Goal: Task Accomplishment & Management: Use online tool/utility

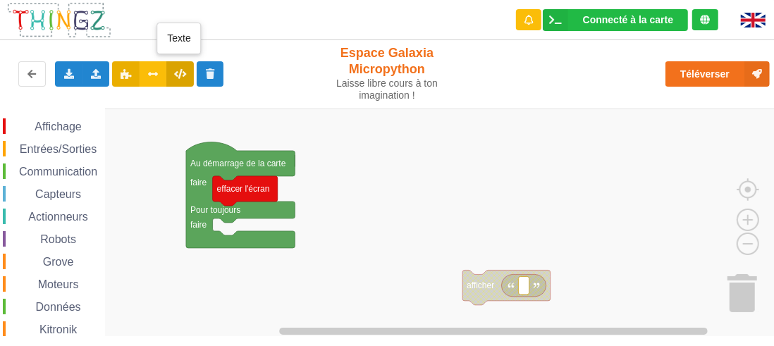
click at [184, 69] on icon at bounding box center [180, 73] width 12 height 8
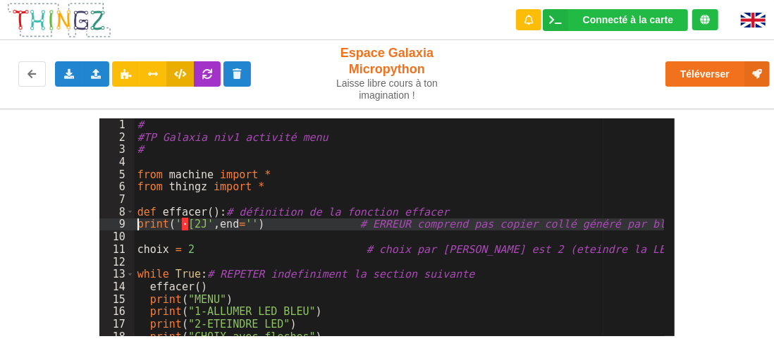
click at [138, 221] on div "# #TP Galaxia niv1 activité menu # from machine import * from thingz import * d…" at bounding box center [400, 239] width 530 height 243
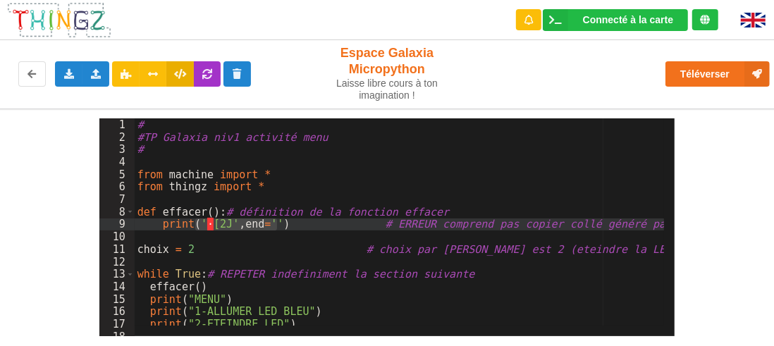
drag, startPoint x: 195, startPoint y: 222, endPoint x: 276, endPoint y: 225, distance: 81.1
click at [276, 225] on div "# #TP Galaxia niv1 activité menu # from machine import * from thingz import * d…" at bounding box center [408, 234] width 546 height 233
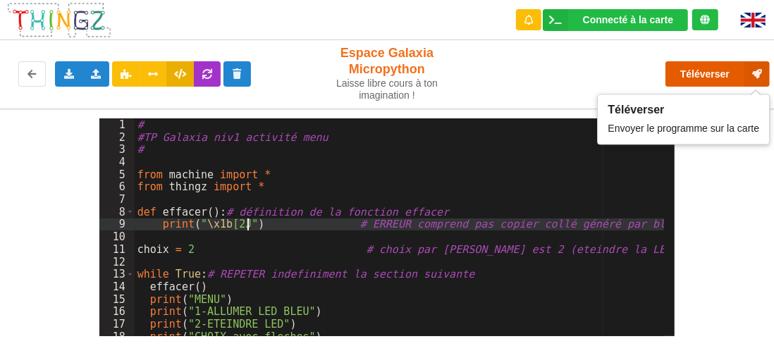
click at [720, 77] on button "Téléverser" at bounding box center [717, 73] width 104 height 25
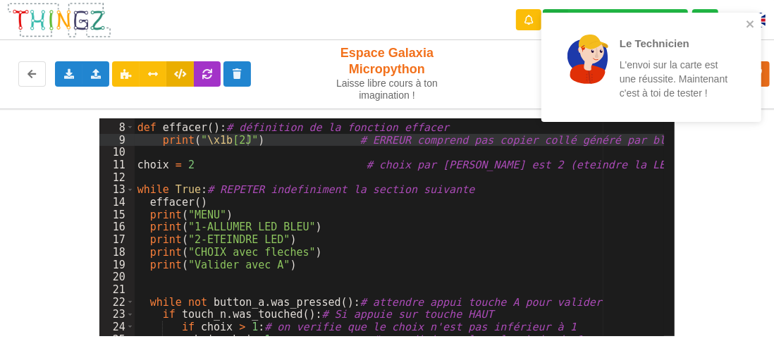
scroll to position [42, 0]
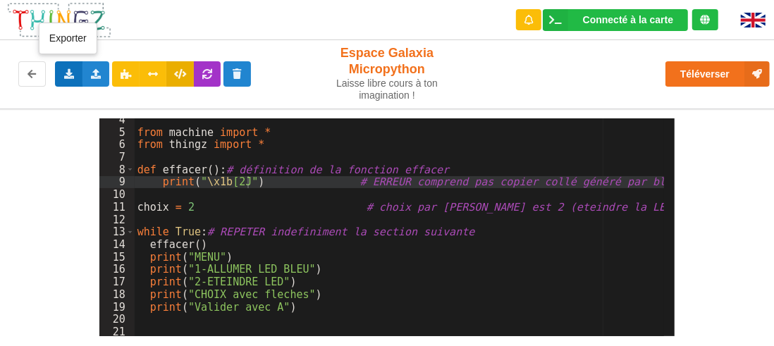
click at [68, 75] on icon at bounding box center [69, 73] width 12 height 8
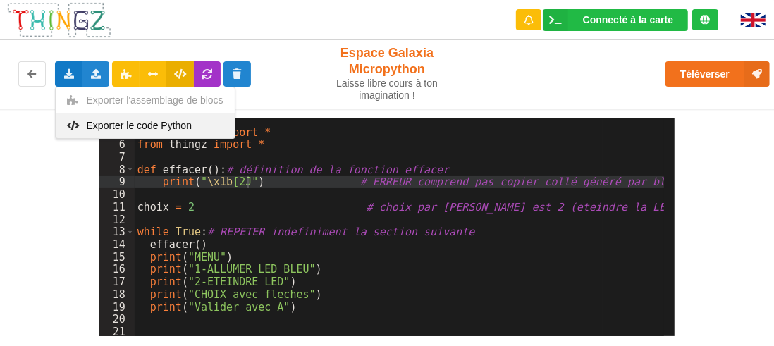
click at [106, 126] on span "Exporter le code Python" at bounding box center [139, 125] width 105 height 11
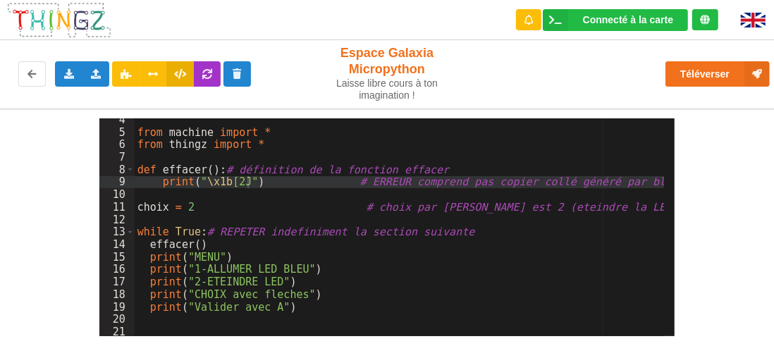
click at [352, 182] on div "from machine import * from thingz import * def effacer ( ) : # définition de la…" at bounding box center [400, 234] width 530 height 243
drag, startPoint x: 354, startPoint y: 182, endPoint x: 662, endPoint y: 188, distance: 308.1
click at [662, 188] on div "4 5 6 7 8 9 10 11 12 13 14 15 16 17 18 19 20 21 22 23 from machine import * fro…" at bounding box center [387, 227] width 576 height 218
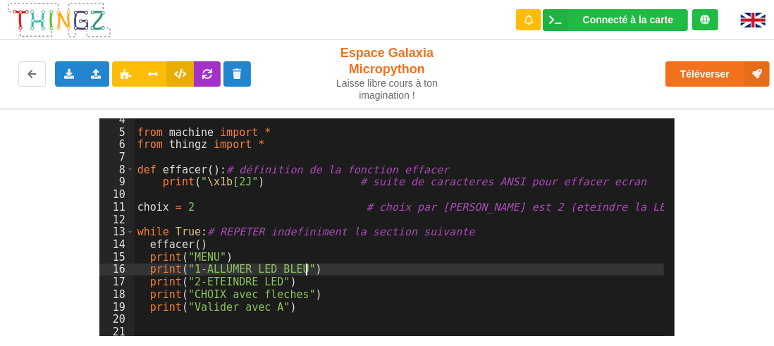
click at [353, 264] on div "from machine import * from thingz import * def effacer ( ) : # définition de la…" at bounding box center [400, 234] width 530 height 243
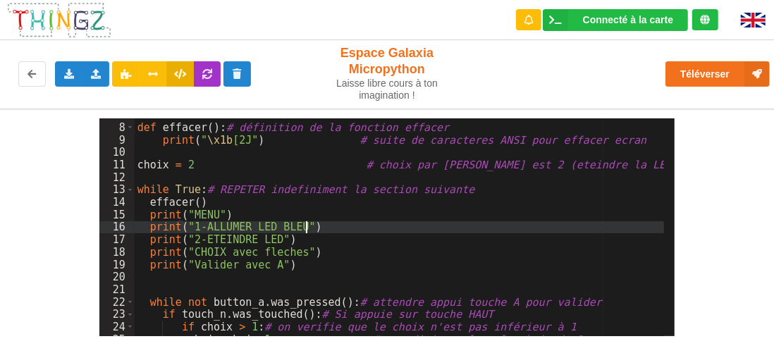
scroll to position [127, 0]
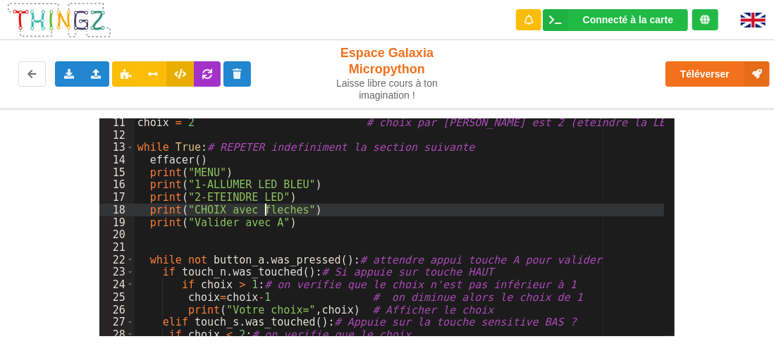
click at [263, 212] on div "choix = 2 # choix par defaut est 2 (eteindre la LED) while True : # REPETER ind…" at bounding box center [400, 237] width 530 height 243
drag, startPoint x: 293, startPoint y: 209, endPoint x: 224, endPoint y: 209, distance: 69.1
click at [224, 209] on div "choix = 2 # choix par defaut est 2 (eteindre la LED) while True : # REPETER ind…" at bounding box center [400, 237] width 530 height 243
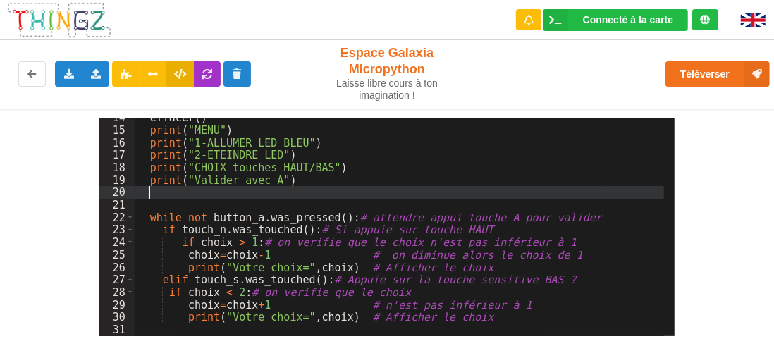
drag, startPoint x: 293, startPoint y: 195, endPoint x: 285, endPoint y: 238, distance: 43.1
click at [285, 238] on div "effacer ( ) print ( "MENU" ) print ( "1-ALLUMER LED BLEU" ) print ( "2-ETEINDRE…" at bounding box center [400, 232] width 530 height 243
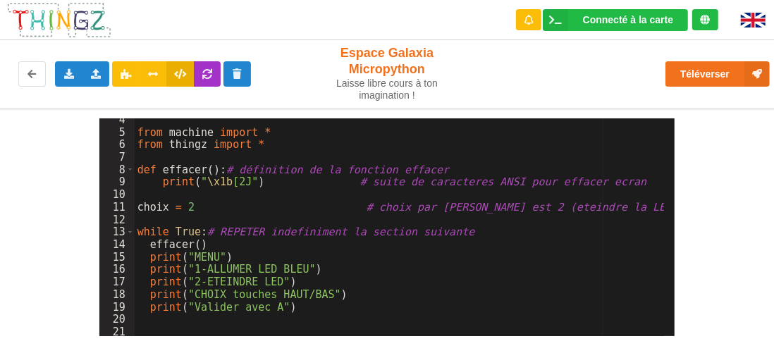
scroll to position [42, 0]
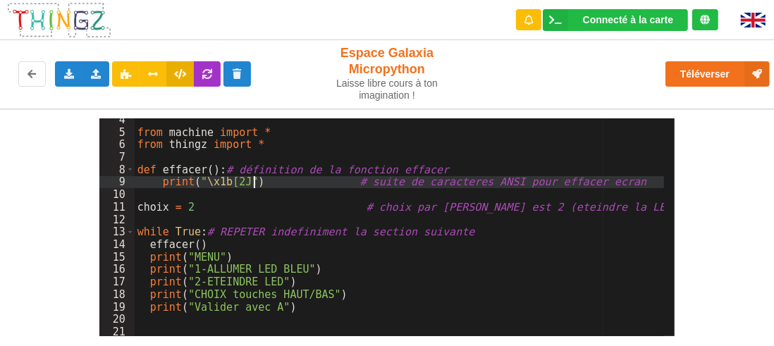
click at [251, 179] on div "from machine import * from thingz import * def effacer ( ) : # définition de la…" at bounding box center [400, 234] width 530 height 243
click at [624, 183] on div "from machine import * from thingz import * def effacer ( ) : # définition de la…" at bounding box center [400, 234] width 530 height 243
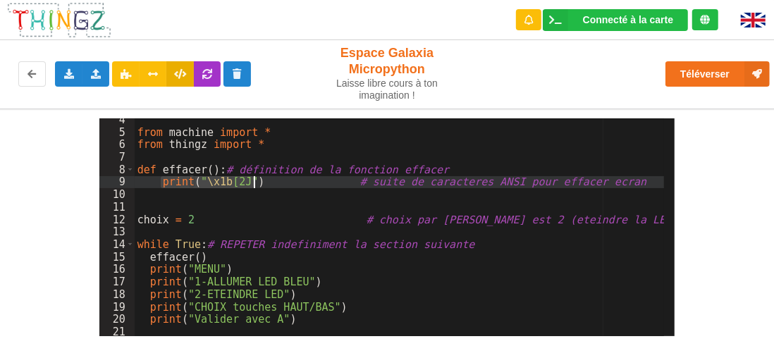
drag, startPoint x: 161, startPoint y: 184, endPoint x: 256, endPoint y: 183, distance: 95.2
click at [256, 183] on div "from machine import * from thingz import * def effacer ( ) : # définition de la…" at bounding box center [400, 234] width 530 height 243
click at [177, 196] on div "from machine import * from thingz import * def effacer ( ) : # définition de la…" at bounding box center [400, 234] width 530 height 243
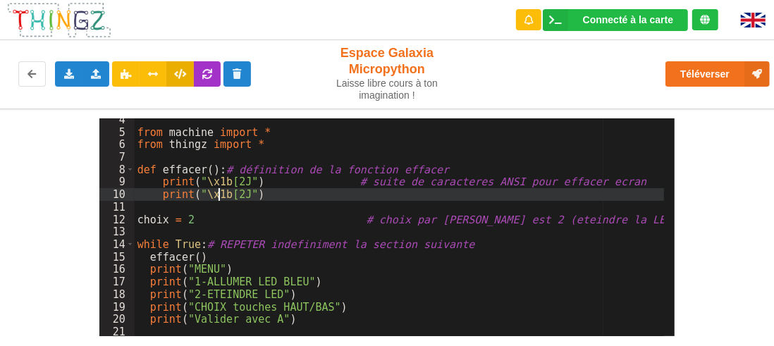
drag, startPoint x: 219, startPoint y: 198, endPoint x: 207, endPoint y: 197, distance: 12.1
click at [219, 198] on div "from machine import * from thingz import * def effacer ( ) : # définition de la…" at bounding box center [400, 234] width 530 height 243
drag, startPoint x: 201, startPoint y: 193, endPoint x: 242, endPoint y: 195, distance: 41.6
click at [242, 195] on div "from machine import * from thingz import * def effacer ( ) : # définition de la…" at bounding box center [400, 234] width 530 height 243
click at [307, 254] on div "from machine import * from thingz import * def effacer ( ) : # définition de la…" at bounding box center [400, 234] width 530 height 243
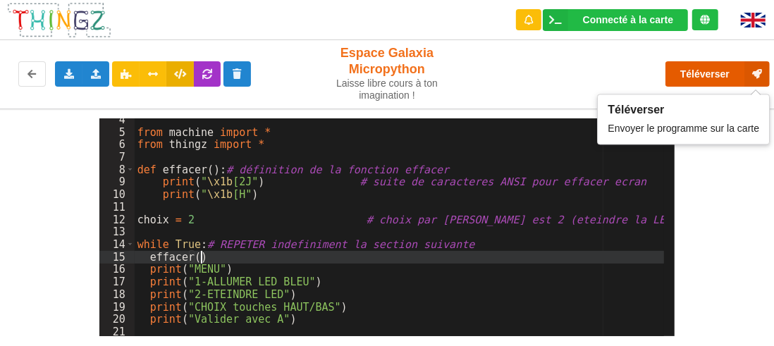
click at [728, 71] on button "Téléverser" at bounding box center [717, 73] width 104 height 25
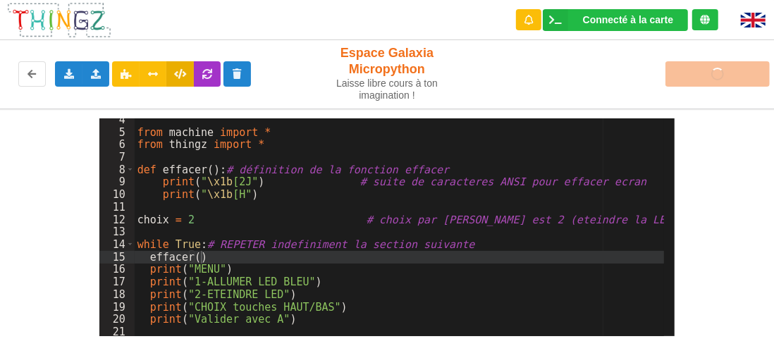
click at [733, 90] on div "Téléverser" at bounding box center [619, 73] width 319 height 45
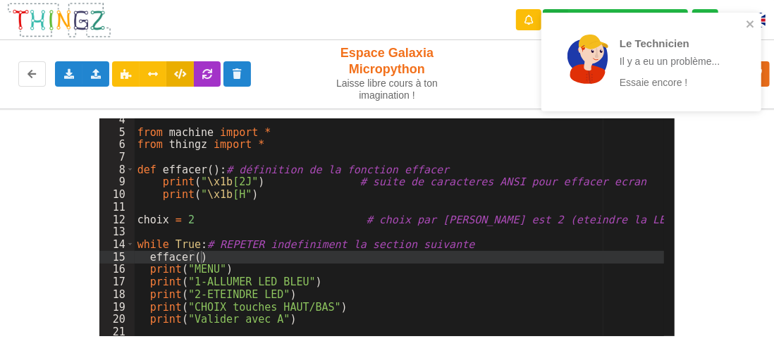
click at [756, 146] on div "4 5 6 7 8 9 10 11 12 13 14 15 16 17 18 19 20 21 22 23 from machine import * fro…" at bounding box center [387, 223] width 794 height 228
click at [749, 22] on icon "close" at bounding box center [749, 23] width 7 height 7
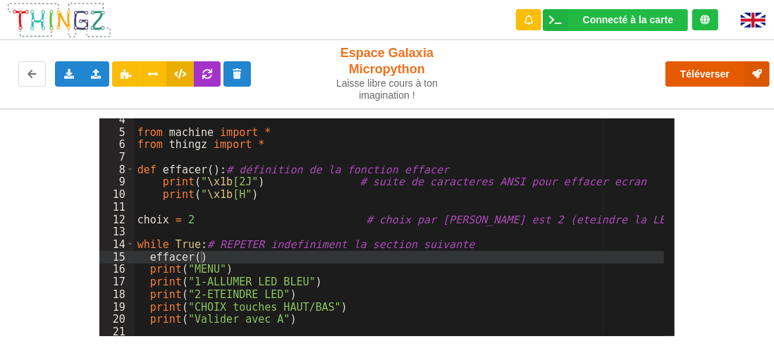
click at [704, 82] on button "Téléverser" at bounding box center [717, 73] width 104 height 25
click at [234, 193] on div "from machine import * from thingz import * def effacer ( ) : # définition de la…" at bounding box center [400, 234] width 530 height 243
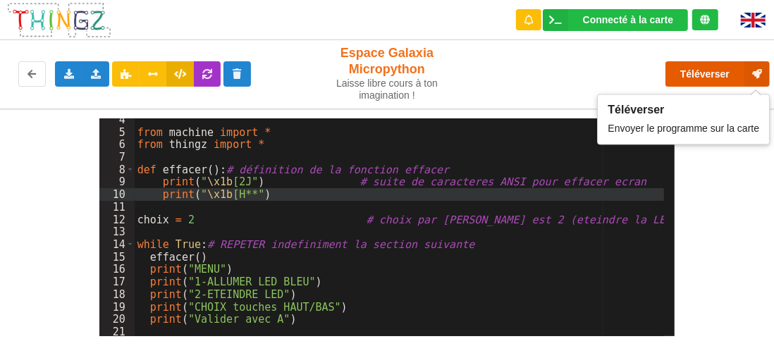
click at [711, 68] on button "Téléverser" at bounding box center [717, 73] width 104 height 25
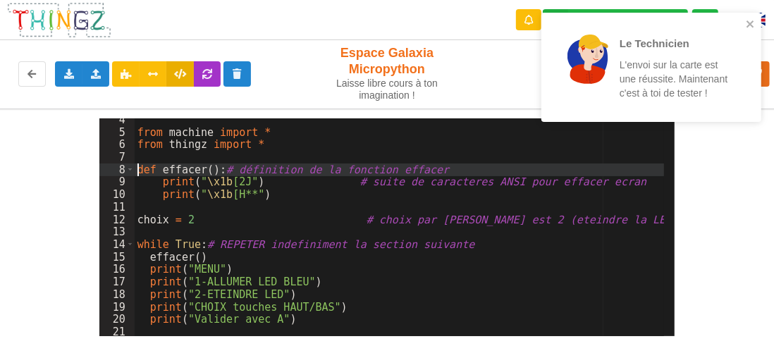
click at [139, 170] on div "from machine import * from thingz import * def effacer ( ) : # définition de la…" at bounding box center [400, 234] width 530 height 243
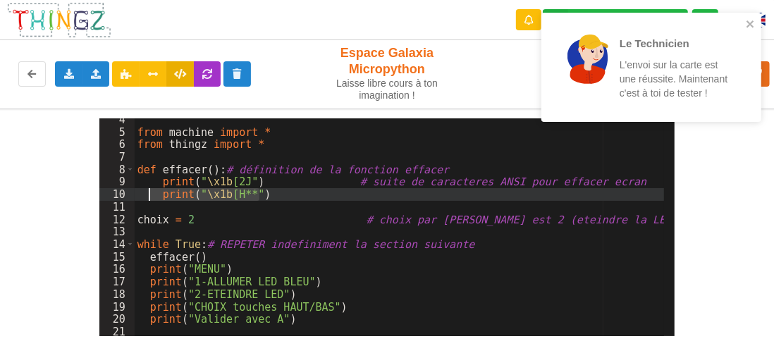
drag, startPoint x: 219, startPoint y: 197, endPoint x: 151, endPoint y: 198, distance: 67.7
click at [151, 198] on div "from machine import * from thingz import * def effacer ( ) : # définition de la…" at bounding box center [400, 234] width 530 height 243
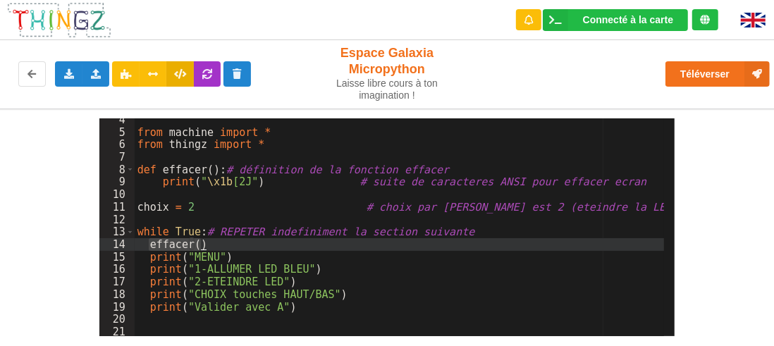
drag, startPoint x: 159, startPoint y: 247, endPoint x: 204, endPoint y: 244, distance: 45.2
click at [204, 244] on div "from machine import * from thingz import * def effacer ( ) : # définition de la…" at bounding box center [400, 234] width 530 height 243
click at [328, 290] on div "from machine import * from thingz import * def effacer ( ) : # définition de la…" at bounding box center [400, 234] width 530 height 243
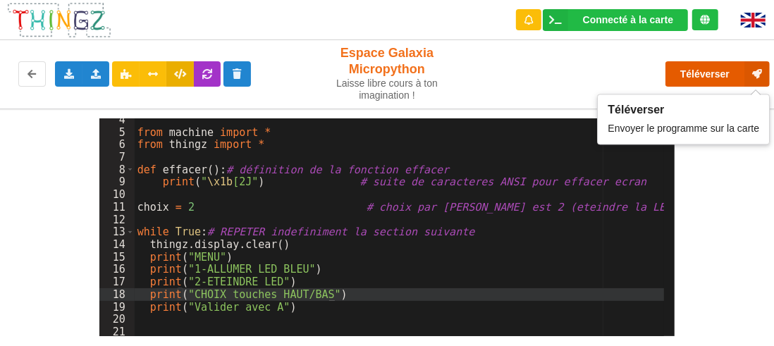
click at [717, 73] on button "Téléverser" at bounding box center [717, 73] width 104 height 25
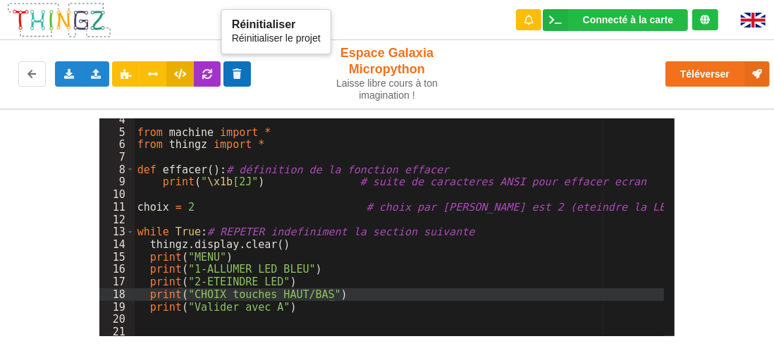
click at [237, 72] on icon at bounding box center [237, 73] width 12 height 8
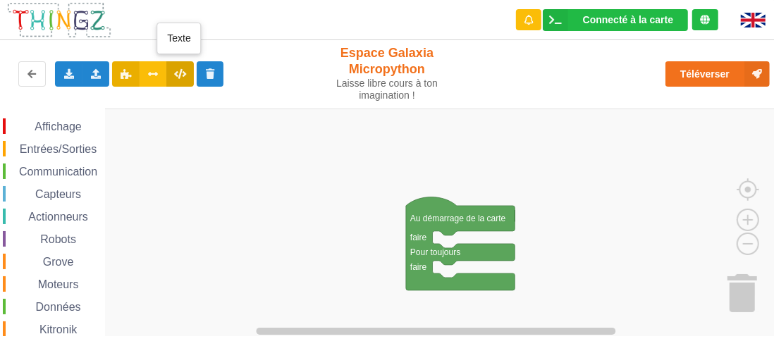
click at [180, 75] on icon at bounding box center [180, 73] width 12 height 8
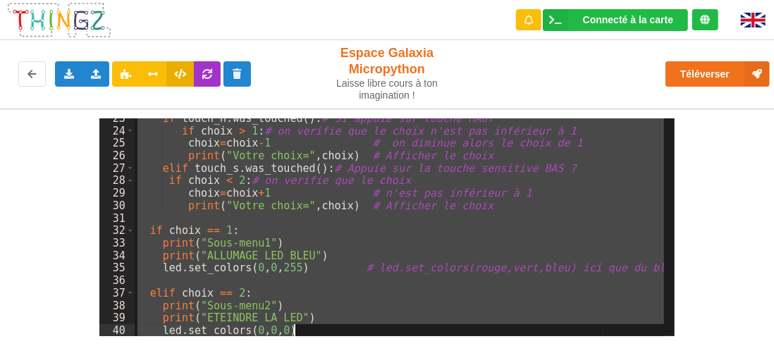
scroll to position [281, 0]
drag, startPoint x: 136, startPoint y: 123, endPoint x: 427, endPoint y: 373, distance: 383.9
click at [427, 345] on html "Connecté à la carte Réglages Ouvrir le moniteur automatiquement Connexion autom…" at bounding box center [387, 173] width 774 height 346
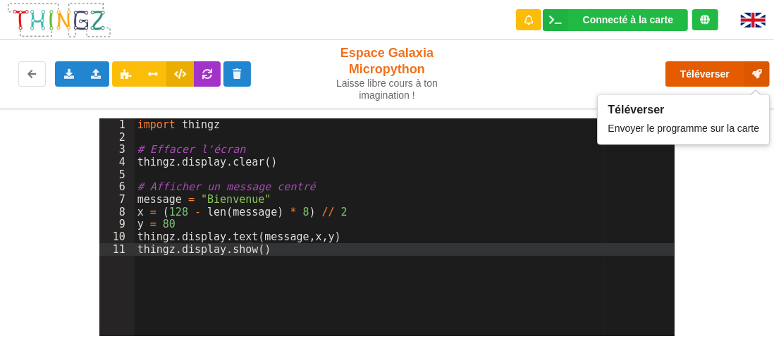
click at [723, 78] on button "Téléverser" at bounding box center [717, 73] width 104 height 25
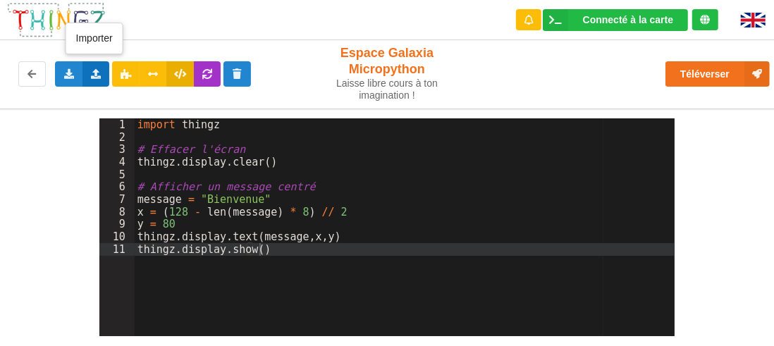
click at [102, 73] on div "Importer un assemblage de blocs Importer du code Python" at bounding box center [95, 73] width 27 height 25
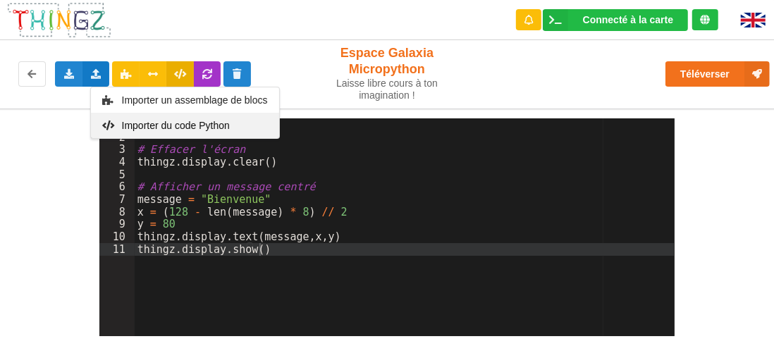
click at [151, 120] on span "Importer du code Python" at bounding box center [175, 125] width 108 height 11
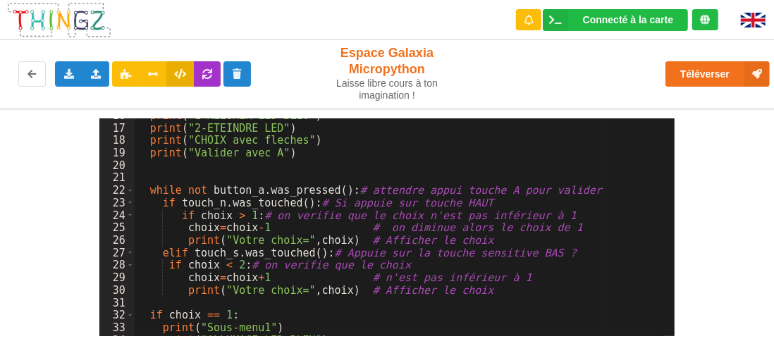
scroll to position [196, 0]
click at [72, 77] on icon at bounding box center [69, 73] width 12 height 8
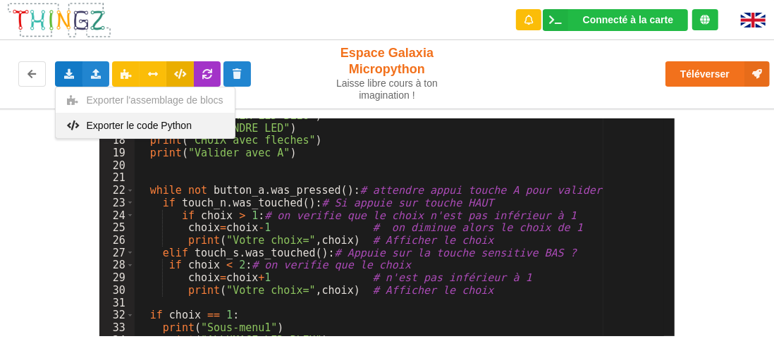
click at [104, 125] on span "Exporter le code Python" at bounding box center [139, 125] width 105 height 11
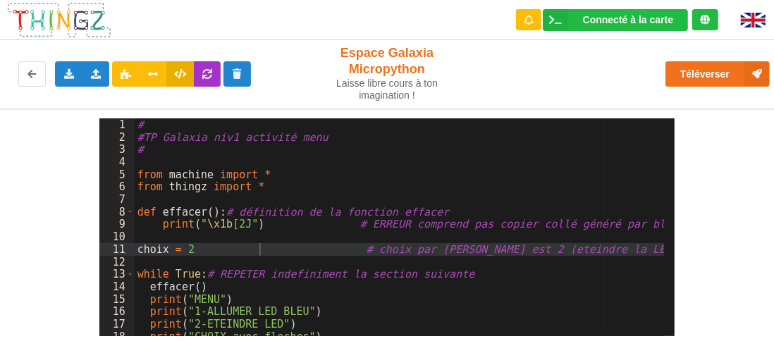
scroll to position [0, 0]
click at [316, 138] on div "# #TP Galaxia niv1 activité menu # from machine import * from thingz import * d…" at bounding box center [400, 239] width 530 height 243
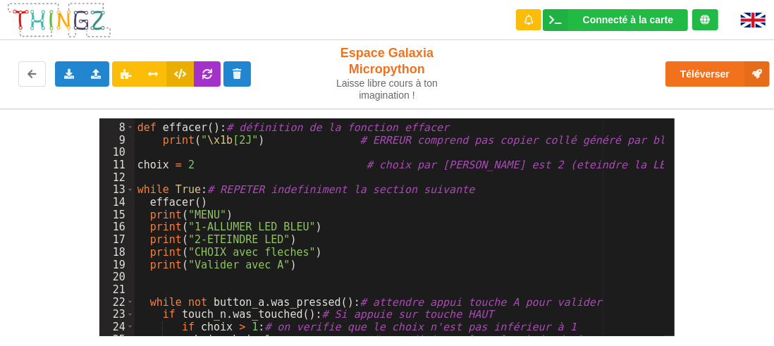
scroll to position [169, 0]
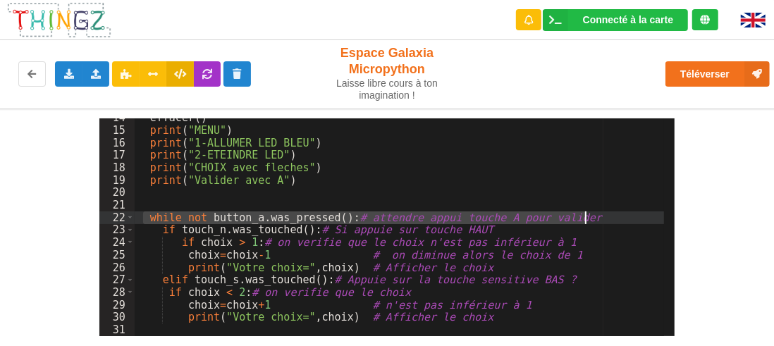
drag, startPoint x: 146, startPoint y: 214, endPoint x: 603, endPoint y: 217, distance: 457.5
click at [603, 217] on div "effacer ( ) print ( "MENU" ) print ( "1-ALLUMER LED BLEU" ) print ( "2-ETEINDRE…" at bounding box center [400, 232] width 530 height 243
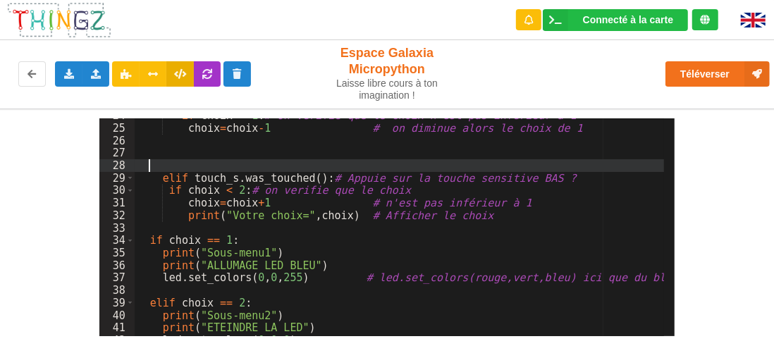
scroll to position [296, 0]
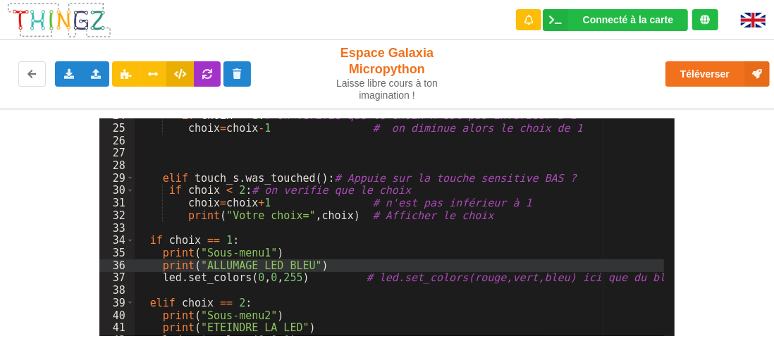
click at [162, 264] on div "if choix > 1 : # on verifie que le choix n'est pas inférieur à 1 choix = choix …" at bounding box center [400, 230] width 530 height 243
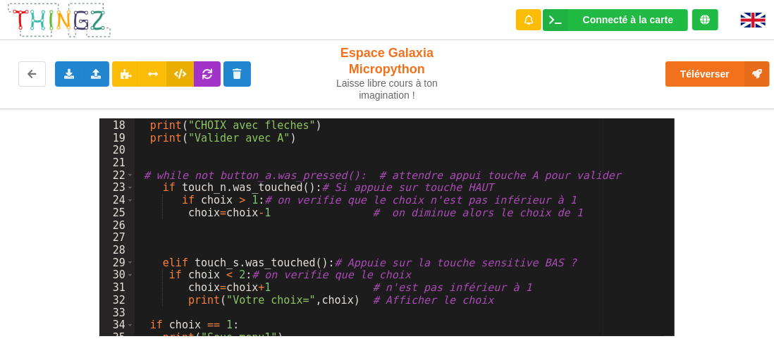
click at [156, 226] on div "print ( "2-ETEINDRE LED" ) print ( "CHOIX avec fleches" ) print ( "Valider avec…" at bounding box center [400, 227] width 530 height 243
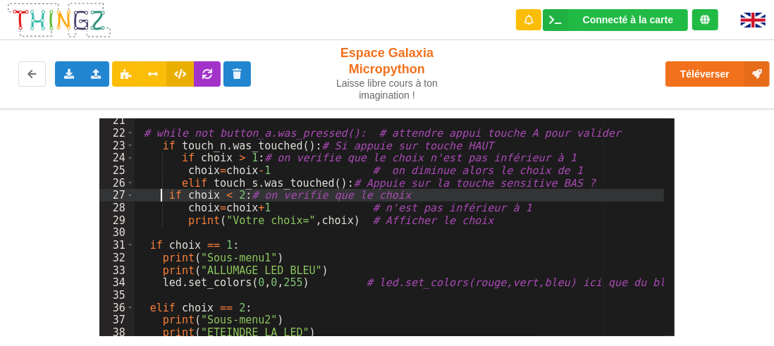
scroll to position [254, 0]
click at [97, 74] on icon at bounding box center [96, 73] width 12 height 8
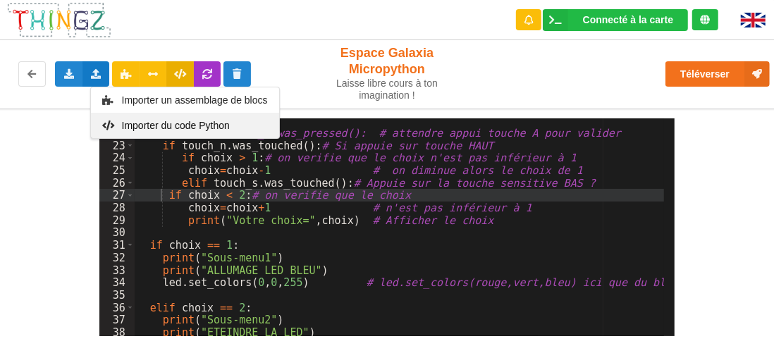
click at [130, 123] on span "Importer du code Python" at bounding box center [175, 125] width 108 height 11
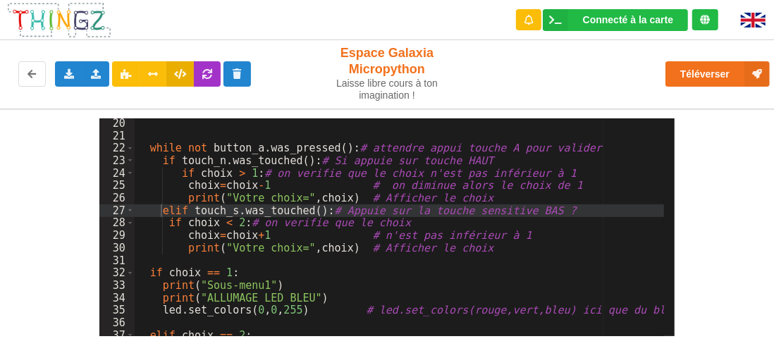
scroll to position [238, 0]
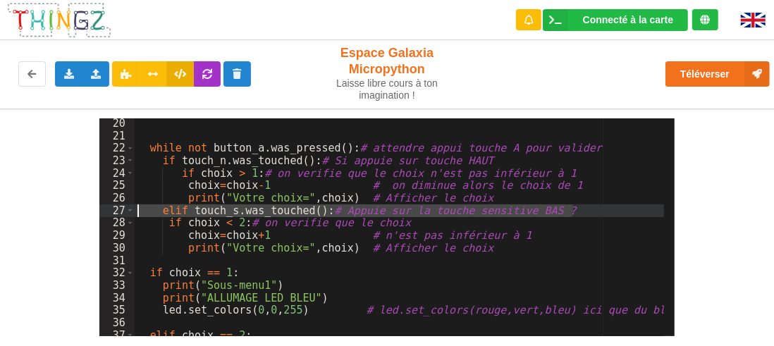
drag, startPoint x: 588, startPoint y: 209, endPoint x: 55, endPoint y: 205, distance: 532.9
click at [55, 205] on div "20 21 22 23 24 25 26 27 28 29 30 31 32 33 34 35 36 37 38 39 while not button_a …" at bounding box center [387, 223] width 794 height 228
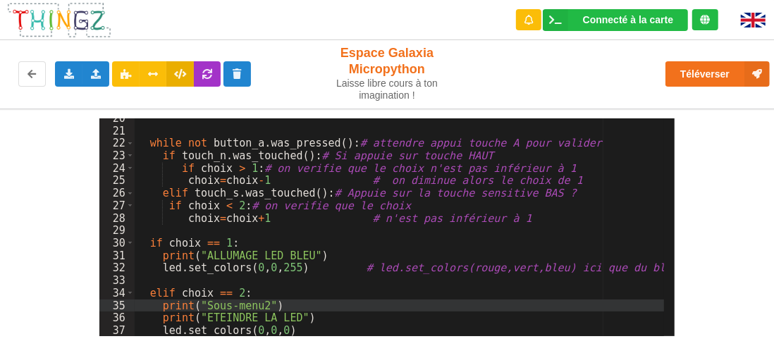
scroll to position [231, 0]
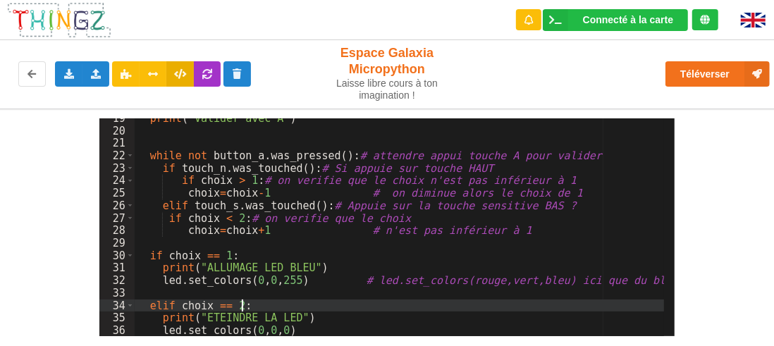
click at [385, 302] on div "print ( "Valider avec A" ) while not button_a . was_pressed ( ) : # attendre ap…" at bounding box center [400, 233] width 530 height 243
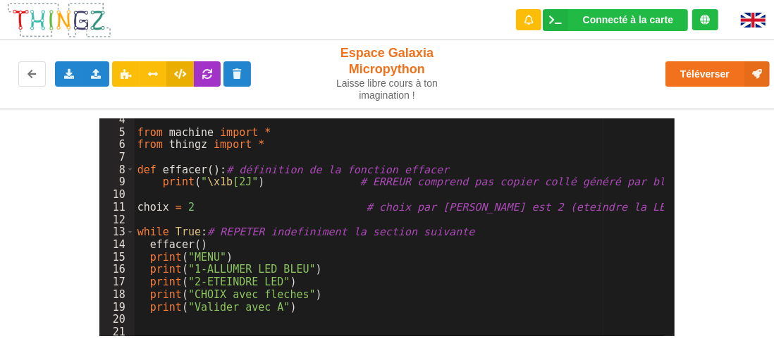
scroll to position [85, 0]
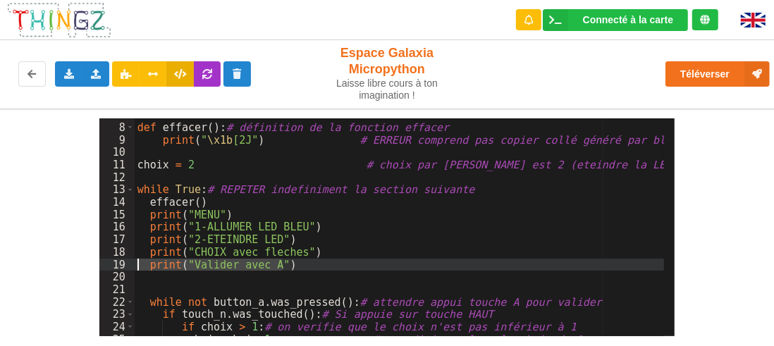
drag, startPoint x: 306, startPoint y: 264, endPoint x: 49, endPoint y: 266, distance: 256.6
click at [49, 266] on div "7 8 9 10 11 12 13 14 15 16 17 18 19 20 21 22 23 24 25 26 def effacer ( ) : # dé…" at bounding box center [387, 223] width 794 height 228
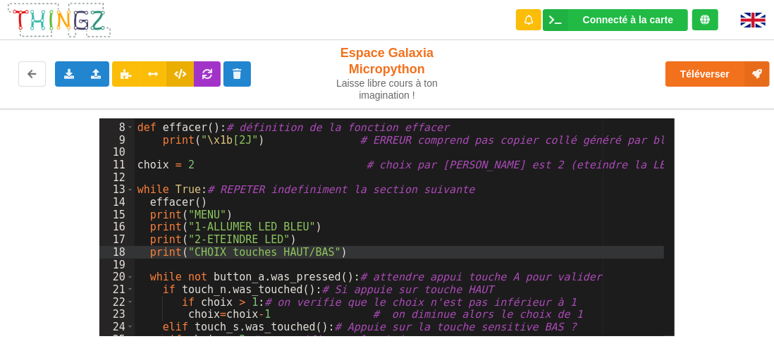
click at [376, 229] on div "def effacer ( ) : # définition de la fonction effacer print ( " \x1b [2J" ) # E…" at bounding box center [400, 230] width 530 height 243
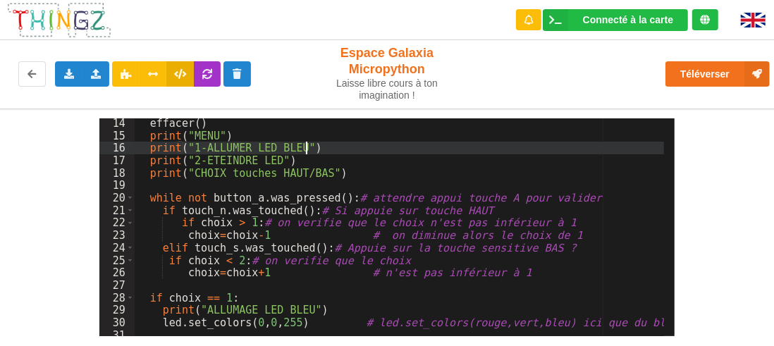
scroll to position [0, 0]
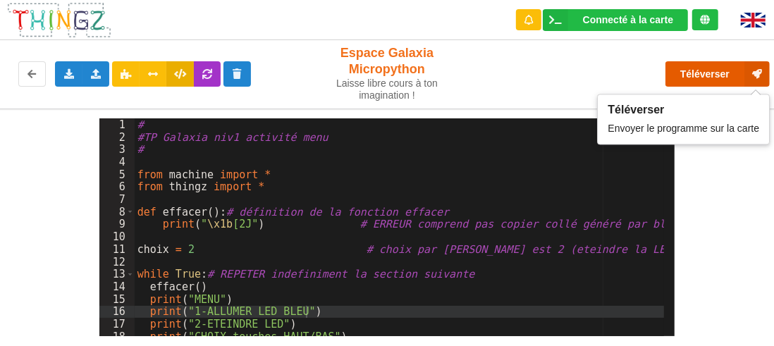
click at [706, 68] on button "Téléverser" at bounding box center [717, 73] width 104 height 25
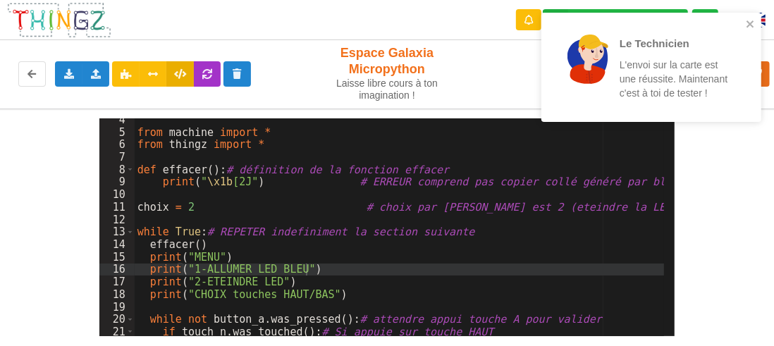
scroll to position [127, 0]
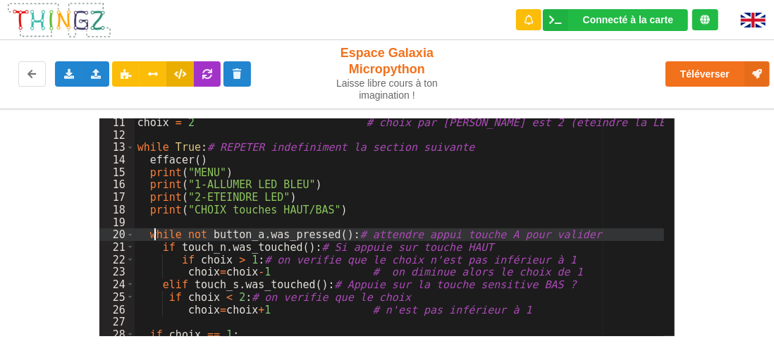
click at [154, 233] on div "choix = 2 # choix par defaut est 2 (eteindre la LED) while True : # REPETER ind…" at bounding box center [400, 237] width 530 height 243
click at [149, 233] on div "choix = 2 # choix par defaut est 2 (eteindre la LED) while True : # REPETER ind…" at bounding box center [400, 237] width 530 height 243
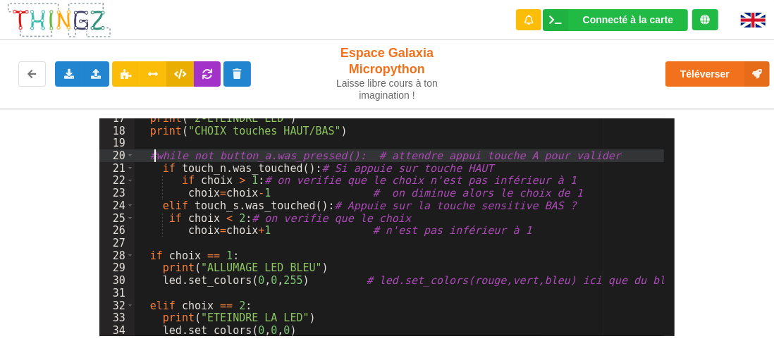
scroll to position [206, 0]
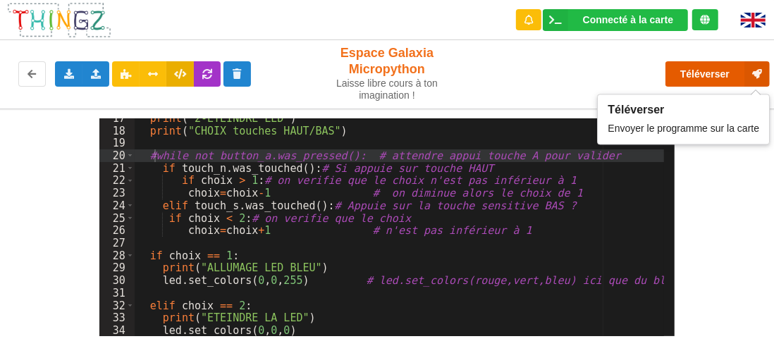
click at [715, 74] on button "Téléverser" at bounding box center [717, 73] width 104 height 25
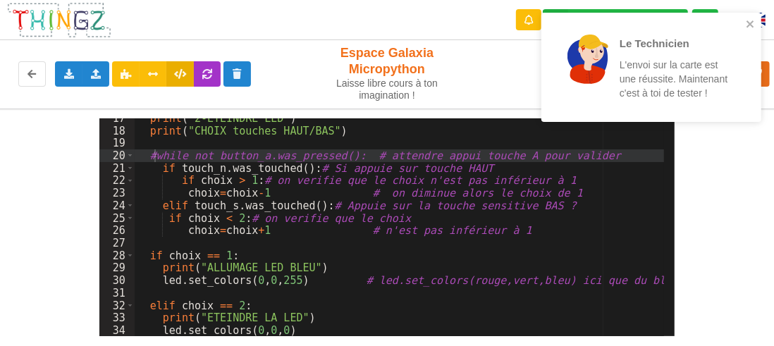
scroll to position [164, 0]
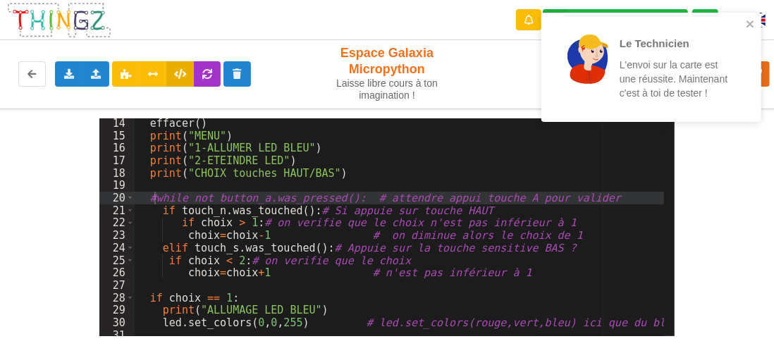
click at [146, 208] on div "effacer ( ) print ( "MENU" ) print ( "1-ALLUMER LED BLEU" ) print ( "2-ETEINDRE…" at bounding box center [400, 238] width 530 height 243
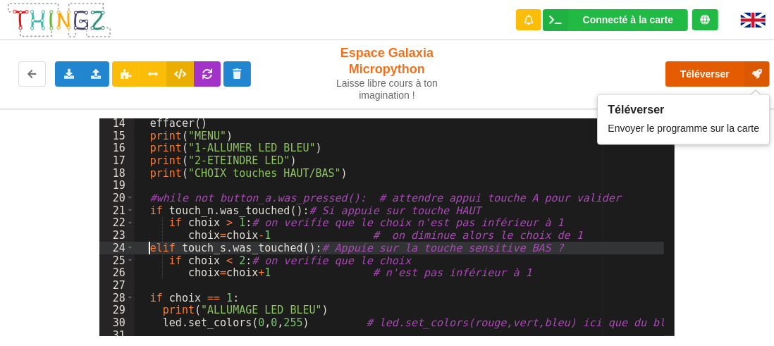
click at [718, 72] on button "Téléverser" at bounding box center [717, 73] width 104 height 25
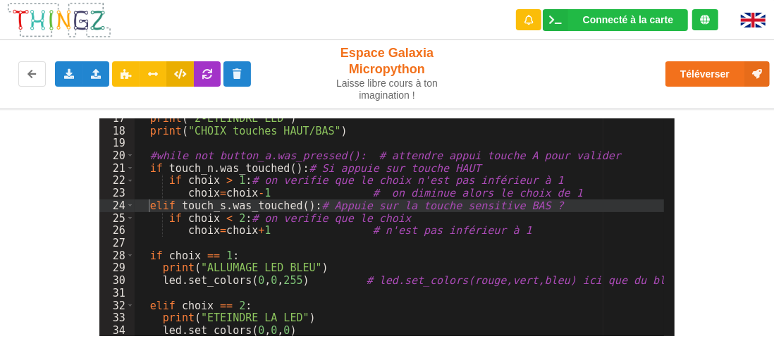
scroll to position [121, 0]
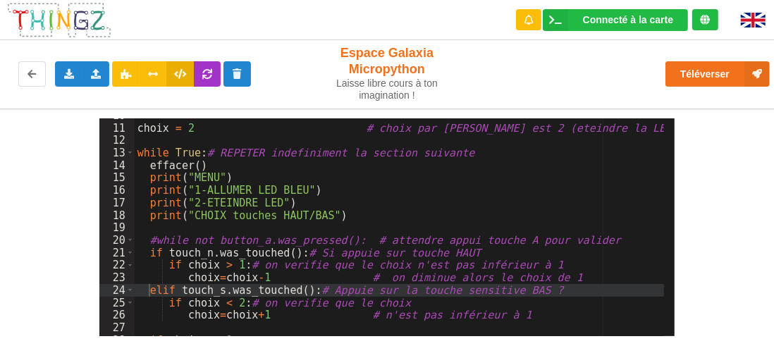
click at [338, 212] on div "choix = 2 # choix par defaut est 2 (eteindre la LED) while True : # REPETER ind…" at bounding box center [400, 230] width 530 height 243
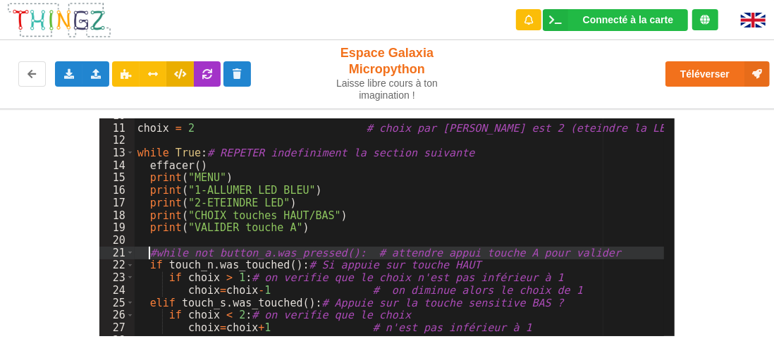
drag, startPoint x: 148, startPoint y: 252, endPoint x: 159, endPoint y: 269, distance: 19.7
click at [149, 252] on div "choix = 2 # choix par defaut est 2 (eteindre la LED) while True : # REPETER ind…" at bounding box center [400, 230] width 530 height 243
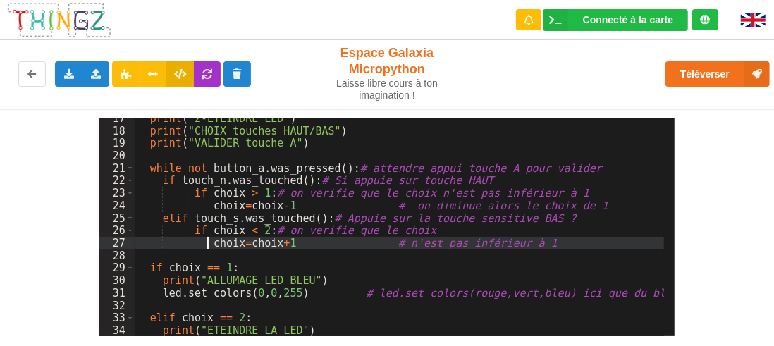
scroll to position [206, 0]
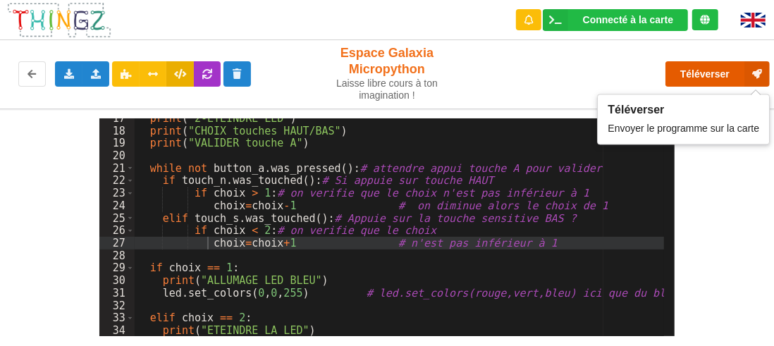
click at [713, 71] on button "Téléverser" at bounding box center [717, 73] width 104 height 25
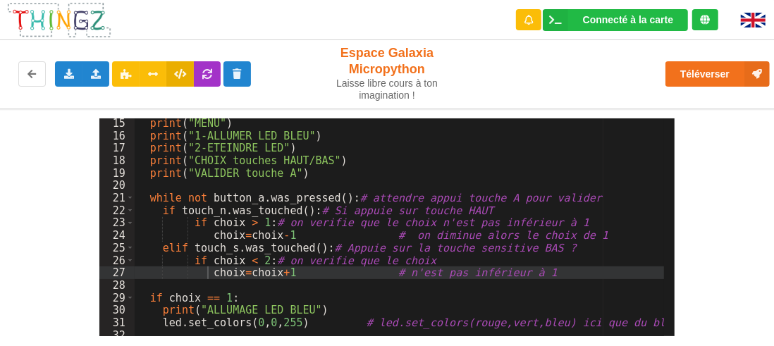
scroll to position [219, 0]
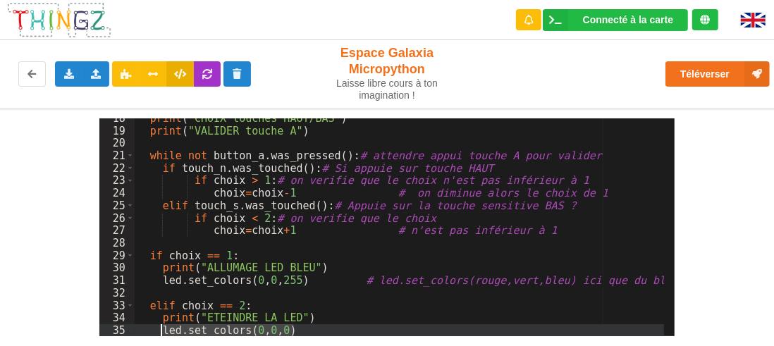
drag, startPoint x: 306, startPoint y: 331, endPoint x: 156, endPoint y: 332, distance: 149.4
click at [158, 333] on div "print ( "CHOIX touches HAUT/BAS" ) print ( "VALIDER touche A" ) while not butto…" at bounding box center [400, 233] width 530 height 243
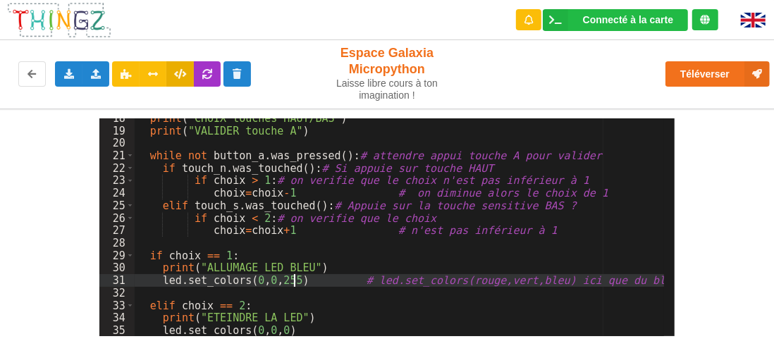
click at [297, 281] on div "print ( "CHOIX touches HAUT/BAS" ) print ( "VALIDER touche A" ) while not butto…" at bounding box center [400, 233] width 530 height 243
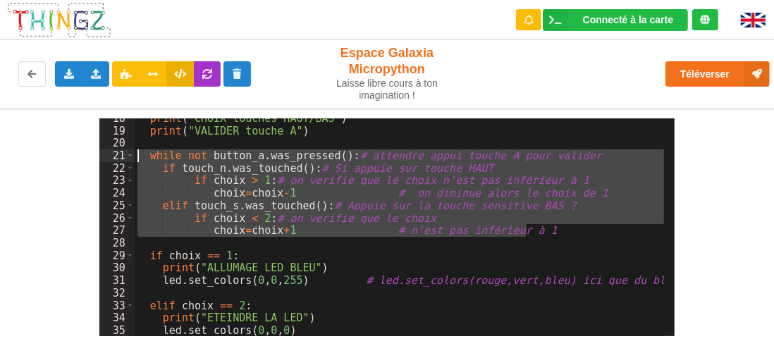
drag, startPoint x: 531, startPoint y: 228, endPoint x: 82, endPoint y: 159, distance: 453.6
click at [82, 159] on div "18 19 20 21 22 23 24 25 26 27 28 29 30 31 32 33 34 35 print ( "CHOIX touches HA…" at bounding box center [387, 223] width 794 height 228
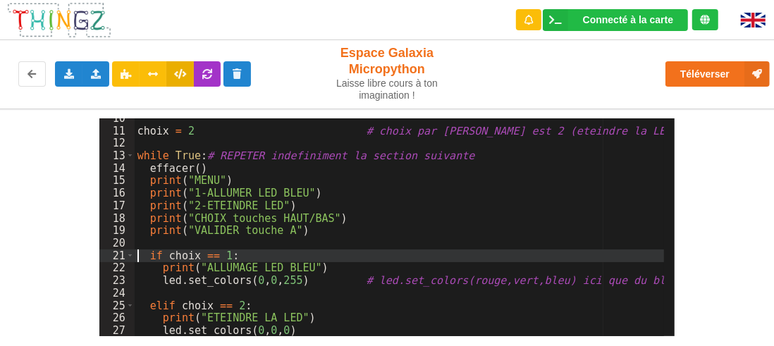
scroll to position [118, 0]
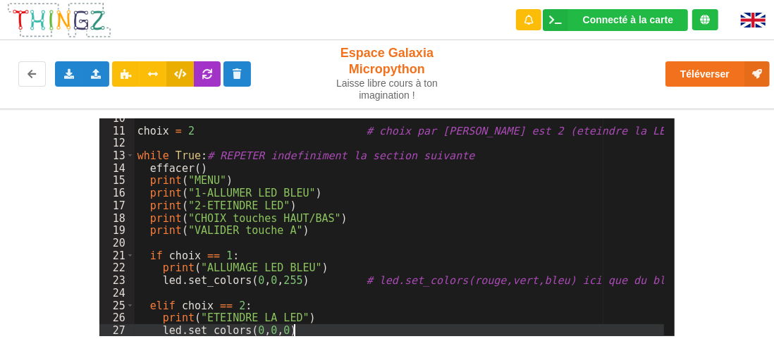
click at [319, 328] on div "choix = 2 # choix par defaut est 2 (eteindre la LED) while True : # REPETER ind…" at bounding box center [400, 233] width 530 height 243
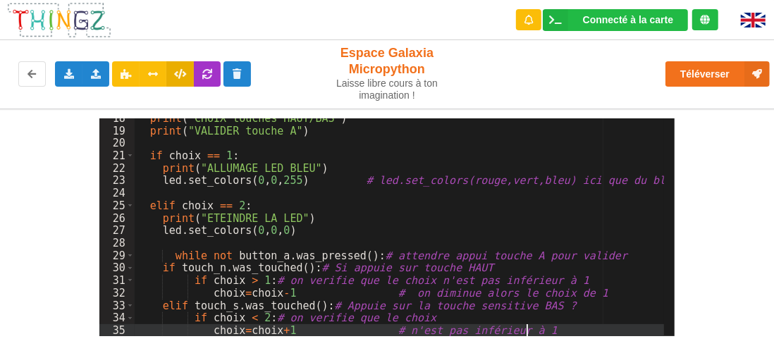
scroll to position [219, 0]
click at [172, 257] on div "print ( "CHOIX touches HAUT/BAS" ) print ( "VALIDER touche A" ) if choix == 1 :…" at bounding box center [400, 233] width 530 height 243
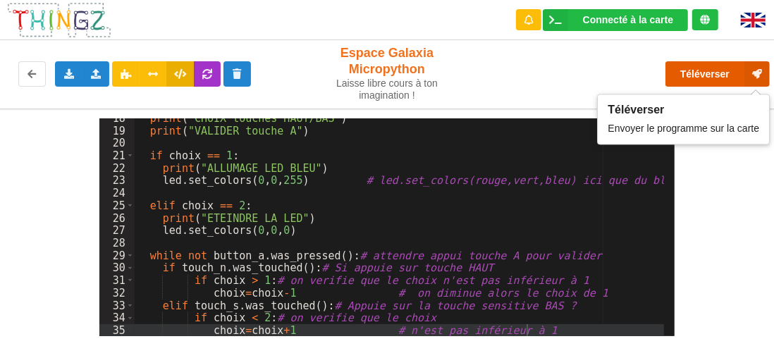
click at [720, 73] on button "Téléverser" at bounding box center [717, 73] width 104 height 25
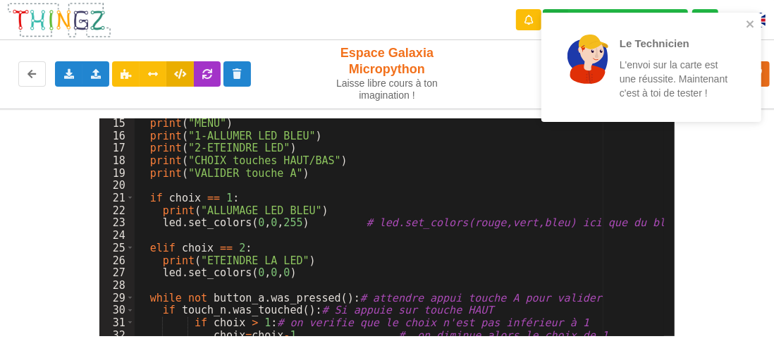
scroll to position [134, 0]
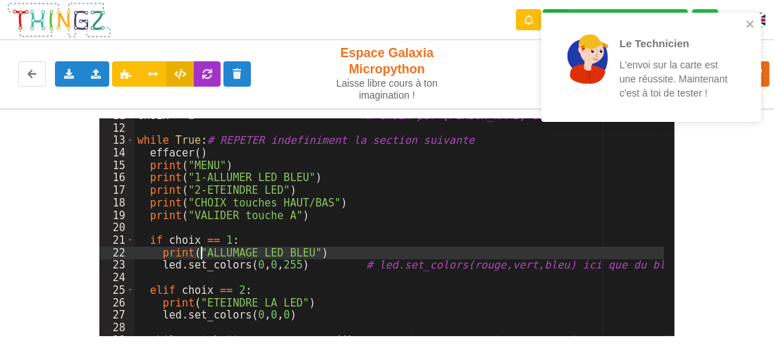
click at [202, 254] on div "choix = 2 # choix par defaut est 2 (eteindre la LED) while True : # REPETER ind…" at bounding box center [400, 230] width 530 height 243
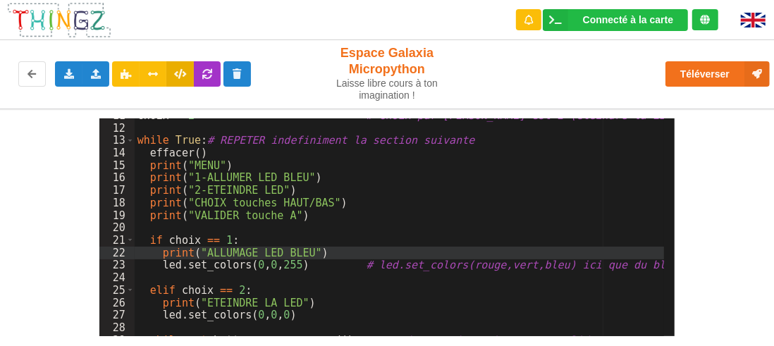
scroll to position [176, 0]
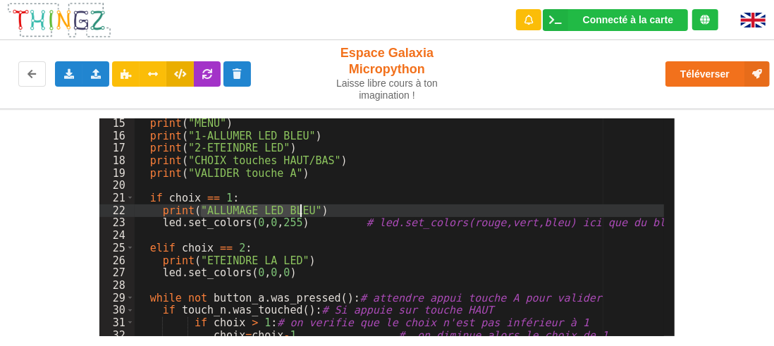
drag, startPoint x: 204, startPoint y: 208, endPoint x: 297, endPoint y: 208, distance: 93.7
click at [297, 208] on div "print ( "MENU" ) print ( "1-ALLUMER LED BLEU" ) print ( "2-ETEINDRE LED" ) prin…" at bounding box center [400, 238] width 530 height 243
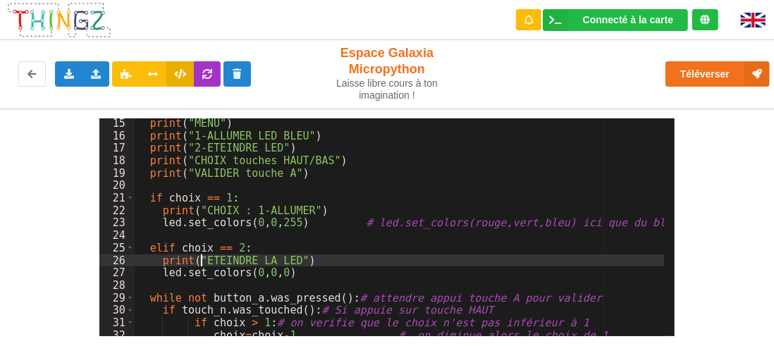
scroll to position [219, 0]
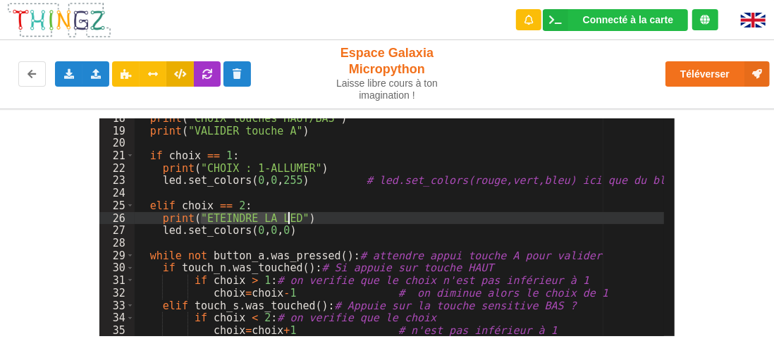
drag, startPoint x: 201, startPoint y: 214, endPoint x: 289, endPoint y: 218, distance: 88.2
click at [289, 218] on div "print ( "CHOIX touches HAUT/BAS" ) print ( "VALIDER touche A" ) if choix == 1 :…" at bounding box center [400, 233] width 530 height 243
click at [255, 219] on div "print ( "CHOIX touches HAUT/BAS" ) print ( "VALIDER touche A" ) if choix == 1 :…" at bounding box center [400, 233] width 530 height 243
click at [353, 243] on div "print ( "CHOIX touches HAUT/BAS" ) print ( "VALIDER touche A" ) if choix == 1 :…" at bounding box center [400, 233] width 530 height 243
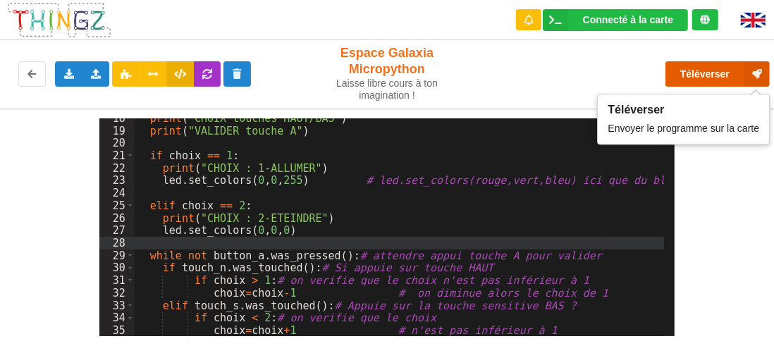
click at [711, 73] on button "Téléverser" at bounding box center [717, 73] width 104 height 25
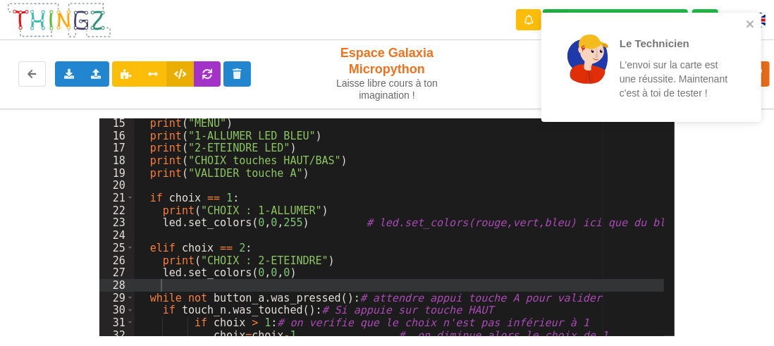
scroll to position [176, 0]
click at [192, 173] on div "print ( "MENU" ) print ( "1-ALLUMER LED BLEU" ) print ( "2-ETEINDRE LED" ) prin…" at bounding box center [400, 238] width 530 height 243
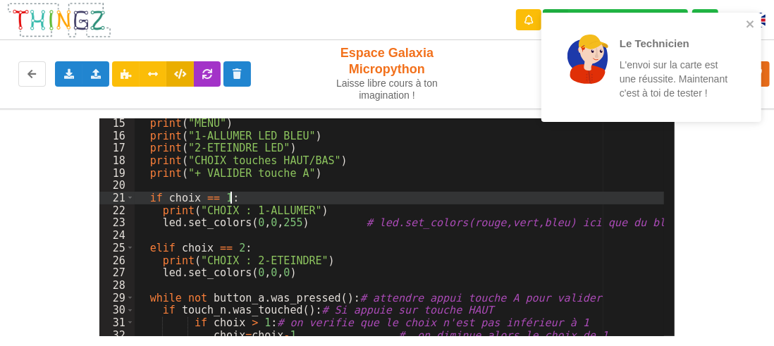
click at [364, 196] on div "print ( "MENU" ) print ( "1-ALLUMER LED BLEU" ) print ( "2-ETEINDRE LED" ) prin…" at bounding box center [400, 238] width 530 height 243
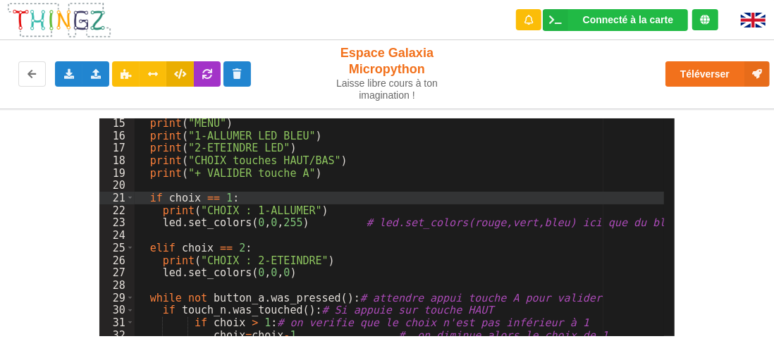
scroll to position [219, 0]
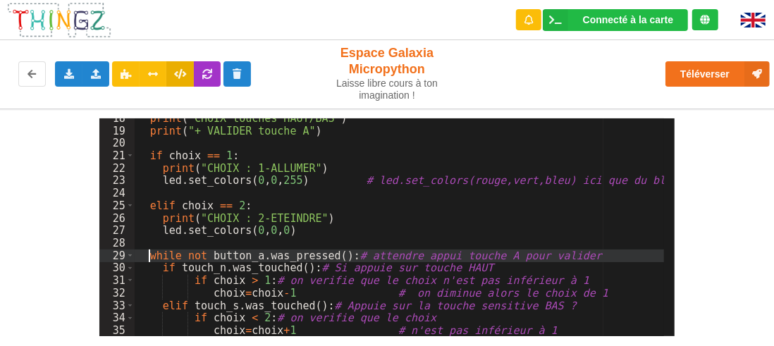
click at [149, 252] on div "print ( "CHOIX touches HAUT/BAS" ) print ( "+ VALIDER touche A" ) if choix == 1…" at bounding box center [400, 233] width 530 height 243
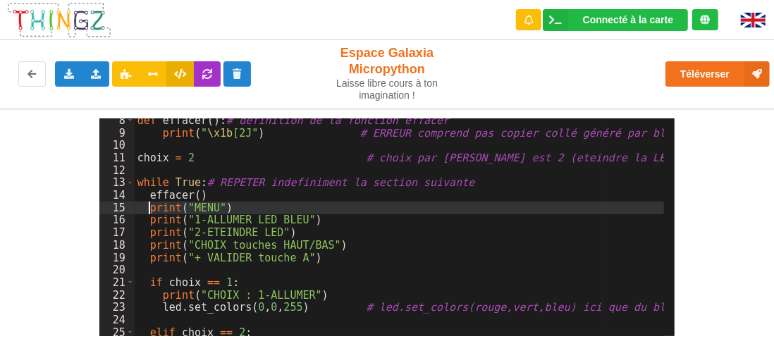
click at [147, 207] on div "def effacer ( ) : # définition de la fonction effacer print ( " \x1b [2J" ) # E…" at bounding box center [400, 235] width 530 height 243
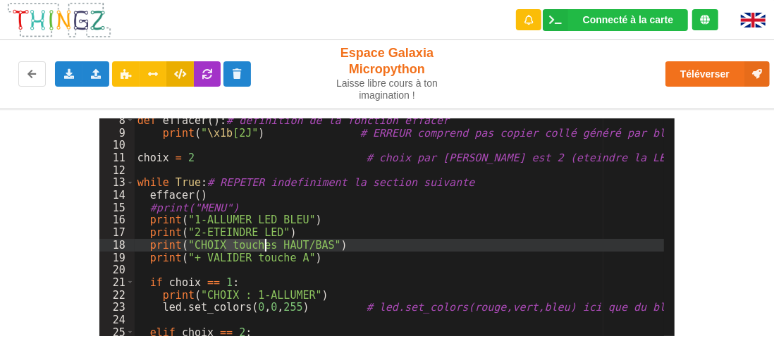
drag, startPoint x: 223, startPoint y: 242, endPoint x: 266, endPoint y: 246, distance: 42.5
click at [266, 246] on div "def effacer ( ) : # définition de la fonction effacer print ( " \x1b [2J" ) # E…" at bounding box center [400, 235] width 530 height 243
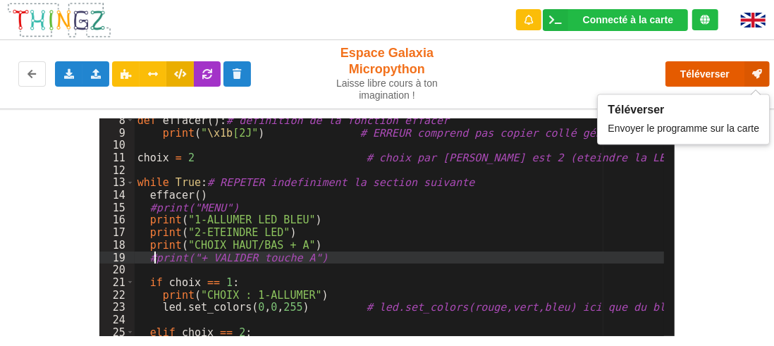
click at [716, 69] on button "Téléverser" at bounding box center [717, 73] width 104 height 25
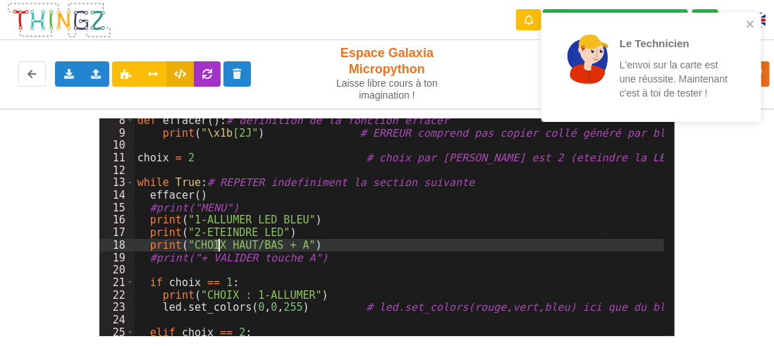
click at [219, 243] on div "def effacer ( ) : # définition de la fonction effacer print ( " \x1b [2J" ) # E…" at bounding box center [400, 235] width 530 height 243
click at [373, 187] on div "def effacer ( ) : # définition de la fonction effacer print ( " \x1b [2J" ) # E…" at bounding box center [400, 235] width 530 height 243
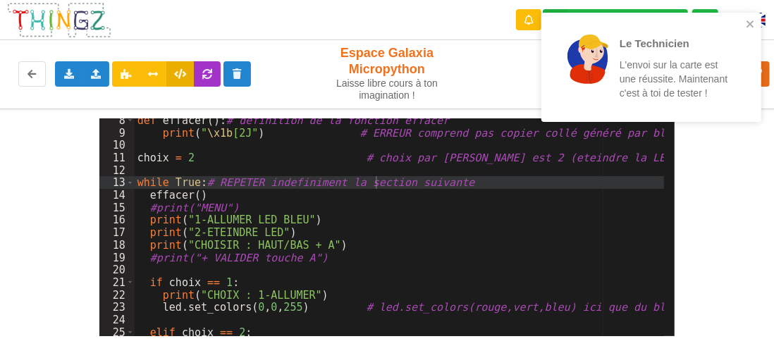
drag, startPoint x: 708, startPoint y: 185, endPoint x: 707, endPoint y: 173, distance: 12.1
click at [708, 185] on div "8 9 10 11 12 13 14 15 16 17 18 19 20 21 22 23 24 25 26 27 def effacer ( ) : # d…" at bounding box center [387, 223] width 794 height 228
click at [754, 23] on icon "close" at bounding box center [751, 23] width 10 height 11
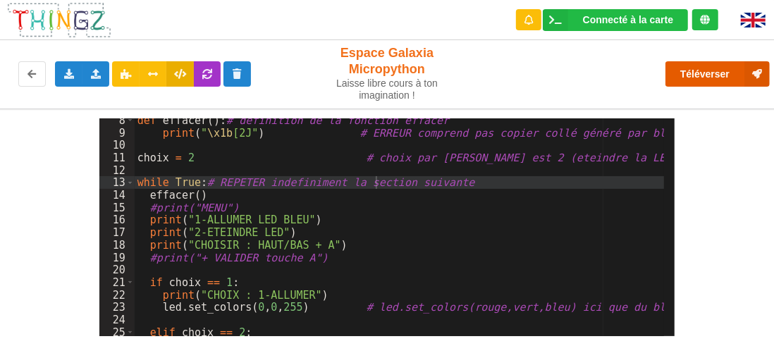
click at [721, 75] on button "Téléverser" at bounding box center [717, 73] width 104 height 25
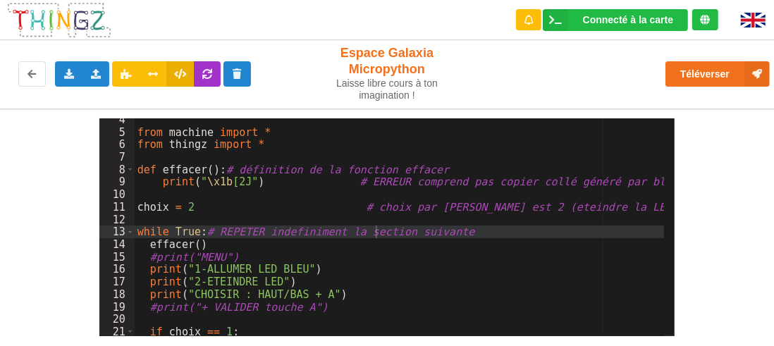
scroll to position [85, 0]
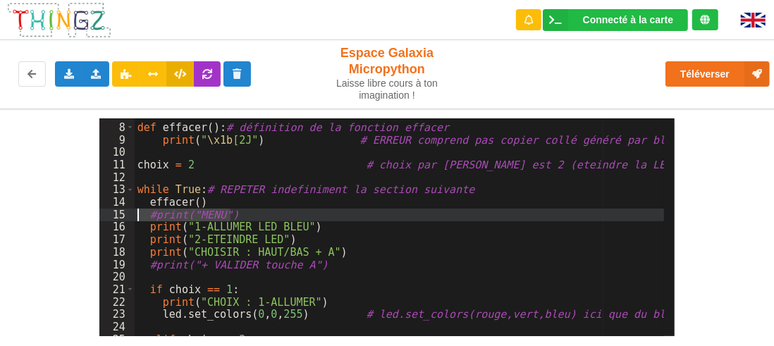
drag, startPoint x: 247, startPoint y: 211, endPoint x: 128, endPoint y: 221, distance: 119.5
click at [128, 221] on div "7 8 9 10 11 12 13 14 15 16 17 18 19 20 21 22 23 24 25 26 def effacer ( ) : # dé…" at bounding box center [387, 227] width 576 height 218
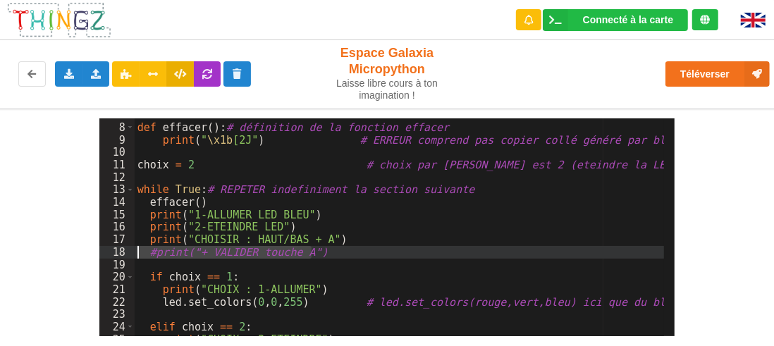
drag, startPoint x: 316, startPoint y: 253, endPoint x: 131, endPoint y: 256, distance: 185.4
click at [133, 257] on div "7 8 9 10 11 12 13 14 15 16 17 18 19 20 21 22 23 24 25 26 def effacer ( ) : # dé…" at bounding box center [387, 227] width 576 height 218
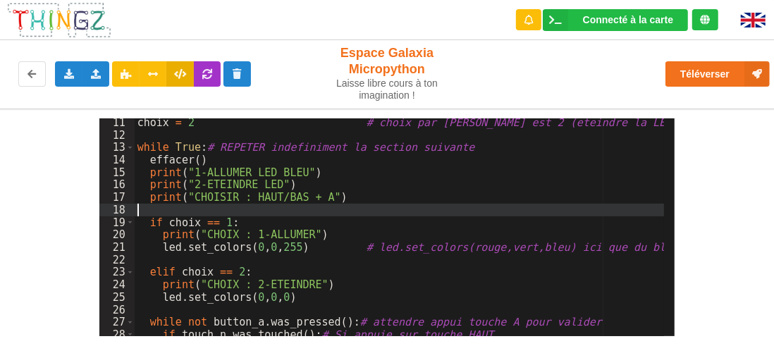
scroll to position [127, 0]
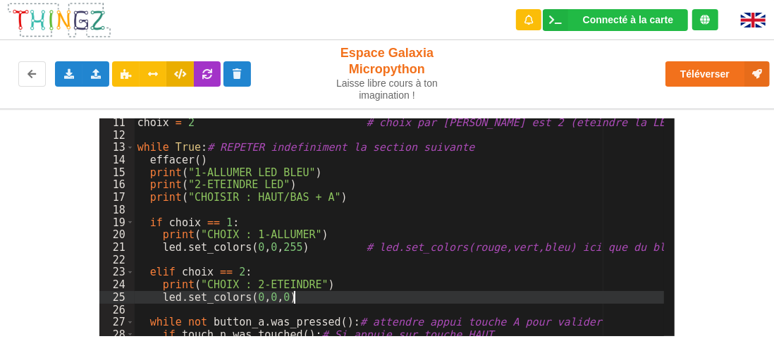
click at [378, 292] on div "choix = 2 # choix par defaut est 2 (eteindre la LED) while True : # REPETER ind…" at bounding box center [400, 237] width 530 height 243
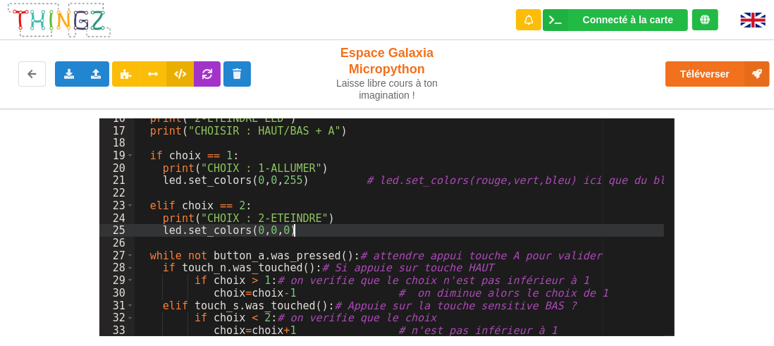
scroll to position [193, 0]
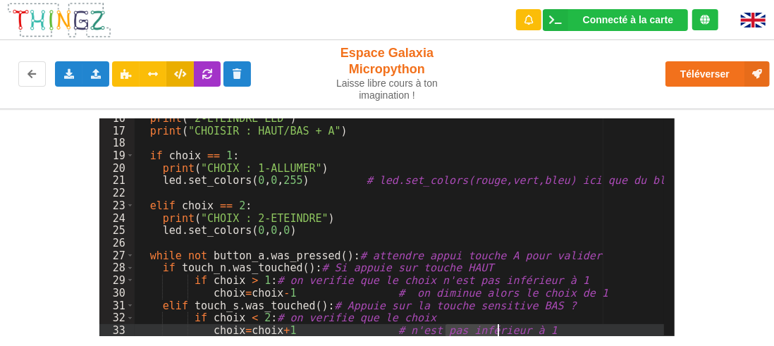
drag, startPoint x: 447, startPoint y: 330, endPoint x: 494, endPoint y: 331, distance: 47.2
click at [496, 331] on div "print ( "2-ETEINDRE LED" ) print ( "CHOISIR : HAUT/BAS + A" ) if choix == 1 : p…" at bounding box center [400, 233] width 530 height 243
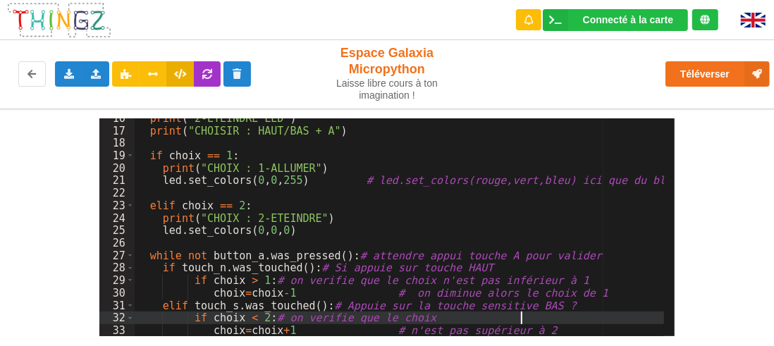
scroll to position [0, 0]
click at [561, 320] on div "print ( "2-ETEINDRE LED" ) print ( "CHOISIR : HAUT/BAS + A" ) if choix == 1 : p…" at bounding box center [400, 233] width 530 height 243
click at [399, 203] on div "print ( "2-ETEINDRE LED" ) print ( "CHOISIR : HAUT/BAS + A" ) if choix == 1 : p…" at bounding box center [400, 233] width 530 height 243
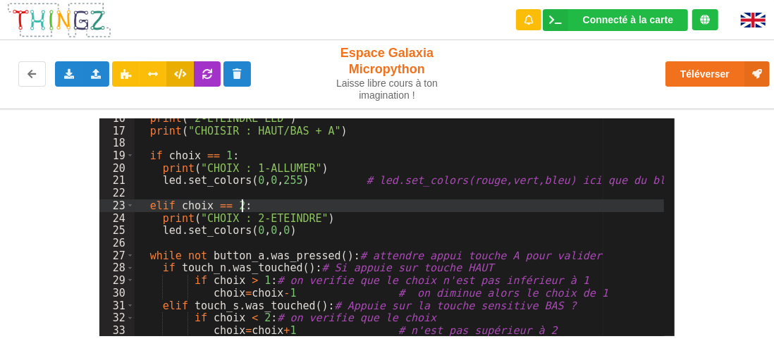
click at [576, 305] on div "print ( "2-ETEINDRE LED" ) print ( "CHOISIR : HAUT/BAS + A" ) if choix == 1 : p…" at bounding box center [400, 233] width 530 height 243
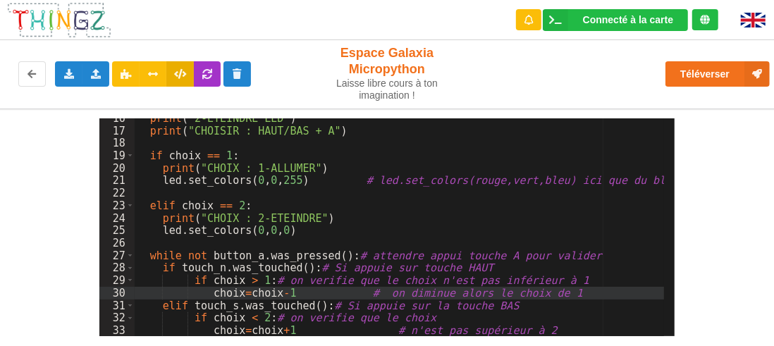
click at [352, 319] on div "print ( "2-ETEINDRE LED" ) print ( "CHOISIR : HAUT/BAS + A" ) if choix == 1 : p…" at bounding box center [400, 233] width 530 height 243
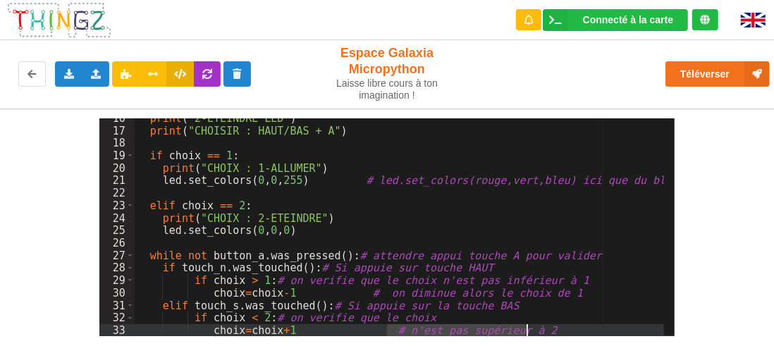
drag, startPoint x: 385, startPoint y: 331, endPoint x: 536, endPoint y: 333, distance: 151.6
click at [536, 333] on div "print ( "2-ETEINDRE LED" ) print ( "CHOISIR : HAUT/BAS + A" ) if choix == 1 : p…" at bounding box center [400, 233] width 530 height 243
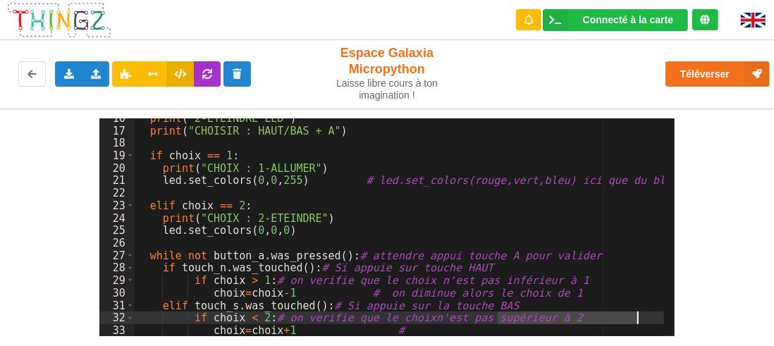
click at [500, 320] on div "print ( "2-ETEINDRE LED" ) print ( "CHOISIR : HAUT/BAS + A" ) if choix == 1 : p…" at bounding box center [400, 227] width 530 height 218
click at [378, 331] on div "print ( "2-ETEINDRE LED" ) print ( "CHOISIR : HAUT/BAS + A" ) if choix == 1 : p…" at bounding box center [400, 233] width 530 height 243
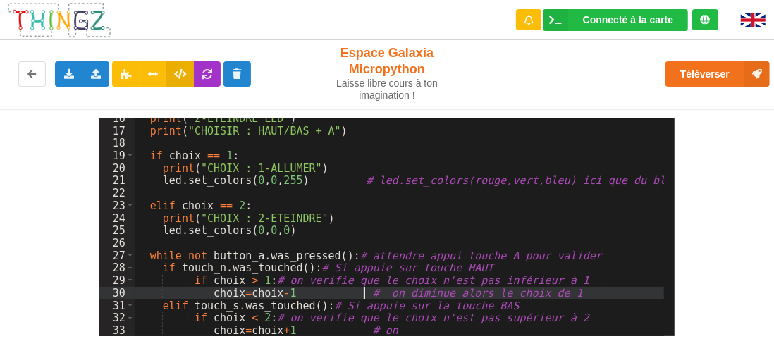
drag, startPoint x: 364, startPoint y: 293, endPoint x: 395, endPoint y: 307, distance: 34.1
click at [364, 293] on div "print ( "2-ETEINDRE LED" ) print ( "CHOISIR : HAUT/BAS + A" ) if choix == 1 : p…" at bounding box center [400, 233] width 530 height 243
click at [506, 199] on div "print ( "2-ETEINDRE LED" ) print ( "CHOISIR : HAUT/BAS + A" ) if choix == 1 : p…" at bounding box center [400, 233] width 530 height 243
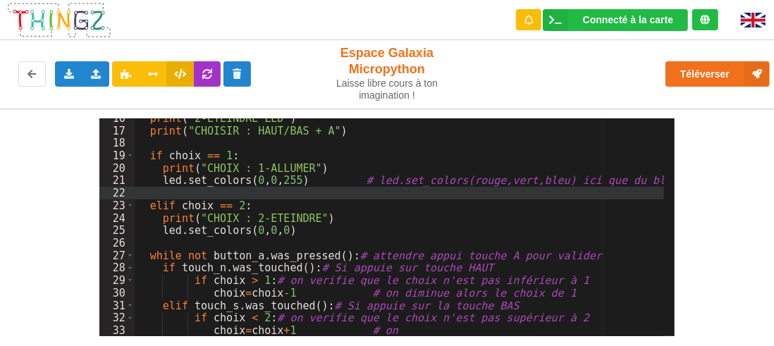
click at [386, 333] on div "print ( "2-ETEINDRE LED" ) print ( "CHOISIR : HAUT/BAS + A" ) if choix == 1 : p…" at bounding box center [400, 233] width 530 height 243
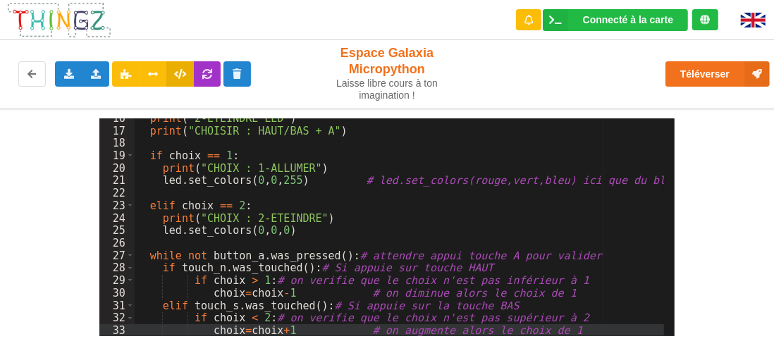
click at [232, 156] on div "print ( "2-ETEINDRE LED" ) print ( "CHOISIR : HAUT/BAS + A" ) if choix == 1 : p…" at bounding box center [400, 233] width 530 height 243
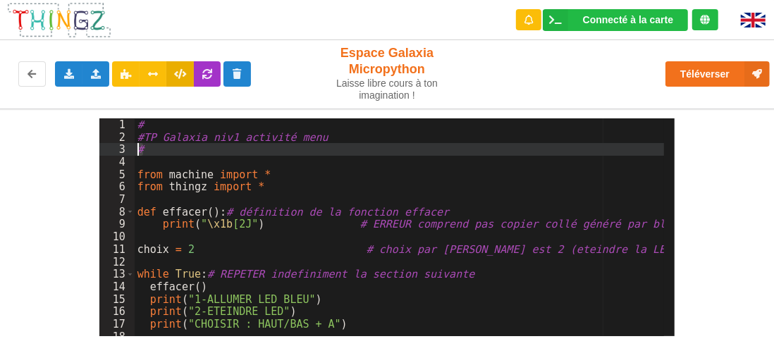
drag, startPoint x: 173, startPoint y: 146, endPoint x: 54, endPoint y: 144, distance: 119.1
click at [54, 144] on div "1 2 3 4 5 6 7 8 9 10 11 12 13 14 15 16 17 18 19 # #TP Galaxia niv1 activité men…" at bounding box center [387, 223] width 794 height 228
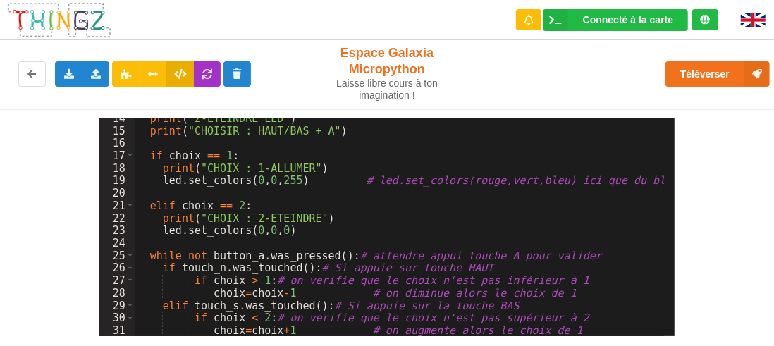
scroll to position [168, 0]
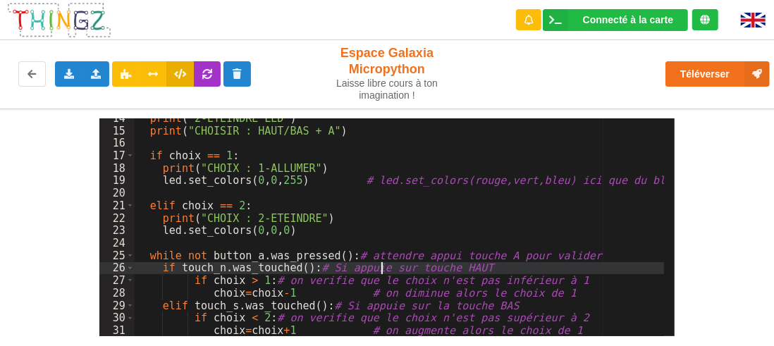
click at [383, 266] on div "print ( "2-ETEINDRE LED" ) print ( "CHOISIR : HAUT/BAS + A" ) if choix == 1 : p…" at bounding box center [400, 233] width 530 height 243
click at [384, 307] on div "print ( "2-ETEINDRE LED" ) print ( "CHOISIR : HAUT/BAS + A" ) if choix == 1 : p…" at bounding box center [400, 233] width 530 height 243
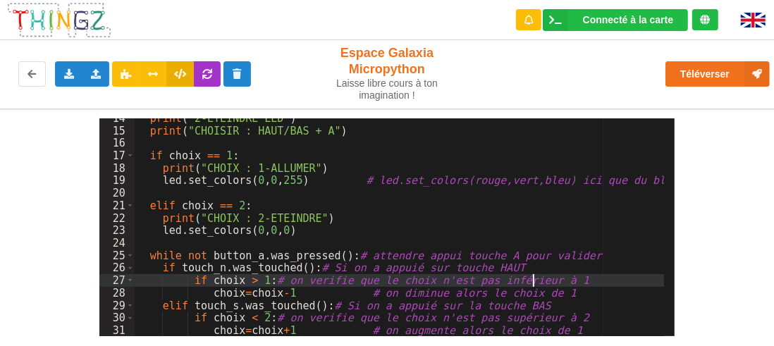
click at [534, 281] on div "print ( "2-ETEINDRE LED" ) print ( "CHOISIR : HAUT/BAS + A" ) if choix == 1 : p…" at bounding box center [400, 233] width 530 height 243
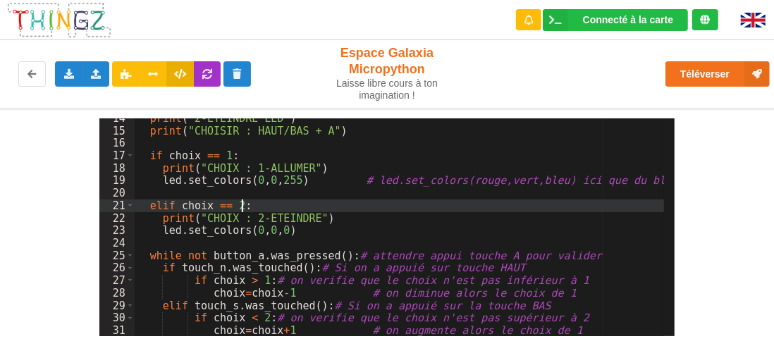
click at [365, 211] on div "print ( "2-ETEINDRE LED" ) print ( "CHOISIR : HAUT/BAS + A" ) if choix == 1 : p…" at bounding box center [400, 233] width 530 height 243
click at [365, 212] on div "print ( "2-ETEINDRE LED" ) print ( "CHOISIR : HAUT/BAS + A" ) if choix == 1 : p…" at bounding box center [400, 233] width 530 height 243
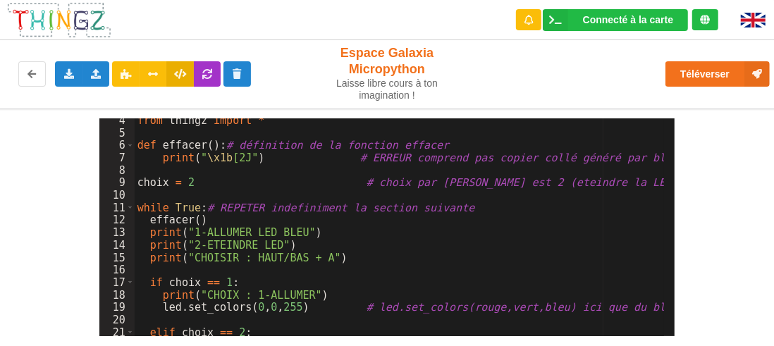
scroll to position [0, 0]
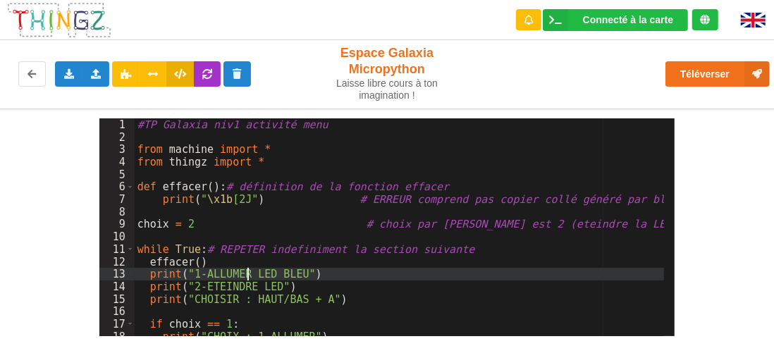
click at [247, 271] on div "#TP Galaxia niv1 activité menu from machine import * from thingz import * def e…" at bounding box center [400, 239] width 530 height 243
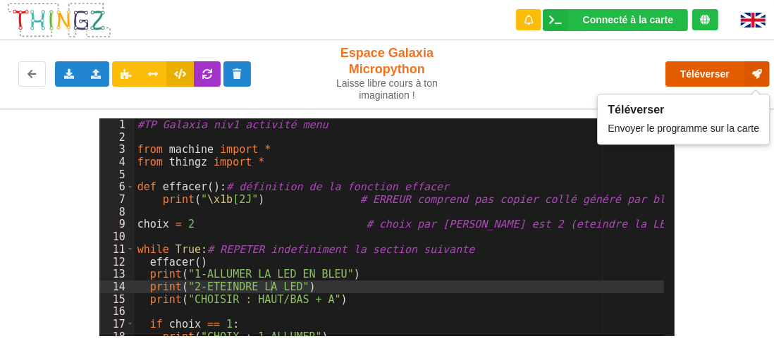
click at [715, 73] on button "Téléverser" at bounding box center [717, 73] width 104 height 25
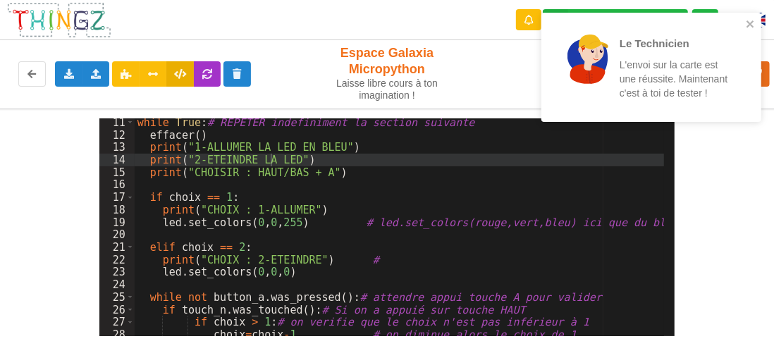
scroll to position [168, 0]
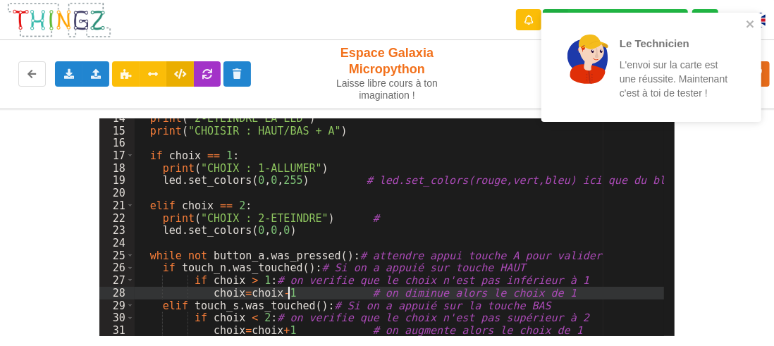
click at [286, 294] on div "print ( "2-ETEINDRE LA LED" ) print ( "CHOISIR : HAUT/BAS + A" ) if choix == 1 …" at bounding box center [400, 233] width 530 height 243
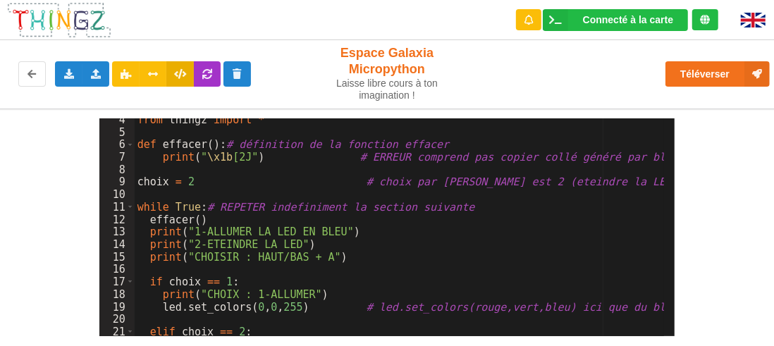
scroll to position [85, 0]
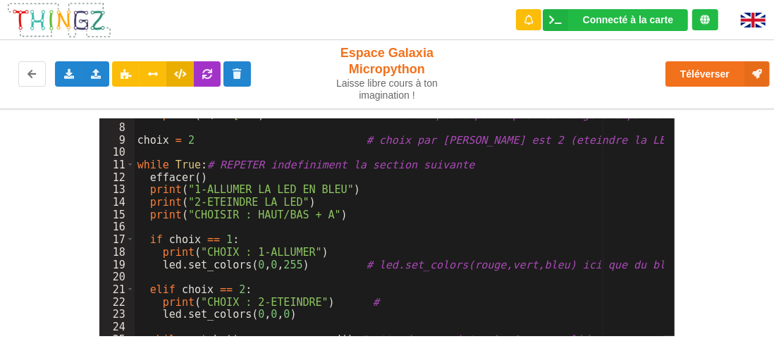
click at [354, 190] on div "print ( " \x1b [2J" ) # ERREUR comprend pas copier collé généré par blockly cho…" at bounding box center [400, 230] width 530 height 243
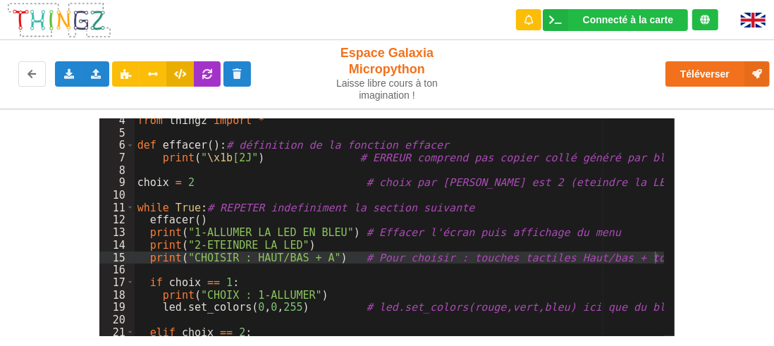
scroll to position [0, 0]
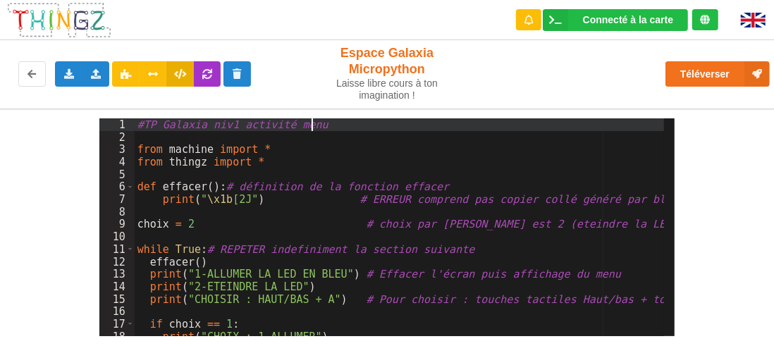
click at [319, 127] on div "#TP Galaxia niv1 activité menu from machine import * from thingz import * def e…" at bounding box center [400, 239] width 530 height 243
click at [252, 127] on div "#TP Galaxia niv1 activité menu from machine import * from thingz import * def e…" at bounding box center [400, 239] width 530 height 243
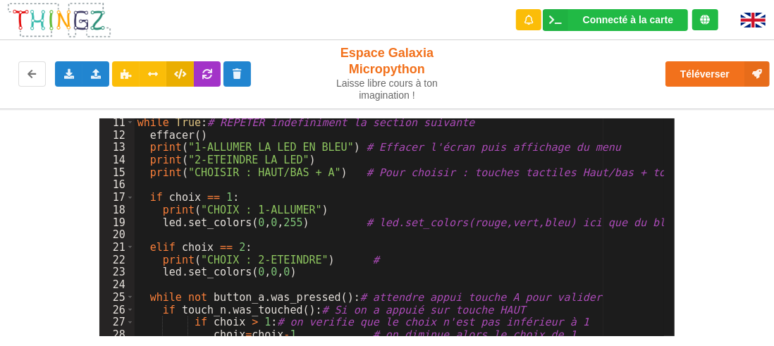
scroll to position [168, 0]
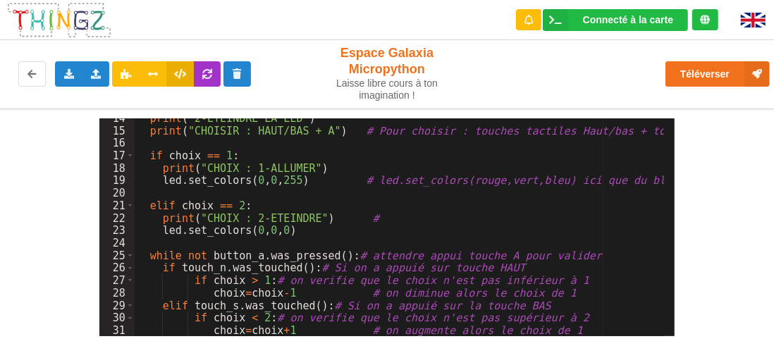
click at [316, 268] on div "print ( "2-ETEINDRE LA LED" ) print ( "CHOISIR : HAUT/BAS + A" ) # Pour choisir…" at bounding box center [400, 233] width 530 height 243
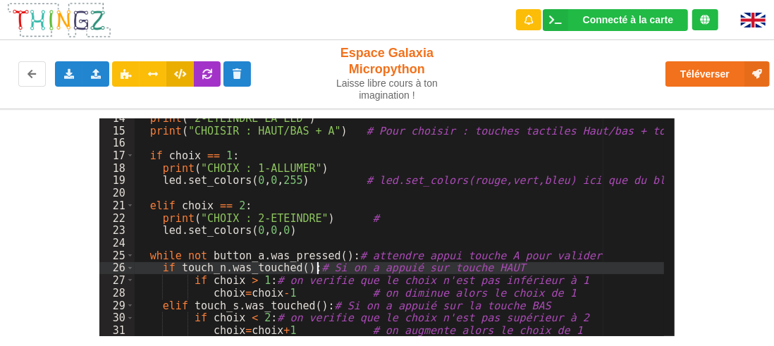
click at [358, 323] on div "print ( "2-ETEINDRE LA LED" ) print ( "CHOISIR : HAUT/BAS + A" ) # Pour choisir…" at bounding box center [400, 233] width 530 height 243
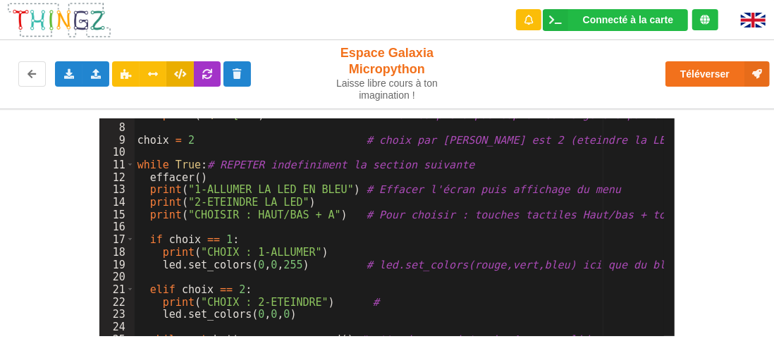
scroll to position [85, 0]
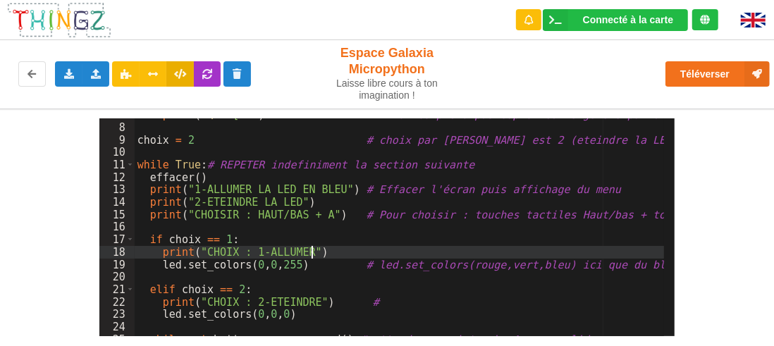
drag, startPoint x: 348, startPoint y: 249, endPoint x: 363, endPoint y: 257, distance: 17.3
click at [348, 249] on div "print ( " \x1b [2J" ) # ERREUR comprend pas copier collé généré par blockly cho…" at bounding box center [400, 230] width 530 height 243
click at [392, 295] on div "print ( " \x1b [2J" ) # ERREUR comprend pas copier collé généré par blockly cho…" at bounding box center [400, 230] width 530 height 243
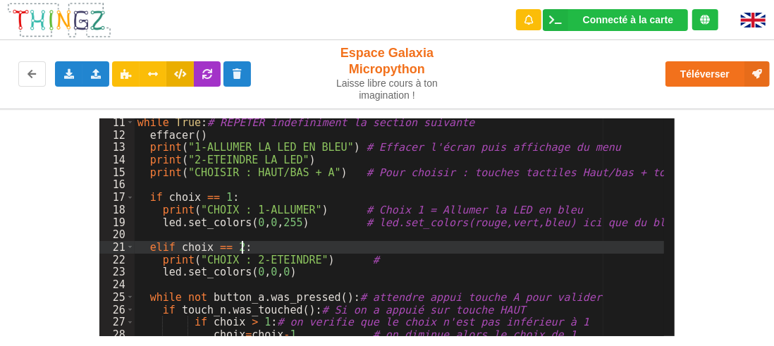
scroll to position [127, 0]
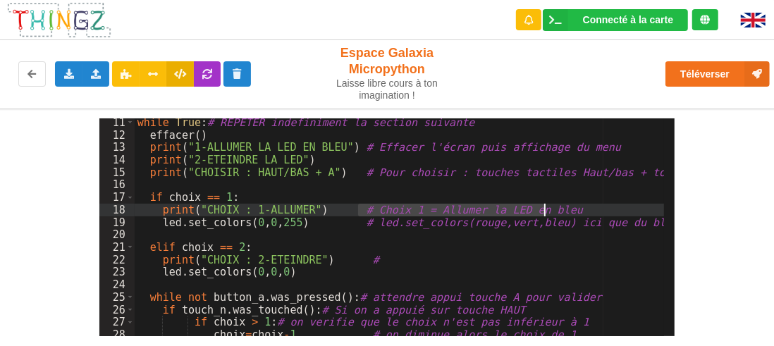
drag, startPoint x: 358, startPoint y: 210, endPoint x: 560, endPoint y: 209, distance: 201.6
click at [560, 209] on div "while True : # REPETER indefiniment la section suivante effacer ( ) print ( "1-…" at bounding box center [400, 237] width 530 height 243
click at [382, 260] on div "while True : # REPETER indefiniment la section suivante effacer ( ) print ( "1-…" at bounding box center [400, 237] width 530 height 243
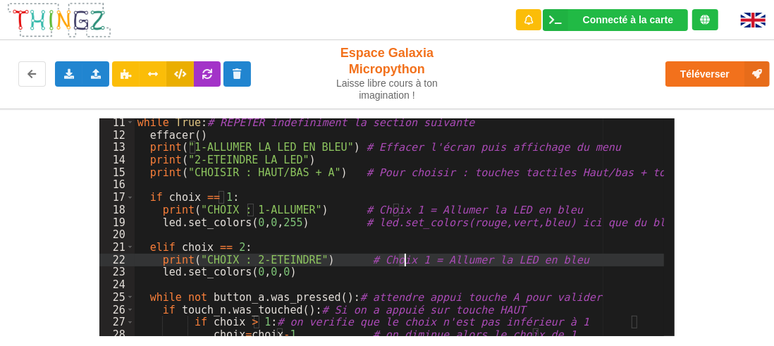
click at [407, 261] on div "while True : # REPETER indefiniment la section suivante effacer ( ) print ( "1-…" at bounding box center [400, 237] width 530 height 243
click at [307, 273] on div "while True : # REPETER indefiniment la section suivante effacer ( ) print ( "1-…" at bounding box center [400, 237] width 530 height 243
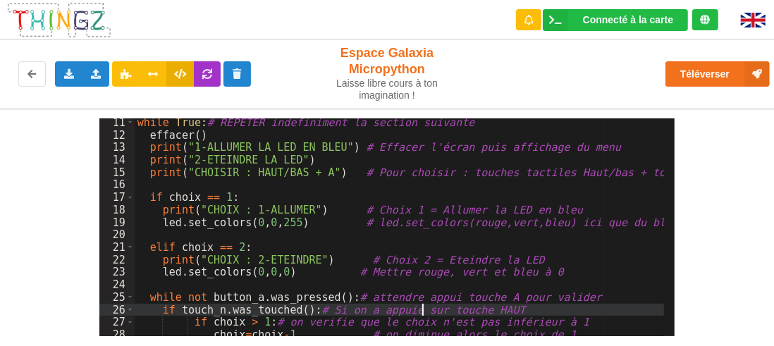
click at [423, 312] on div "while True : # REPETER indefiniment la section suivante effacer ( ) print ( "1-…" at bounding box center [400, 237] width 530 height 243
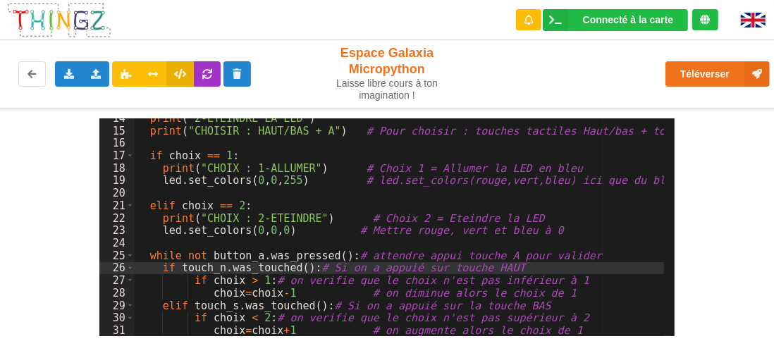
click at [480, 235] on div "print ( "2-ETEINDRE LA LED" ) print ( "CHOISIR : HAUT/BAS + A" ) # Pour choisir…" at bounding box center [400, 233] width 530 height 243
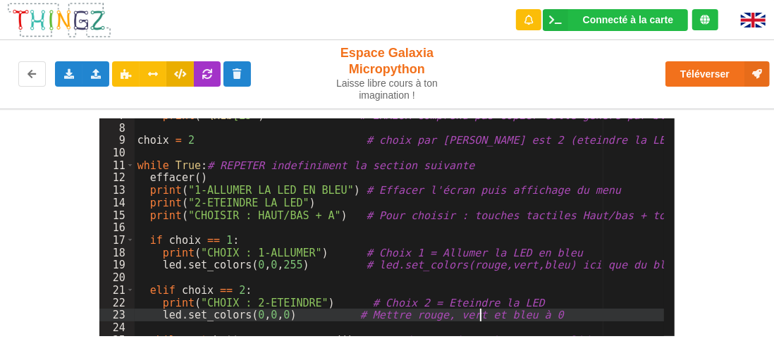
scroll to position [0, 0]
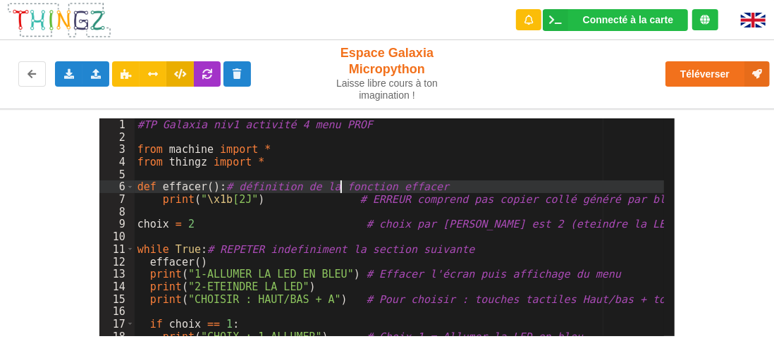
click at [341, 182] on div "#TP Galaxia niv1 activité 4 menu PROF from machine import * from thingz import …" at bounding box center [400, 239] width 530 height 243
click at [562, 141] on div "#TP Galaxia niv1 activité 4 menu PROF from machine import * from thingz import …" at bounding box center [400, 239] width 530 height 243
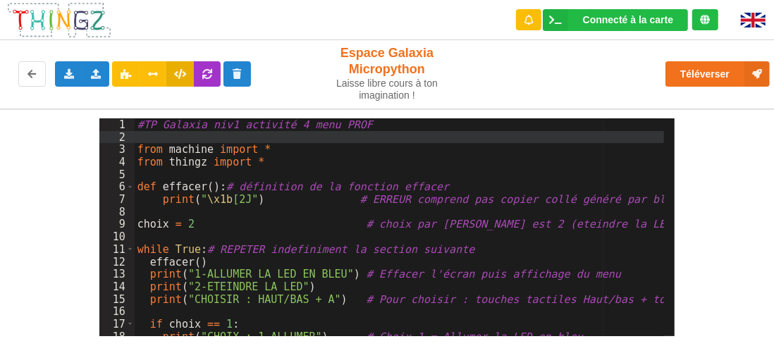
click at [483, 239] on div "#TP Galaxia niv1 activité 4 menu PROF from machine import * from thingz import …" at bounding box center [400, 239] width 530 height 243
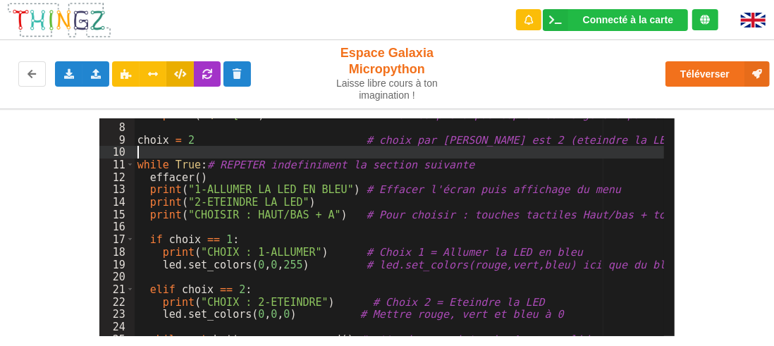
scroll to position [168, 0]
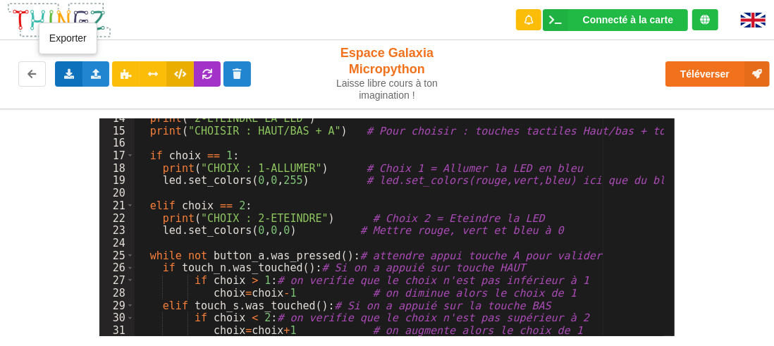
click at [71, 71] on icon at bounding box center [69, 73] width 12 height 8
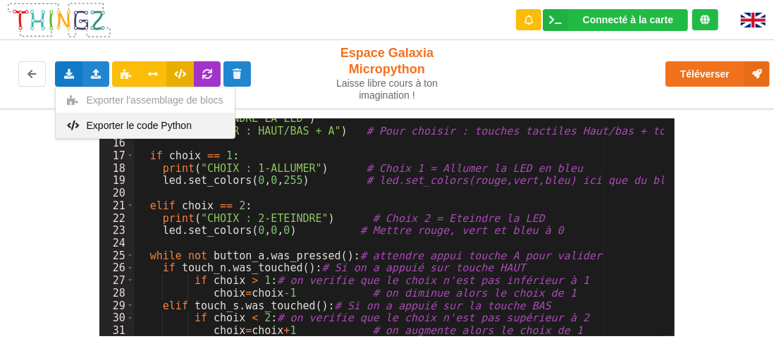
click at [122, 123] on span "Exporter le code Python" at bounding box center [139, 125] width 105 height 11
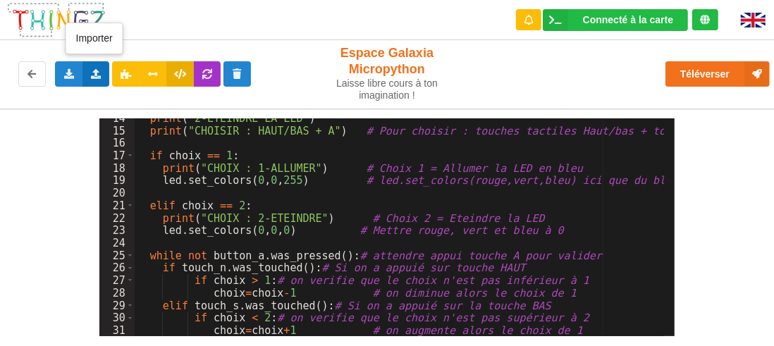
click at [93, 75] on icon at bounding box center [96, 73] width 12 height 8
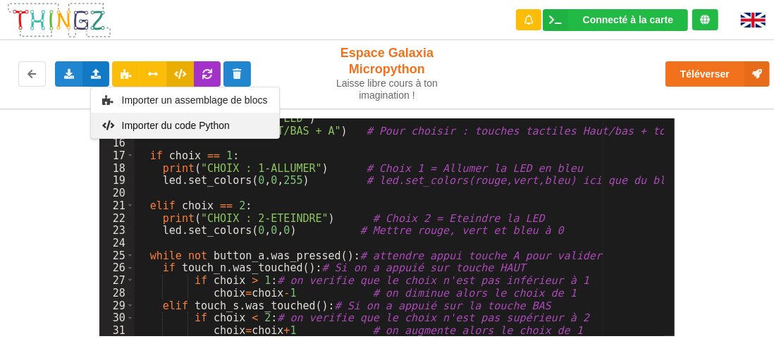
click at [155, 121] on span "Importer du code Python" at bounding box center [175, 125] width 108 height 11
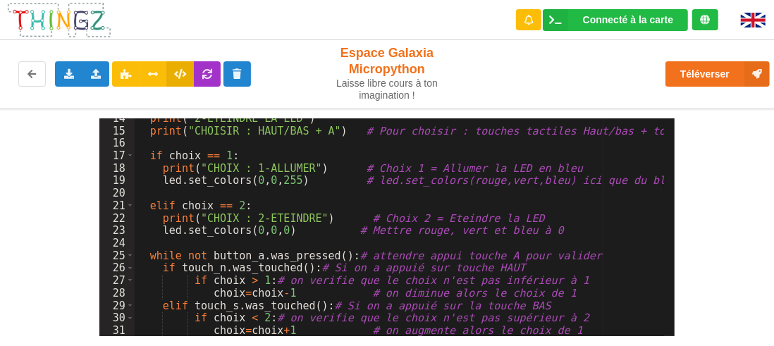
click at [733, 242] on div "14 15 16 17 18 19 20 21 22 23 24 25 26 27 28 29 30 31 print ( "2-ETEINDRE LA LE…" at bounding box center [387, 223] width 794 height 228
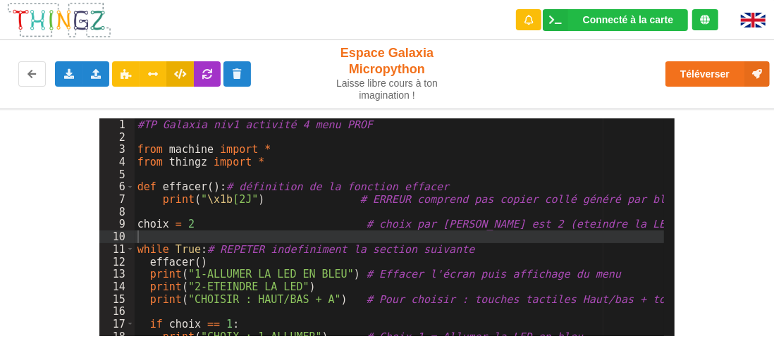
click at [238, 11] on div "Connecté à la carte Réglages Ouvrir le moniteur automatiquement Connexion autom…" at bounding box center [387, 20] width 794 height 40
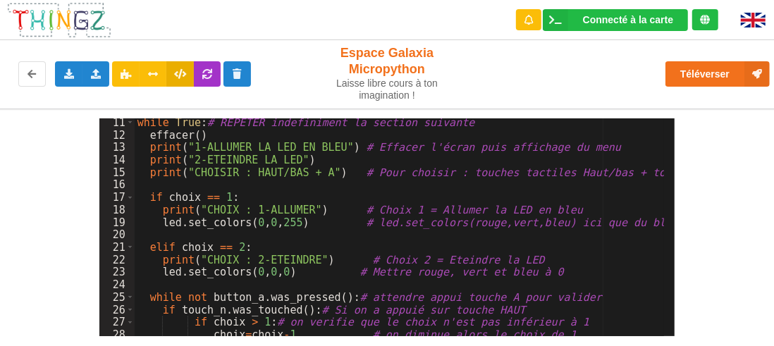
scroll to position [127, 0]
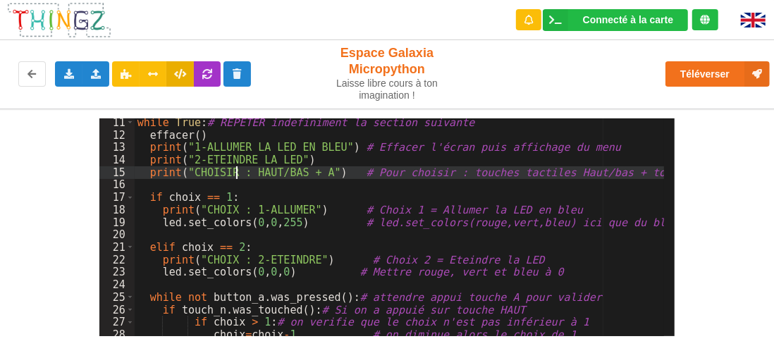
click at [238, 173] on div "while True : # REPETER indefiniment la section suivante effacer ( ) print ( "1-…" at bounding box center [400, 237] width 530 height 243
drag, startPoint x: 249, startPoint y: 168, endPoint x: 192, endPoint y: 177, distance: 57.0
click at [192, 177] on div "while True : # REPETER indefiniment la section suivante effacer ( ) print ( "1-…" at bounding box center [400, 237] width 530 height 243
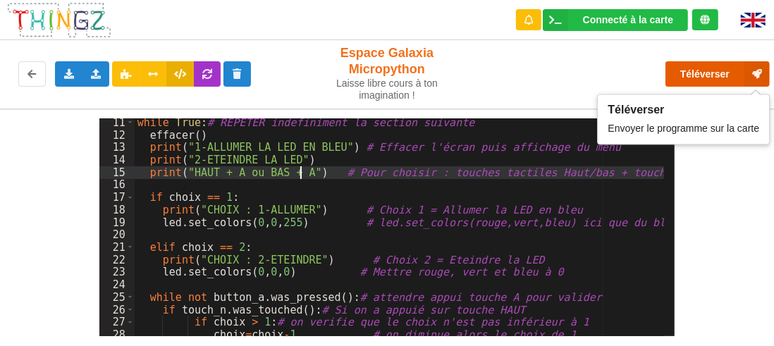
click at [697, 80] on button "Téléverser" at bounding box center [717, 73] width 104 height 25
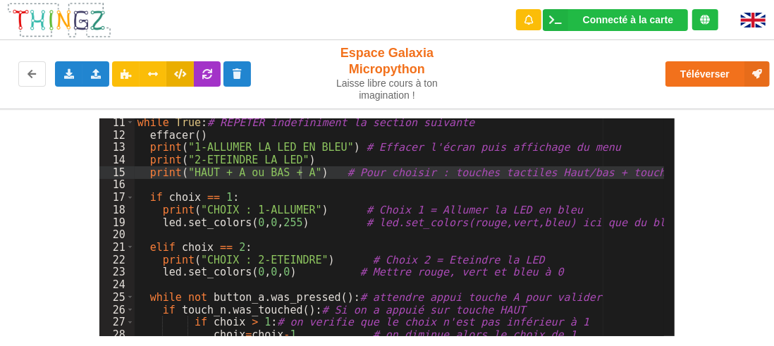
click at [634, 338] on div "Connecté à la carte Réglages Ouvrir le moniteur automatiquement Connexion autom…" at bounding box center [387, 173] width 774 height 346
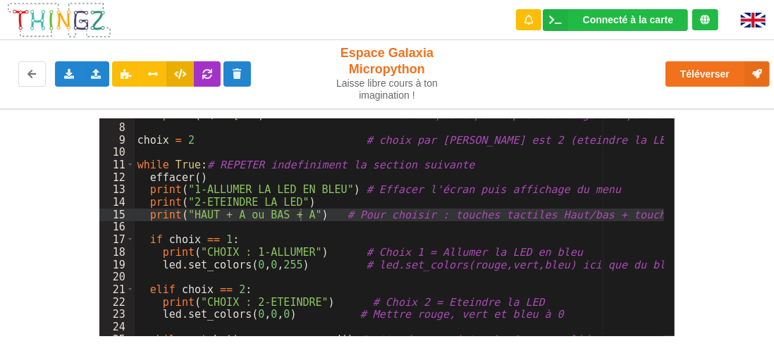
scroll to position [85, 0]
click at [277, 277] on div "print ( " \x1b [2J" ) # ERREUR comprend pas copier collé généré par blockly cho…" at bounding box center [400, 230] width 530 height 243
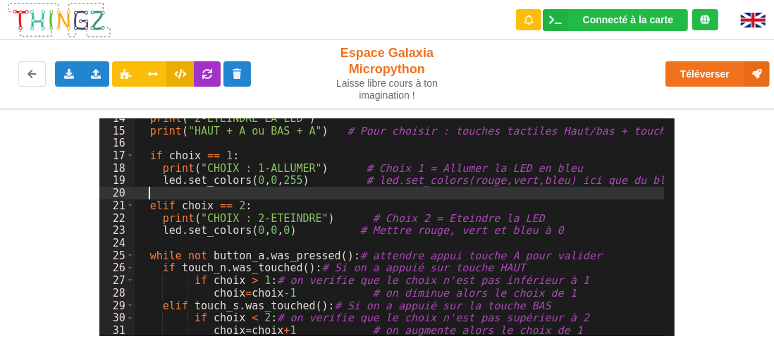
scroll to position [168, 0]
click at [212, 257] on div "print ( "2-ETEINDRE LA LED" ) print ( "HAUT + A ou BAS + A" ) # Pour choisir : …" at bounding box center [400, 233] width 530 height 243
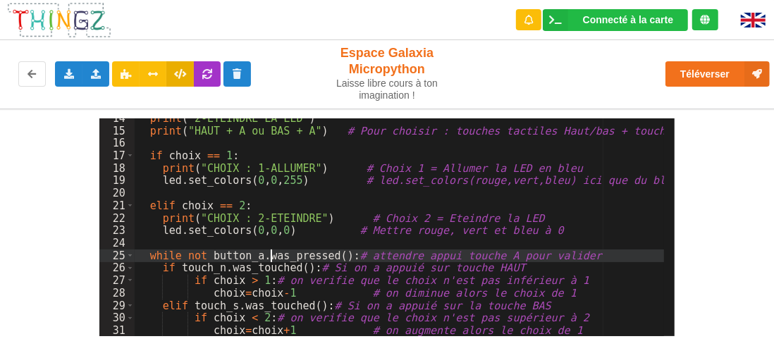
click at [272, 255] on div "print ( "2-ETEINDRE LA LED" ) print ( "HAUT + A ou BAS + A" ) # Pour choisir : …" at bounding box center [400, 233] width 530 height 243
drag, startPoint x: 149, startPoint y: 257, endPoint x: 337, endPoint y: 255, distance: 187.5
click at [337, 255] on div "print ( "2-ETEINDRE LA LED" ) print ( "HAUT + A ou BAS + A" ) # Pour choisir : …" at bounding box center [400, 233] width 530 height 243
click at [305, 270] on div "print ( "2-ETEINDRE LA LED" ) print ( "HAUT + A ou BAS + A" ) # Pour choisir : …" at bounding box center [400, 233] width 530 height 243
click at [338, 252] on div "print ( "2-ETEINDRE LA LED" ) print ( "HAUT + A ou BAS + A" ) # Pour choisir : …" at bounding box center [400, 233] width 530 height 243
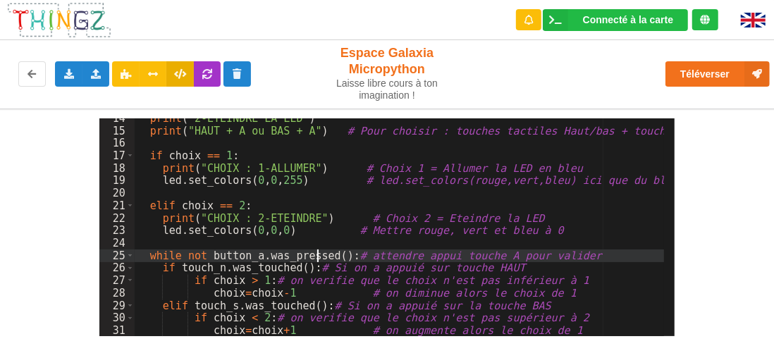
click at [316, 256] on div "print ( "2-ETEINDRE LA LED" ) print ( "HAUT + A ou BAS + A" ) # Pour choisir : …" at bounding box center [400, 233] width 530 height 243
drag, startPoint x: 261, startPoint y: 256, endPoint x: 279, endPoint y: 254, distance: 18.4
click at [279, 254] on div "print ( "2-ETEINDRE LA LED" ) print ( "HAUT + A ou BAS + A" ) # Pour choisir : …" at bounding box center [400, 233] width 530 height 243
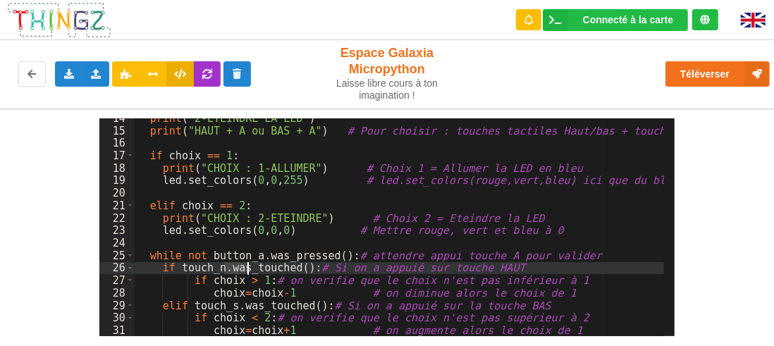
drag, startPoint x: 225, startPoint y: 267, endPoint x: 246, endPoint y: 267, distance: 21.1
click at [246, 267] on div "print ( "2-ETEINDRE LA LED" ) print ( "HAUT + A ou BAS + A" ) # Pour choisir : …" at bounding box center [400, 233] width 530 height 243
click at [312, 320] on div "print ( "2-ETEINDRE LA LED" ) print ( "HAUT + A ou BAS + A" ) # Pour choisir : …" at bounding box center [400, 233] width 530 height 243
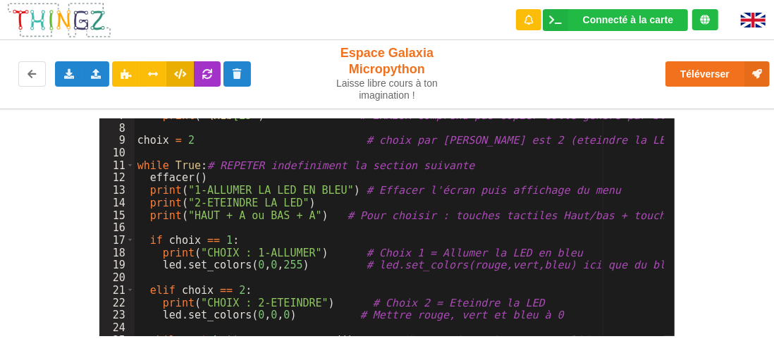
scroll to position [84, 0]
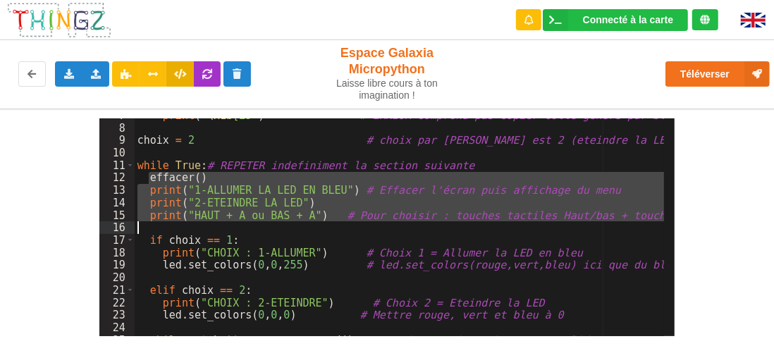
drag, startPoint x: 147, startPoint y: 177, endPoint x: 161, endPoint y: 222, distance: 47.5
click at [161, 222] on div "print ( " \x1b [2J" ) # ERREUR comprend pas copier collé généré par blockly cho…" at bounding box center [400, 230] width 530 height 243
click at [212, 197] on div "print ( " \x1b [2J" ) # ERREUR comprend pas copier collé généré par blockly cho…" at bounding box center [400, 227] width 530 height 218
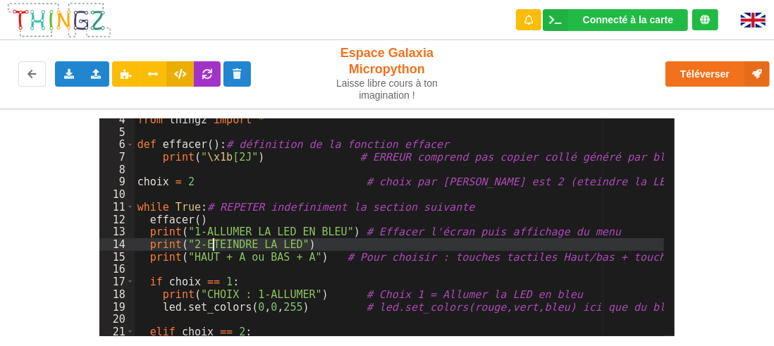
scroll to position [42, 0]
click at [214, 195] on div "from thingz import * def effacer ( ) : # définition de la fonction effacer prin…" at bounding box center [400, 234] width 530 height 243
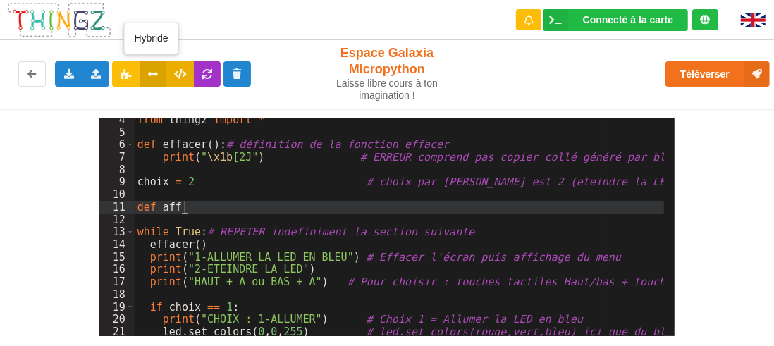
drag, startPoint x: 144, startPoint y: 72, endPoint x: 165, endPoint y: 83, distance: 24.0
click at [144, 72] on button at bounding box center [153, 73] width 27 height 25
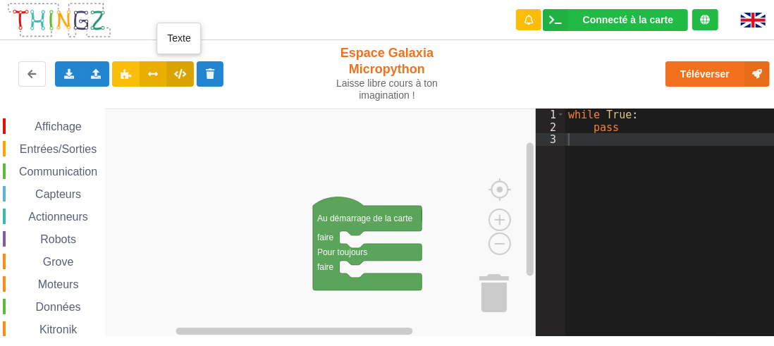
click at [183, 71] on icon at bounding box center [180, 73] width 12 height 8
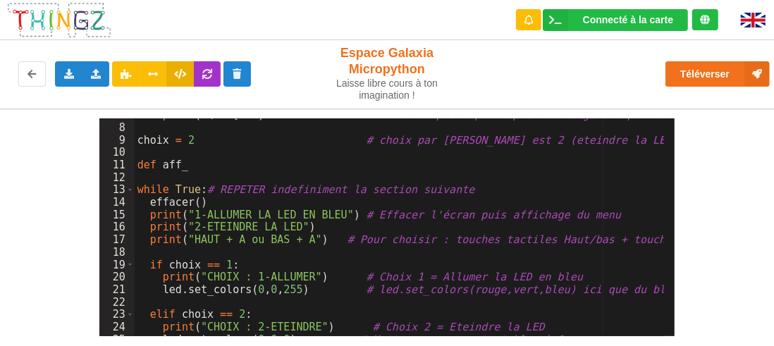
scroll to position [0, 0]
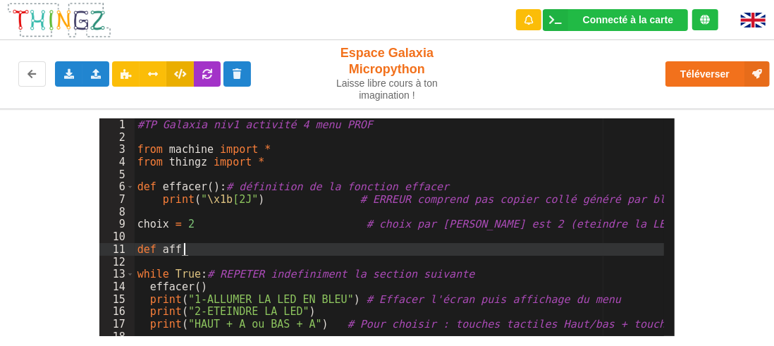
click at [195, 252] on div "#TP Galaxia niv1 activité 4 menu PROF from machine import * from thingz import …" at bounding box center [400, 239] width 530 height 243
click at [773, 345] on html "Connecté à la carte Réglages Ouvrir le moniteur automatiquement Connexion autom…" at bounding box center [387, 173] width 774 height 346
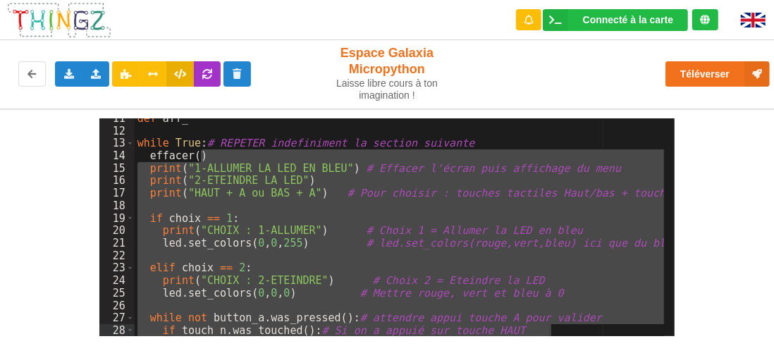
click at [312, 134] on div "def aff_ while True : # REPETER indefiniment la section suivante effacer ( ) pr…" at bounding box center [400, 233] width 530 height 243
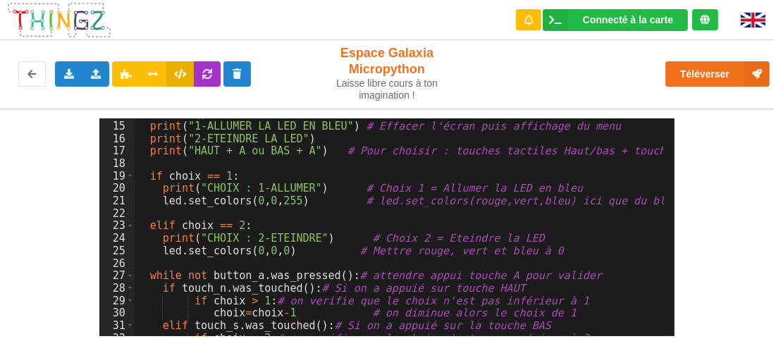
scroll to position [173, 0]
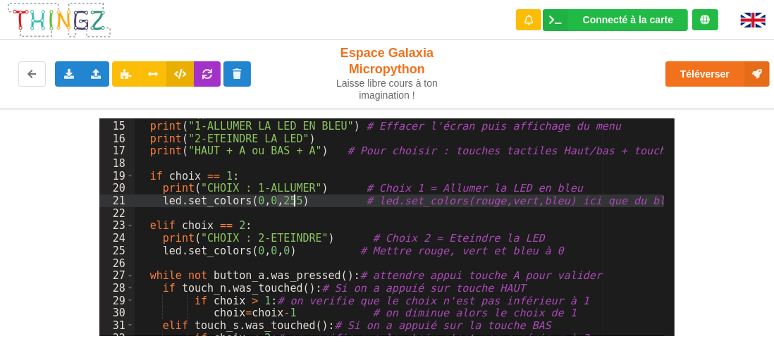
drag, startPoint x: 274, startPoint y: 199, endPoint x: 288, endPoint y: 199, distance: 13.4
click at [292, 200] on div "effacer ( ) print ( "1-ALLUMER LA LED EN BLEU" ) # Effacer l'écran puis afficha…" at bounding box center [400, 228] width 530 height 243
drag, startPoint x: 247, startPoint y: 202, endPoint x: 256, endPoint y: 202, distance: 8.5
click at [257, 202] on div "effacer ( ) print ( "1-ALLUMER LA LED EN BLEU" ) # Effacer l'écran puis afficha…" at bounding box center [400, 228] width 530 height 243
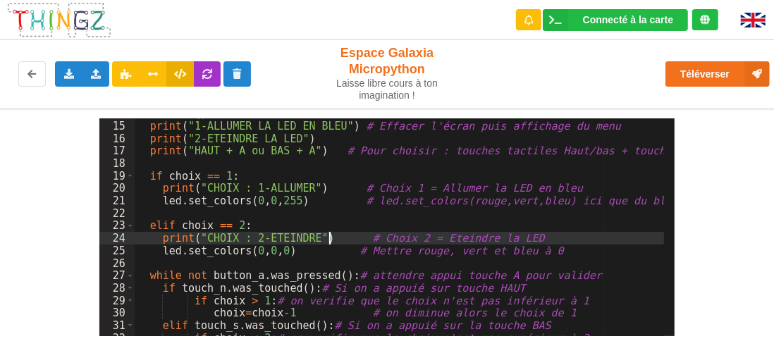
click at [328, 235] on div "effacer ( ) print ( "1-ALLUMER LA LED EN BLEU" ) # Effacer l'écran puis afficha…" at bounding box center [400, 228] width 530 height 243
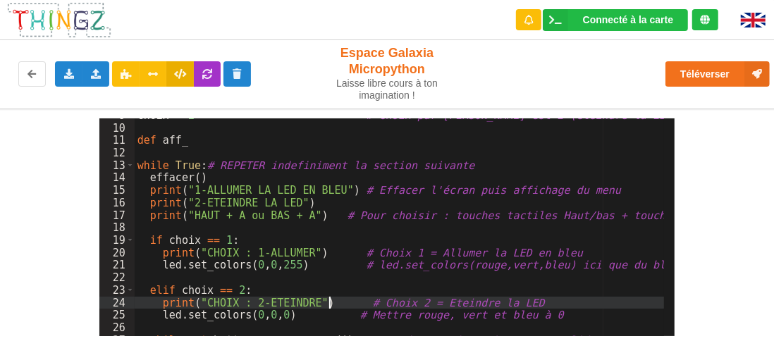
scroll to position [109, 0]
click at [189, 142] on div "choix = 2 # choix par defaut est 2 (eteindre la LED) def aff_ while True : # RE…" at bounding box center [400, 230] width 530 height 243
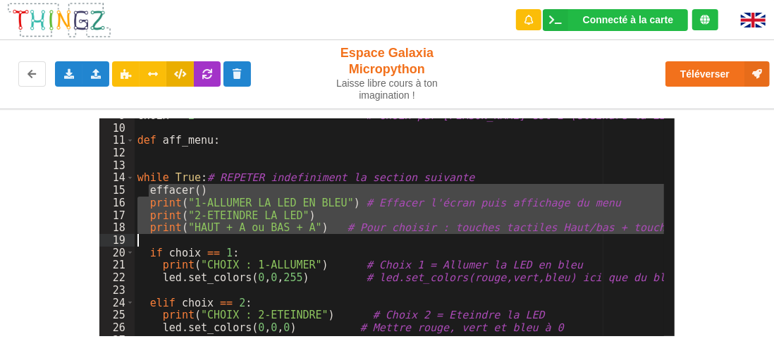
drag, startPoint x: 149, startPoint y: 190, endPoint x: 660, endPoint y: 235, distance: 512.4
click at [660, 235] on div "choix = 2 # choix par defaut est 2 (eteindre la LED) def aff_menu : while True …" at bounding box center [400, 230] width 530 height 243
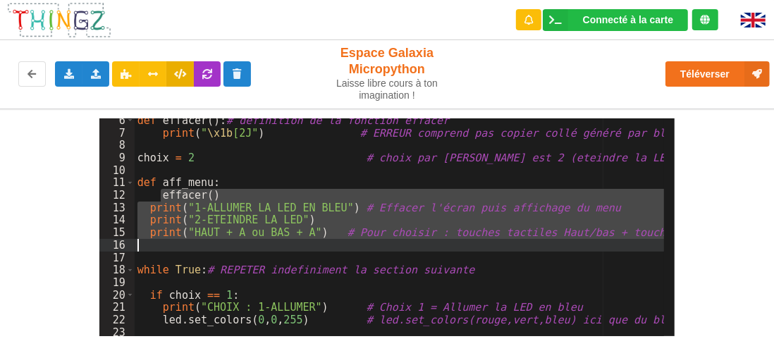
click at [149, 209] on div "def effacer ( ) : # définition de la fonction effacer print ( " \x1b [2J" ) # E…" at bounding box center [400, 227] width 530 height 218
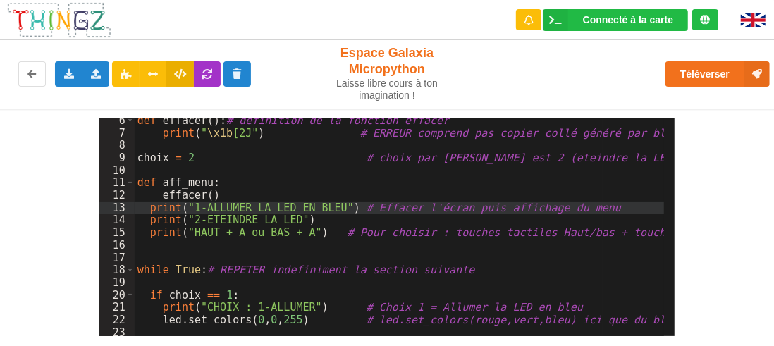
click at [152, 191] on div "def effacer ( ) : # définition de la fonction effacer print ( " \x1b [2J" ) # E…" at bounding box center [400, 235] width 530 height 243
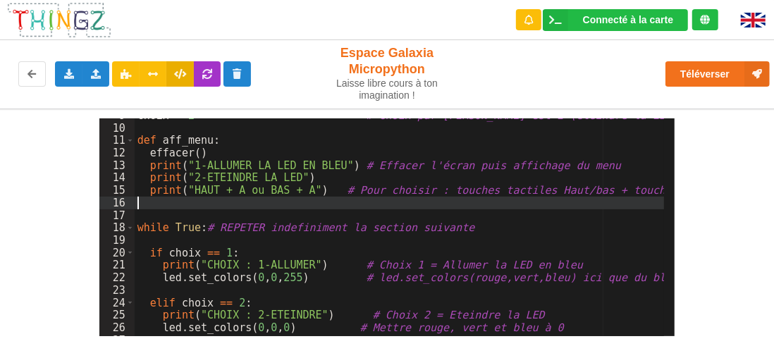
scroll to position [151, 0]
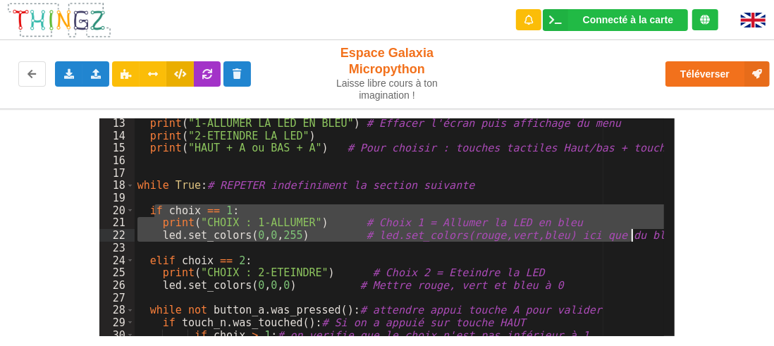
drag, startPoint x: 154, startPoint y: 208, endPoint x: 639, endPoint y: 236, distance: 485.8
click at [639, 236] on div "print ( "1-ALLUMER LA LED EN BLEU" ) # Effacer l'écran puis affichage du menu p…" at bounding box center [400, 238] width 530 height 243
click at [236, 226] on div "print ( "1-ALLUMER LA LED EN BLEU" ) # Effacer l'écran puis affichage du menu p…" at bounding box center [400, 227] width 530 height 218
drag, startPoint x: 147, startPoint y: 209, endPoint x: 646, endPoint y: 238, distance: 499.9
click at [646, 238] on div "print ( "1-ALLUMER LA LED EN BLEU" ) # Effacer l'écran puis affichage du menu p…" at bounding box center [400, 238] width 530 height 243
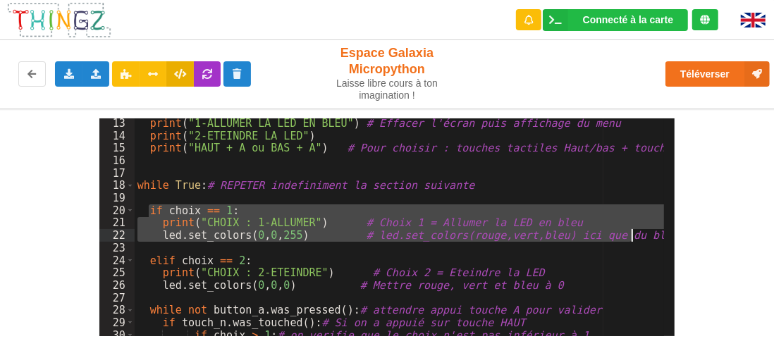
click at [288, 248] on div "print ( "1-ALLUMER LA LED EN BLEU" ) # Effacer l'écran puis affichage du menu p…" at bounding box center [400, 238] width 530 height 243
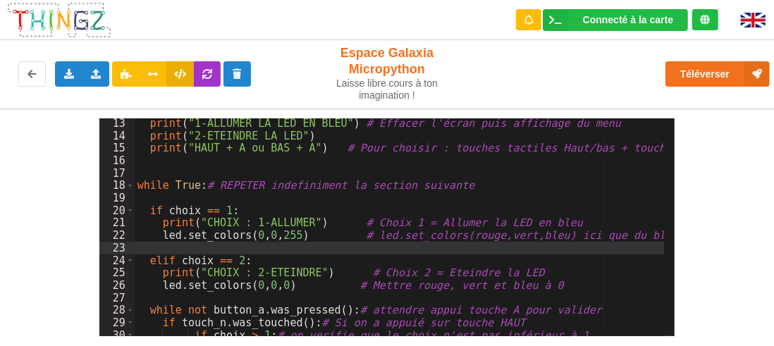
click at [196, 231] on div "print ( "1-ALLUMER LA LED EN BLEU" ) # Effacer l'écran puis affichage du menu p…" at bounding box center [400, 238] width 530 height 243
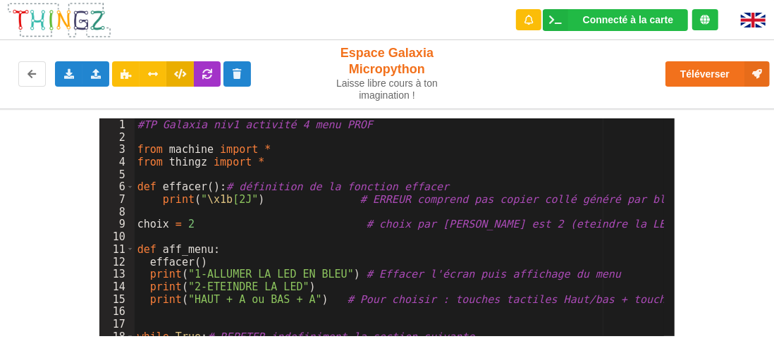
scroll to position [42, 0]
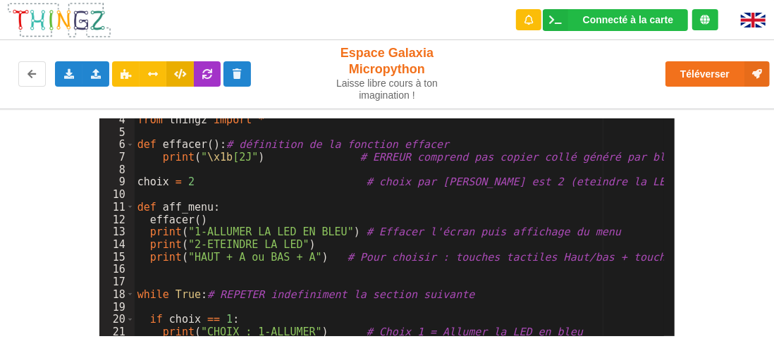
click at [214, 195] on div "from thingz import * def effacer ( ) : # définition de la fonction effacer prin…" at bounding box center [400, 234] width 530 height 243
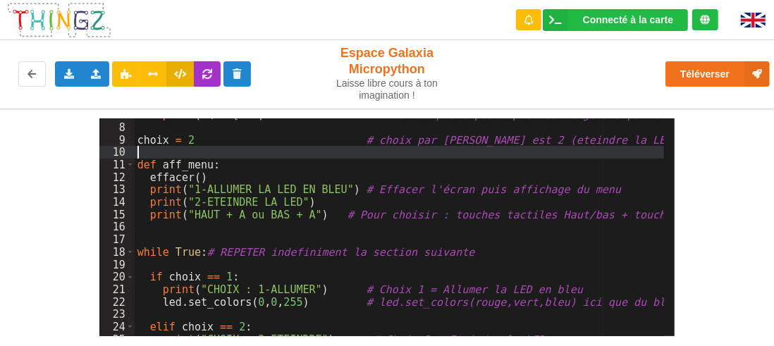
scroll to position [0, 0]
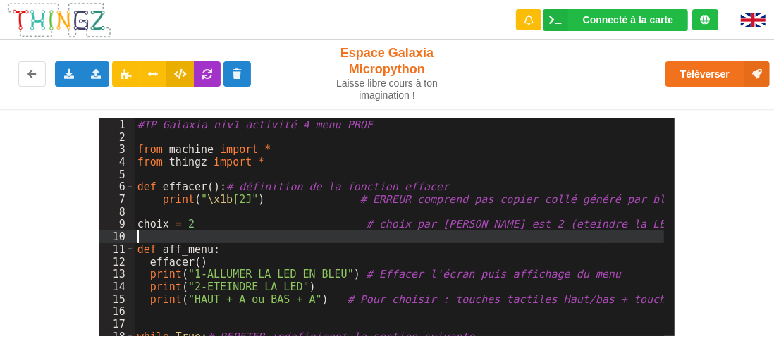
drag, startPoint x: 245, startPoint y: 230, endPoint x: 252, endPoint y: 235, distance: 7.6
click at [245, 230] on div "#TP Galaxia niv1 activité 4 menu PROF from machine import * from thingz import …" at bounding box center [400, 239] width 530 height 243
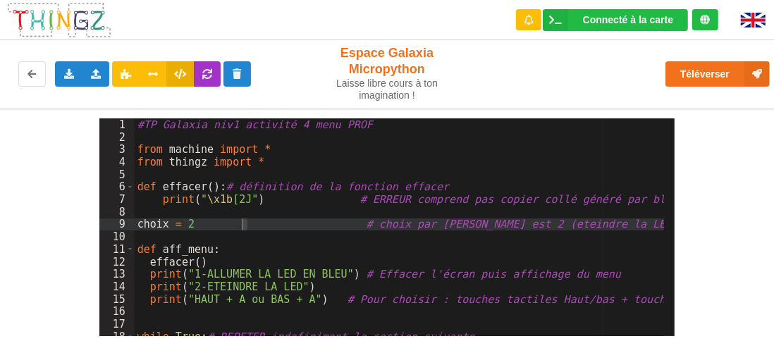
click at [264, 245] on div "#TP Galaxia niv1 activité 4 menu PROF from machine import * from thingz import …" at bounding box center [400, 239] width 530 height 243
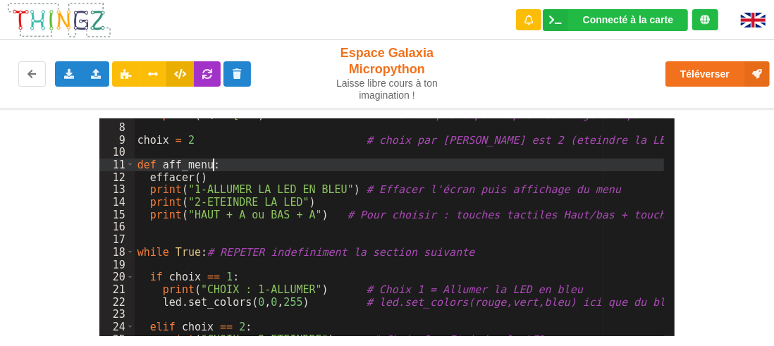
scroll to position [85, 0]
click at [279, 224] on div "print ( " \x1b [2J" ) # ERREUR comprend pas copier collé généré par blockly cho…" at bounding box center [400, 230] width 530 height 243
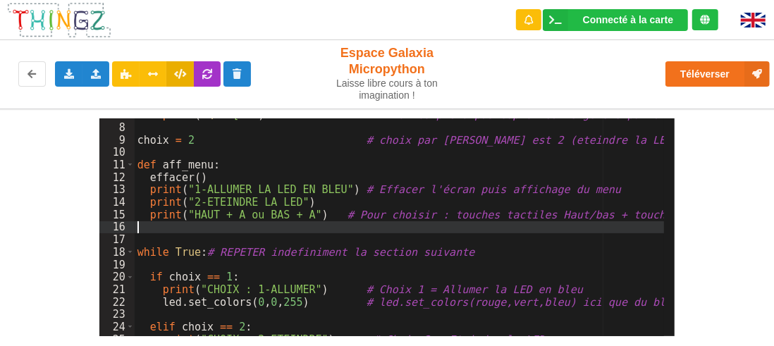
scroll to position [169, 0]
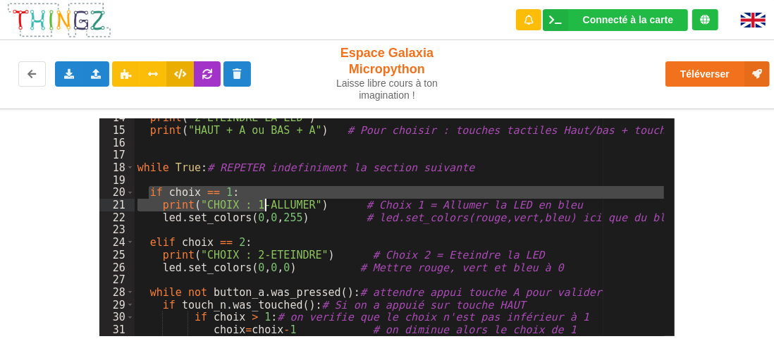
drag, startPoint x: 152, startPoint y: 191, endPoint x: 264, endPoint y: 204, distance: 112.8
click at [264, 204] on div "print ( "2-ETEINDRE LA LED" ) print ( "HAUT + A ou BAS + A" ) # Pour choisir : …" at bounding box center [400, 232] width 530 height 243
click at [285, 246] on div "print ( "2-ETEINDRE LA LED" ) print ( "HAUT + A ou BAS + A" ) # Pour choisir : …" at bounding box center [400, 232] width 530 height 243
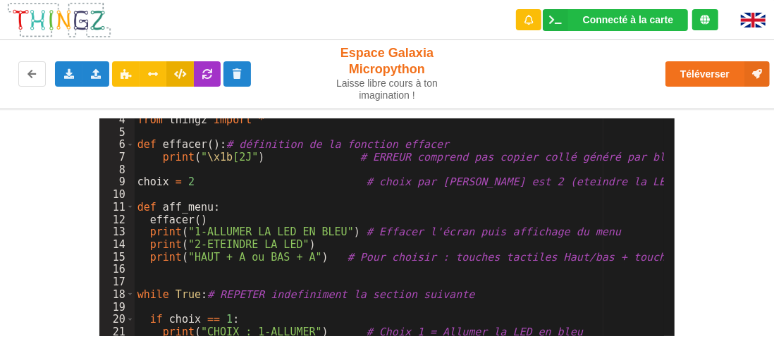
scroll to position [42, 0]
click at [264, 284] on div "from thingz import * def effacer ( ) : # définition de la fonction effacer prin…" at bounding box center [400, 234] width 530 height 243
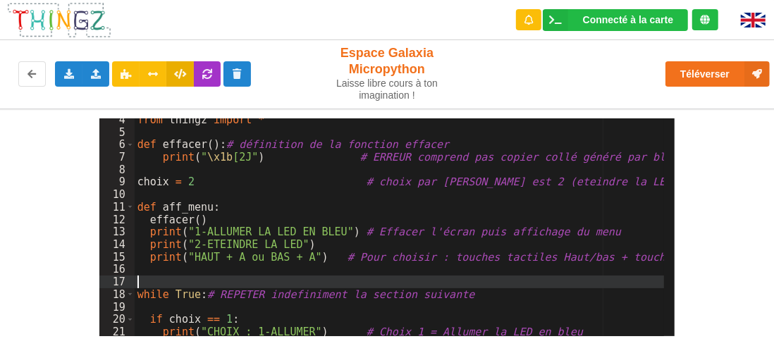
scroll to position [127, 0]
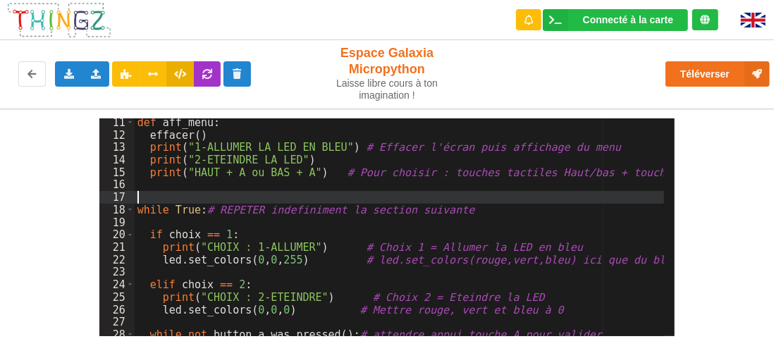
click at [273, 230] on div "def aff_menu : effacer ( ) print ( "1-ALLUMER LA LED EN BLEU" ) # Effacer l'écr…" at bounding box center [400, 237] width 530 height 243
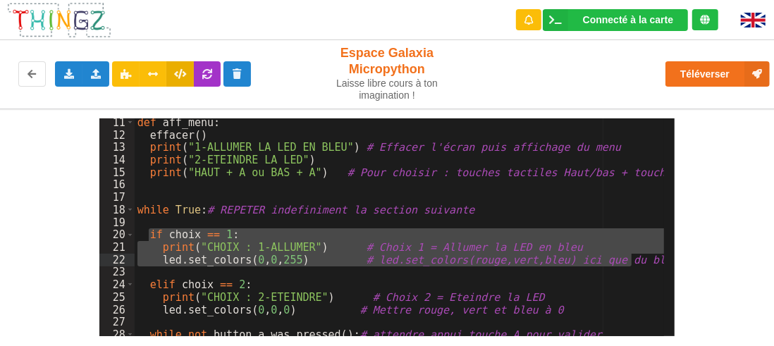
drag, startPoint x: 148, startPoint y: 233, endPoint x: 636, endPoint y: 259, distance: 488.5
click at [636, 259] on div "def aff_menu : effacer ( ) print ( "1-ALLUMER LA LED EN BLEU" ) # Effacer l'écr…" at bounding box center [400, 237] width 530 height 243
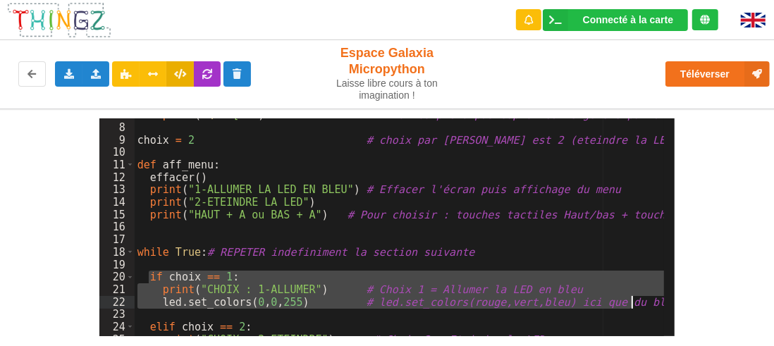
scroll to position [85, 0]
click at [205, 295] on div "print ( " \x1b [2J" ) # ERREUR comprend pas copier collé généré par blockly cho…" at bounding box center [400, 227] width 530 height 218
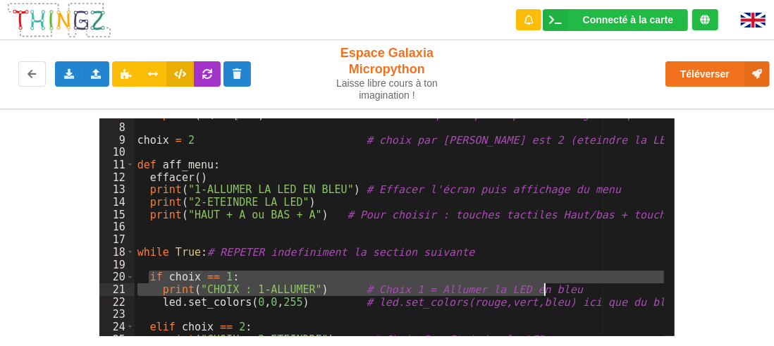
drag, startPoint x: 149, startPoint y: 274, endPoint x: 612, endPoint y: 292, distance: 462.7
click at [612, 292] on div "print ( " \x1b [2J" ) # ERREUR comprend pas copier collé généré par blockly cho…" at bounding box center [400, 230] width 530 height 243
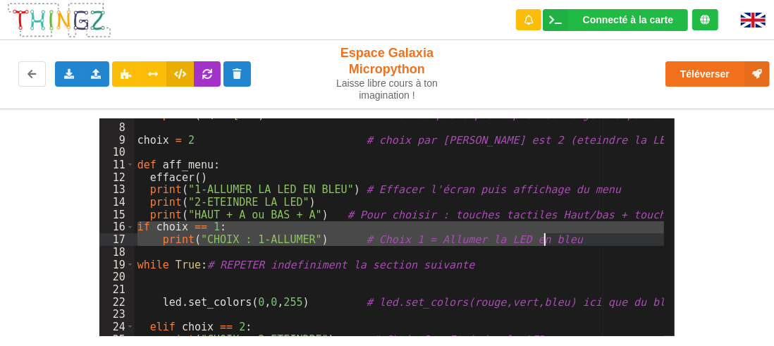
click at [141, 228] on div "print ( " \x1b [2J" ) # ERREUR comprend pas copier collé généré par blockly cho…" at bounding box center [400, 227] width 530 height 218
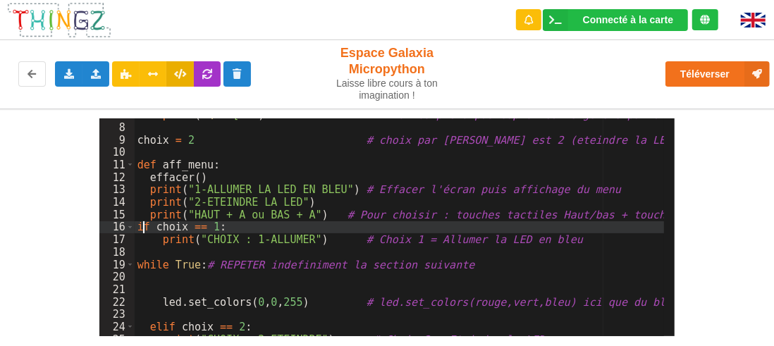
click at [139, 224] on div "print ( " \x1b [2J" ) # ERREUR comprend pas copier collé généré par blockly cho…" at bounding box center [400, 230] width 530 height 243
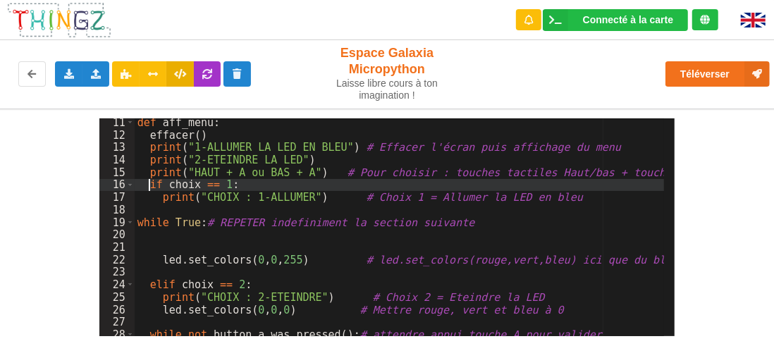
click at [133, 240] on div "20" at bounding box center [116, 234] width 35 height 13
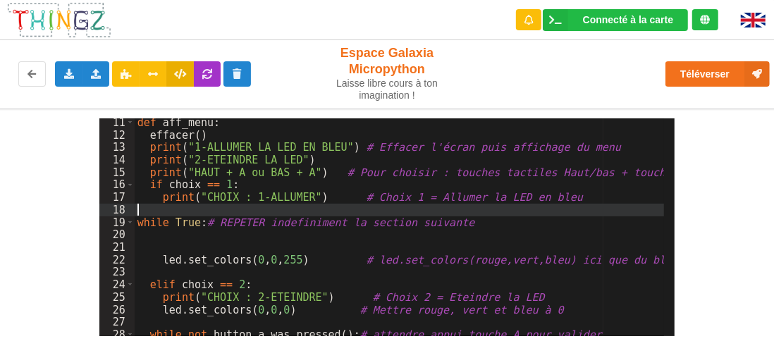
click at [183, 212] on div "def aff_menu : effacer ( ) print ( "1-ALLUMER LA LED EN BLEU" ) # Effacer l'écr…" at bounding box center [400, 237] width 530 height 243
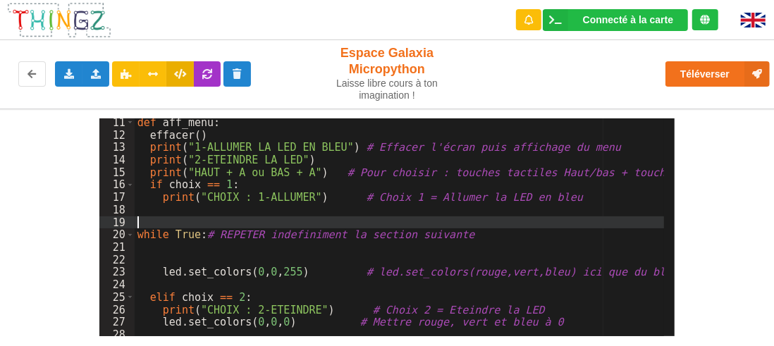
scroll to position [211, 0]
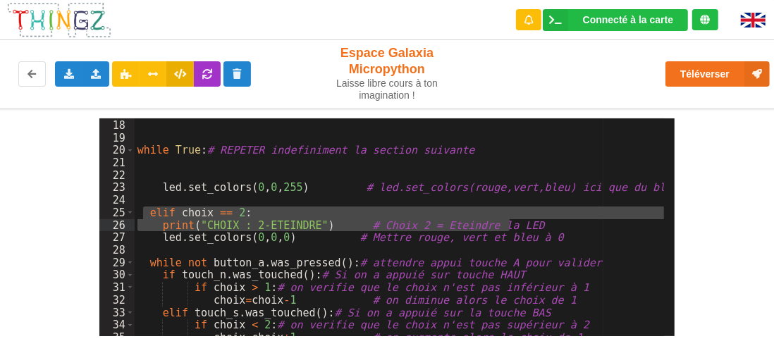
drag, startPoint x: 146, startPoint y: 212, endPoint x: 540, endPoint y: 221, distance: 394.1
click at [540, 221] on div "print ( "CHOIX : 1-ALLUMER" ) # Choix 1 = Allumer la LED en bleu while True : #…" at bounding box center [400, 227] width 530 height 243
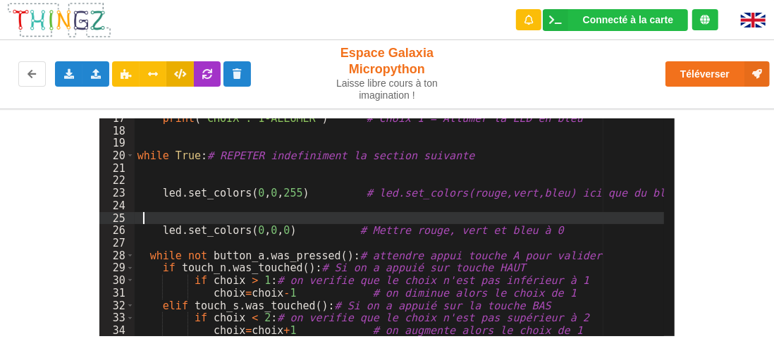
scroll to position [121, 0]
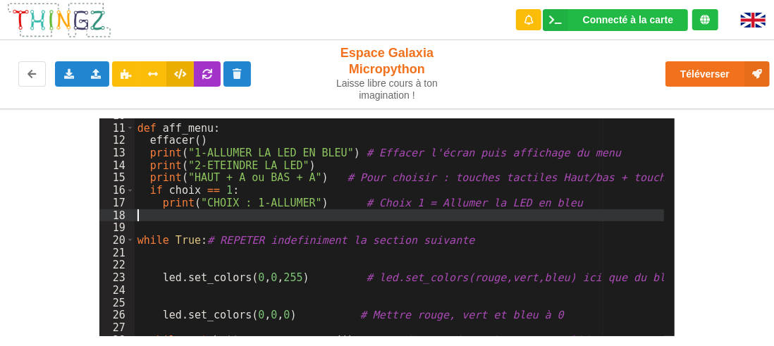
click at [153, 215] on div "def aff_menu : effacer ( ) print ( "1-ALLUMER LA LED EN BLEU" ) # Effacer l'écr…" at bounding box center [400, 230] width 530 height 243
paste textarea
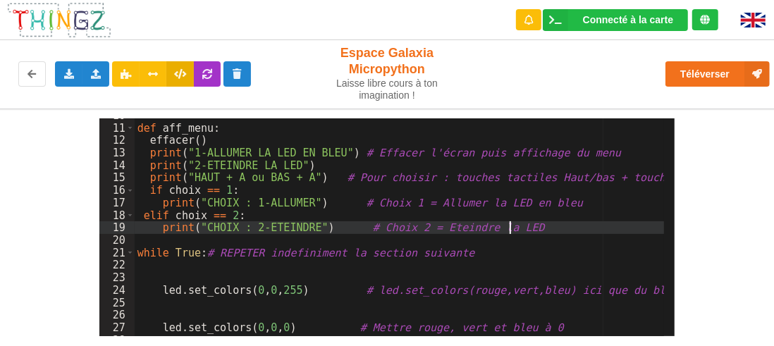
click at [145, 215] on div "def aff_menu : effacer ( ) print ( "1-ALLUMER LA LED EN BLEU" ) # Effacer l'écr…" at bounding box center [400, 230] width 530 height 243
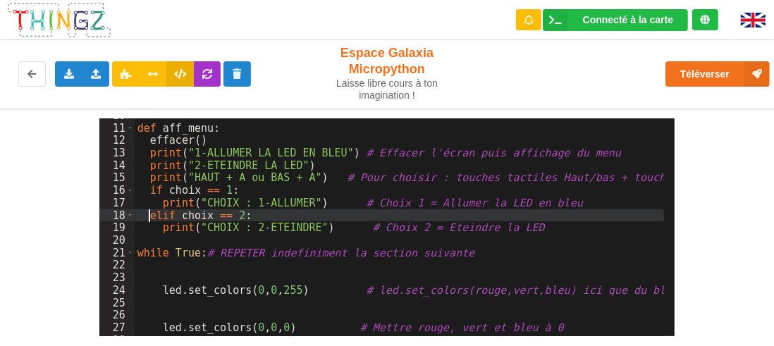
click at [224, 245] on div "def aff_menu : effacer ( ) print ( "1-ALLUMER LA LED EN BLEU" ) # Effacer l'écr…" at bounding box center [400, 230] width 530 height 243
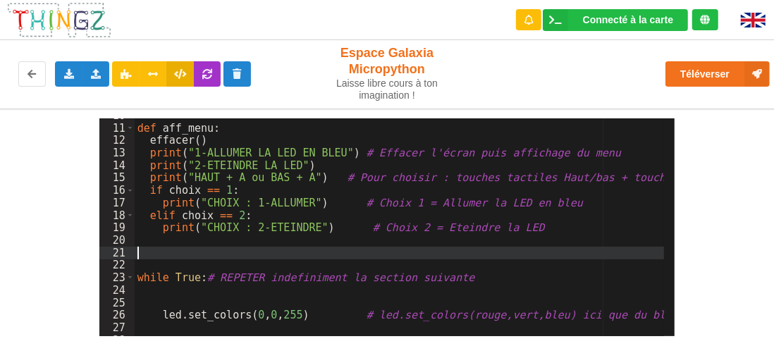
click at [152, 250] on div "def aff_menu : effacer ( ) print ( "1-ALLUMER LA LED EN BLEU" ) # Effacer l'écr…" at bounding box center [400, 230] width 530 height 243
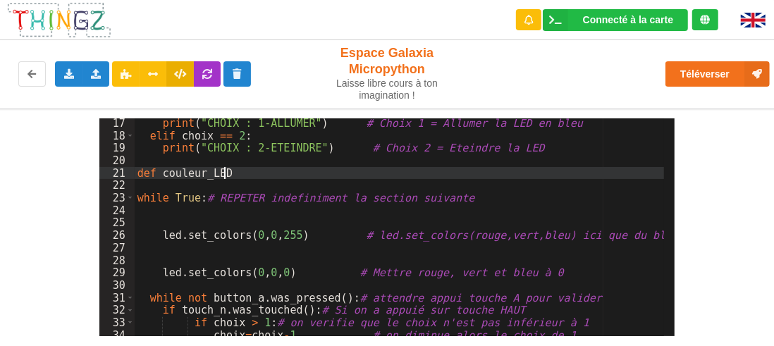
scroll to position [159, 0]
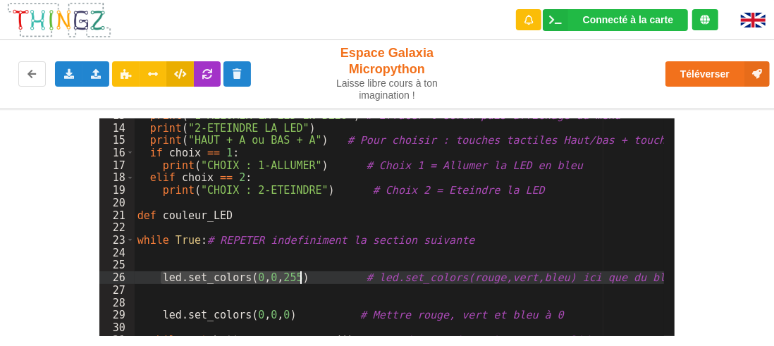
drag, startPoint x: 159, startPoint y: 273, endPoint x: 293, endPoint y: 276, distance: 134.0
click at [296, 281] on div "print ( "1-ALLUMER LA LED EN BLEU" ) # Effacer l'écran puis affichage du menu p…" at bounding box center [400, 230] width 530 height 243
click at [296, 219] on div "print ( "1-ALLUMER LA LED EN BLEU" ) # Effacer l'écran puis affichage du menu p…" at bounding box center [400, 230] width 530 height 243
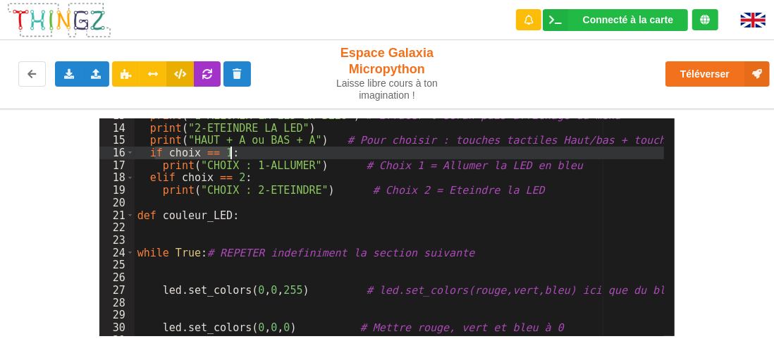
drag, startPoint x: 154, startPoint y: 150, endPoint x: 254, endPoint y: 156, distance: 101.0
click at [254, 156] on div "print ( "1-ALLUMER LA LED EN BLEU" ) # Effacer l'écran puis affichage du menu p…" at bounding box center [400, 230] width 530 height 243
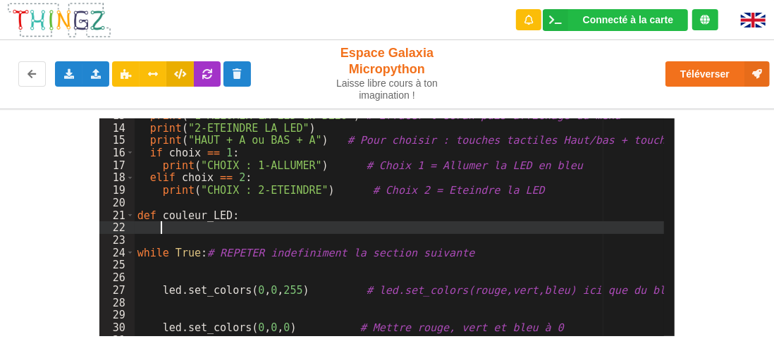
click at [176, 228] on div "print ( "1-ALLUMER LA LED EN BLEU" ) # Effacer l'écran puis affichage du menu p…" at bounding box center [400, 230] width 530 height 243
click at [161, 227] on div "print ( "1-ALLUMER LA LED EN BLEU" ) # Effacer l'écran puis affichage du menu p…" at bounding box center [400, 230] width 530 height 243
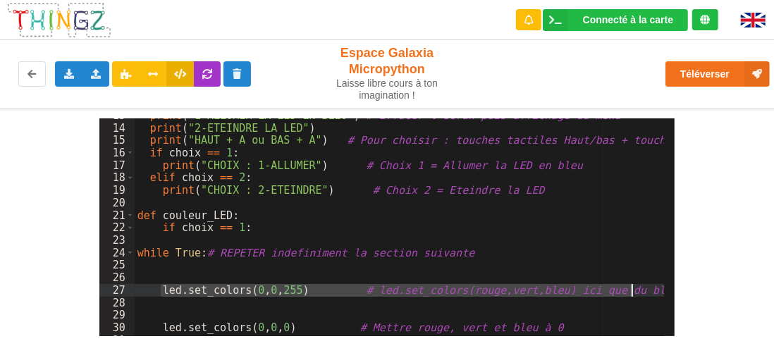
drag, startPoint x: 162, startPoint y: 285, endPoint x: 639, endPoint y: 294, distance: 476.6
click at [641, 294] on div "print ( "1-ALLUMER LA LED EN BLEU" ) # Effacer l'écran puis affichage du menu p…" at bounding box center [400, 230] width 530 height 243
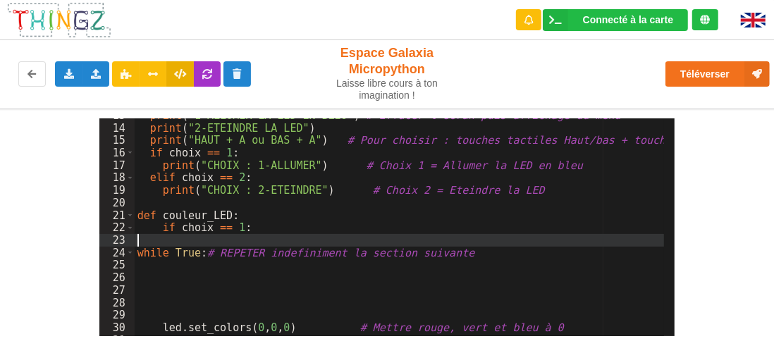
click at [167, 236] on div "print ( "1-ALLUMER LA LED EN BLEU" ) # Effacer l'écran puis affichage du menu p…" at bounding box center [400, 230] width 530 height 243
paste textarea
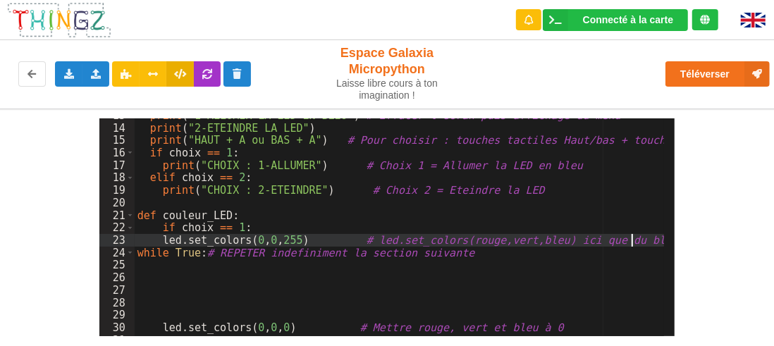
click at [654, 241] on div "print ( "1-ALLUMER LA LED EN BLEU" ) # Effacer l'écran puis affichage du menu p…" at bounding box center [400, 230] width 530 height 243
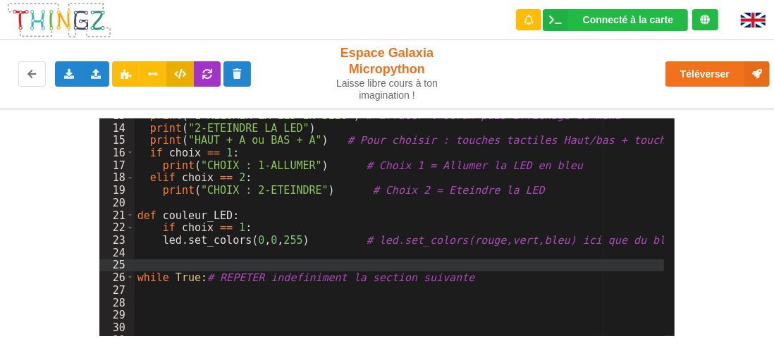
scroll to position [201, 0]
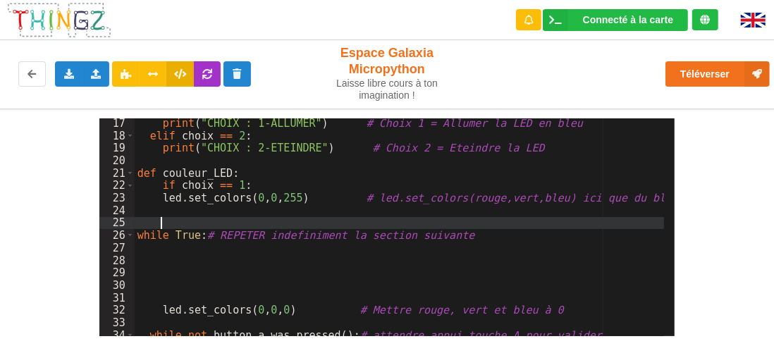
click at [164, 208] on div "print ( "CHOIX : 1-ALLUMER" ) # Choix 1 = Allumer la LED en bleu elif choix == …" at bounding box center [400, 238] width 530 height 243
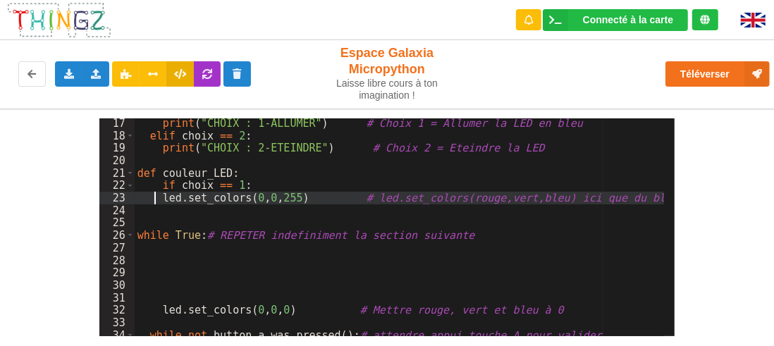
click at [157, 197] on div "print ( "CHOIX : 1-ALLUMER" ) # Choix 1 = Allumer la LED en bleu elif choix == …" at bounding box center [400, 238] width 530 height 243
click at [162, 197] on div "print ( "CHOIX : 1-ALLUMER" ) # Choix 1 = Allumer la LED en bleu elif choix == …" at bounding box center [400, 238] width 530 height 243
click at [167, 209] on div "print ( "CHOIX : 1-ALLUMER" ) # Choix 1 = Allumer la LED en bleu elif choix == …" at bounding box center [400, 238] width 530 height 243
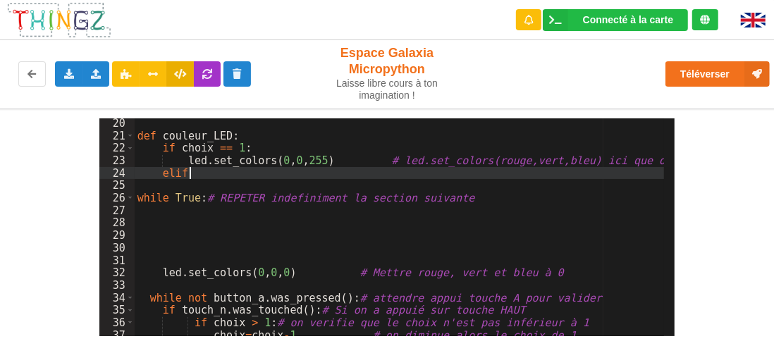
scroll to position [196, 0]
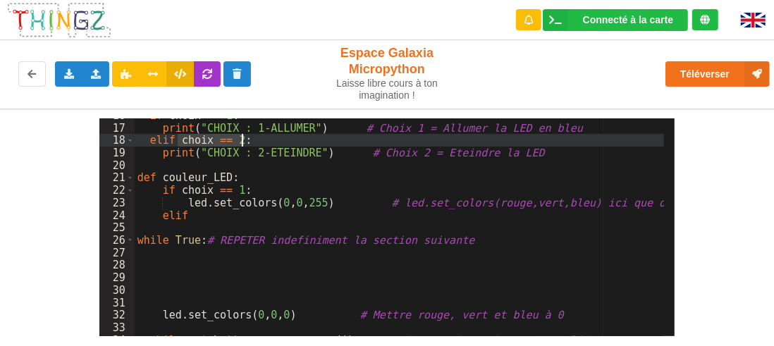
drag, startPoint x: 180, startPoint y: 140, endPoint x: 244, endPoint y: 140, distance: 63.4
click at [244, 140] on div "if choix == 1 : print ( "CHOIX : 1-ALLUMER" ) # Choix 1 = Allumer la LED en ble…" at bounding box center [400, 230] width 530 height 243
click at [200, 213] on div "if choix == 1 : print ( "CHOIX : 1-ALLUMER" ) # Choix 1 = Allumer la LED en ble…" at bounding box center [400, 230] width 530 height 243
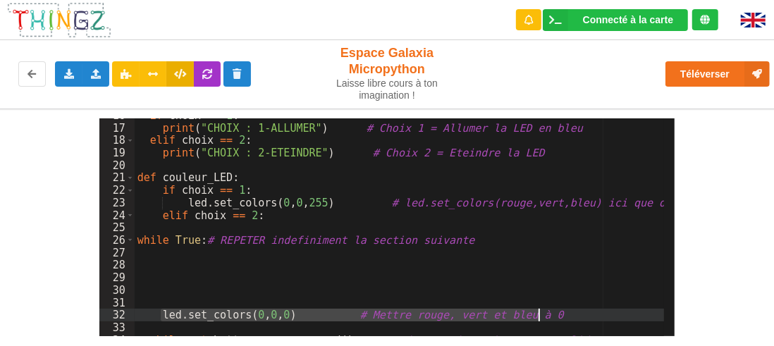
drag, startPoint x: 161, startPoint y: 312, endPoint x: 572, endPoint y: 315, distance: 411.7
click at [572, 315] on div "if choix == 1 : print ( "CHOIX : 1-ALLUMER" ) # Choix 1 = Allumer la LED en ble…" at bounding box center [400, 230] width 530 height 243
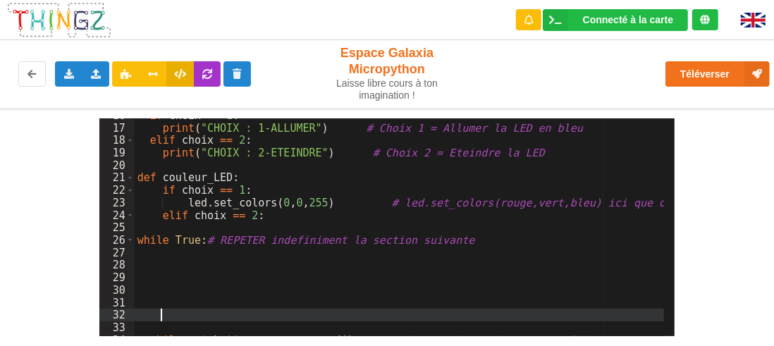
click at [187, 225] on div "if choix == 1 : print ( "CHOIX : 1-ALLUMER" ) # Choix 1 = Allumer la LED en ble…" at bounding box center [400, 230] width 530 height 243
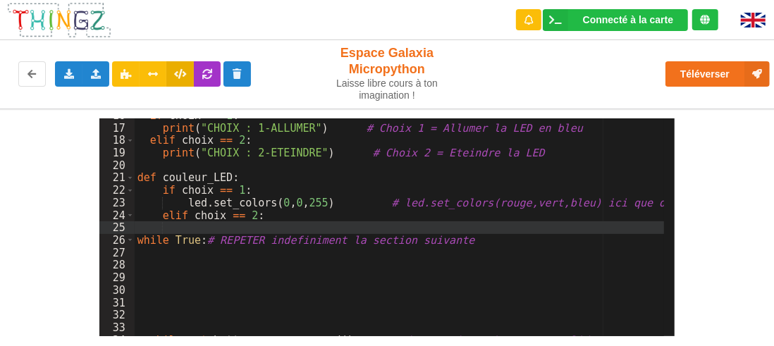
paste textarea
click at [580, 227] on div "if choix == 1 : print ( "CHOIX : 1-ALLUMER" ) # Choix 1 = Allumer la LED en ble…" at bounding box center [400, 230] width 530 height 243
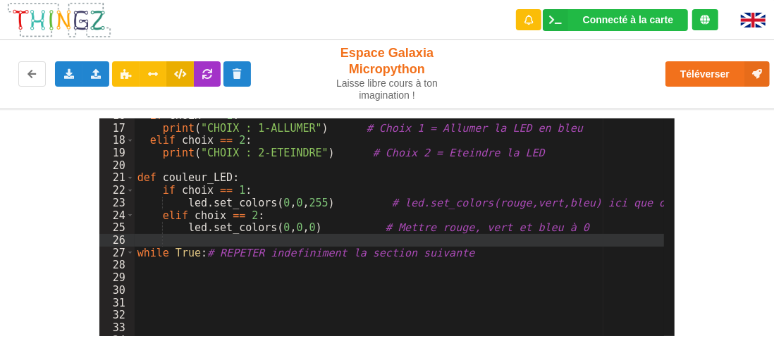
click at [218, 271] on div "if choix == 1 : print ( "CHOIX : 1-ALLUMER" ) # Choix 1 = Allumer la LED en ble…" at bounding box center [400, 230] width 530 height 243
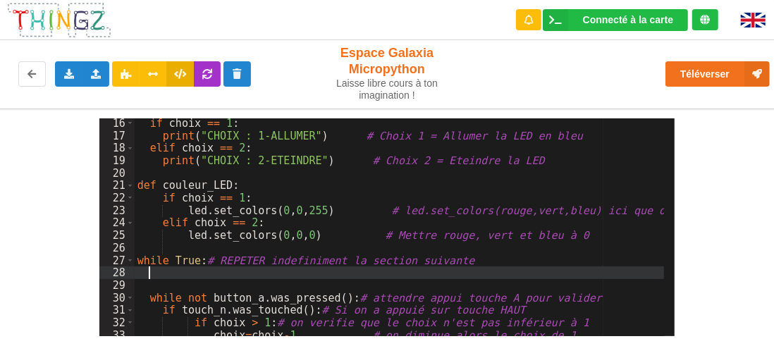
scroll to position [189, 0]
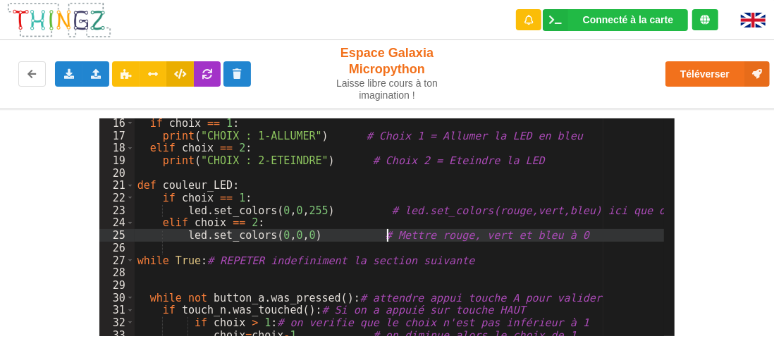
drag, startPoint x: 389, startPoint y: 235, endPoint x: 390, endPoint y: 267, distance: 31.7
click at [389, 235] on div "if choix == 1 : print ( "CHOIX : 1-ALLUMER" ) # Choix 1 = Allumer la LED en ble…" at bounding box center [400, 238] width 530 height 243
click at [610, 278] on div "if choix == 1 : print ( "CHOIX : 1-ALLUMER" ) # Choix 1 = Allumer la LED en ble…" at bounding box center [400, 238] width 530 height 243
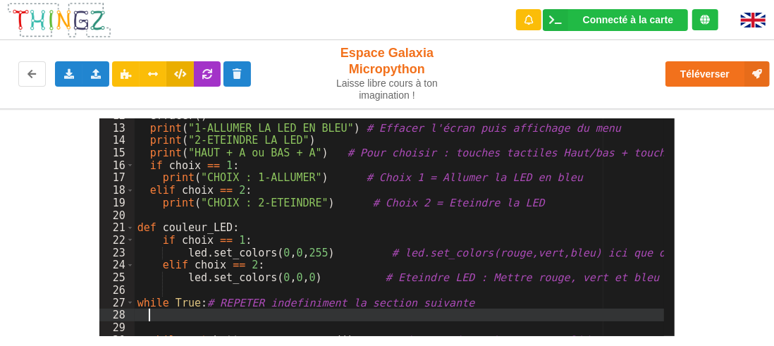
scroll to position [104, 0]
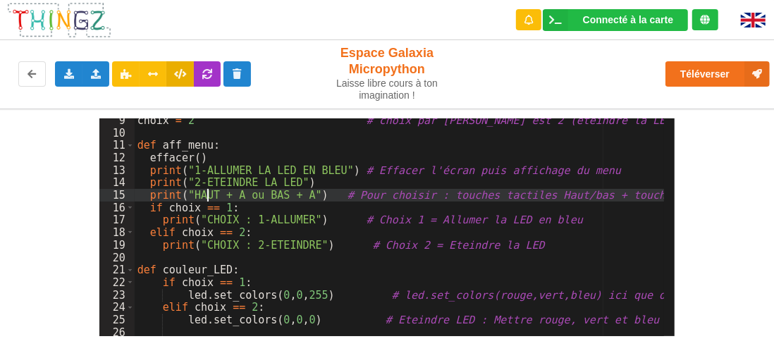
click at [205, 192] on div "choix = 2 # choix par defaut est 2 (eteindre la LED) def aff_menu : effacer ( )…" at bounding box center [400, 235] width 530 height 243
click at [73, 77] on icon at bounding box center [69, 73] width 12 height 8
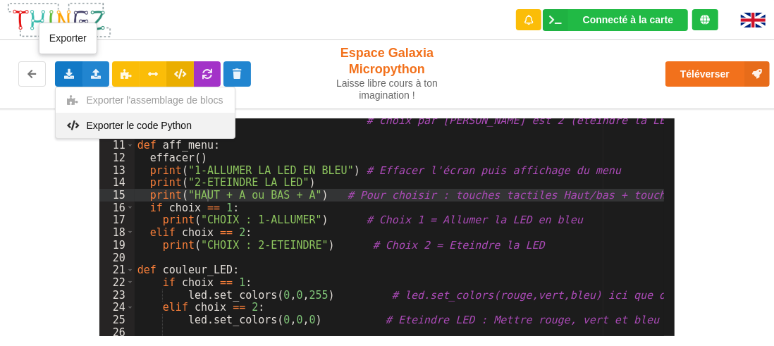
click at [128, 129] on span "Exporter le code Python" at bounding box center [139, 125] width 105 height 11
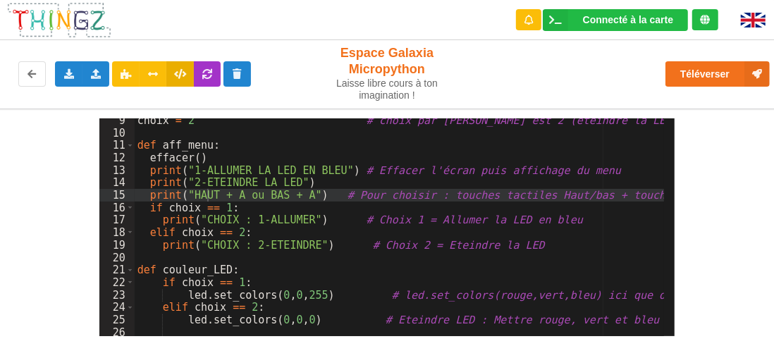
click at [701, 281] on div "9 10 11 12 13 14 15 16 17 18 19 20 21 22 23 24 25 26 27 28 choix = 2 # choix pa…" at bounding box center [387, 223] width 794 height 228
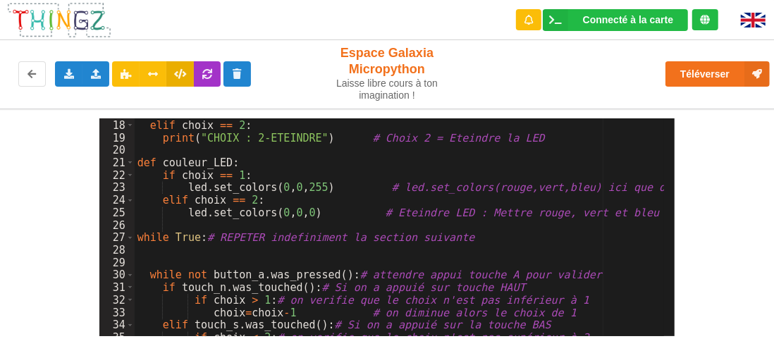
scroll to position [231, 0]
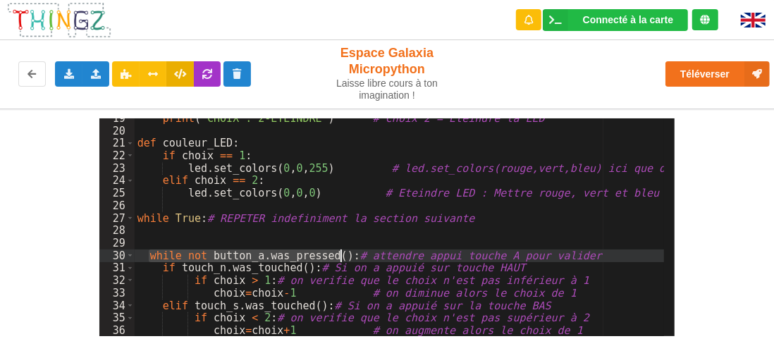
drag, startPoint x: 149, startPoint y: 257, endPoint x: 343, endPoint y: 261, distance: 193.2
click at [343, 261] on div "print ( "CHOIX : 2-ETEINDRE" ) # Choix 2 = Eteindre la LED def couleur_LED : if…" at bounding box center [400, 233] width 530 height 243
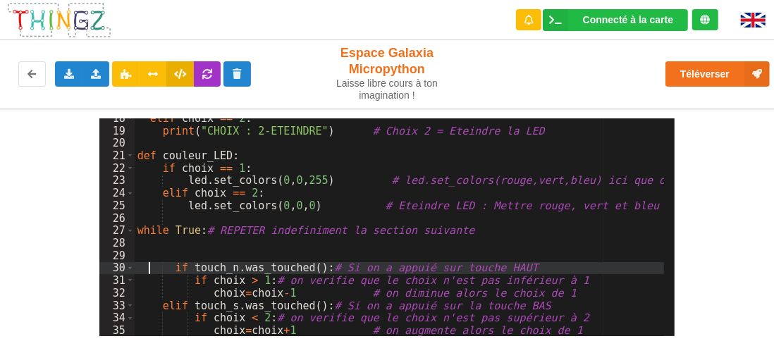
scroll to position [219, 0]
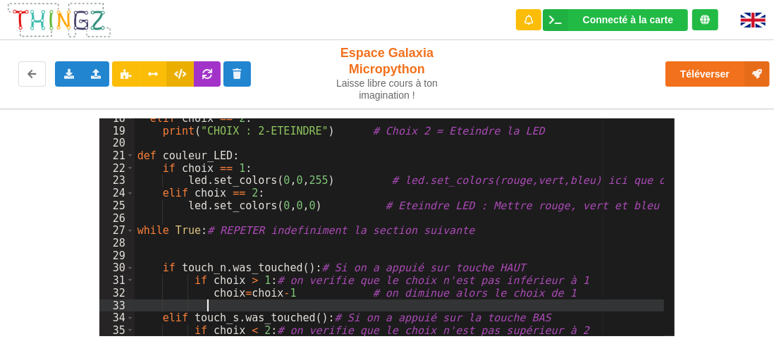
click at [264, 183] on div "elif choix == 2 : print ( "CHOIX : 2-ETEINDRE" ) # Choix 2 = Eteindre la LED de…" at bounding box center [400, 233] width 530 height 243
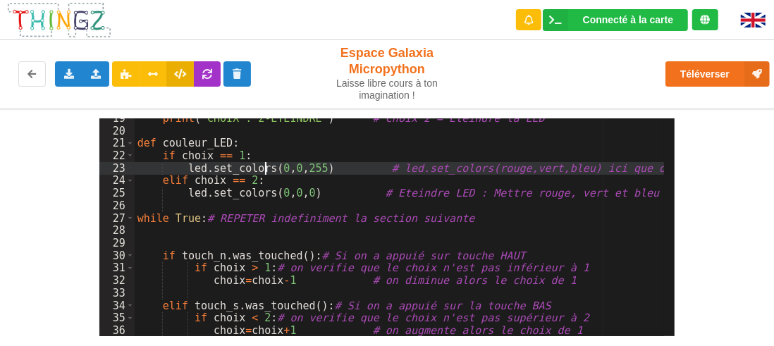
scroll to position [147, 0]
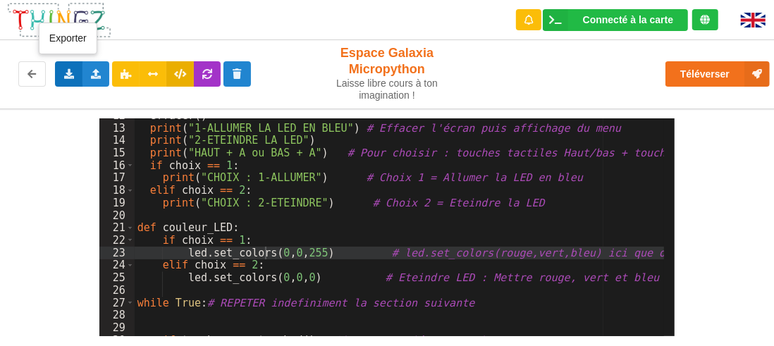
click at [69, 74] on icon at bounding box center [69, 73] width 12 height 8
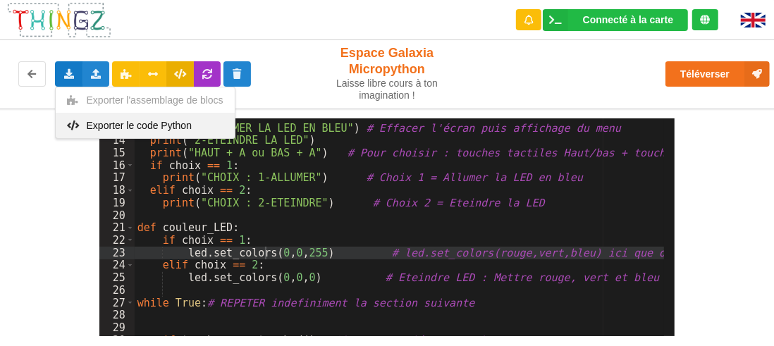
click at [83, 116] on div "Exporter le code Python" at bounding box center [145, 125] width 179 height 25
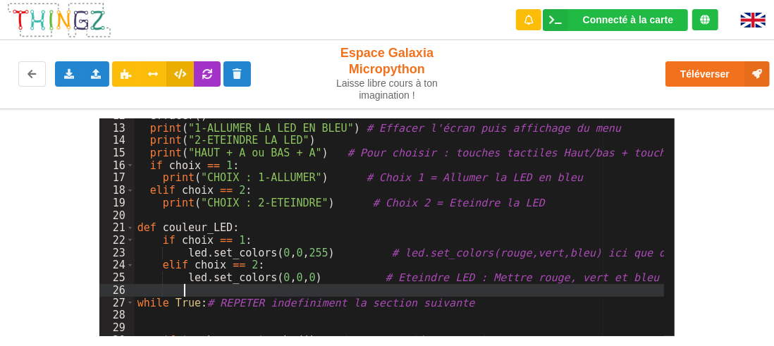
click at [334, 285] on div "effacer ( ) print ( "1-ALLUMER LA LED EN BLEU" ) # Effacer l'écran puis afficha…" at bounding box center [400, 230] width 530 height 243
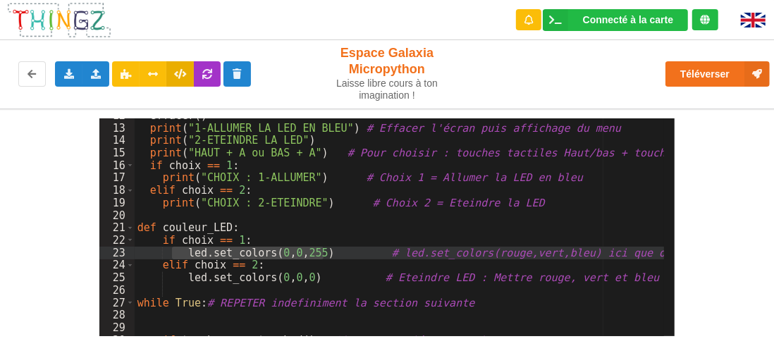
drag, startPoint x: 322, startPoint y: 250, endPoint x: 171, endPoint y: 259, distance: 151.1
click at [171, 259] on div "effacer ( ) print ( "1-ALLUMER LA LED EN BLEU" ) # Effacer l'écran puis afficha…" at bounding box center [400, 230] width 530 height 243
click at [171, 254] on div "effacer ( ) print ( "1-ALLUMER LA LED EN BLEU" ) # Effacer l'écran puis afficha…" at bounding box center [400, 227] width 530 height 218
drag, startPoint x: 156, startPoint y: 252, endPoint x: 663, endPoint y: 252, distance: 506.8
click at [663, 252] on div "12 13 14 15 16 17 18 19 20 21 22 23 24 25 26 27 28 29 30 31 effacer ( ) print (…" at bounding box center [387, 227] width 576 height 218
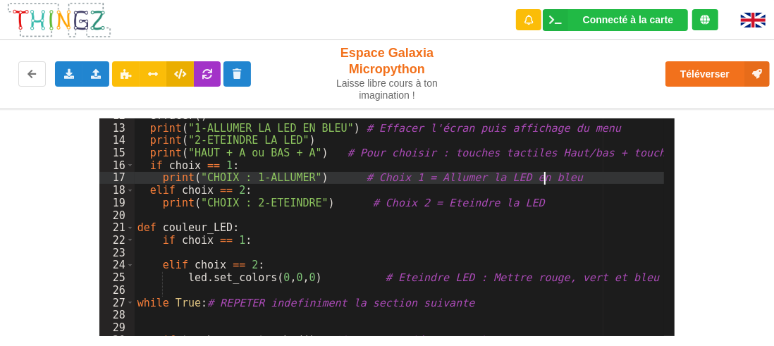
click at [551, 177] on div "effacer ( ) print ( "1-ALLUMER LA LED EN BLEU" ) # Effacer l'écran puis afficha…" at bounding box center [400, 230] width 530 height 243
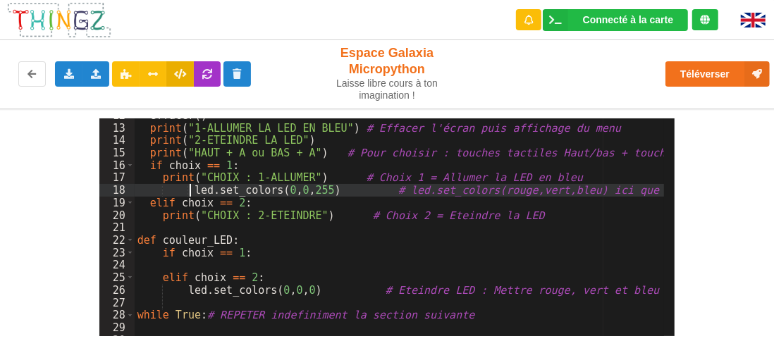
click at [190, 190] on div "effacer ( ) print ( "1-ALLUMER LA LED EN BLEU" ) # Effacer l'écran puis afficha…" at bounding box center [400, 230] width 530 height 243
click at [297, 229] on div "effacer ( ) print ( "1-ALLUMER LA LED EN BLEU" ) # Effacer l'écran puis afficha…" at bounding box center [400, 230] width 530 height 243
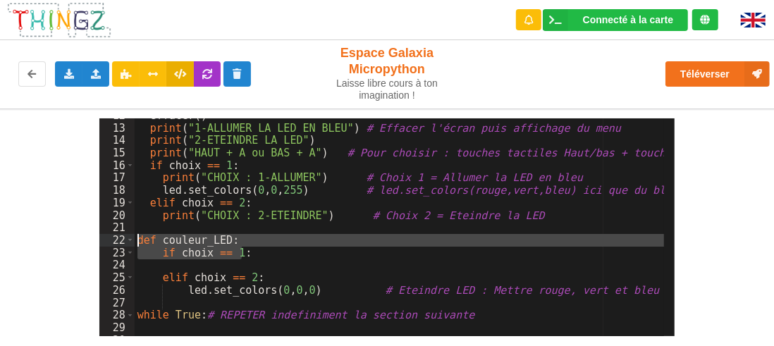
drag, startPoint x: 252, startPoint y: 256, endPoint x: 97, endPoint y: 238, distance: 155.5
click at [99, 238] on div "12 13 14 15 16 17 18 19 20 21 22 23 24 25 26 27 28 29 30 31 effacer ( ) print (…" at bounding box center [387, 227] width 576 height 218
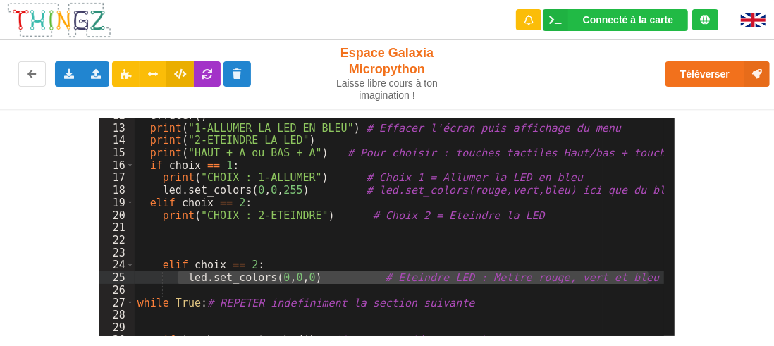
drag, startPoint x: 181, startPoint y: 279, endPoint x: 672, endPoint y: 277, distance: 491.3
click at [672, 277] on div "12 13 14 15 16 17 18 19 20 21 22 23 24 25 26 27 28 29 30 31 effacer ( ) print (…" at bounding box center [387, 227] width 576 height 218
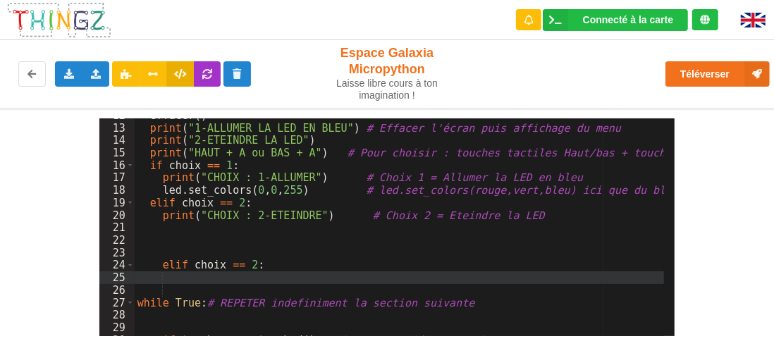
click at [161, 227] on div "effacer ( ) print ( "1-ALLUMER LA LED EN BLEU" ) # Effacer l'écran puis afficha…" at bounding box center [400, 230] width 530 height 243
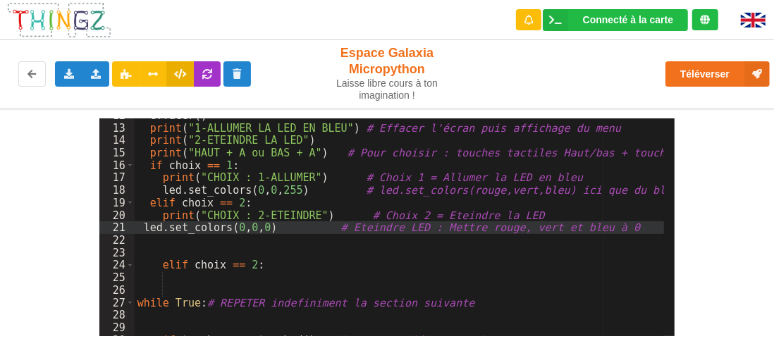
click at [147, 228] on div "effacer ( ) print ( "1-ALLUMER LA LED EN BLEU" ) # Effacer l'écran puis afficha…" at bounding box center [400, 230] width 530 height 243
click at [145, 226] on div "effacer ( ) print ( "1-ALLUMER LA LED EN BLEU" ) # Effacer l'écran puis afficha…" at bounding box center [400, 230] width 530 height 243
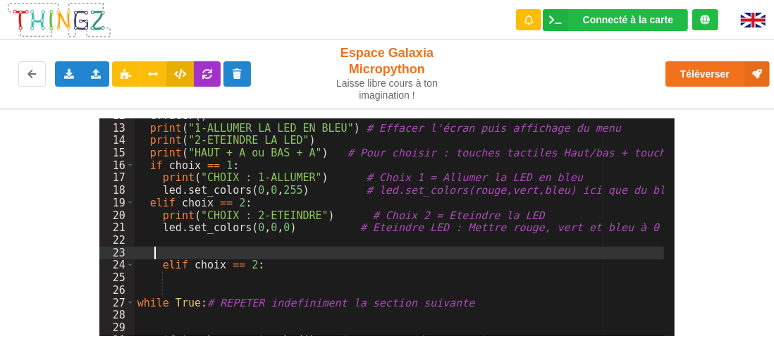
click at [264, 250] on div "effacer ( ) print ( "1-ALLUMER LA LED EN BLEU" ) # Effacer l'écran puis afficha…" at bounding box center [400, 230] width 530 height 243
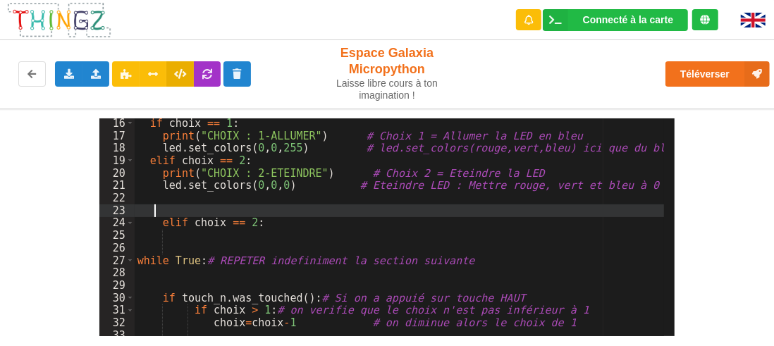
scroll to position [231, 0]
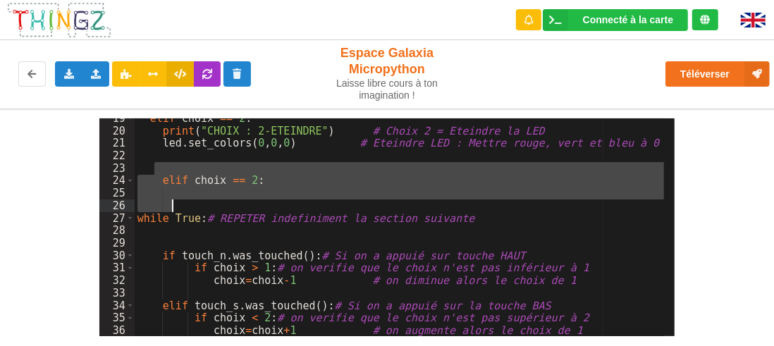
drag, startPoint x: 156, startPoint y: 168, endPoint x: 175, endPoint y: 206, distance: 42.6
click at [175, 206] on div "elif choix == 2 : print ( "CHOIX : 2-ETEINDRE" ) # Choix 2 = Eteindre la LED le…" at bounding box center [400, 233] width 530 height 243
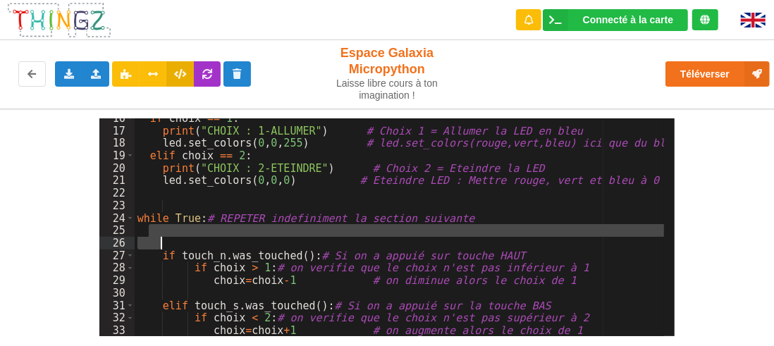
drag, startPoint x: 154, startPoint y: 235, endPoint x: 159, endPoint y: 242, distance: 9.2
click at [159, 242] on div "if choix == 1 : print ( "CHOIX : 1-ALLUMER" ) # Choix 1 = Allumer la LED en ble…" at bounding box center [400, 233] width 530 height 243
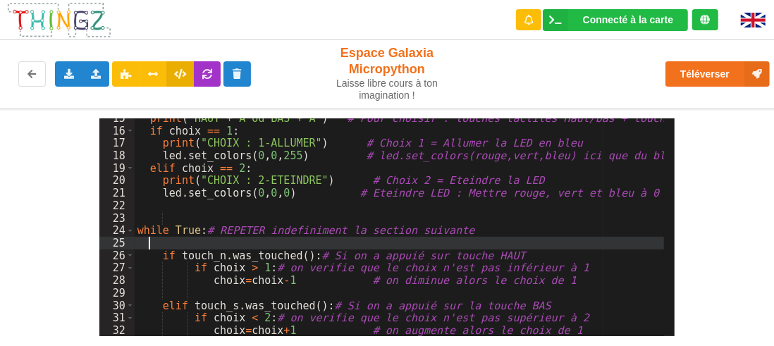
scroll to position [181, 0]
click at [195, 294] on div "print ( "HAUT + A ou BAS + A" ) # Pour choisir : touches tactiles Haut/bas + to…" at bounding box center [400, 233] width 530 height 243
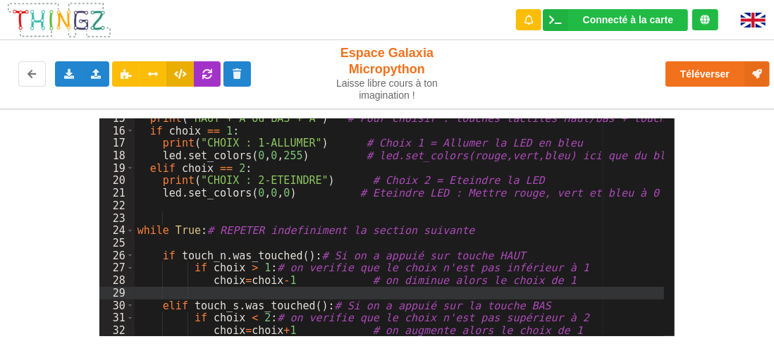
scroll to position [97, 0]
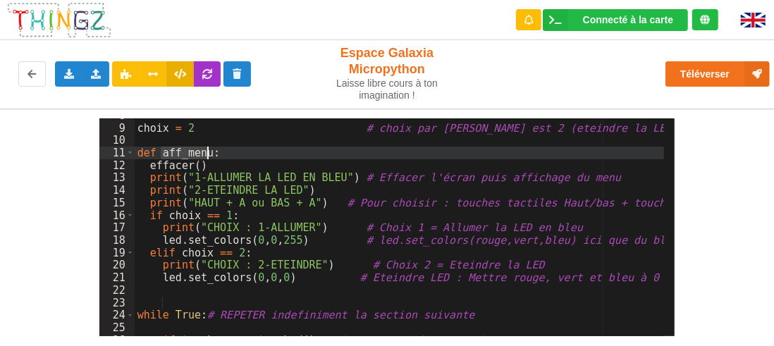
drag, startPoint x: 161, startPoint y: 149, endPoint x: 208, endPoint y: 148, distance: 47.2
click at [208, 148] on div "choix = 2 # choix par defaut est 2 (eteindre la LED) def aff_menu : effacer ( )…" at bounding box center [400, 230] width 530 height 243
click at [249, 256] on div "choix = 2 # choix par defaut est 2 (eteindre la LED) def aff_menu : effacer ( )…" at bounding box center [400, 230] width 530 height 243
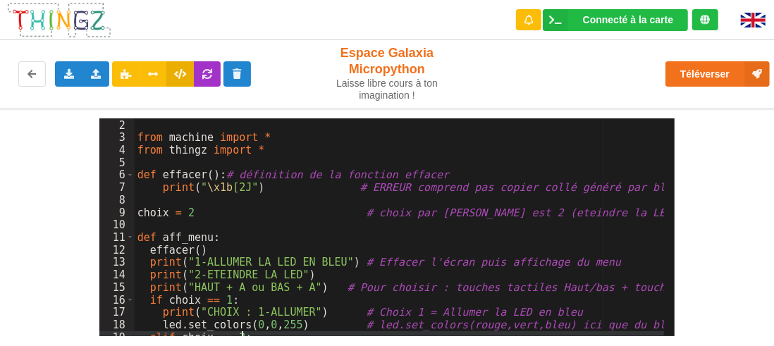
scroll to position [12, 0]
click at [209, 235] on div "#TP Galaxia niv1 activité 4 menu PROF from machine import * from thingz import …" at bounding box center [400, 227] width 530 height 243
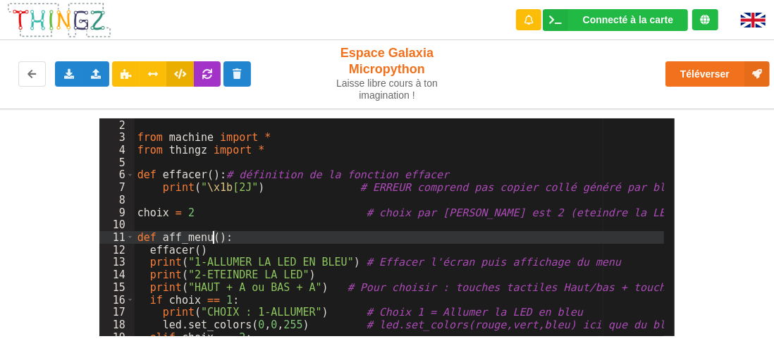
click at [248, 258] on div "#TP Galaxia niv1 activité 4 menu PROF from machine import * from thingz import …" at bounding box center [400, 227] width 530 height 243
drag, startPoint x: 161, startPoint y: 233, endPoint x: 219, endPoint y: 235, distance: 58.5
click at [219, 235] on div "#TP Galaxia niv1 activité 4 menu PROF from machine import * from thingz import …" at bounding box center [400, 227] width 530 height 243
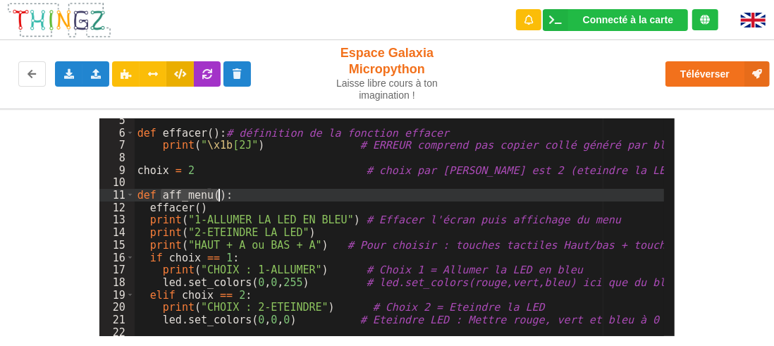
scroll to position [181, 0]
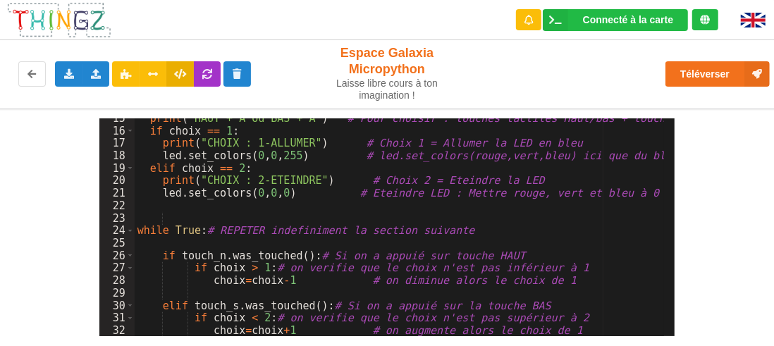
click at [209, 293] on div "print ( "HAUT + A ou BAS + A" ) # Pour choisir : touches tactiles Haut/bas + to…" at bounding box center [400, 233] width 530 height 243
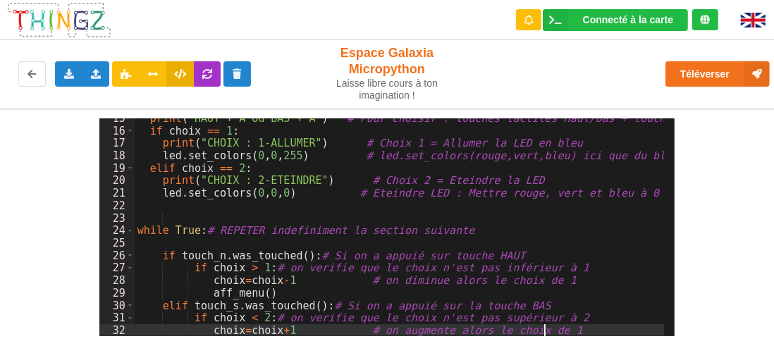
click at [555, 329] on div "print ( "HAUT + A ou BAS + A" ) # Pour choisir : touches tactiles Haut/bas + to…" at bounding box center [400, 233] width 530 height 243
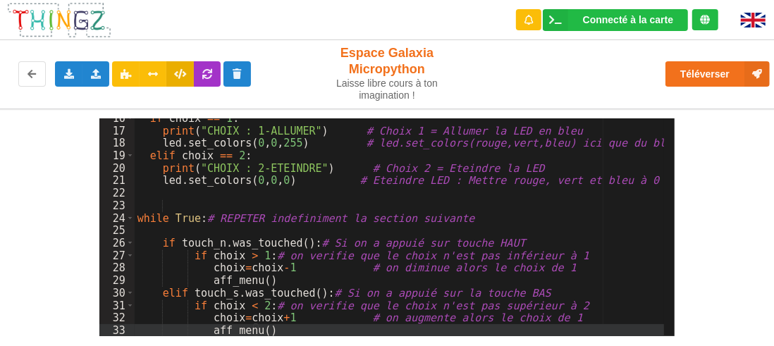
click at [314, 285] on div "if choix == 1 : print ( "CHOIX : 1-ALLUMER" ) # Choix 1 = Allumer la LED en ble…" at bounding box center [400, 233] width 530 height 243
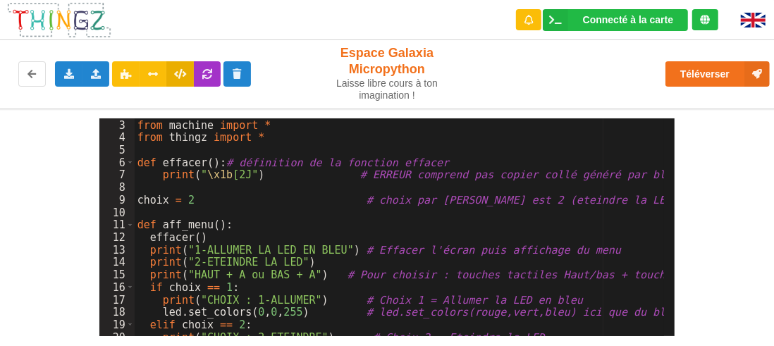
scroll to position [109, 0]
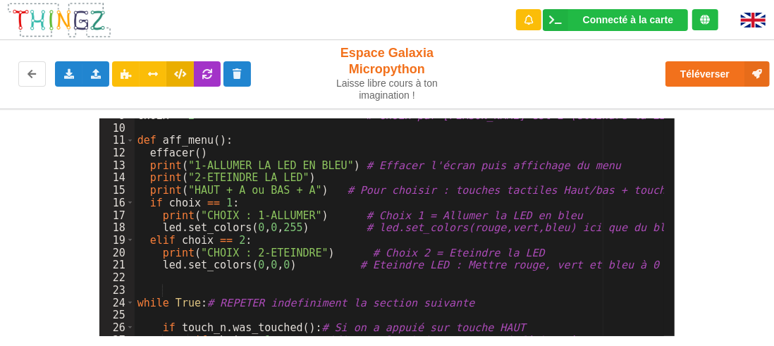
click at [276, 276] on div "choix = 2 # choix par defaut est 2 (eteindre la LED) def aff_menu ( ) : effacer…" at bounding box center [400, 230] width 530 height 243
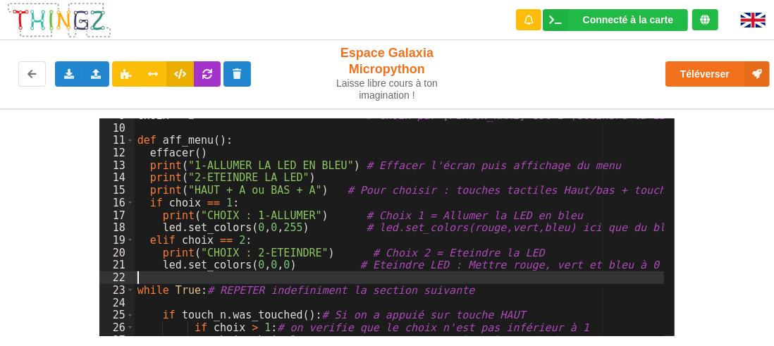
click at [131, 299] on div "24" at bounding box center [116, 303] width 35 height 13
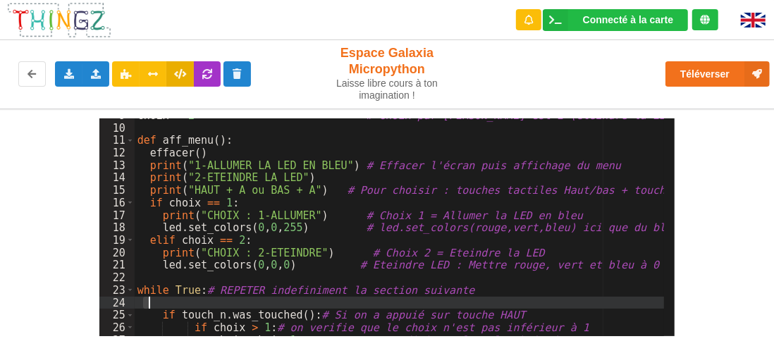
click at [147, 302] on div "choix = 2 # choix par defaut est 2 (eteindre la LED) def aff_menu ( ) : effacer…" at bounding box center [400, 230] width 530 height 243
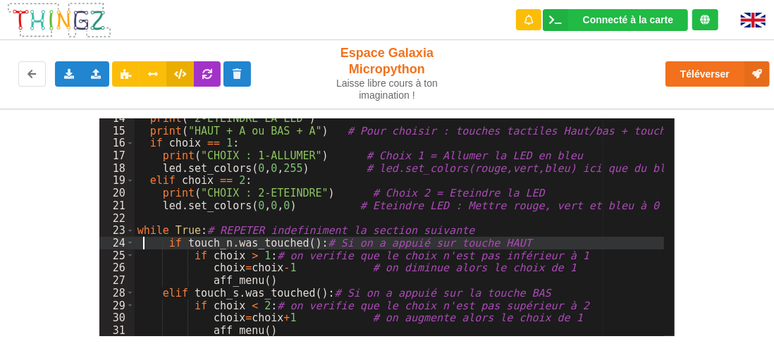
scroll to position [168, 0]
click at [159, 243] on div "print ( "2-ETEINDRE LA LED" ) print ( "HAUT + A ou BAS + A" ) # Pour choisir : …" at bounding box center [400, 233] width 530 height 243
click at [321, 276] on div "print ( "2-ETEINDRE LA LED" ) print ( "HAUT + A ou BAS + A" ) # Pour choisir : …" at bounding box center [400, 233] width 530 height 243
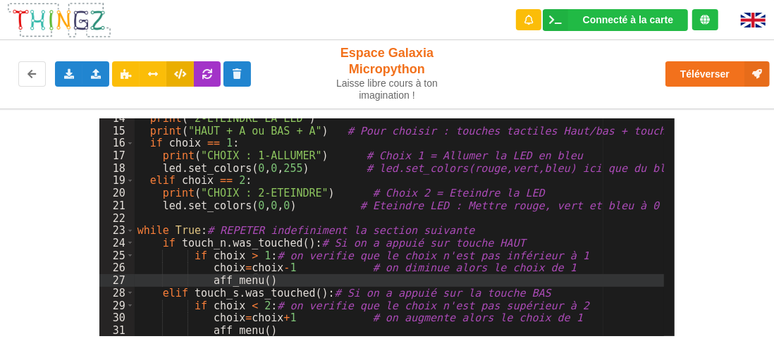
scroll to position [84, 0]
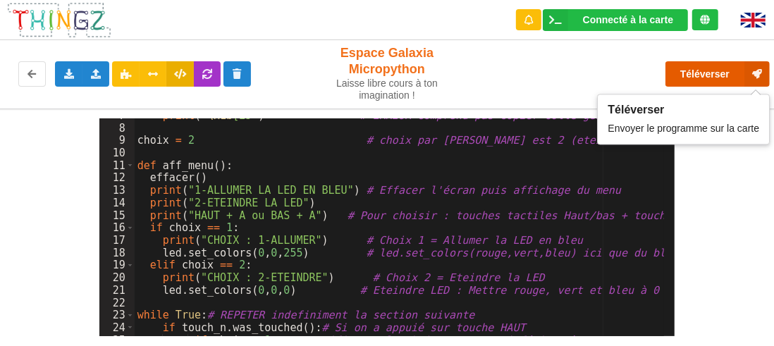
click at [703, 71] on button "Téléverser" at bounding box center [717, 73] width 104 height 25
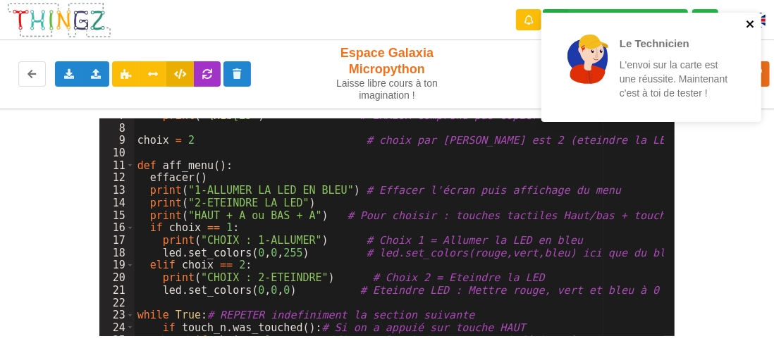
click at [751, 23] on icon "close" at bounding box center [751, 23] width 10 height 11
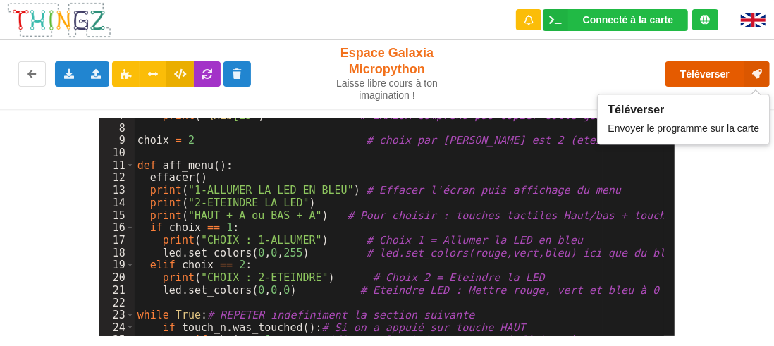
click at [702, 69] on button "Téléverser" at bounding box center [717, 73] width 104 height 25
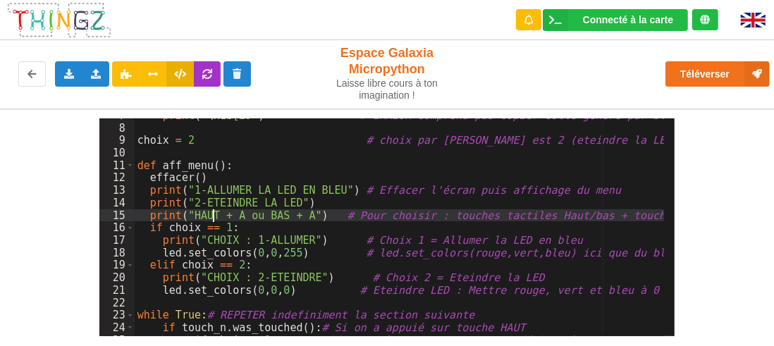
click at [212, 216] on div "print ( " \x1b [2J" ) # ERREUR comprend pas copier collé généré par blockly cho…" at bounding box center [400, 230] width 530 height 243
drag, startPoint x: 302, startPoint y: 214, endPoint x: 275, endPoint y: 218, distance: 27.8
click at [275, 218] on div "print ( " \x1b [2J" ) # ERREUR comprend pas copier collé généré par blockly cho…" at bounding box center [400, 230] width 530 height 243
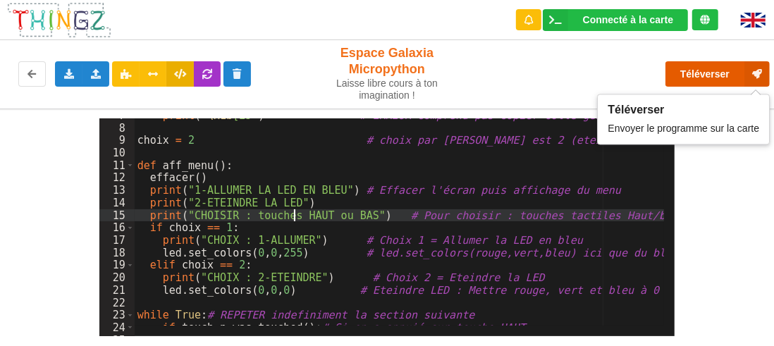
click at [719, 76] on button "Téléverser" at bounding box center [717, 73] width 104 height 25
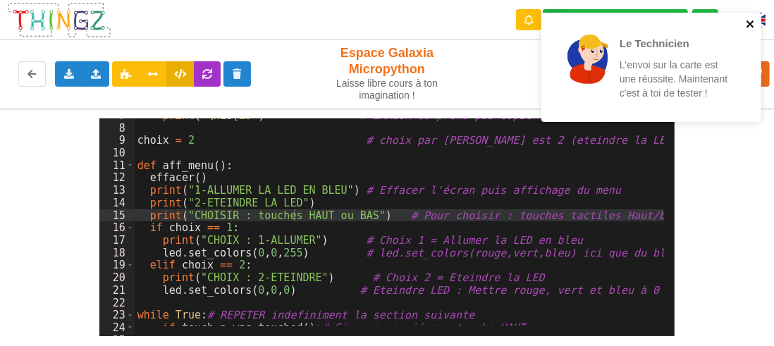
click at [749, 28] on icon "close" at bounding box center [751, 23] width 10 height 11
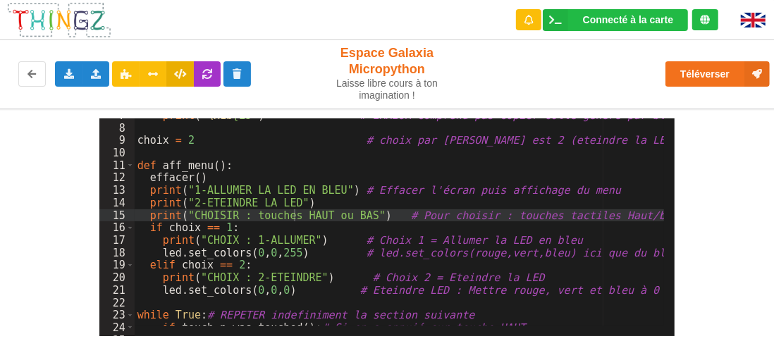
click at [705, 74] on div "Le Technicien L'envoi sur la carte est une réussite. Maintenant c'est à toi de …" at bounding box center [387, 163] width 794 height 346
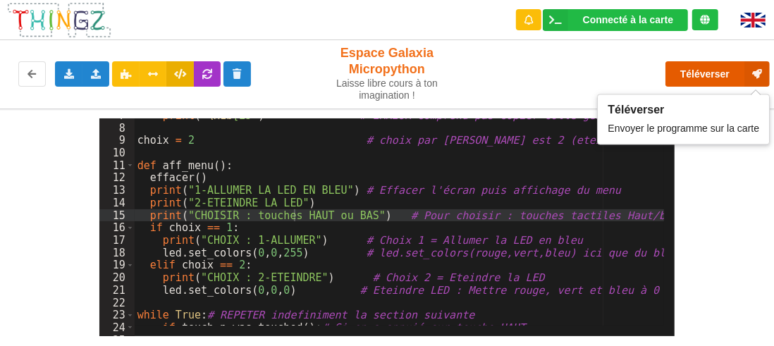
click at [713, 75] on button "Téléverser" at bounding box center [717, 73] width 104 height 25
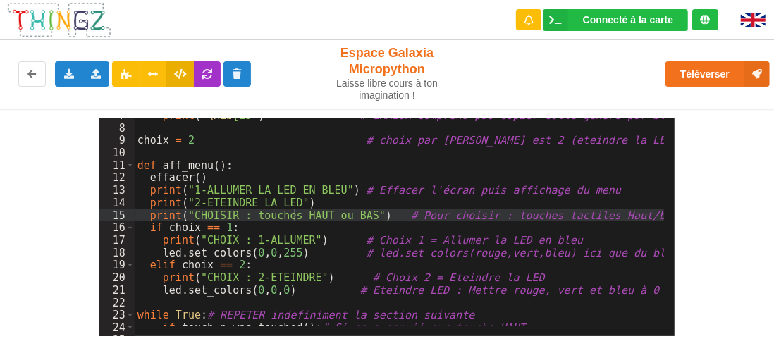
click at [317, 213] on div "print ( " \x1b [2J" ) # ERREUR comprend pas copier collé généré par blockly cho…" at bounding box center [417, 225] width 564 height 233
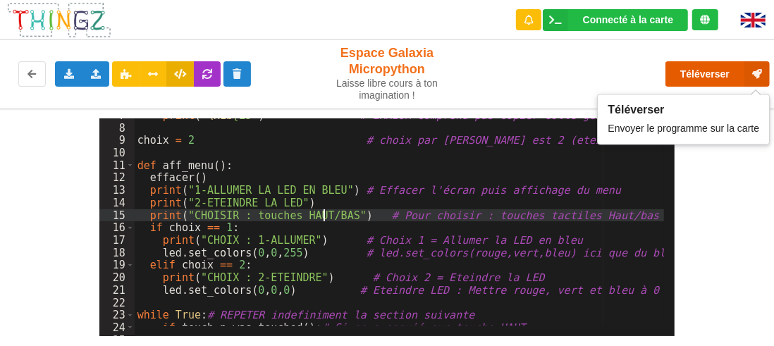
click at [710, 70] on button "Téléverser" at bounding box center [717, 73] width 104 height 25
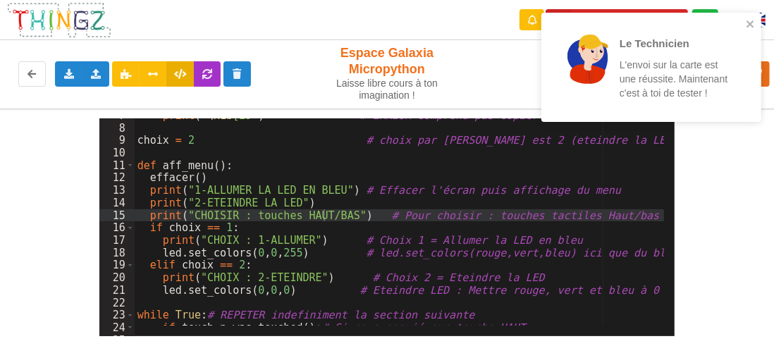
click at [749, 154] on div "7 8 9 10 11 12 13 14 15 16 17 18 19 20 21 22 23 24 25 26 print ( " \x1b [2J" ) …" at bounding box center [387, 223] width 794 height 228
drag, startPoint x: 751, startPoint y: 19, endPoint x: 749, endPoint y: 47, distance: 27.6
click at [751, 19] on icon "close" at bounding box center [751, 23] width 10 height 11
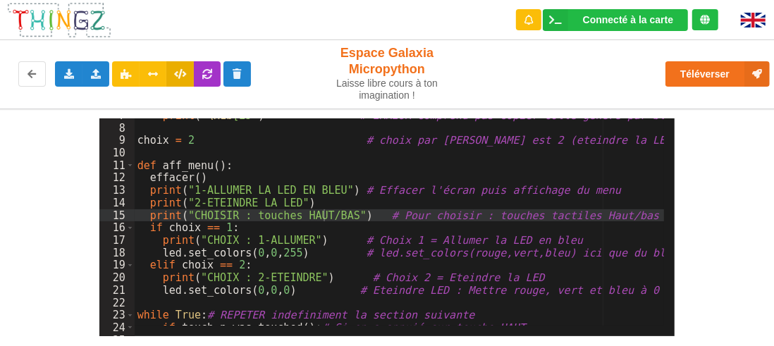
click at [621, 300] on div "print ( " \x1b [2J" ) # ERREUR comprend pas copier collé généré par blockly cho…" at bounding box center [408, 225] width 546 height 233
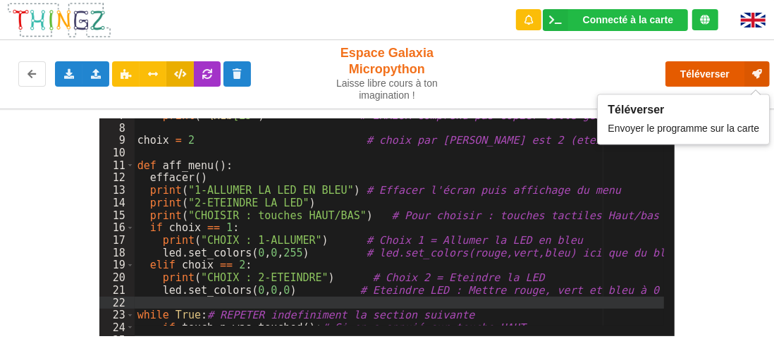
click at [718, 75] on button "Téléverser" at bounding box center [717, 73] width 104 height 25
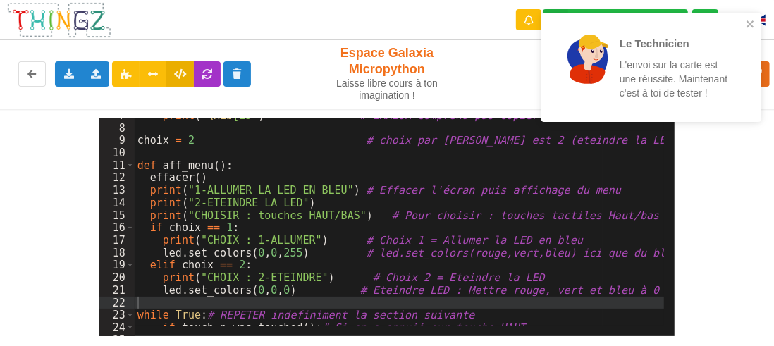
click at [210, 179] on div "print ( " \x1b [2J" ) # ERREUR comprend pas copier collé généré par blockly cho…" at bounding box center [408, 225] width 546 height 233
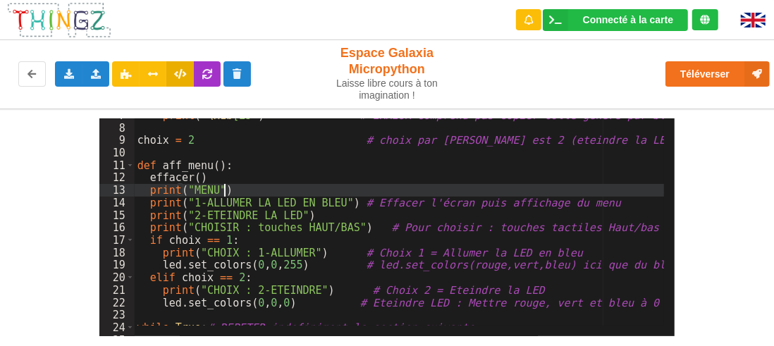
click at [264, 209] on div "print ( " \x1b [2J" ) # ERREUR comprend pas copier collé généré par blockly cho…" at bounding box center [408, 225] width 546 height 233
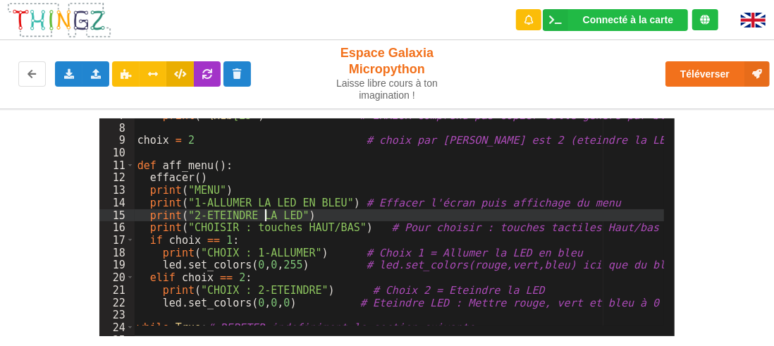
click at [243, 226] on div "print ( " \x1b [2J" ) # ERREUR comprend pas copier collé généré par blockly cho…" at bounding box center [408, 225] width 546 height 233
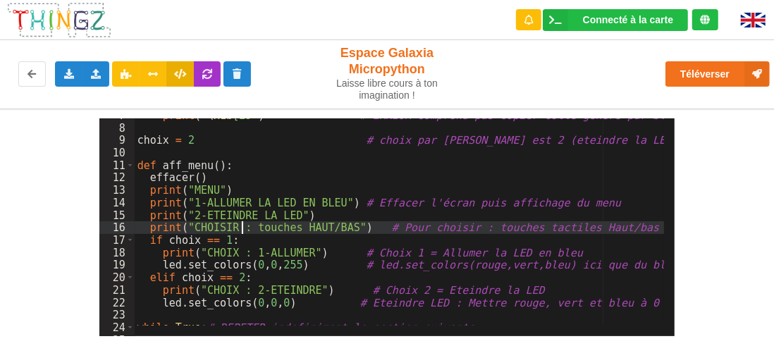
click at [233, 225] on div "print ( " \x1b [2J" ) # ERREUR comprend pas copier collé généré par blockly cho…" at bounding box center [408, 225] width 546 height 233
click at [254, 236] on div "print ( " \x1b [2J" ) # ERREUR comprend pas copier collé généré par blockly cho…" at bounding box center [408, 225] width 546 height 233
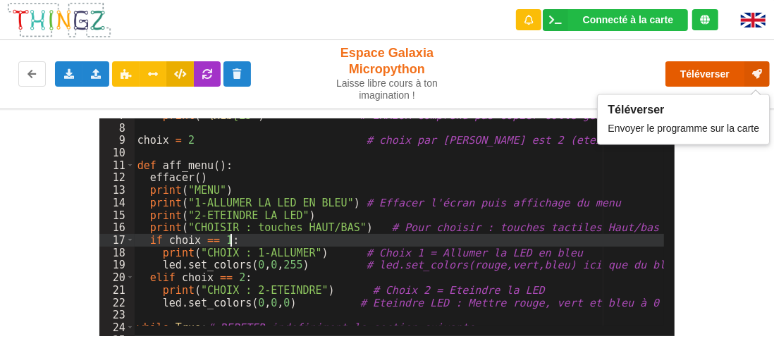
click at [699, 73] on button "Téléverser" at bounding box center [717, 73] width 104 height 25
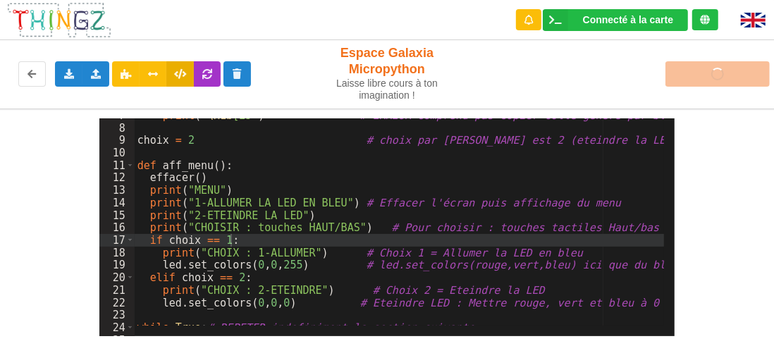
scroll to position [0, 0]
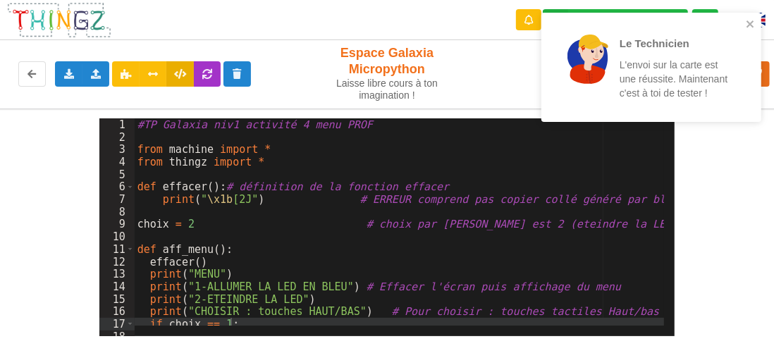
click at [756, 160] on div "1 2 3 4 5 6 7 8 9 10 11 12 13 14 15 16 17 18 19 #TP Galaxia niv1 activité 4 men…" at bounding box center [387, 223] width 794 height 228
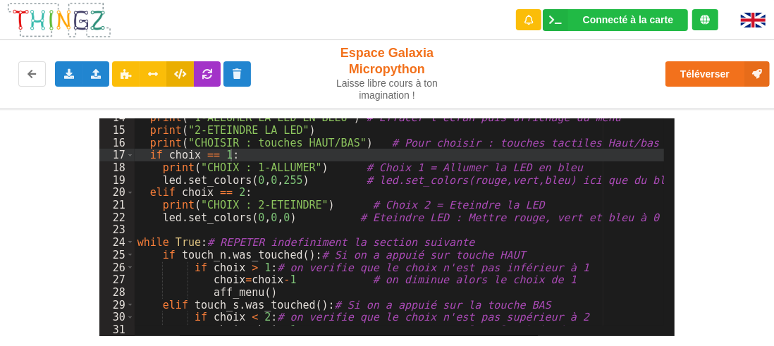
scroll to position [192, 0]
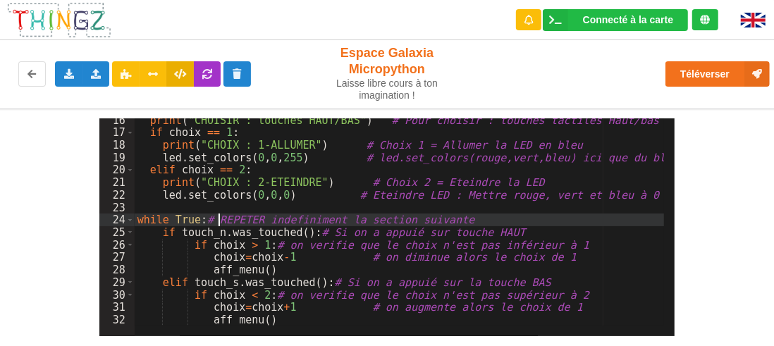
click at [219, 221] on div "print ( "CHOISIR : touches HAUT/BAS" ) # Pour choisir : touches tactiles Haut/b…" at bounding box center [408, 230] width 546 height 233
click at [210, 214] on div "print ( "CHOISIR : touches HAUT/BAS" ) # Pour choisir : touches tactiles Haut/b…" at bounding box center [408, 230] width 546 height 233
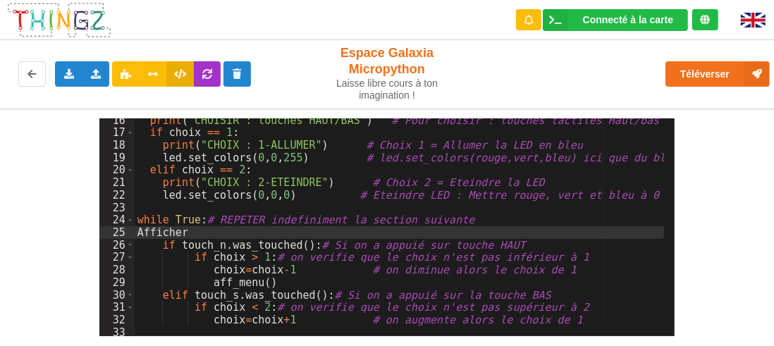
scroll to position [65, 0]
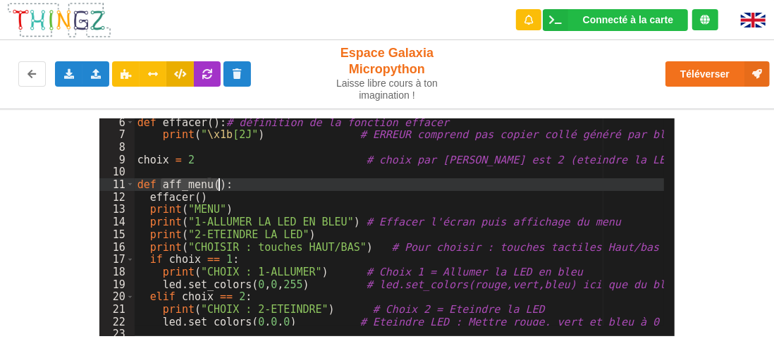
drag, startPoint x: 161, startPoint y: 183, endPoint x: 220, endPoint y: 185, distance: 58.6
click at [220, 185] on div "def effacer ( ) : # définition de la fonction effacer print ( " \x1b [2J" ) # E…" at bounding box center [408, 232] width 546 height 233
click at [229, 229] on div "def effacer ( ) : # définition de la fonction effacer print ( " \x1b [2J" ) # E…" at bounding box center [408, 232] width 546 height 233
drag, startPoint x: 160, startPoint y: 181, endPoint x: 207, endPoint y: 183, distance: 46.5
click at [214, 183] on div "def effacer ( ) : # définition de la fonction effacer print ( " \x1b [2J" ) # E…" at bounding box center [408, 232] width 546 height 233
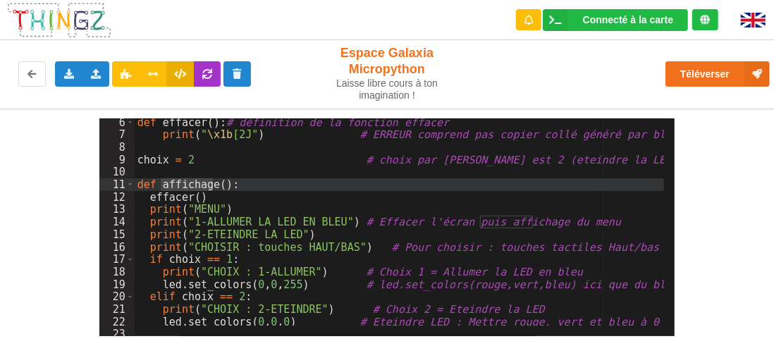
scroll to position [192, 0]
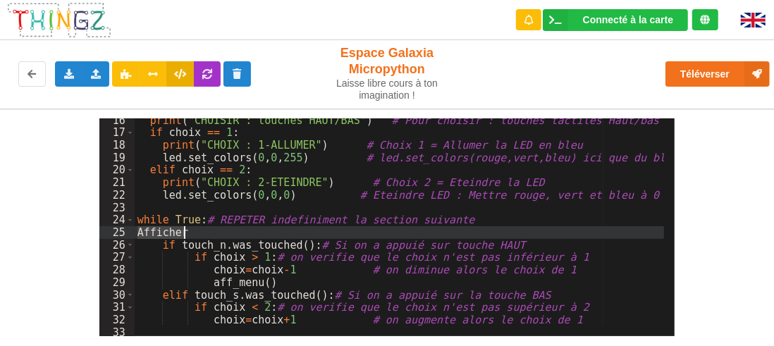
drag, startPoint x: 138, startPoint y: 233, endPoint x: 192, endPoint y: 233, distance: 53.6
click at [192, 233] on div "print ( "CHOISIR : touches HAUT/BAS" ) # Pour choisir : touches tactiles Haut/b…" at bounding box center [408, 230] width 546 height 233
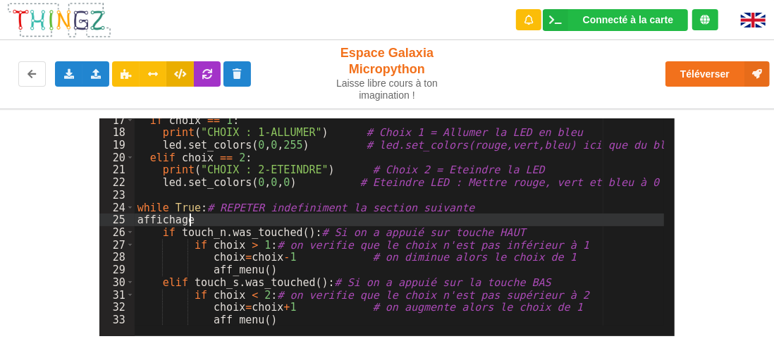
scroll to position [204, 0]
drag, startPoint x: 196, startPoint y: 219, endPoint x: 123, endPoint y: 222, distance: 73.4
click at [123, 222] on div "17 18 19 20 21 22 23 24 25 26 27 28 29 30 31 32 33 if choix == 1 : print ( "CHO…" at bounding box center [387, 227] width 576 height 218
drag, startPoint x: 186, startPoint y: 219, endPoint x: 176, endPoint y: 239, distance: 22.7
click at [176, 240] on div "if choix == 1 : print ( "CHOIX : 1-ALLUMER" ) # Choix 1 = Allumer la LED en ble…" at bounding box center [408, 230] width 546 height 233
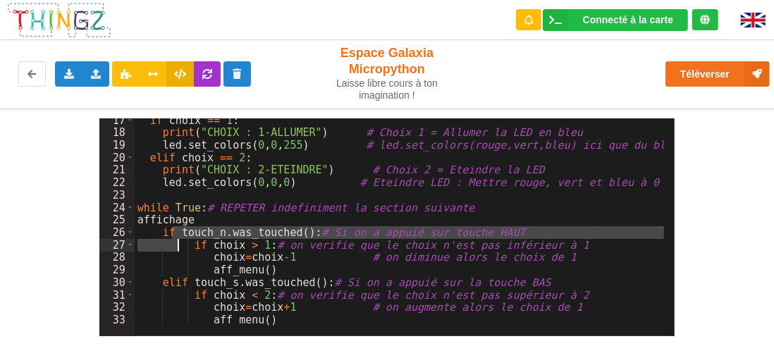
click at [200, 219] on div "if choix == 1 : print ( "CHOIX : 1-ALLUMER" ) # Choix 1 = Allumer la LED en ble…" at bounding box center [408, 230] width 546 height 233
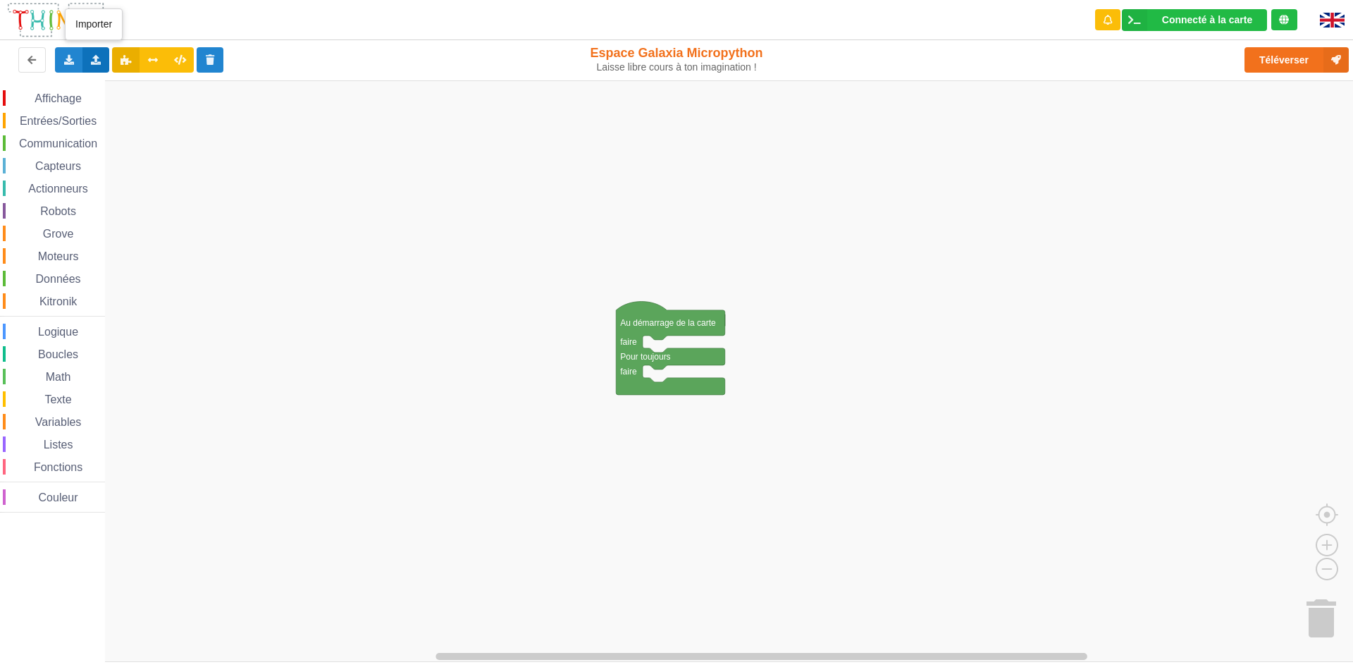
click at [99, 63] on icon at bounding box center [96, 59] width 12 height 8
click at [135, 111] on span "Importer du code Python" at bounding box center [175, 111] width 108 height 11
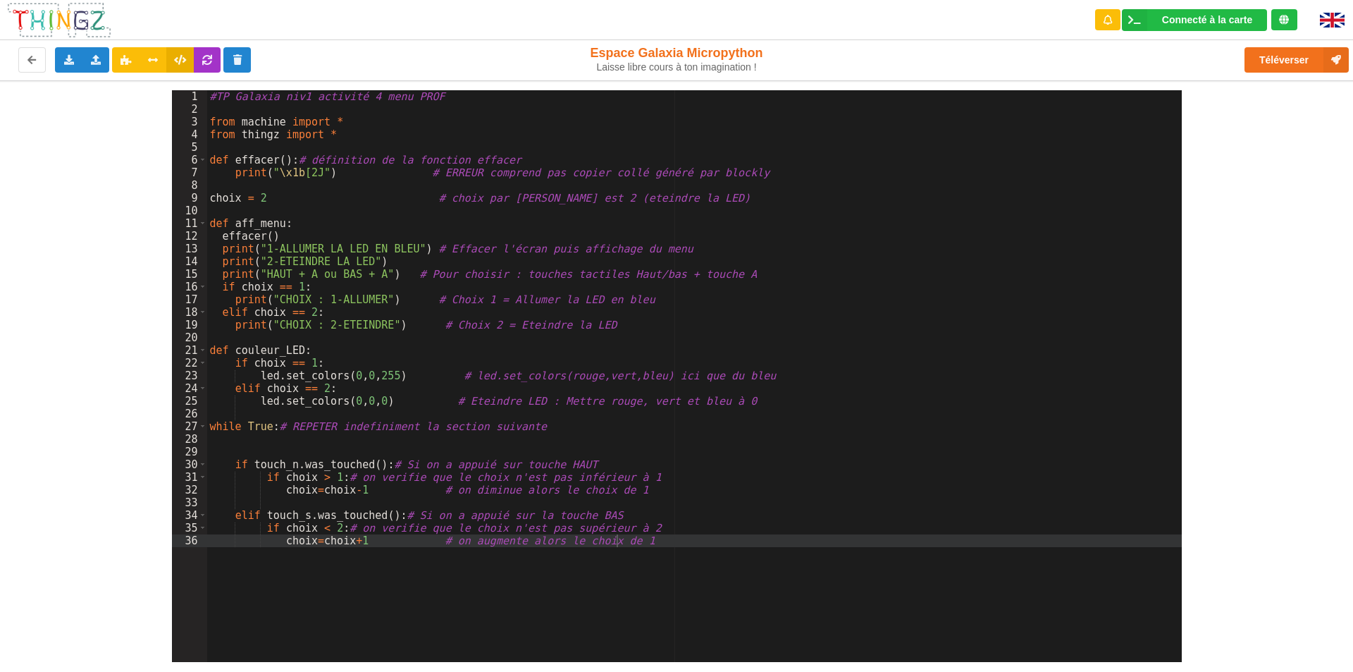
click at [394, 321] on div "#TP Galaxia niv1 activité 4 menu PROF from machine import * from thingz import …" at bounding box center [694, 388] width 975 height 597
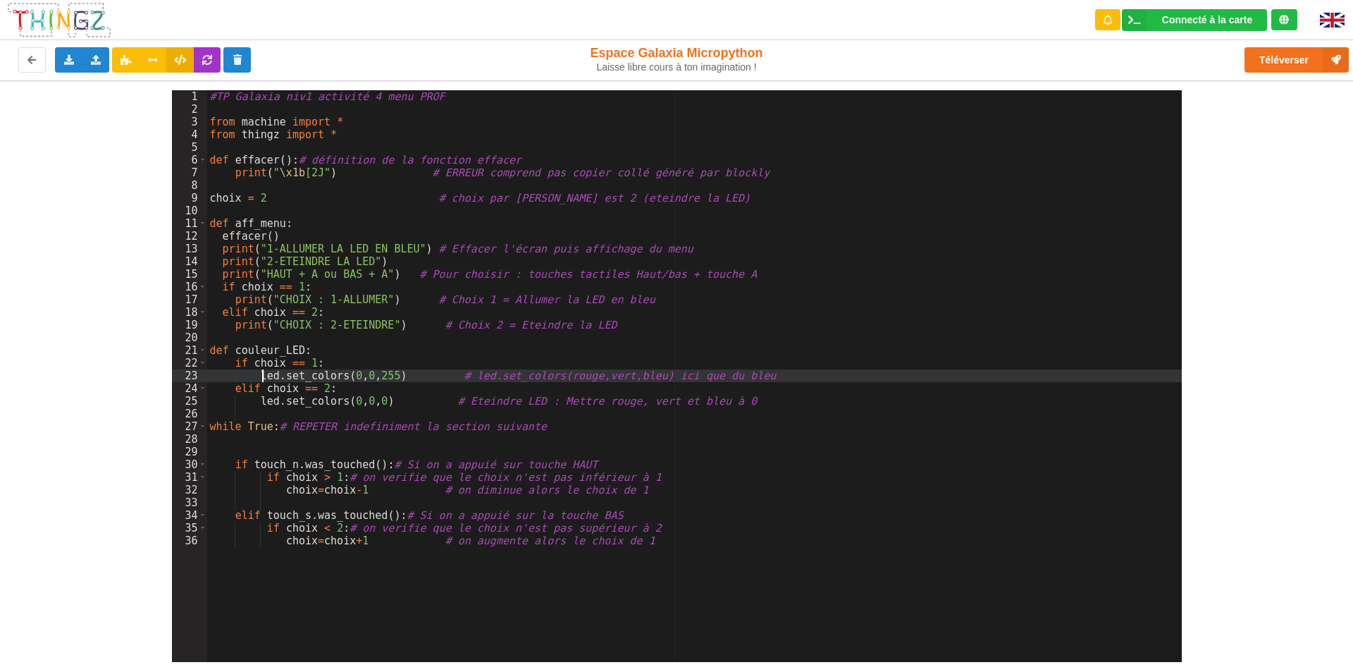
click at [259, 374] on div "#TP Galaxia niv1 activité 4 menu PROF from machine import * from thingz import …" at bounding box center [694, 388] width 975 height 597
drag, startPoint x: 257, startPoint y: 376, endPoint x: 746, endPoint y: 371, distance: 489.2
click at [746, 371] on div "#TP Galaxia niv1 activité 4 menu PROF from machine import * from thingz import …" at bounding box center [694, 388] width 975 height 597
click at [626, 300] on div "#TP Galaxia niv1 activité 4 menu PROF from machine import * from thingz import …" at bounding box center [694, 388] width 975 height 597
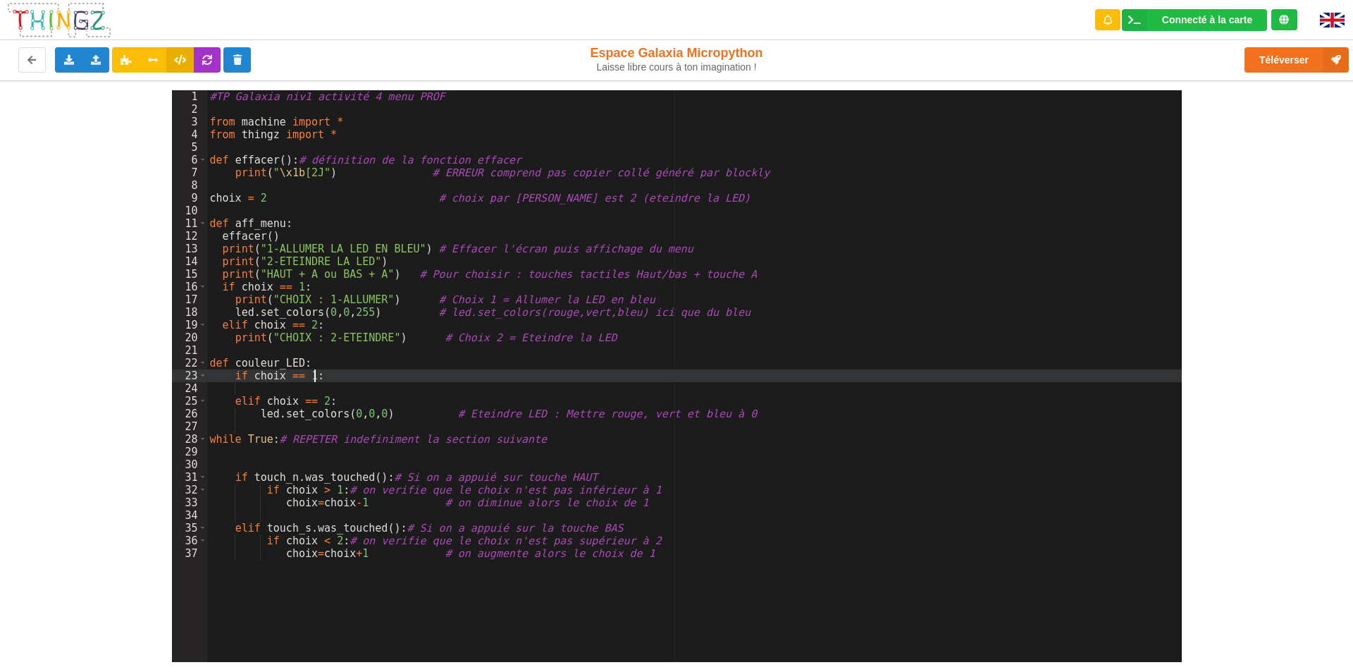
click at [414, 373] on div "#TP Galaxia niv1 activité 4 menu PROF from machine import * from thingz import …" at bounding box center [694, 388] width 975 height 597
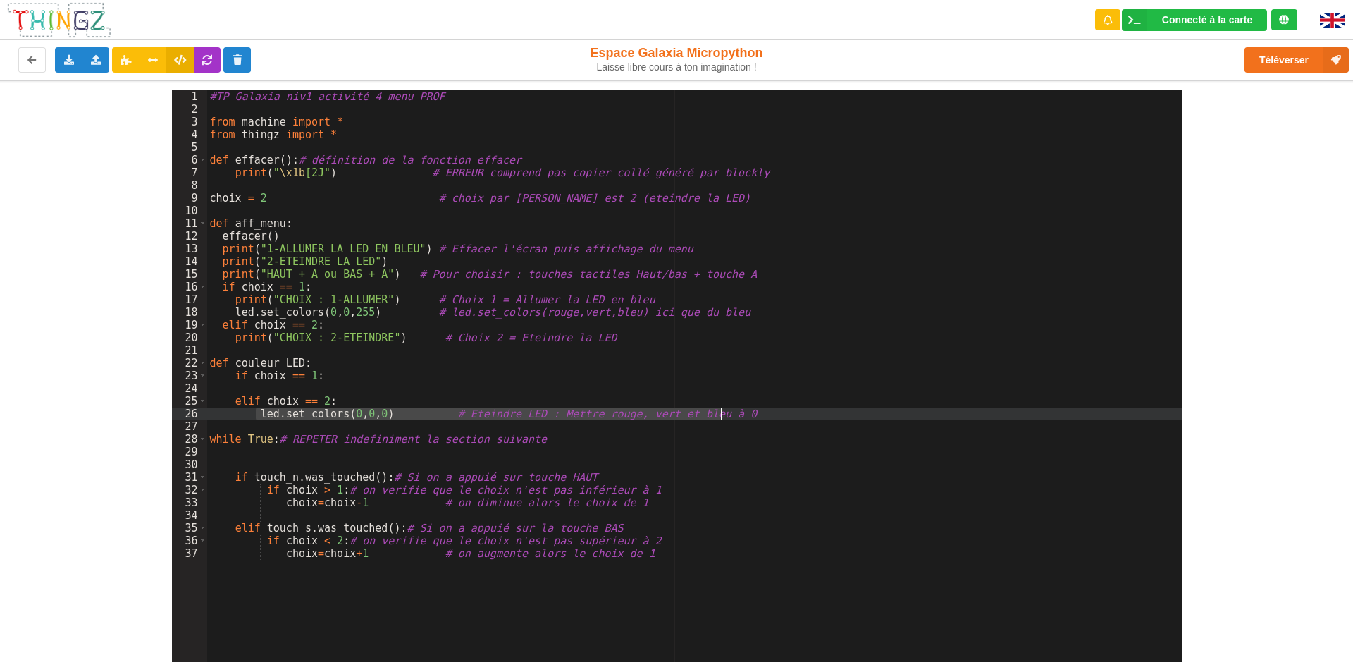
drag, startPoint x: 257, startPoint y: 414, endPoint x: 744, endPoint y: 414, distance: 487.1
click at [744, 414] on div "#TP Galaxia niv1 activité 4 menu PROF from machine import * from thingz import …" at bounding box center [694, 388] width 975 height 597
click at [240, 349] on div "#TP Galaxia niv1 activité 4 menu PROF from machine import * from thingz import …" at bounding box center [694, 388] width 975 height 597
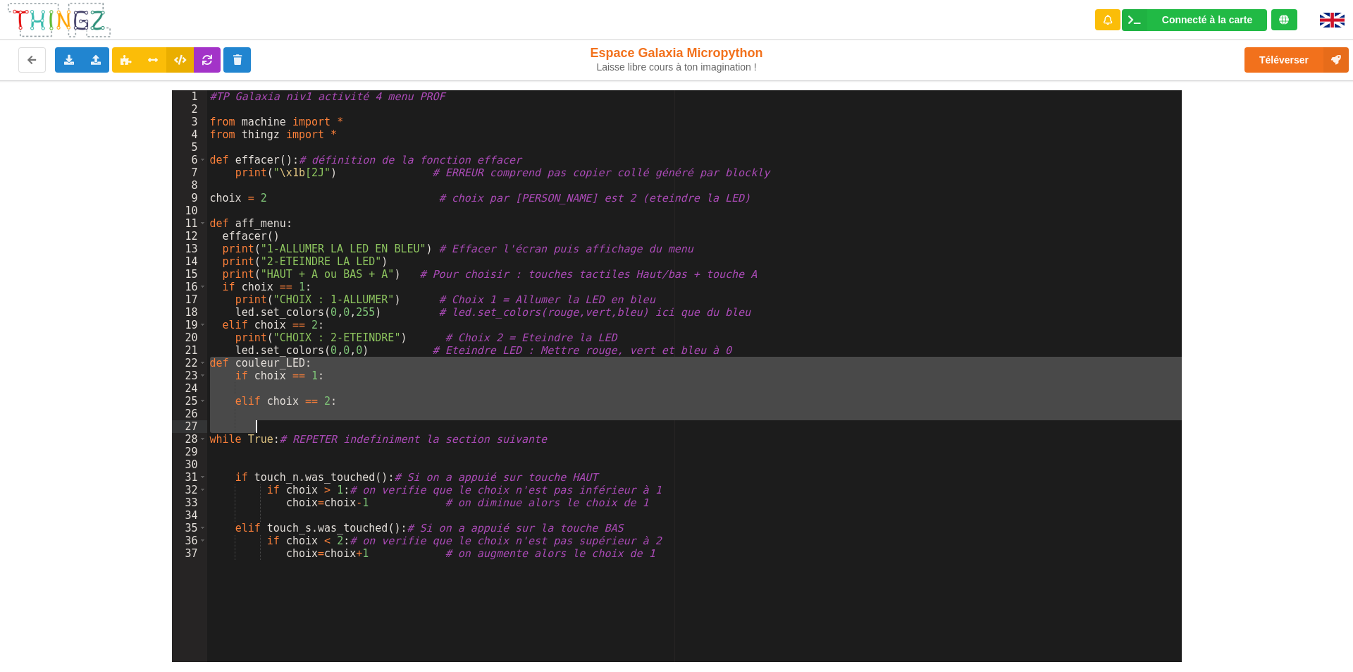
drag, startPoint x: 209, startPoint y: 359, endPoint x: 263, endPoint y: 424, distance: 84.7
click at [263, 424] on div "#TP Galaxia niv1 activité 4 menu PROF from machine import * from thingz import …" at bounding box center [694, 388] width 975 height 597
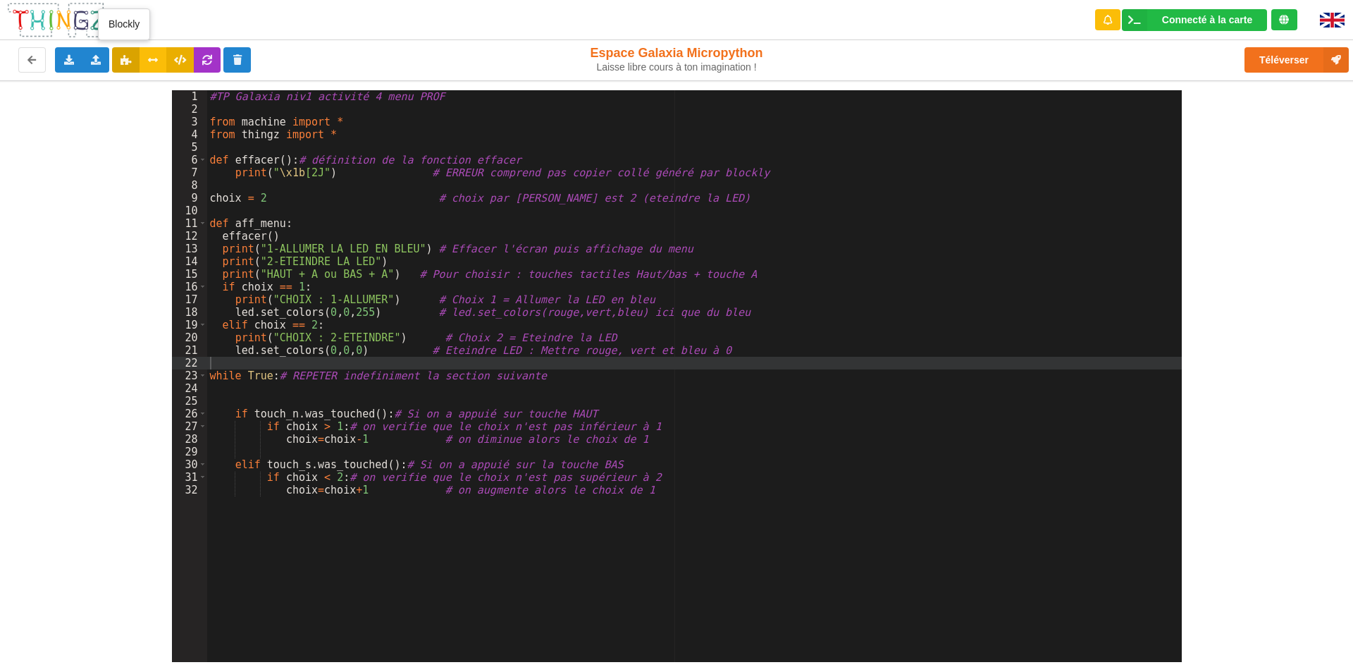
click at [120, 62] on icon at bounding box center [126, 59] width 12 height 8
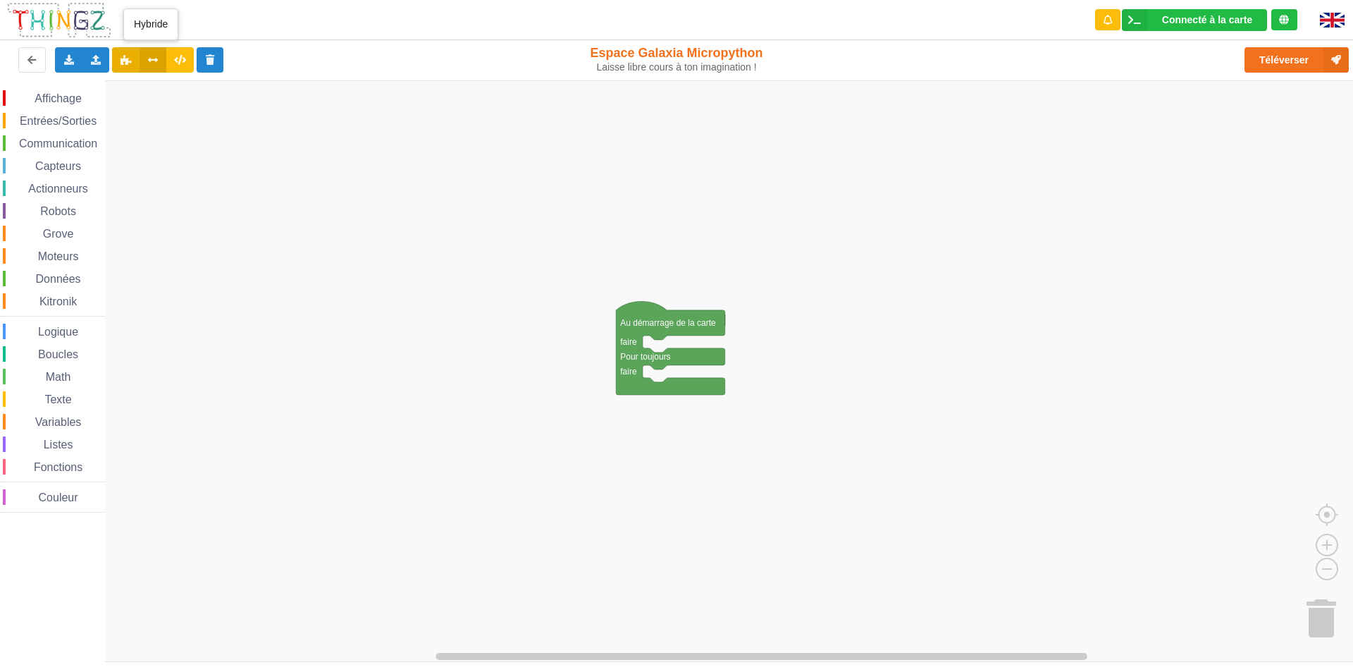
click at [157, 61] on button at bounding box center [153, 59] width 27 height 25
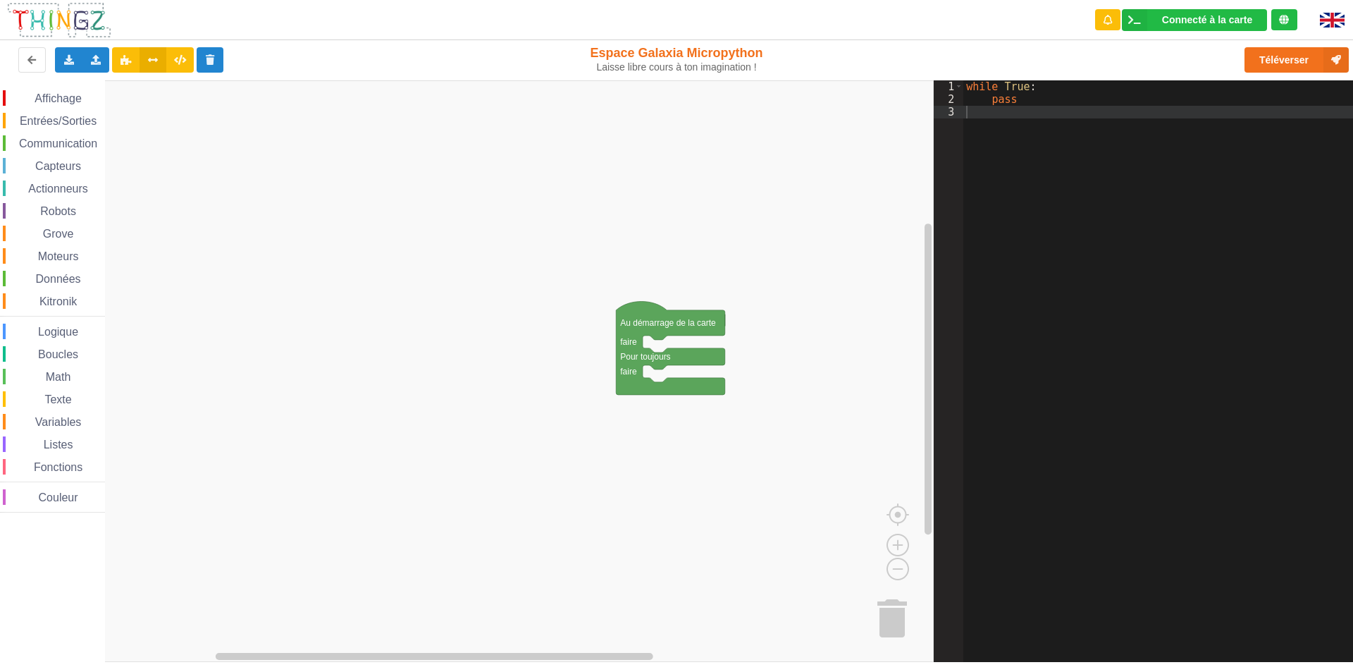
click at [47, 94] on span "Affichage" at bounding box center [57, 98] width 51 height 12
click at [665, 352] on div "Affichage Entrées/Sorties Communication Capteurs Actionneurs Robots Grove Moteu…" at bounding box center [467, 371] width 934 height 582
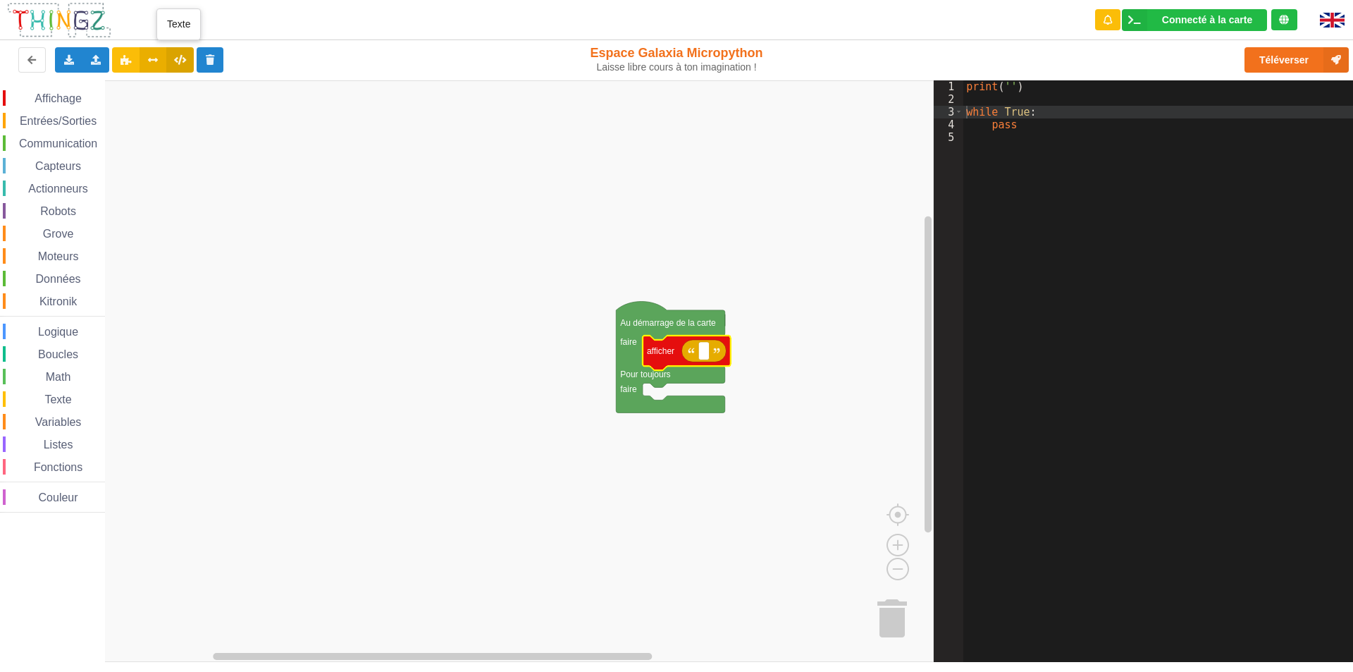
click at [176, 55] on icon at bounding box center [180, 59] width 12 height 8
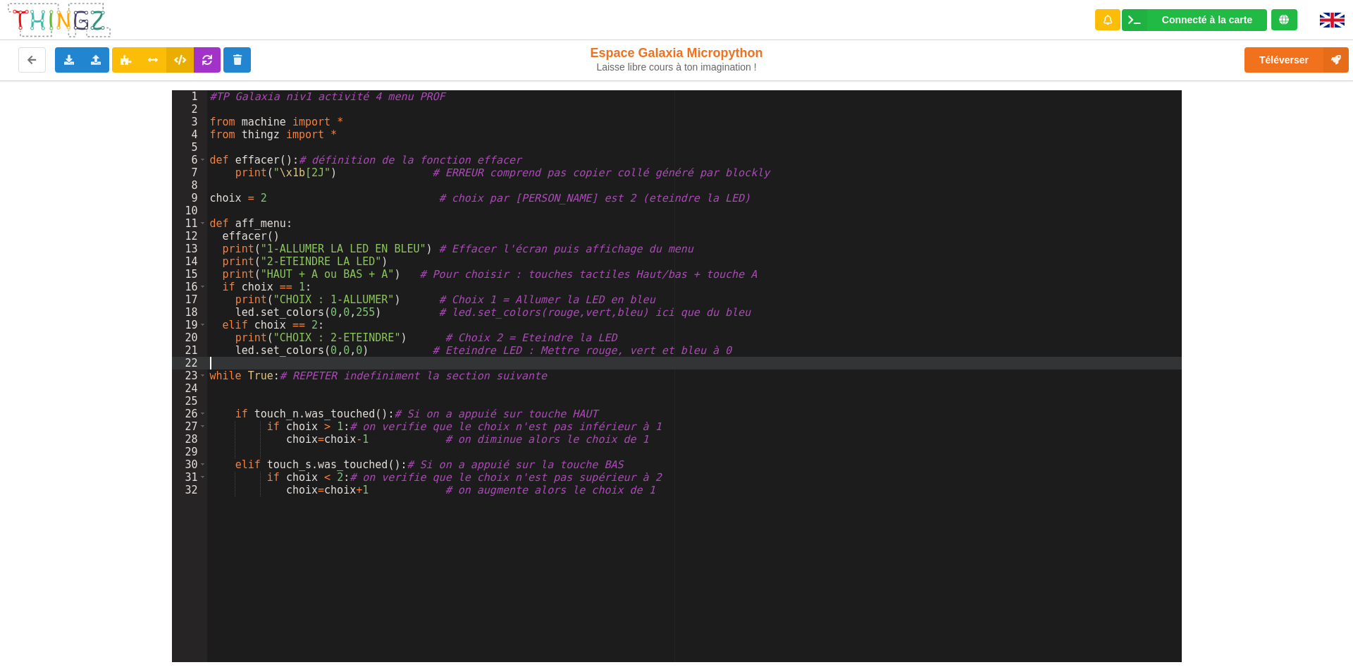
click at [269, 366] on div "#TP Galaxia niv1 activité 4 menu PROF from machine import * from thingz import …" at bounding box center [694, 388] width 975 height 597
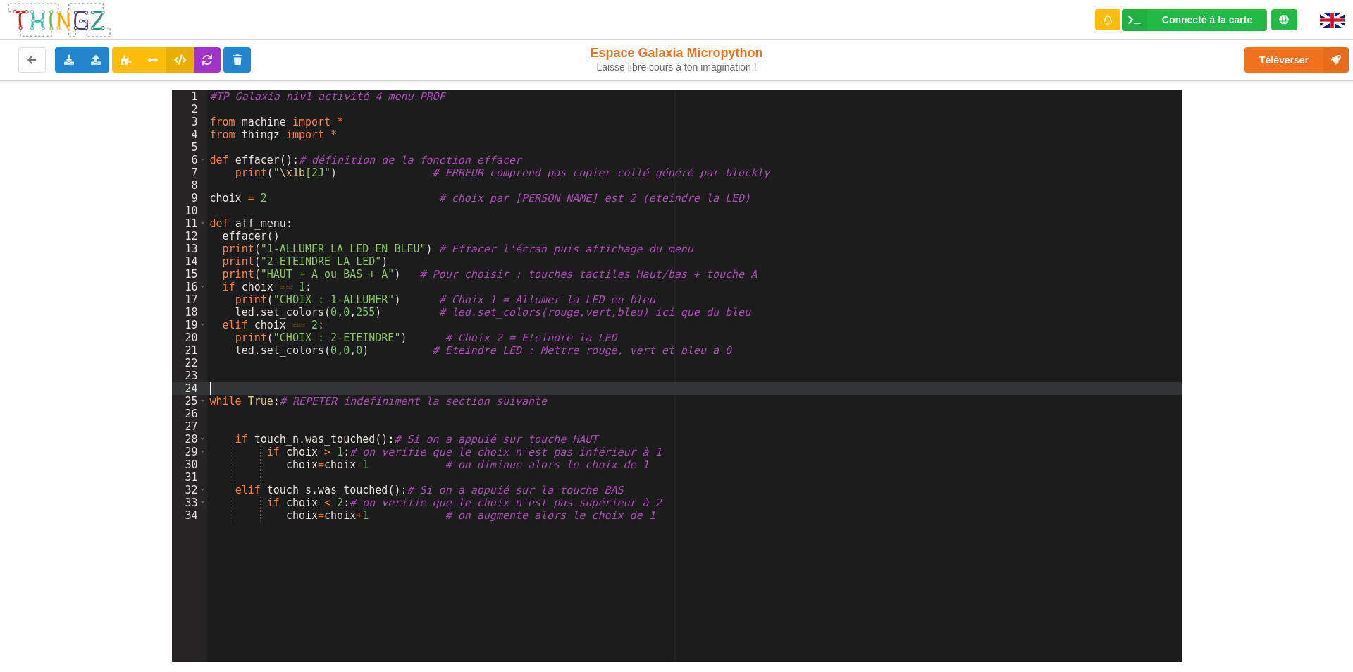
click at [223, 382] on div "#TP Galaxia niv1 activité 4 menu PROF from machine import * from thingz import …" at bounding box center [694, 388] width 975 height 597
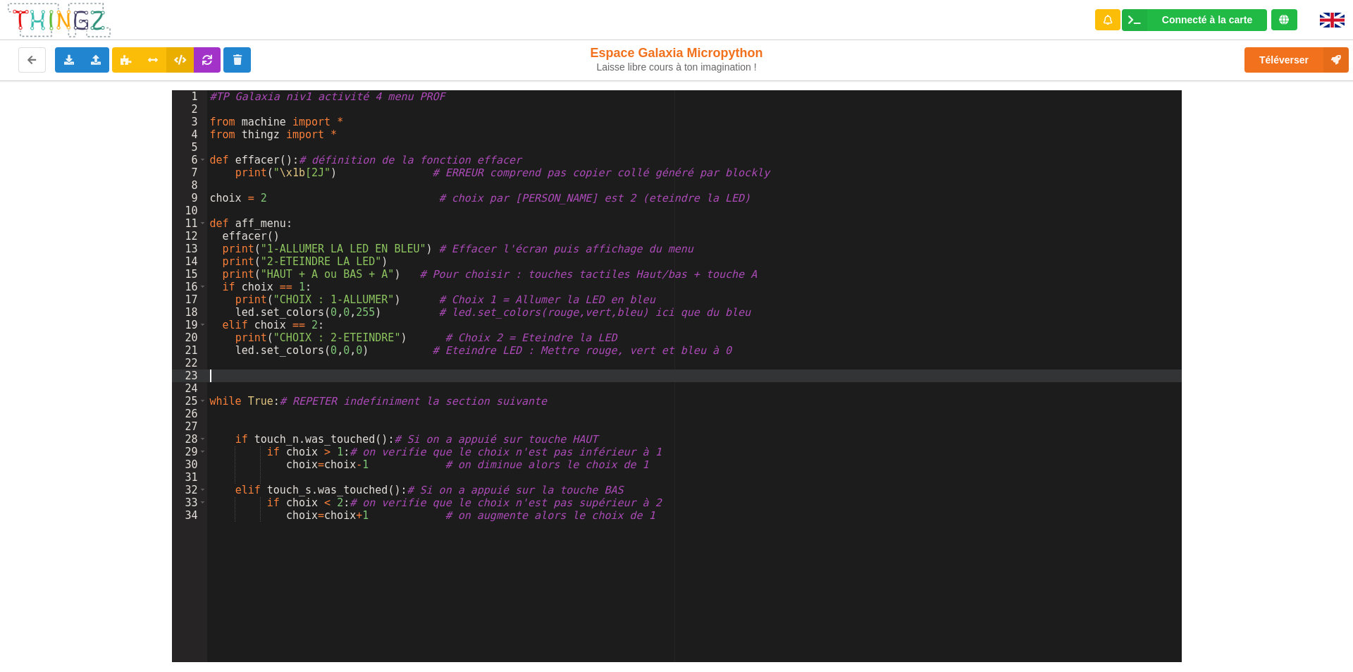
click at [219, 376] on div "#TP Galaxia niv1 activité 4 menu PROF from machine import * from thingz import …" at bounding box center [694, 388] width 975 height 597
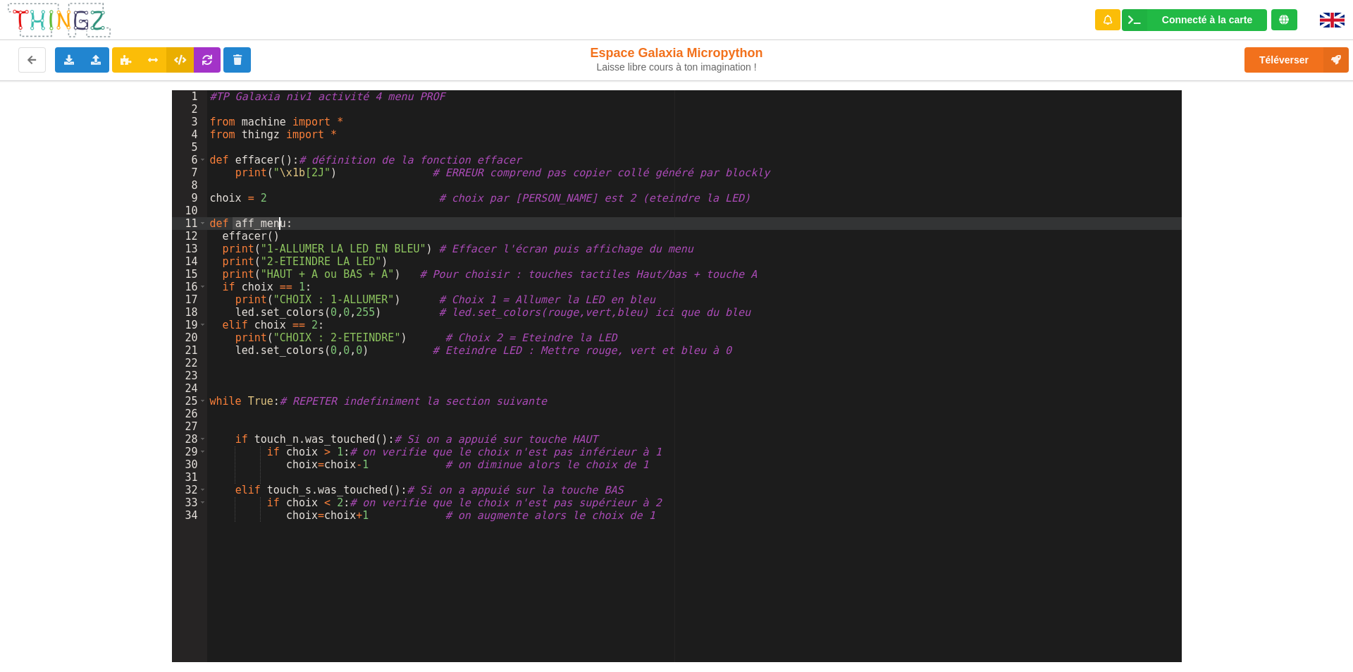
drag, startPoint x: 234, startPoint y: 221, endPoint x: 281, endPoint y: 223, distance: 47.2
click at [281, 223] on div "#TP Galaxia niv1 activité 4 menu PROF from machine import * from thingz import …" at bounding box center [694, 388] width 975 height 597
click at [334, 308] on div "#TP Galaxia niv1 activité 4 menu PROF from machine import * from thingz import …" at bounding box center [694, 388] width 975 height 597
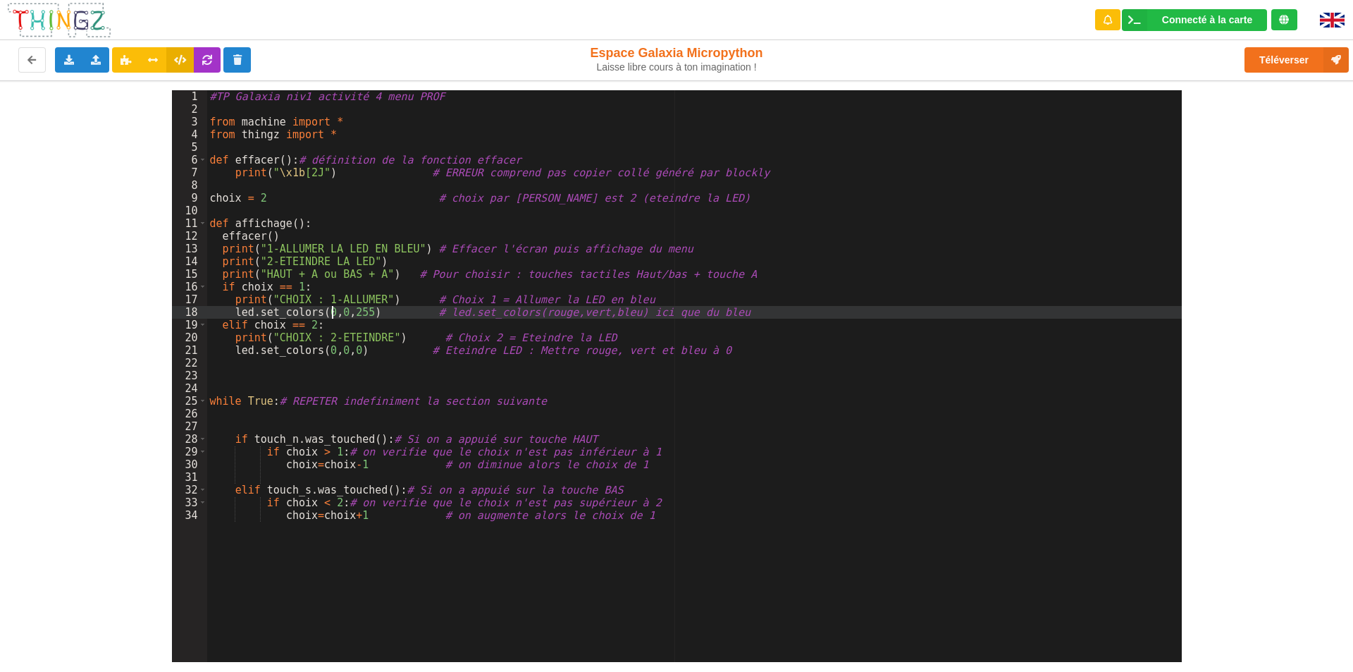
click at [283, 478] on div "#TP Galaxia niv1 activité 4 menu PROF from machine import * from thingz import …" at bounding box center [694, 388] width 975 height 597
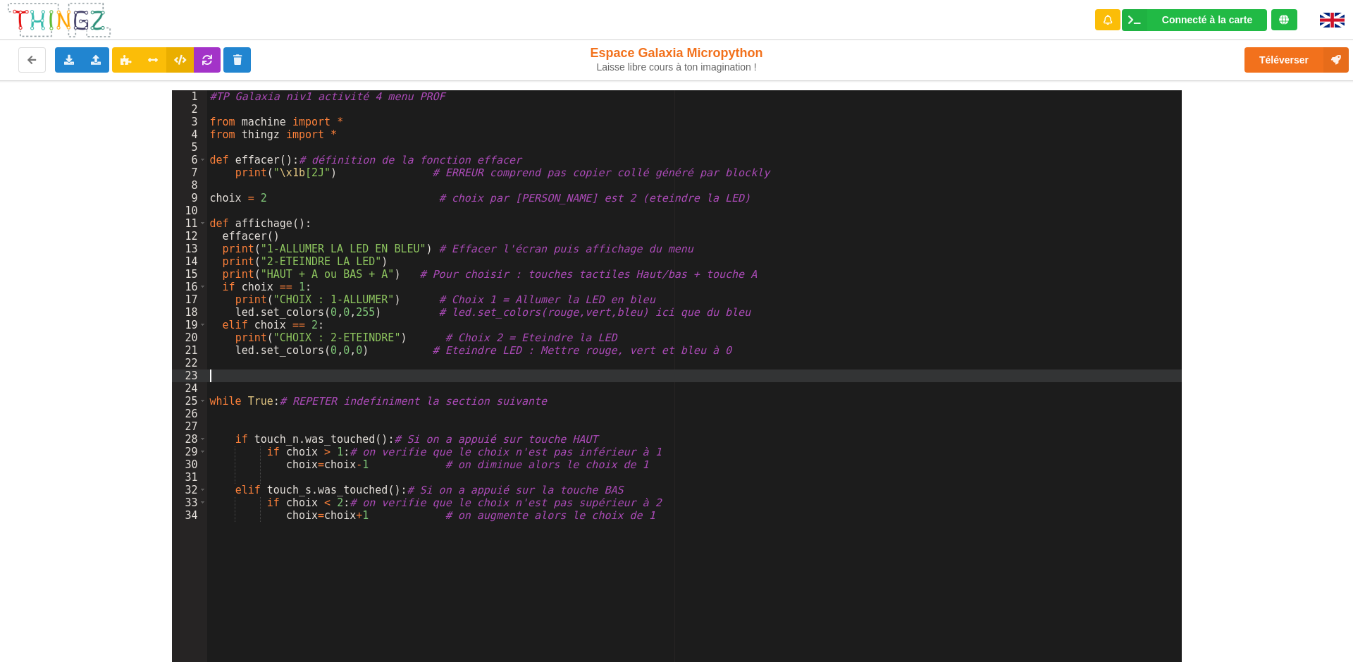
click at [212, 376] on div "#TP Galaxia niv1 activité 4 menu PROF from machine import * from thingz import …" at bounding box center [694, 388] width 975 height 597
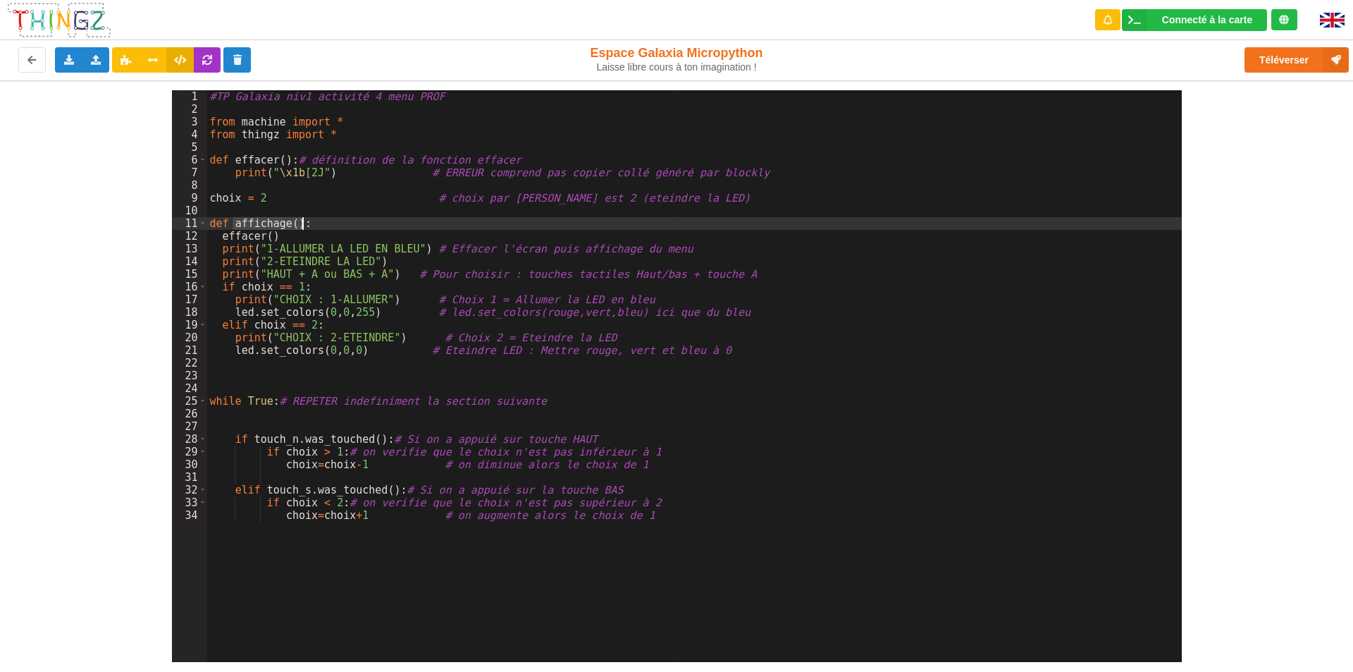
drag, startPoint x: 235, startPoint y: 222, endPoint x: 307, endPoint y: 217, distance: 72.8
click at [307, 217] on div "#TP Galaxia niv1 activité 4 menu PROF from machine import * from thingz import …" at bounding box center [694, 388] width 975 height 597
click at [294, 221] on div "#TP Galaxia niv1 activité 4 menu PROF from machine import * from thingz import …" at bounding box center [694, 376] width 975 height 572
drag, startPoint x: 233, startPoint y: 225, endPoint x: 297, endPoint y: 225, distance: 64.1
click at [297, 225] on div "#TP Galaxia niv1 activité 4 menu PROF from machine import * from thingz import …" at bounding box center [694, 388] width 975 height 597
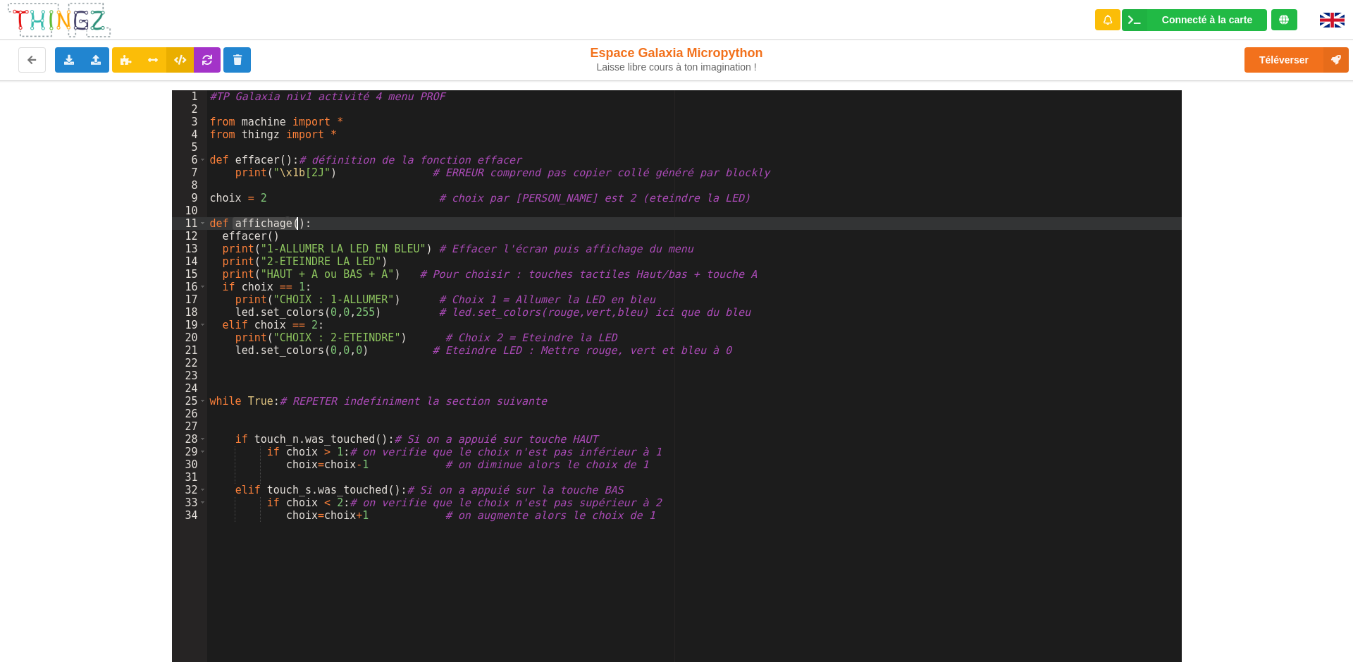
click at [211, 383] on div "#TP Galaxia niv1 activité 4 menu PROF from machine import * from thingz import …" at bounding box center [694, 388] width 975 height 597
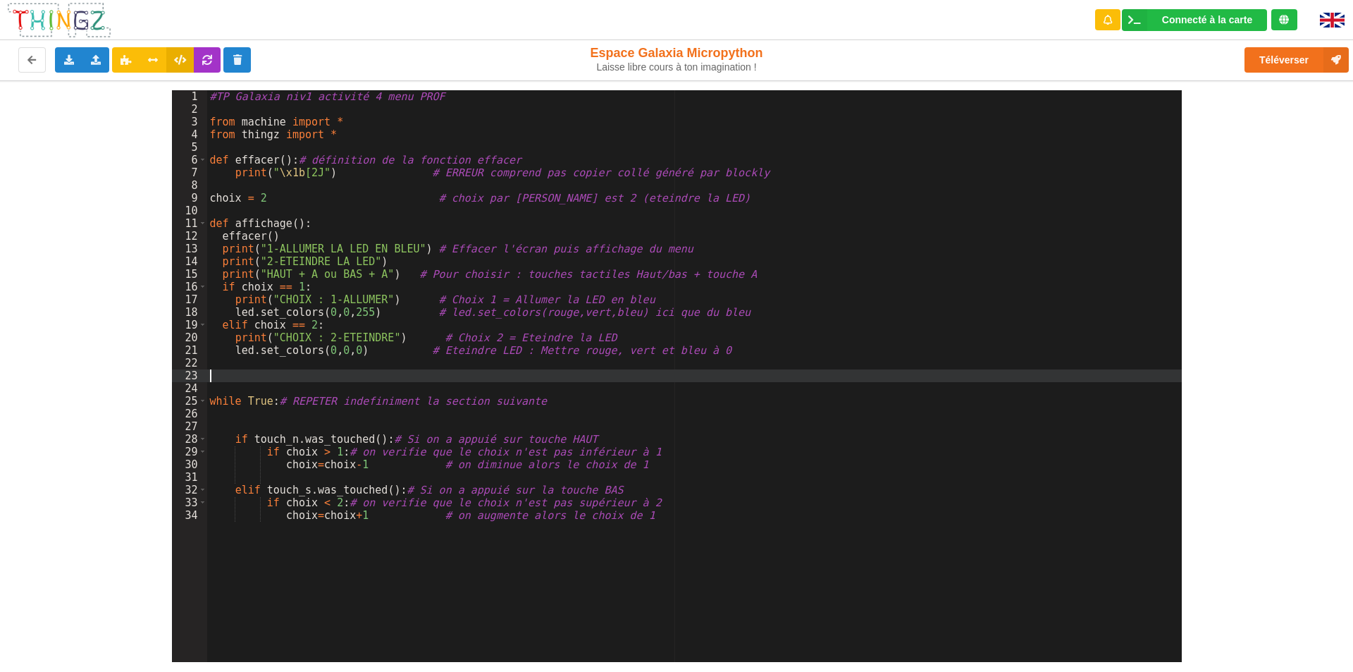
click at [212, 377] on div "#TP Galaxia niv1 activité 4 menu PROF from machine import * from thingz import …" at bounding box center [694, 388] width 975 height 597
click at [309, 429] on div "#TP Galaxia niv1 activité 4 menu PROF from machine import * from thingz import …" at bounding box center [694, 388] width 975 height 597
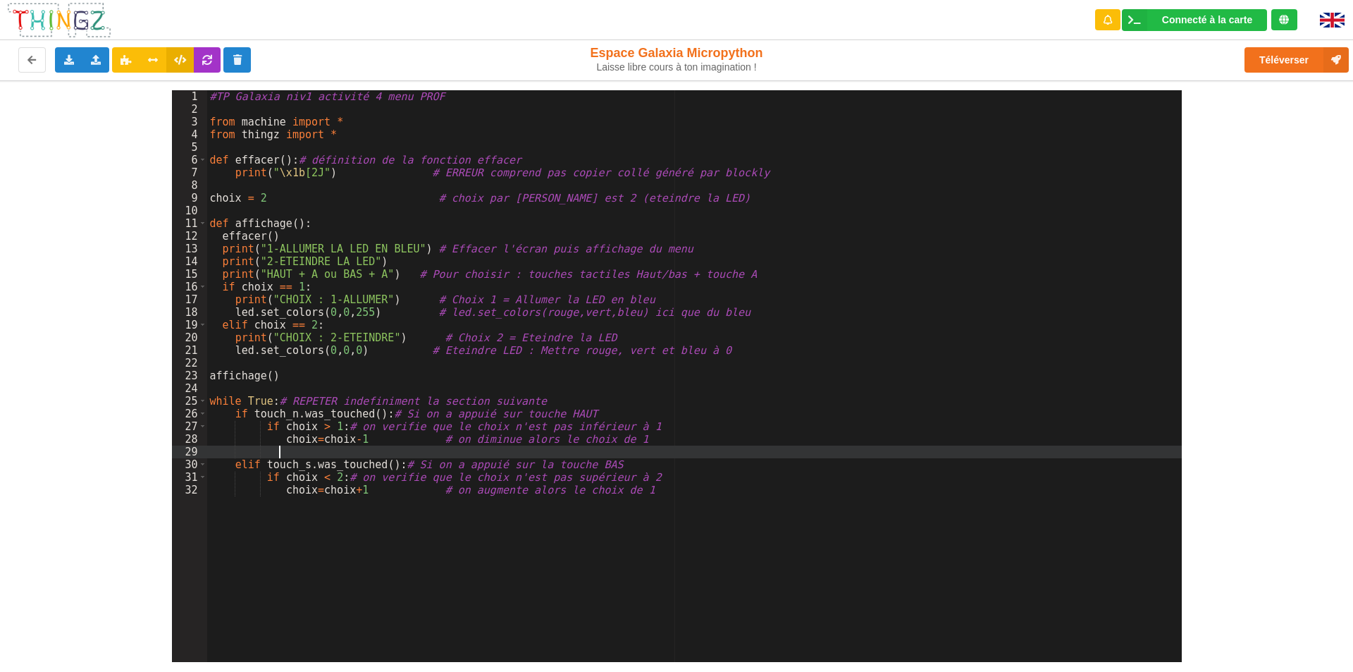
click at [369, 456] on div "#TP Galaxia niv1 activité 4 menu PROF from machine import * from thingz import …" at bounding box center [694, 388] width 975 height 597
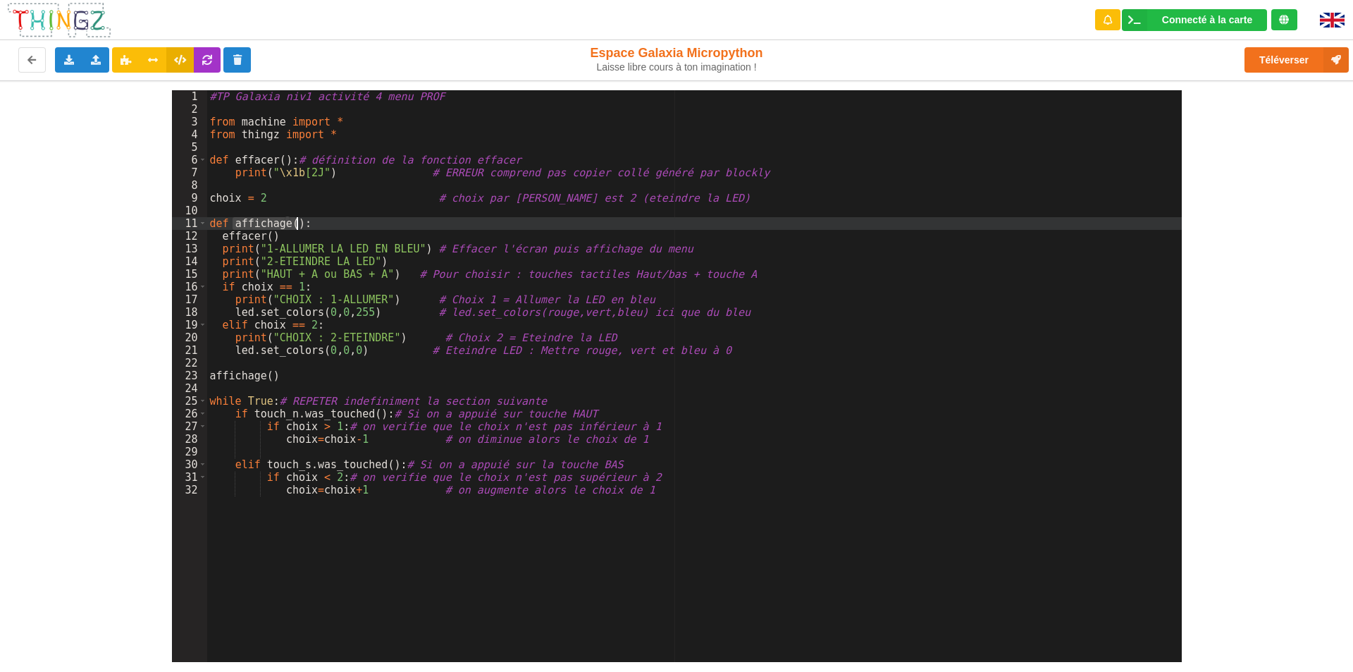
drag, startPoint x: 233, startPoint y: 221, endPoint x: 296, endPoint y: 227, distance: 63.0
click at [296, 227] on div "#TP Galaxia niv1 activité 4 menu PROF from machine import * from thingz import …" at bounding box center [694, 388] width 975 height 597
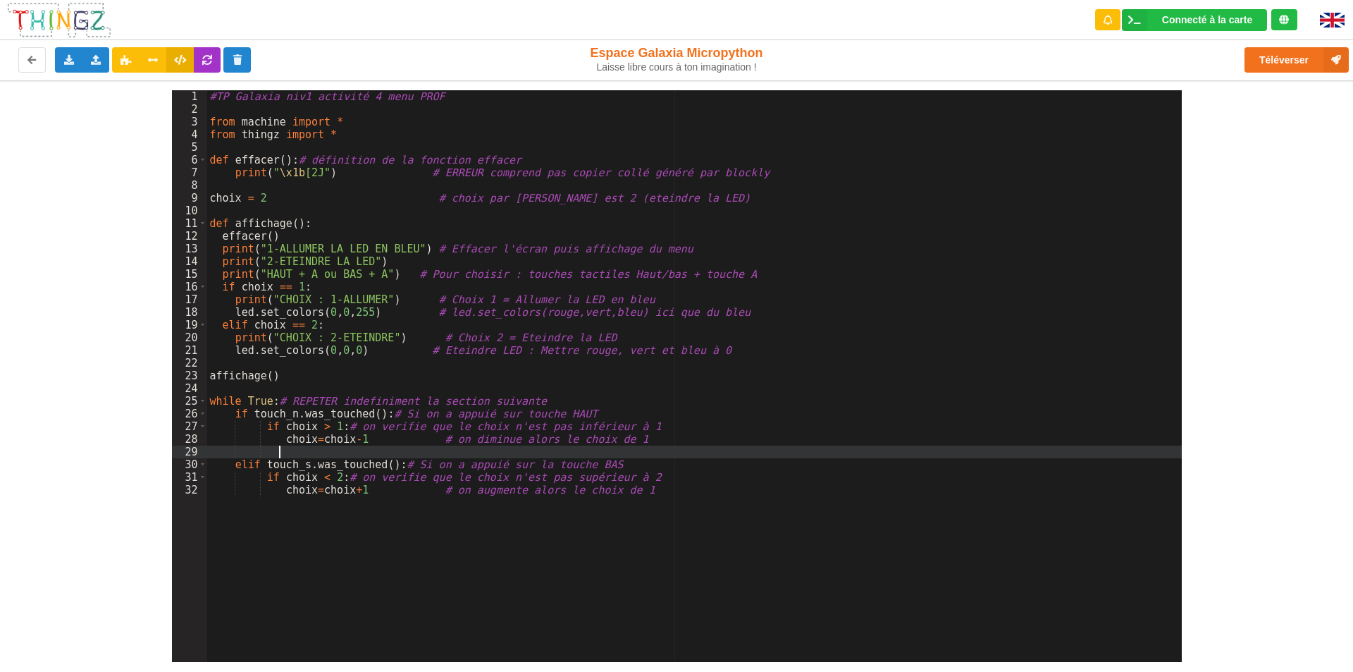
click at [280, 449] on div "#TP Galaxia niv1 activité 4 menu PROF from machine import * from thingz import …" at bounding box center [694, 388] width 975 height 597
click at [283, 500] on div "#TP Galaxia niv1 activité 4 menu PROF from machine import * from thingz import …" at bounding box center [694, 388] width 975 height 597
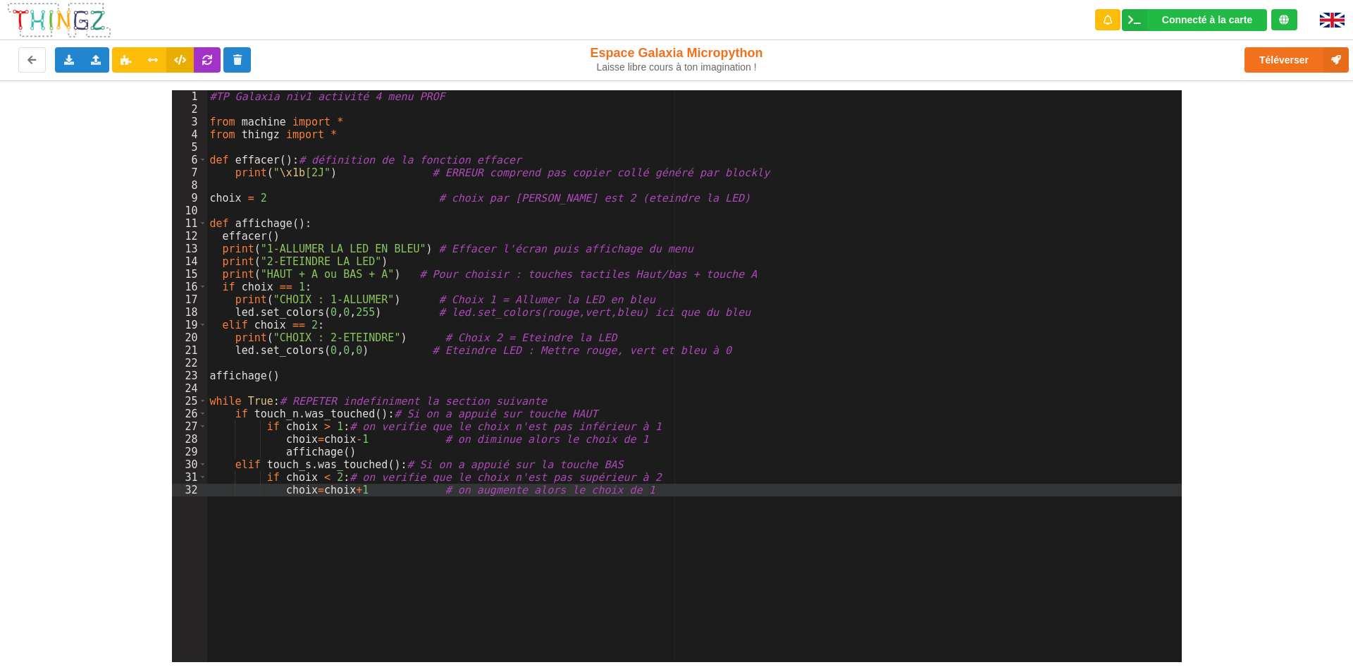
click at [283, 500] on div "#TP Galaxia niv1 activité 4 menu PROF from machine import * from thingz import …" at bounding box center [694, 388] width 975 height 597
click at [643, 493] on div "#TP Galaxia niv1 activité 4 menu PROF from machine import * from thingz import …" at bounding box center [694, 388] width 975 height 597
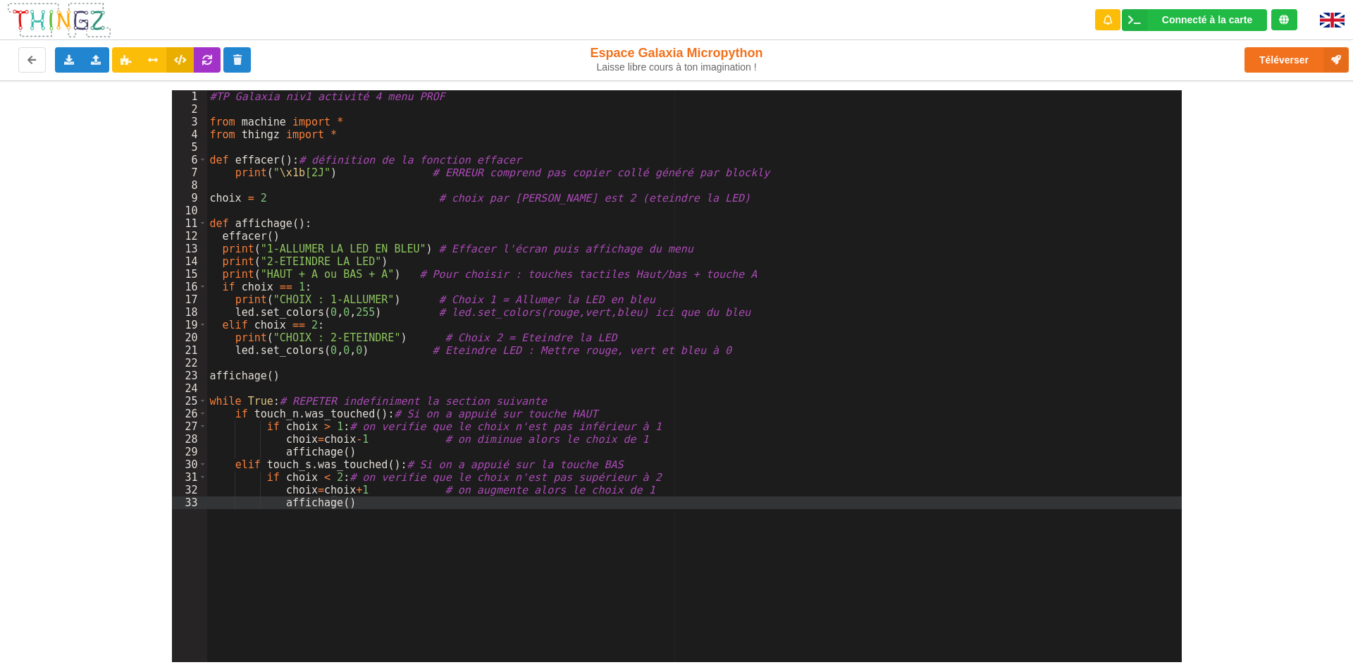
click at [503, 535] on div "#TP Galaxia niv1 activité 4 menu PROF from machine import * from thingz import …" at bounding box center [694, 388] width 975 height 597
click at [1281, 63] on button "Téléverser" at bounding box center [1297, 59] width 104 height 25
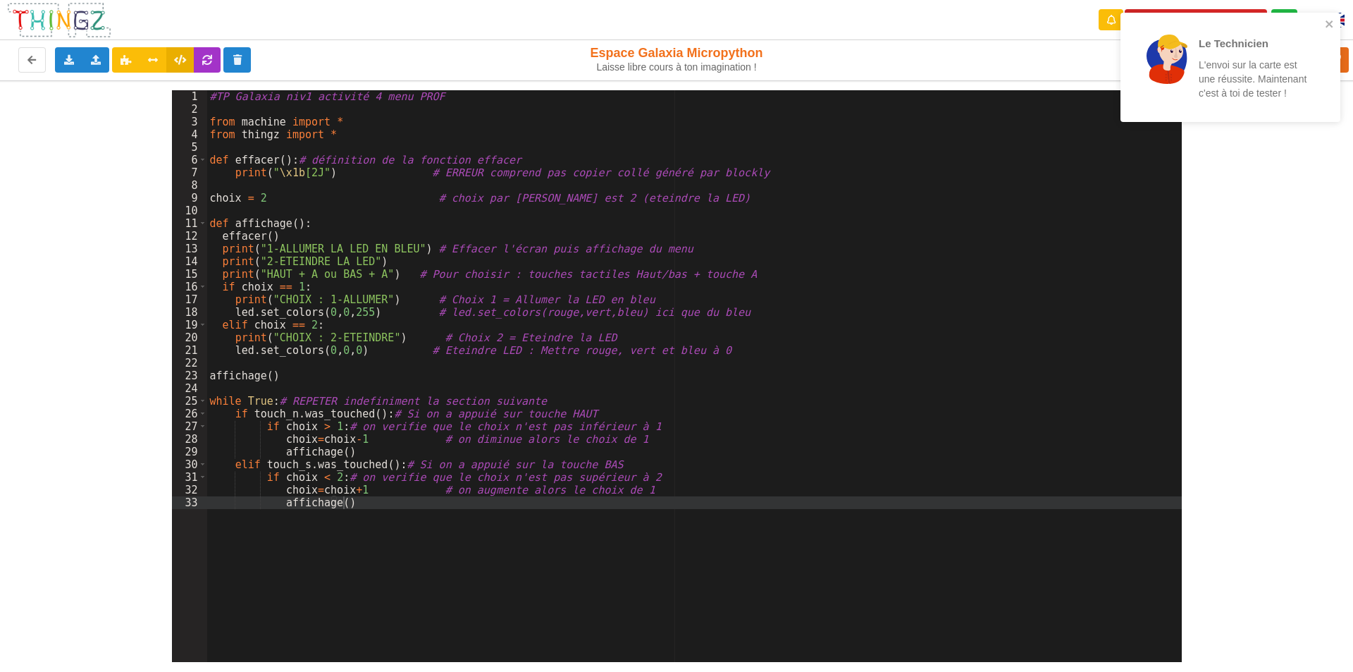
click at [280, 234] on div "#TP Galaxia niv1 activité 4 menu PROF from machine import * from thingz import …" at bounding box center [694, 388] width 975 height 597
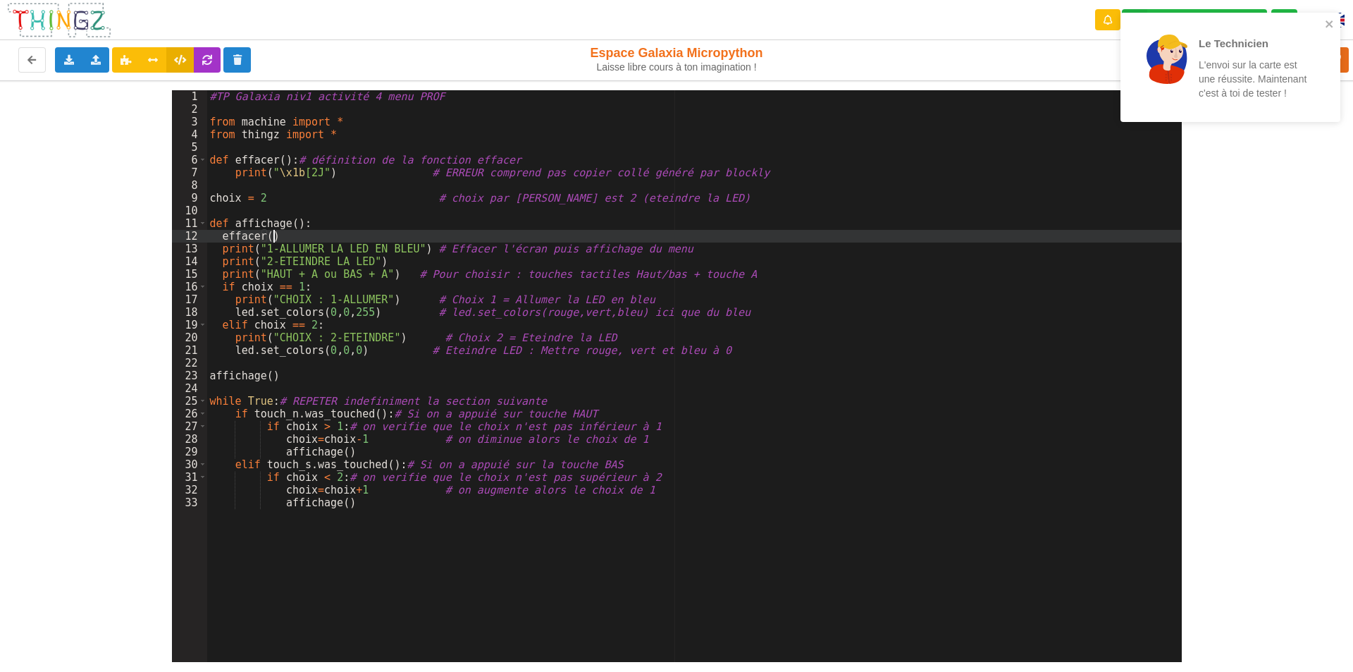
click at [281, 236] on div "#TP Galaxia niv1 activité 4 menu PROF from machine import * from thingz import …" at bounding box center [694, 388] width 975 height 597
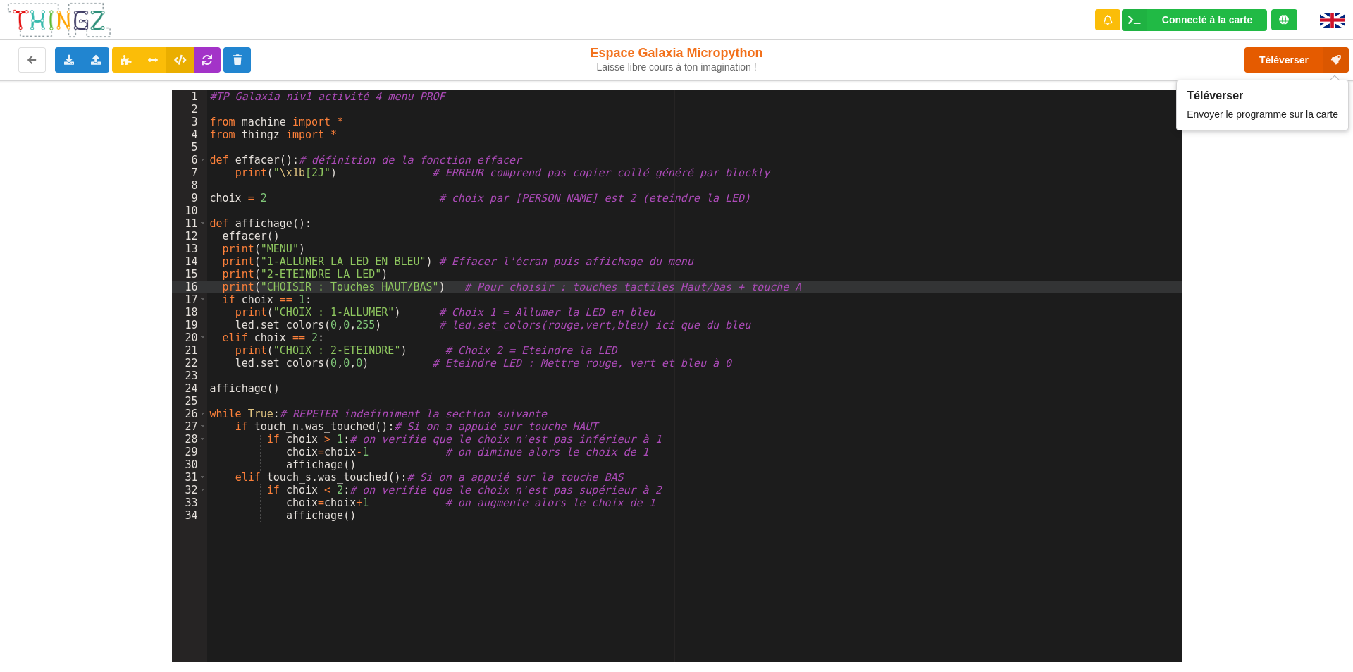
click at [1305, 56] on button "Téléverser" at bounding box center [1297, 59] width 104 height 25
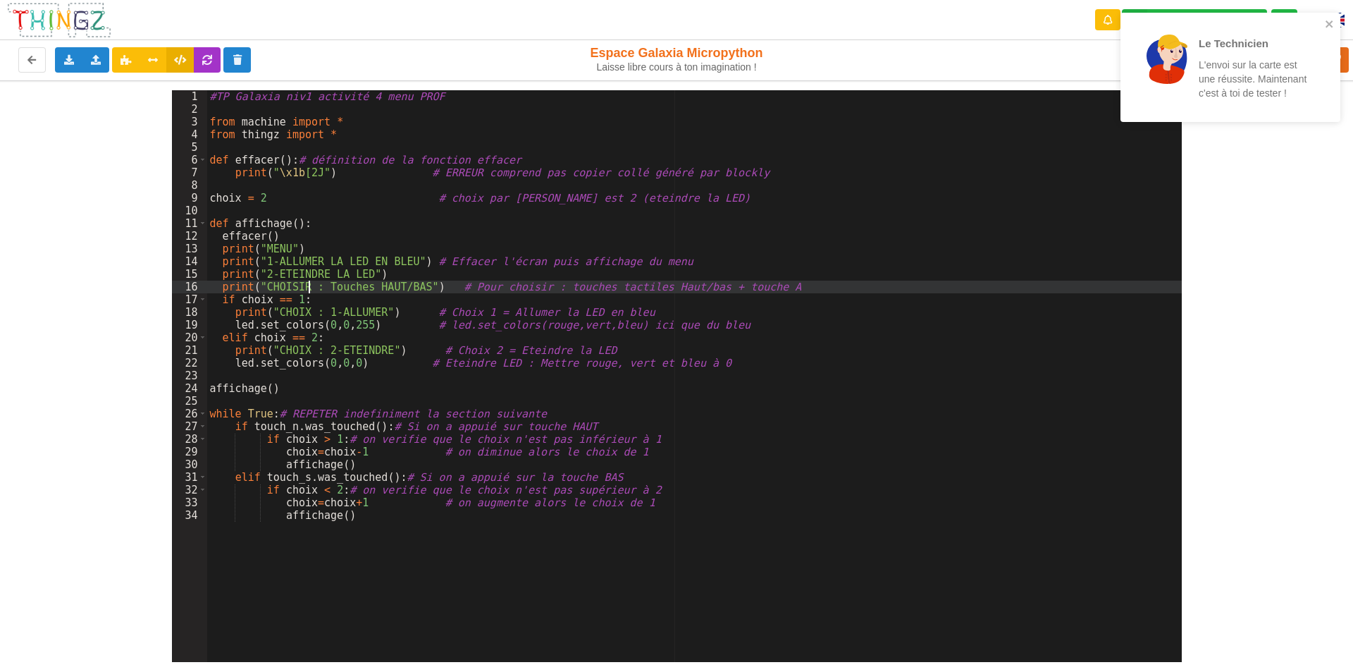
click at [308, 285] on div "#TP Galaxia niv1 activité 4 menu PROF from machine import * from thingz import …" at bounding box center [694, 388] width 975 height 597
drag, startPoint x: 286, startPoint y: 286, endPoint x: 300, endPoint y: 286, distance: 14.1
click at [300, 286] on div "#TP Galaxia niv1 activité 4 menu PROF from machine import * from thingz import …" at bounding box center [694, 388] width 975 height 597
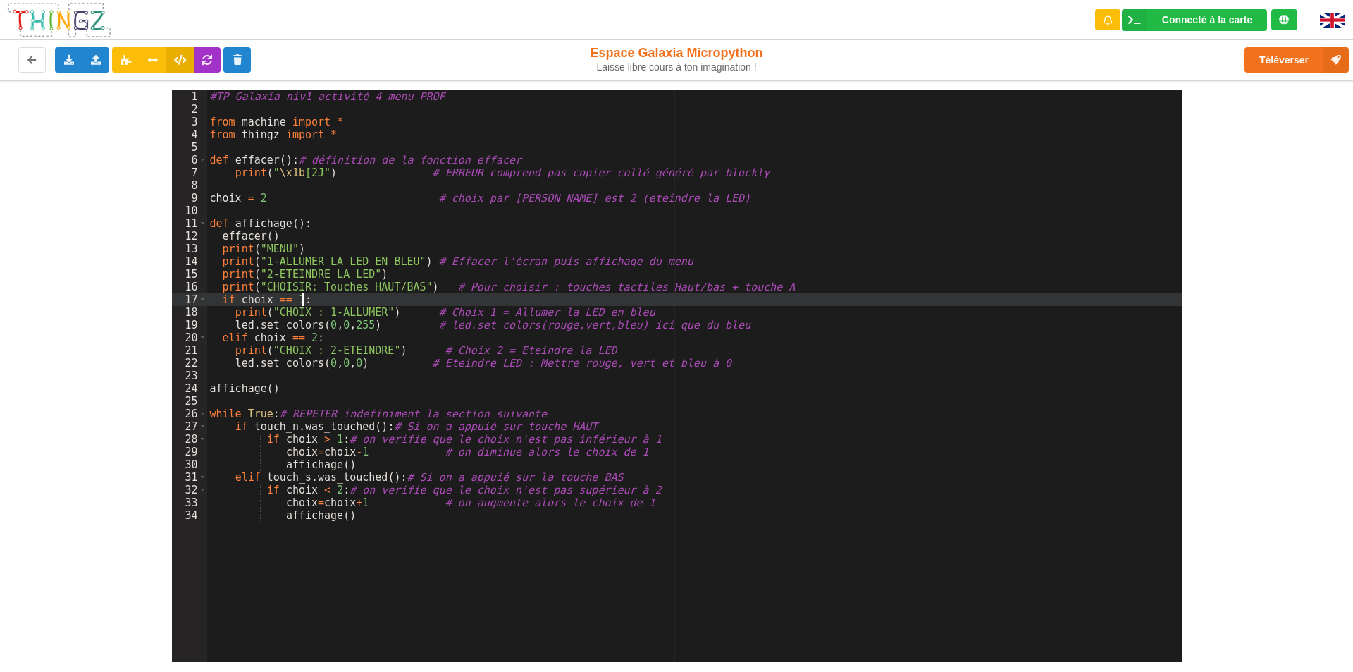
click at [319, 300] on div "#TP Galaxia niv1 activité 4 menu PROF from machine import * from thingz import …" at bounding box center [694, 388] width 975 height 597
click at [1297, 57] on button "Téléverser" at bounding box center [1297, 59] width 104 height 25
click at [1238, 106] on div "1 2 3 4 5 6 7 8 9 10 11 12 13 14 15 16 17 18 19 20 21 22 23 24 25 26 27 28 29 3…" at bounding box center [676, 371] width 1373 height 582
drag, startPoint x: 1208, startPoint y: 118, endPoint x: 1249, endPoint y: 1, distance: 124.6
click at [1234, 75] on div "Connecté à la carte Réglages Ouvrir le moniteur automatiquement Connexion autom…" at bounding box center [676, 326] width 1373 height 672
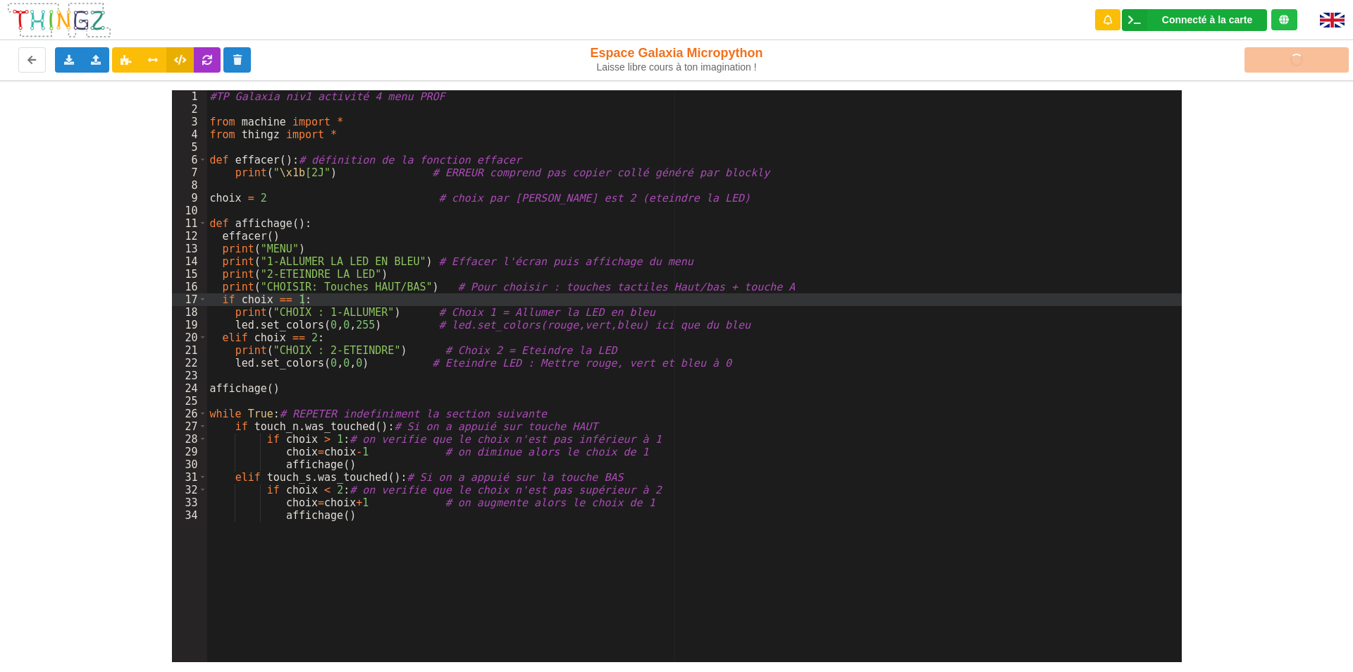
drag, startPoint x: 1206, startPoint y: 19, endPoint x: 1275, endPoint y: 54, distance: 77.5
click at [1207, 19] on div "Connecté à la carte" at bounding box center [1207, 20] width 90 height 10
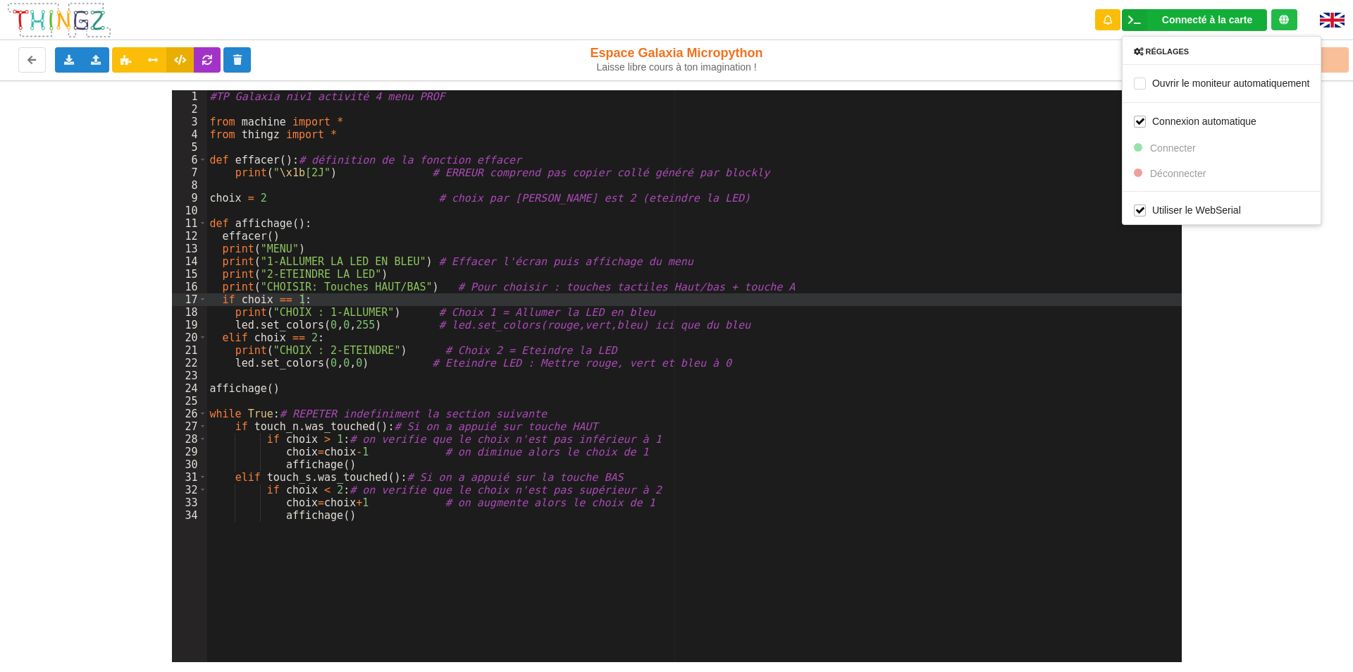
drag, startPoint x: 1322, startPoint y: 220, endPoint x: 1306, endPoint y: 285, distance: 66.7
click at [1321, 219] on div "Utiliser le WebSerial" at bounding box center [1222, 209] width 198 height 27
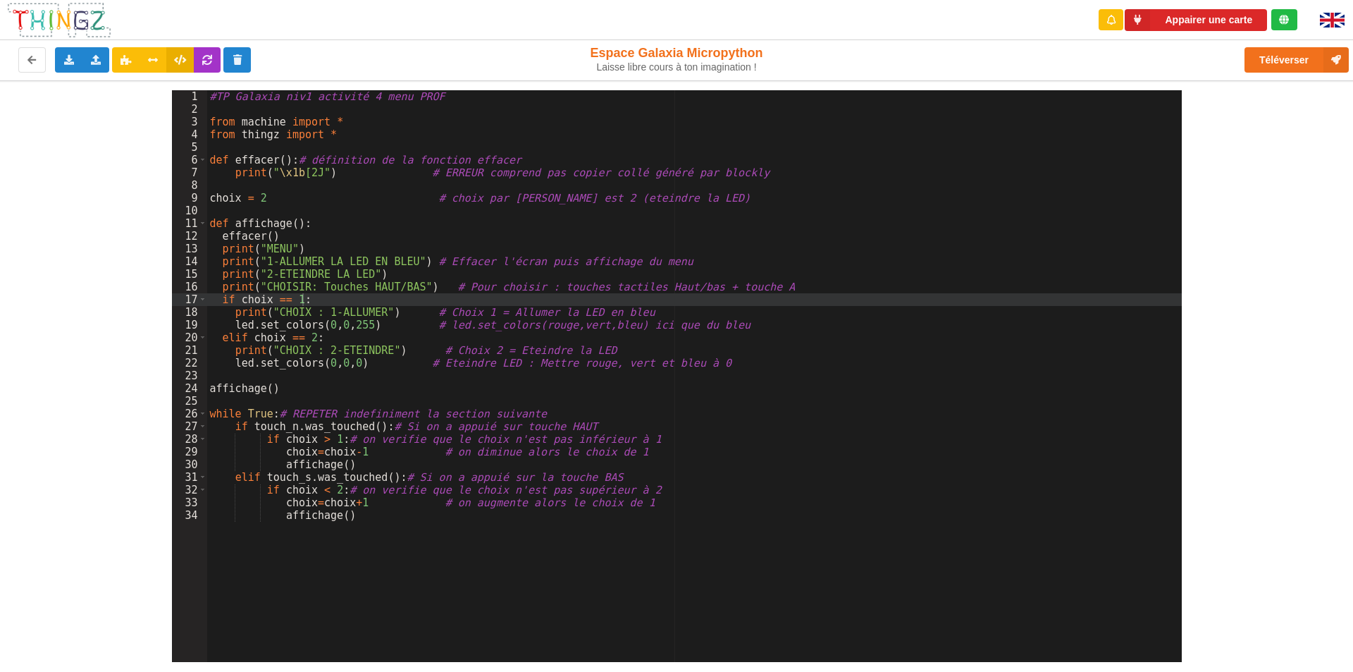
click at [1298, 293] on div "1 2 3 4 5 6 7 8 9 10 11 12 13 14 15 16 17 18 19 20 21 22 23 24 25 26 27 28 29 3…" at bounding box center [676, 371] width 1373 height 582
click at [1296, 63] on button "Téléverser" at bounding box center [1297, 59] width 104 height 25
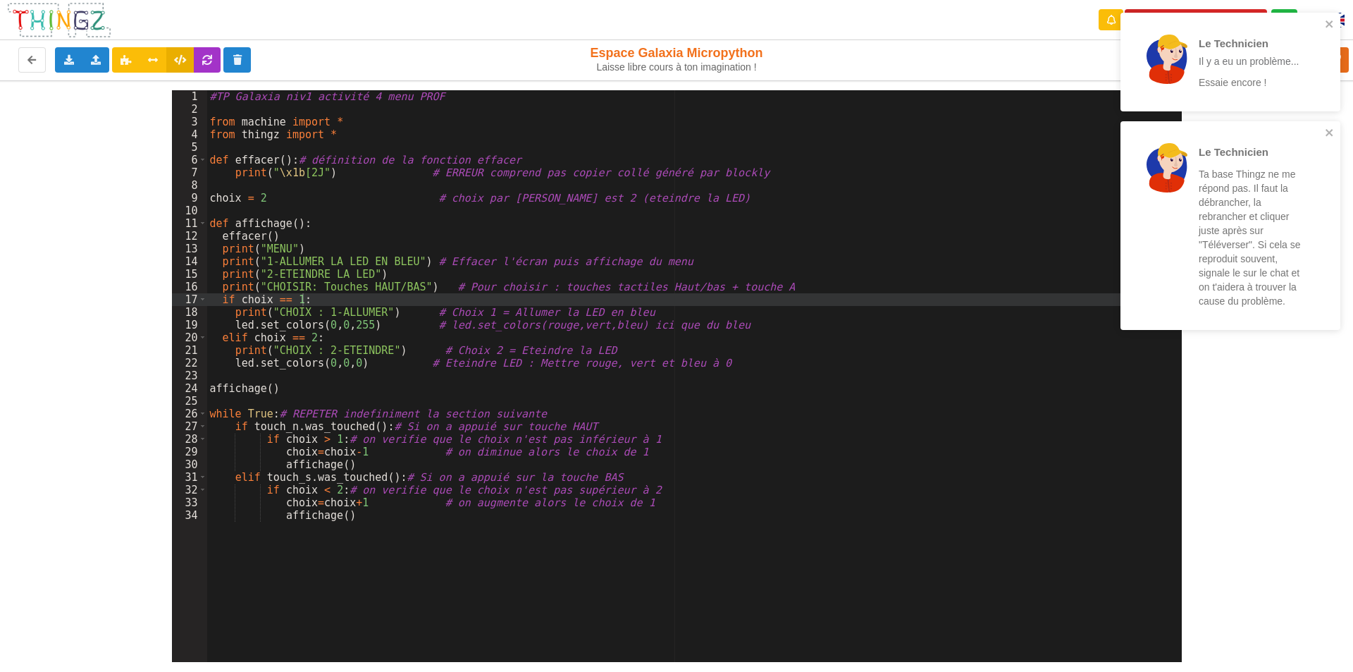
drag, startPoint x: 1288, startPoint y: 130, endPoint x: 1302, endPoint y: 78, distance: 54.7
click at [1288, 130] on div "Le Technicien Ta base Thingz ne me répond pas. Il faut la débrancher, la rebran…" at bounding box center [1225, 225] width 199 height 197
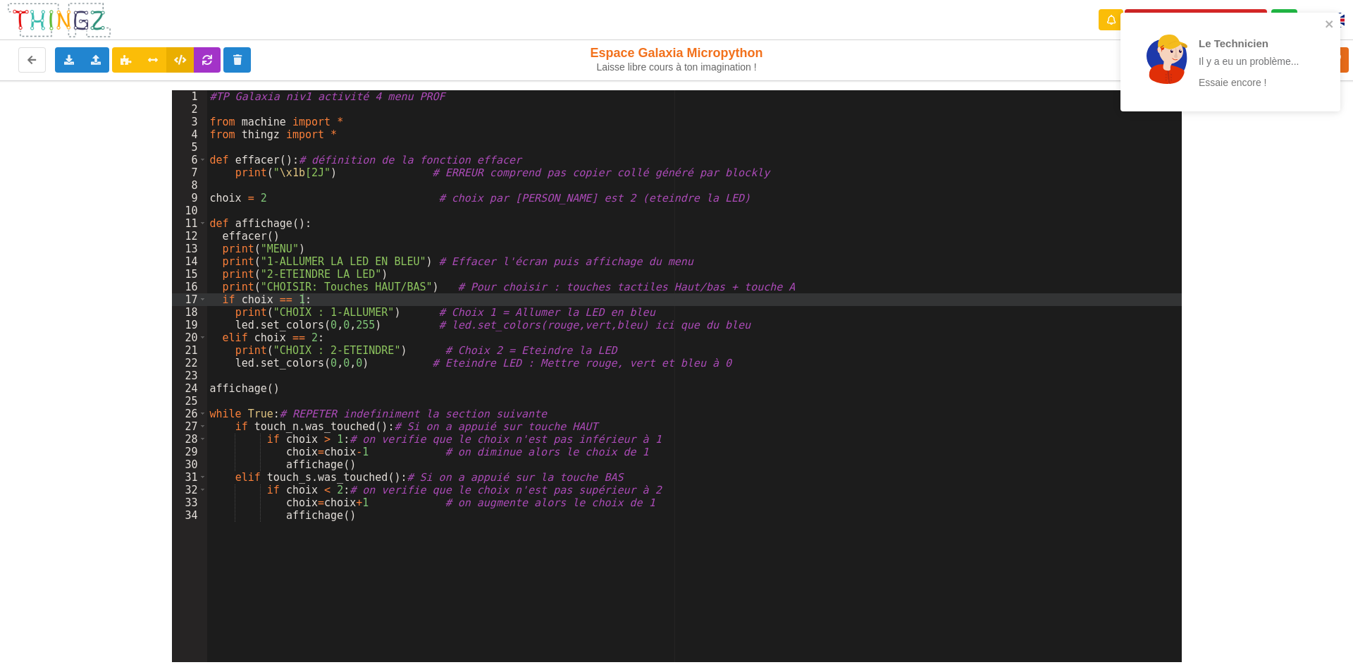
click at [1332, 16] on div "Le Technicien Il y a eu un problème... Essaie encore !" at bounding box center [1231, 62] width 220 height 99
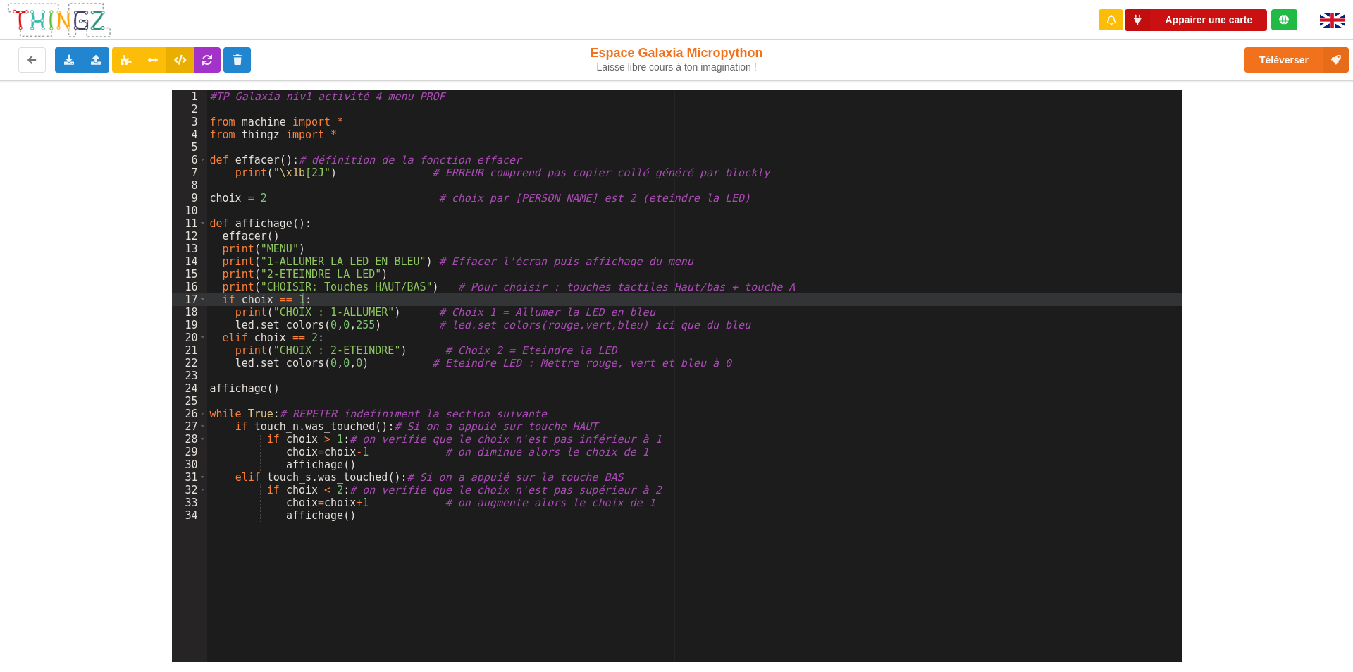
click at [1222, 18] on button "Appairer une carte" at bounding box center [1196, 20] width 142 height 22
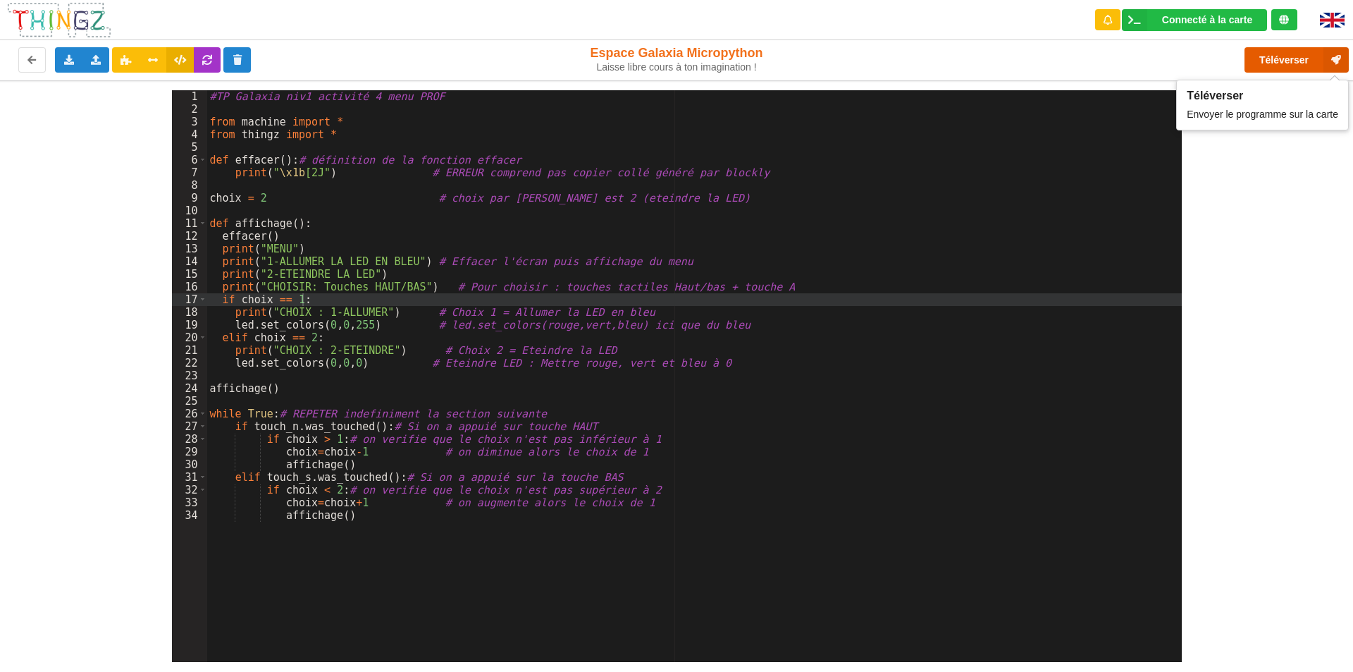
click at [1298, 57] on button "Téléverser" at bounding box center [1297, 59] width 104 height 25
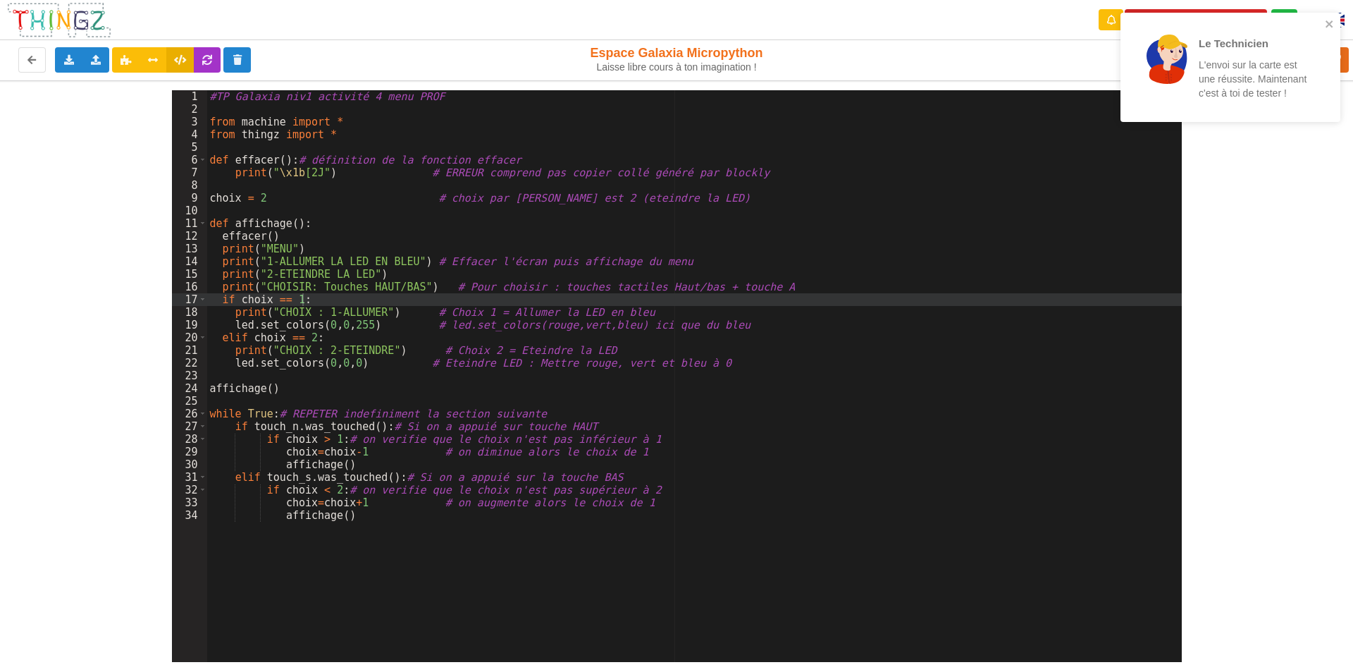
click at [310, 312] on div "#TP Galaxia niv1 activité 4 menu PROF from machine import * from thingz import …" at bounding box center [694, 388] width 975 height 597
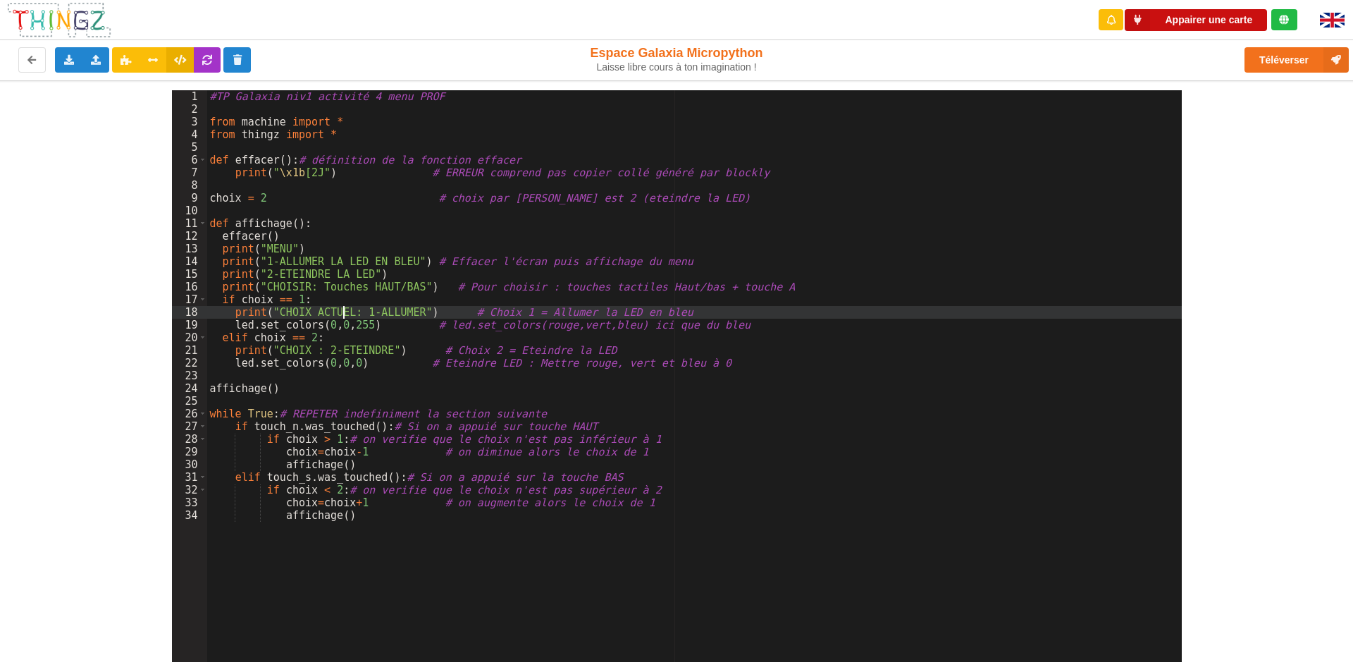
click at [1231, 18] on button "Appairer une carte" at bounding box center [1196, 20] width 142 height 22
click at [1257, 309] on div "1 2 3 4 5 6 7 8 9 10 11 12 13 14 15 16 17 18 19 20 21 22 23 24 25 26 27 28 29 3…" at bounding box center [676, 371] width 1373 height 582
click at [711, 445] on div "#TP Galaxia niv1 activité 4 menu PROF from machine import * from thingz import …" at bounding box center [694, 388] width 975 height 597
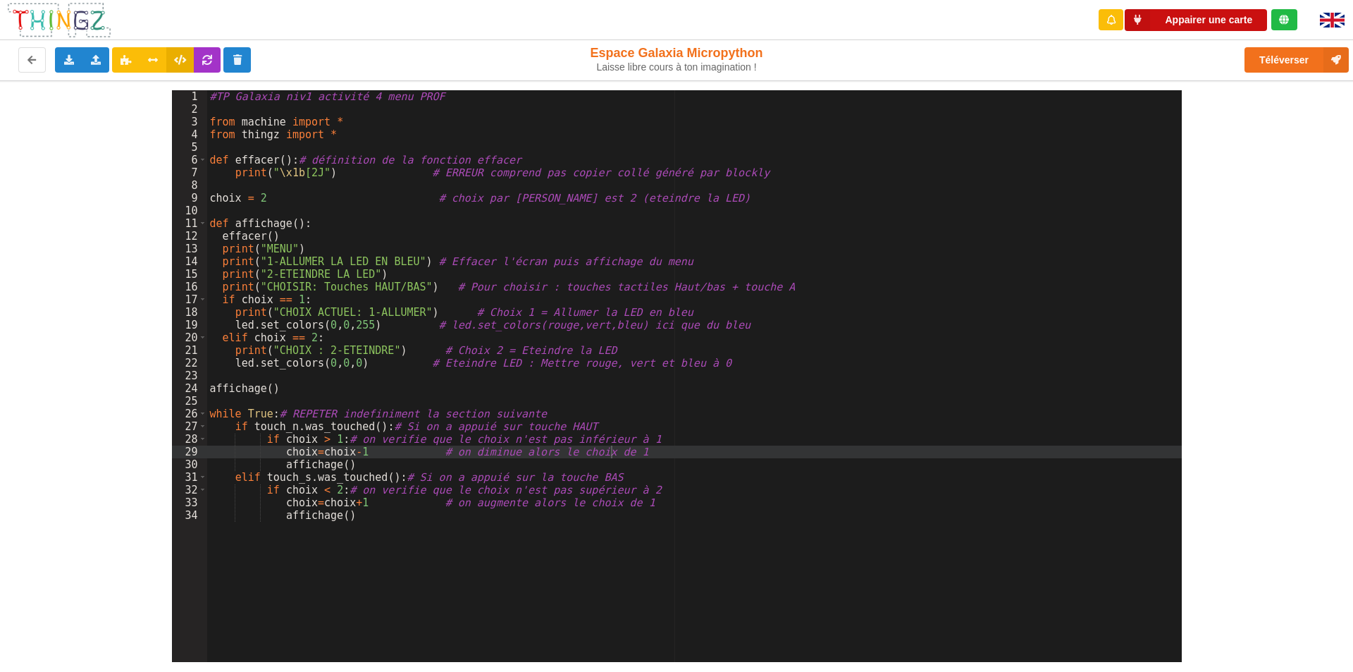
click at [1196, 20] on button "Appairer une carte" at bounding box center [1196, 20] width 142 height 22
click at [1286, 56] on button "Téléverser" at bounding box center [1297, 59] width 104 height 25
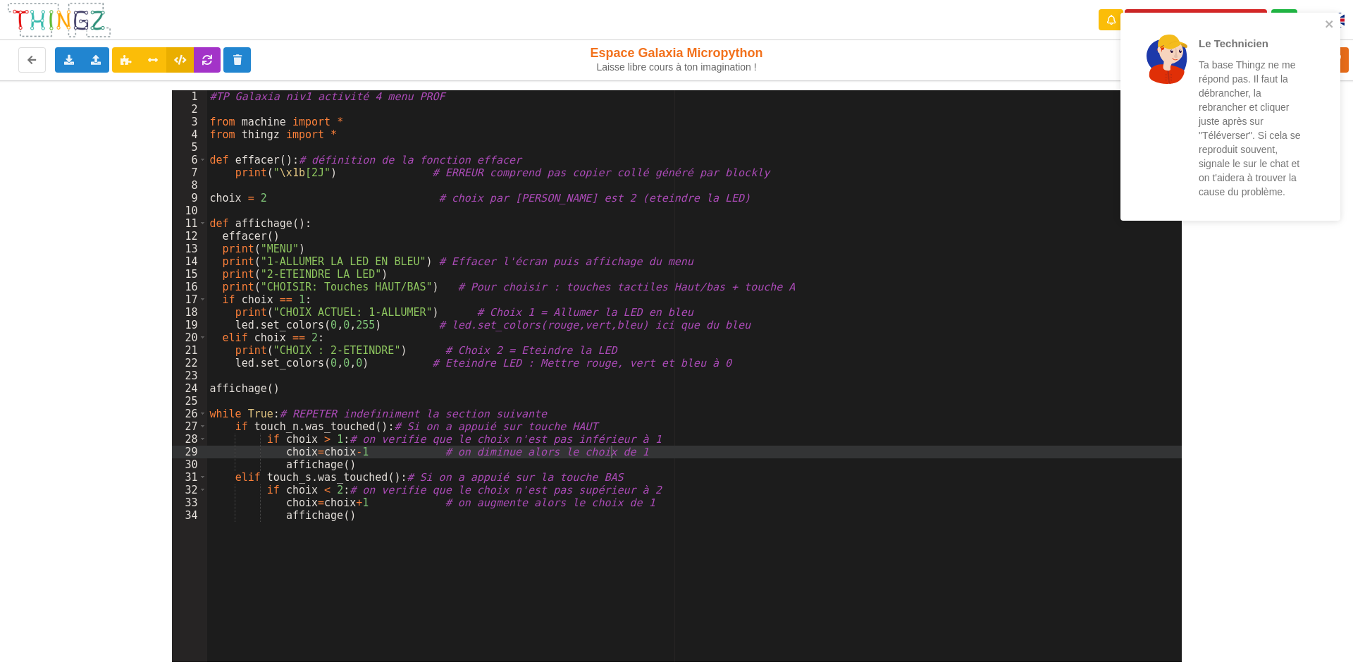
click at [534, 291] on div "#TP Galaxia niv1 activité 4 menu PROF from machine import * from thingz import …" at bounding box center [694, 388] width 975 height 597
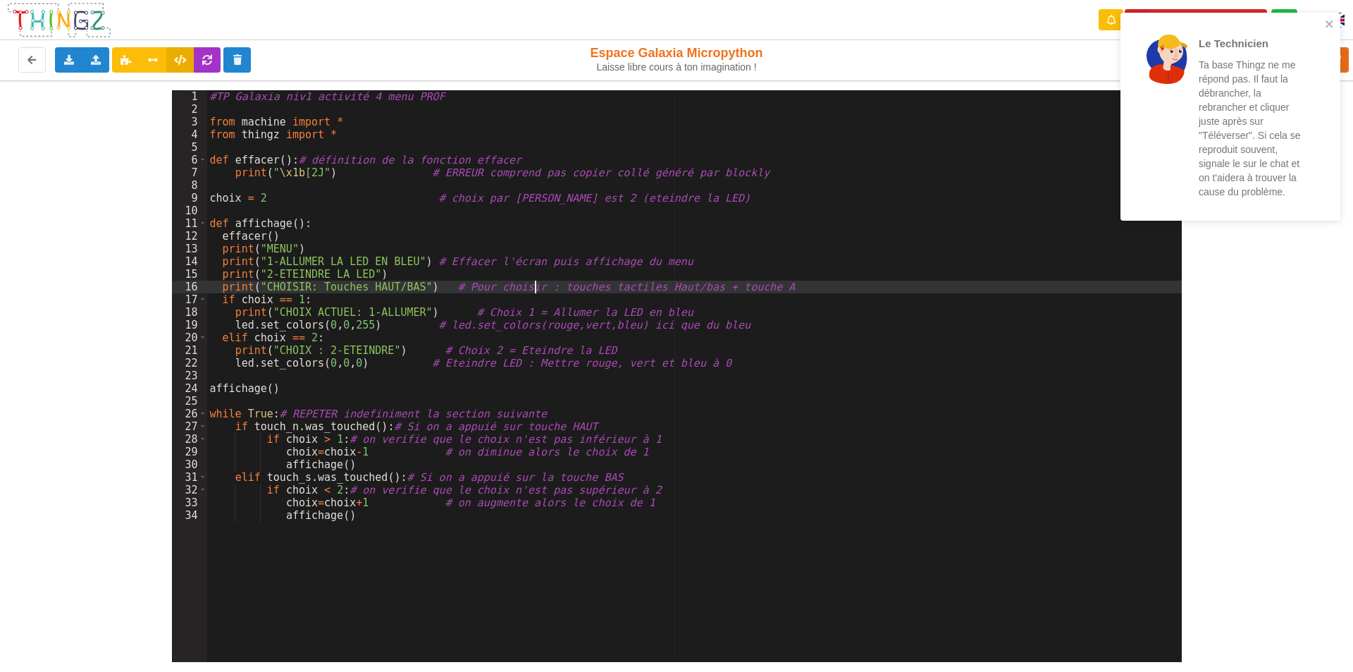
click at [1035, 55] on div "Téléverser" at bounding box center [1082, 59] width 555 height 45
click at [1329, 26] on icon "close" at bounding box center [1330, 23] width 10 height 11
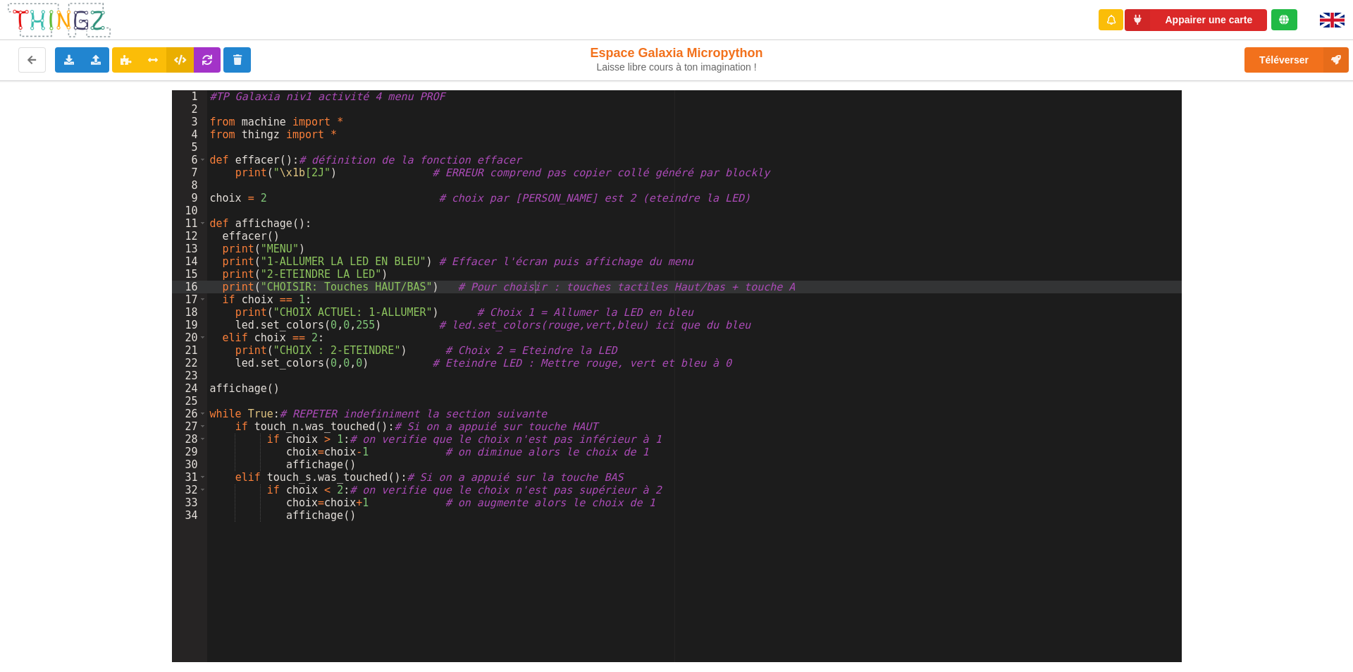
click at [1260, 161] on div "1 2 3 4 5 6 7 8 9 10 11 12 13 14 15 16 17 18 19 20 21 22 23 24 25 26 27 28 29 3…" at bounding box center [676, 371] width 1373 height 582
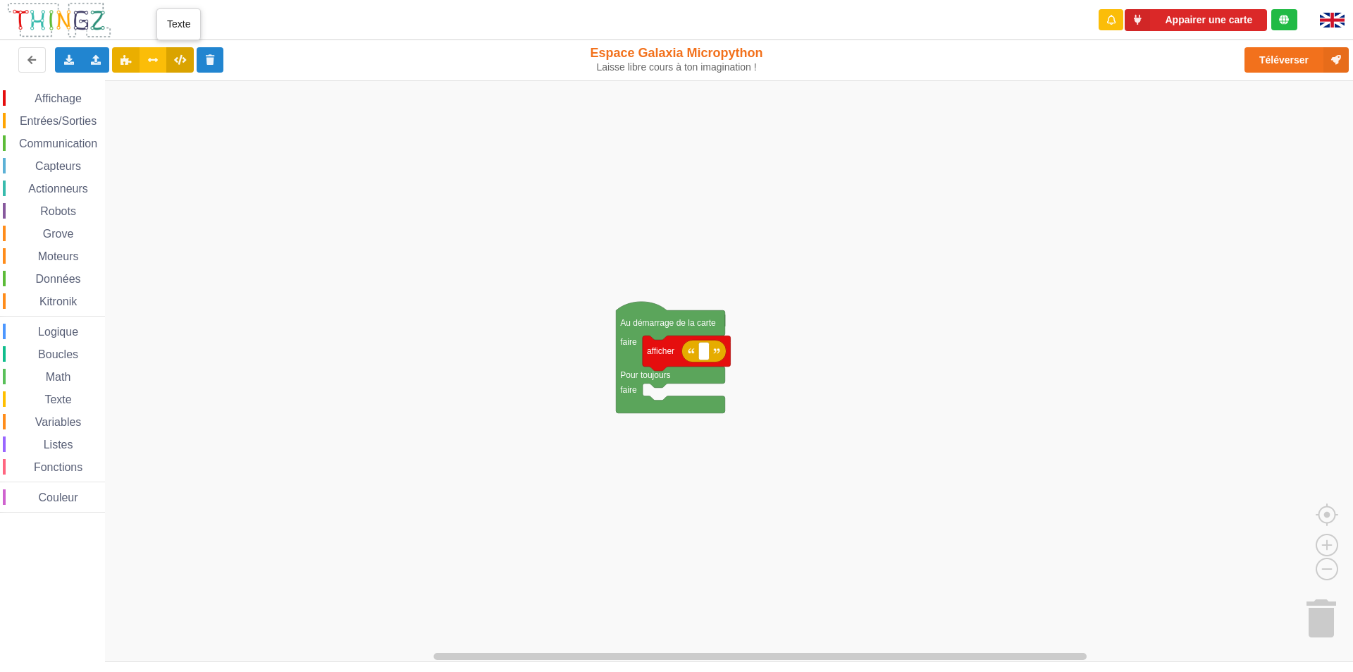
click at [177, 66] on button at bounding box center [179, 59] width 27 height 25
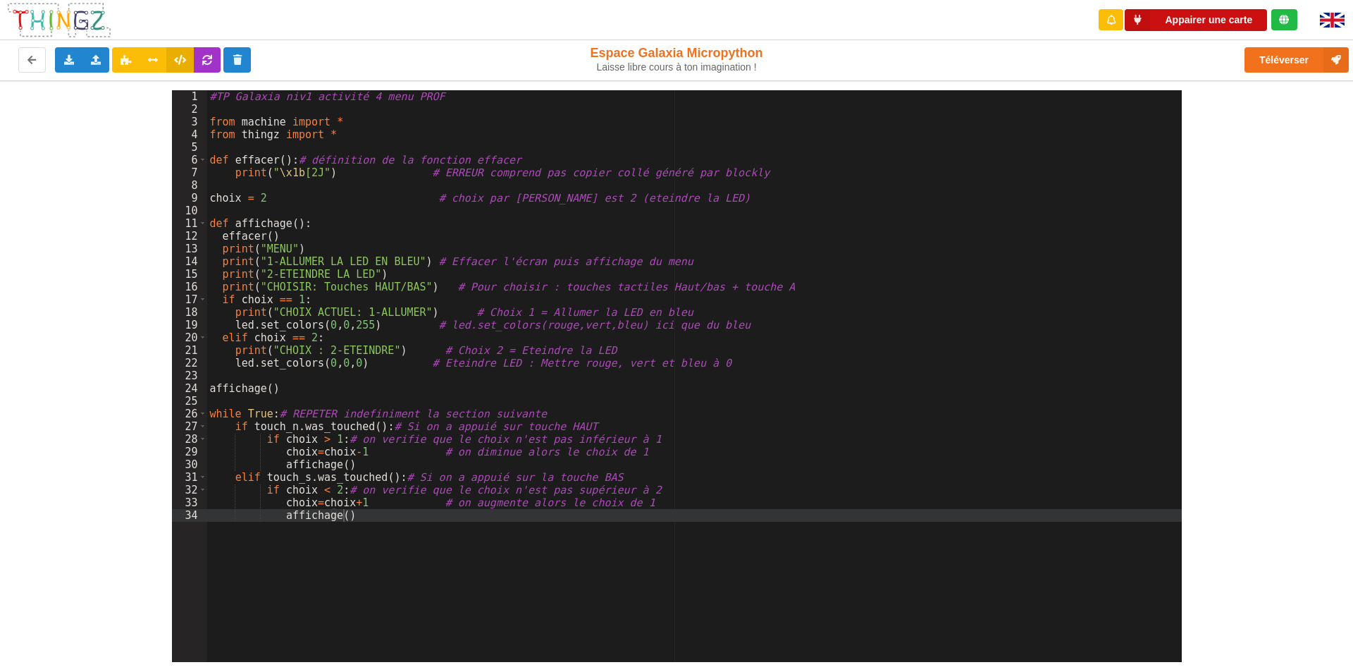
click at [1188, 20] on button "Appairer une carte" at bounding box center [1196, 20] width 142 height 22
click at [395, 410] on div "#TP Galaxia niv1 activité 4 menu PROF from machine import * from thingz import …" at bounding box center [694, 388] width 975 height 597
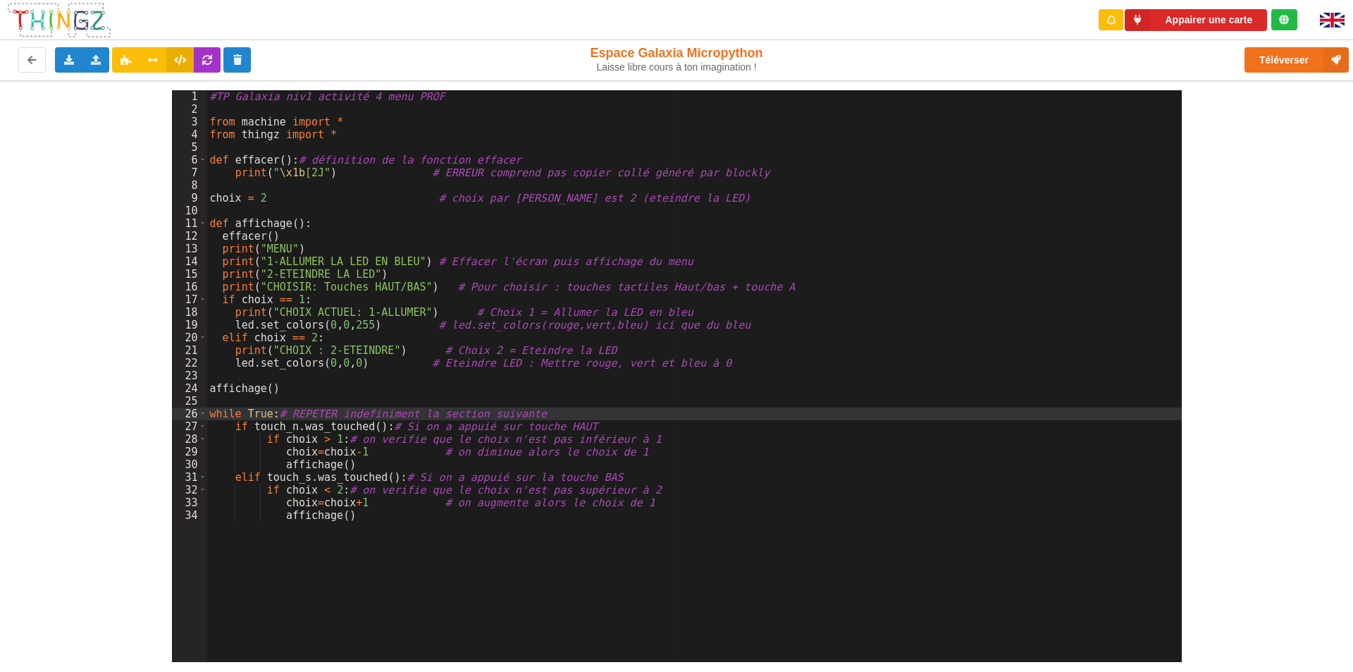
click at [365, 389] on div "#TP Galaxia niv1 activité 4 menu PROF from machine import * from thingz import …" at bounding box center [694, 388] width 975 height 597
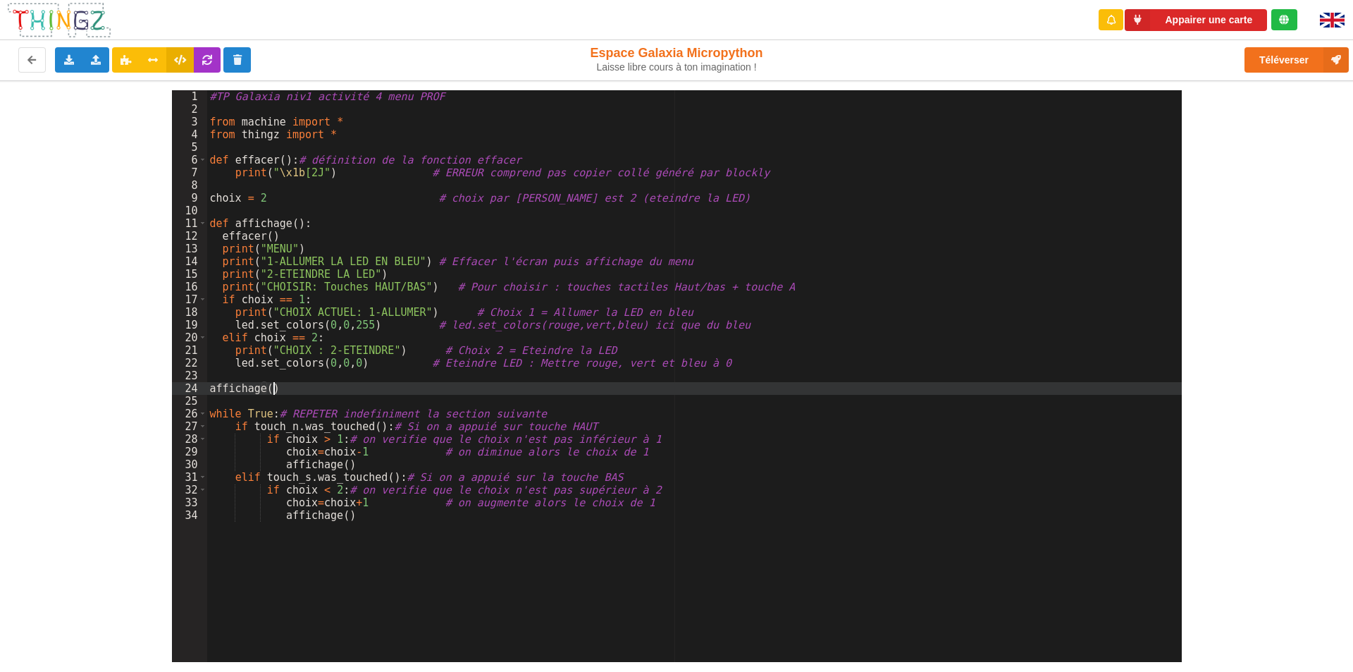
click at [363, 397] on div "#TP Galaxia niv1 activité 4 menu PROF from machine import * from thingz import …" at bounding box center [694, 388] width 975 height 597
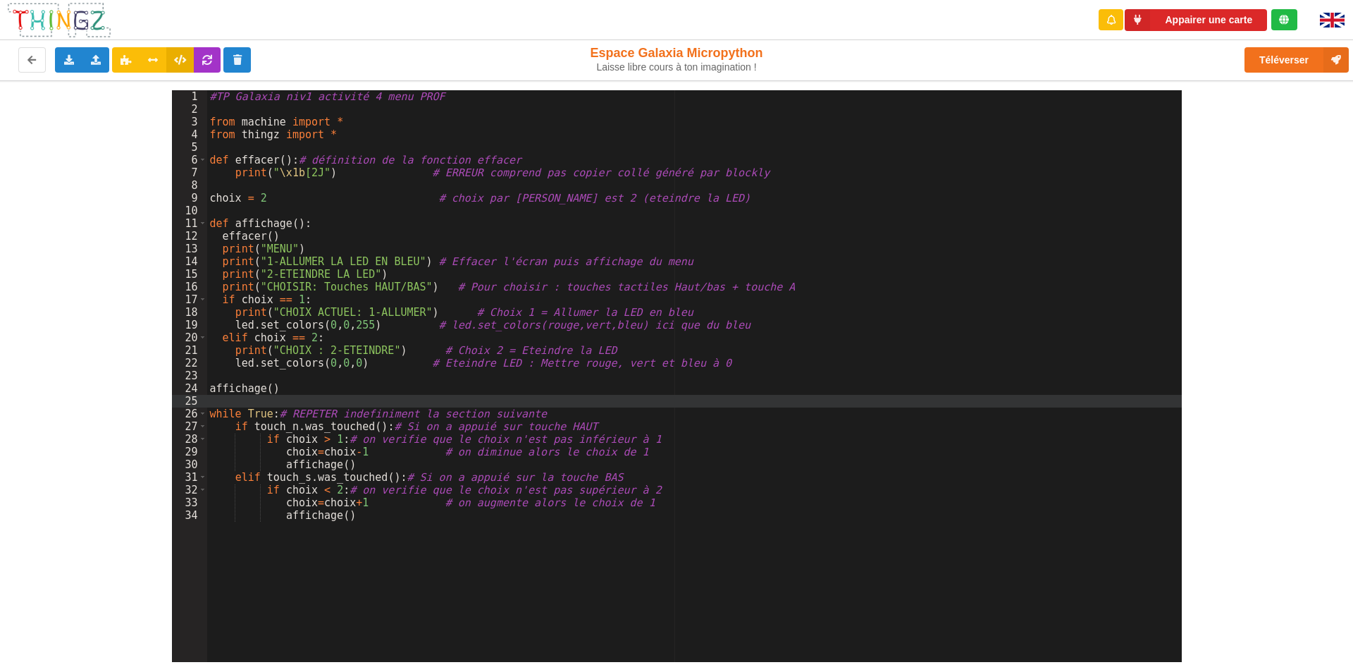
click at [371, 374] on div "#TP Galaxia niv1 activité 4 menu PROF from machine import * from thingz import …" at bounding box center [694, 388] width 975 height 597
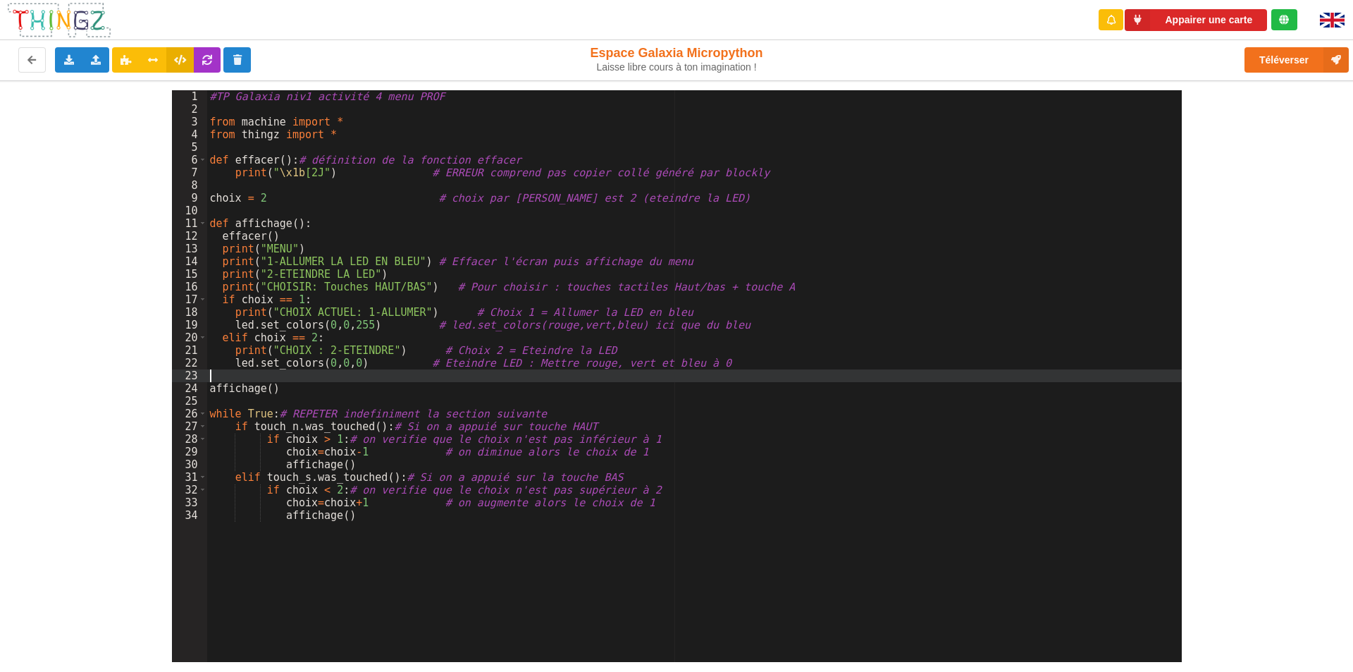
click at [334, 388] on div "#TP Galaxia niv1 activité 4 menu PROF from machine import * from thingz import …" at bounding box center [694, 388] width 975 height 597
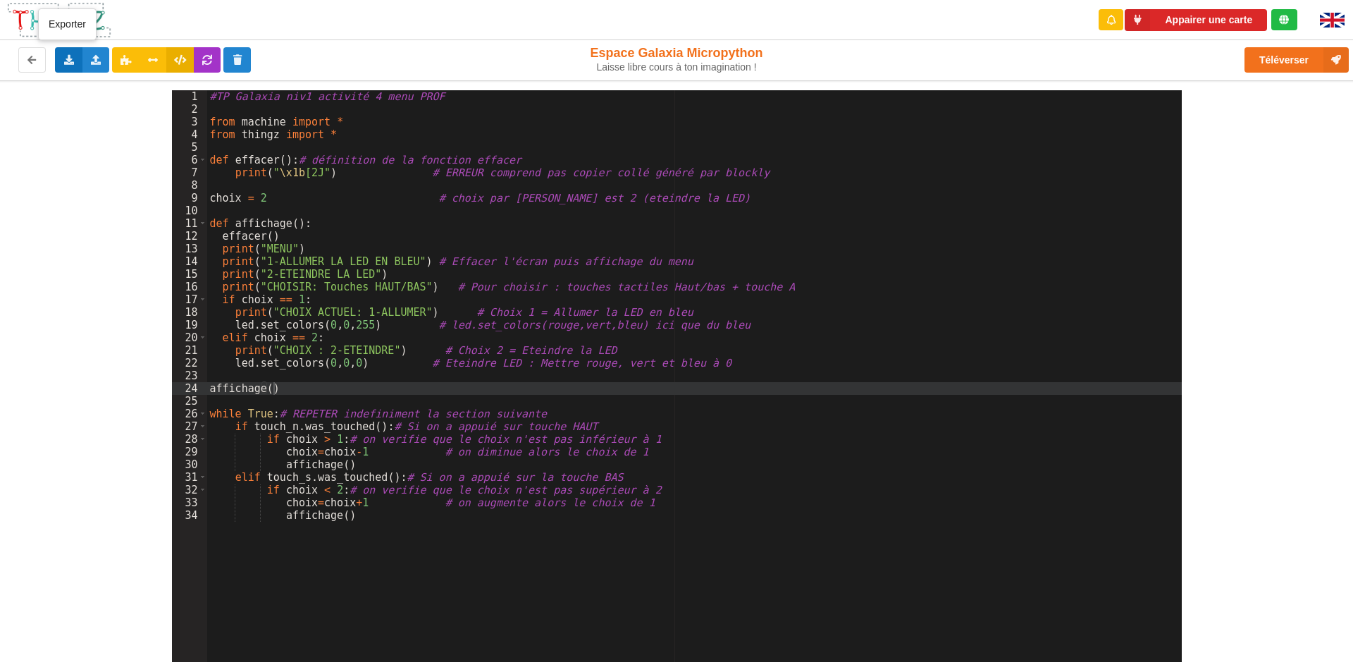
click at [64, 62] on icon at bounding box center [69, 59] width 12 height 8
click at [104, 110] on span "Exporter le code Python" at bounding box center [139, 111] width 105 height 11
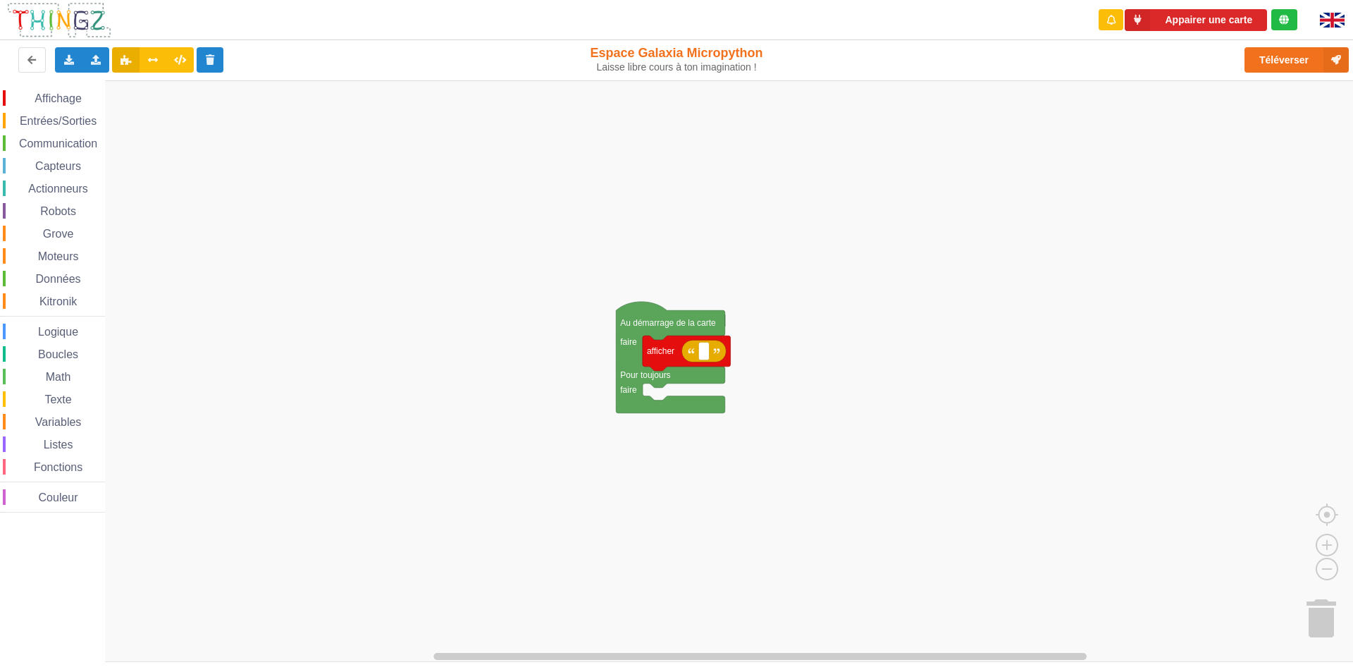
click at [825, 179] on rect "Espace de travail de Blocky" at bounding box center [681, 371] width 1363 height 582
click at [92, 59] on icon at bounding box center [96, 59] width 12 height 8
click at [130, 115] on span "Importer du code Python" at bounding box center [175, 111] width 108 height 11
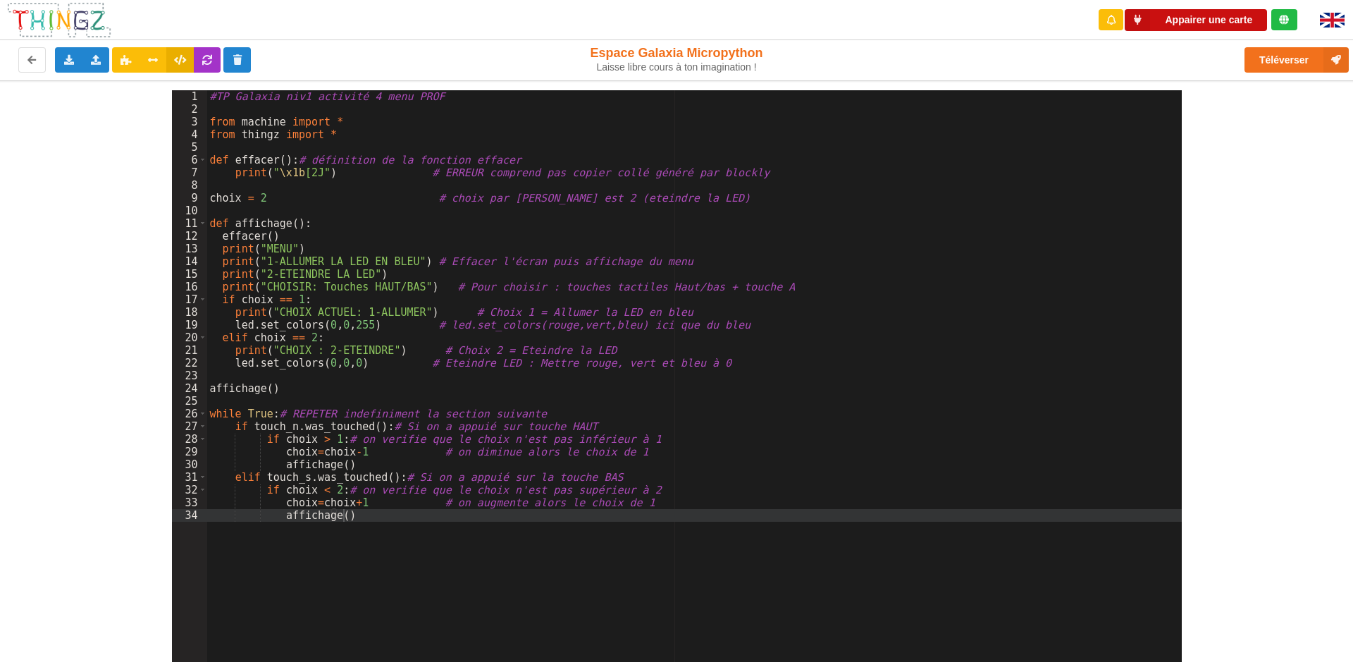
click at [1207, 17] on button "Appairer une carte" at bounding box center [1196, 20] width 142 height 22
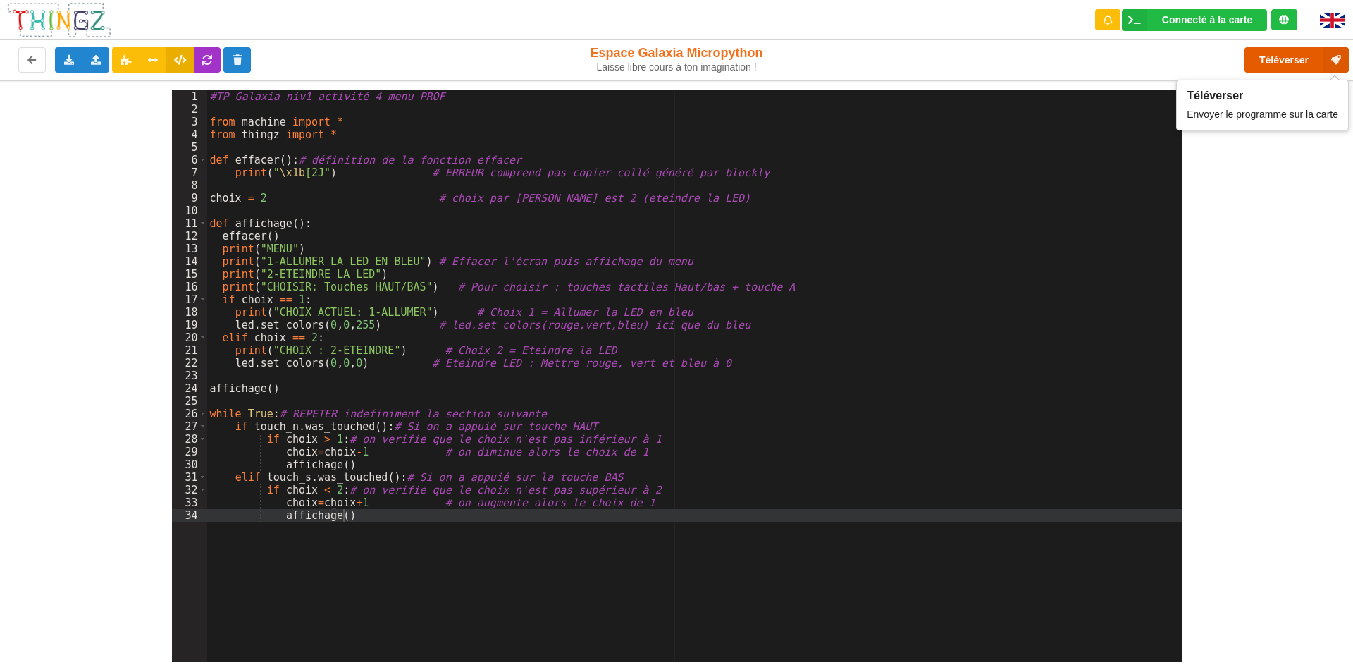
click at [1284, 59] on button "Téléverser" at bounding box center [1297, 59] width 104 height 25
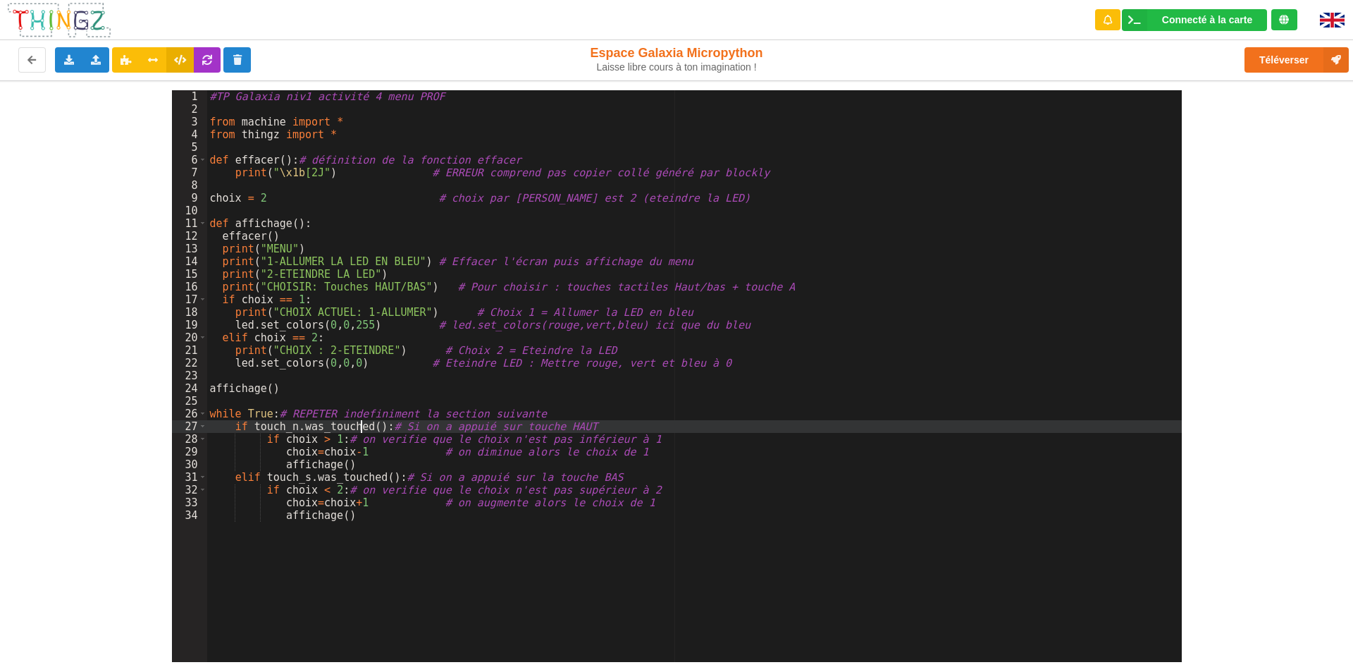
click at [362, 423] on div "#TP Galaxia niv1 activité 4 menu PROF from machine import * from thingz import …" at bounding box center [694, 388] width 975 height 597
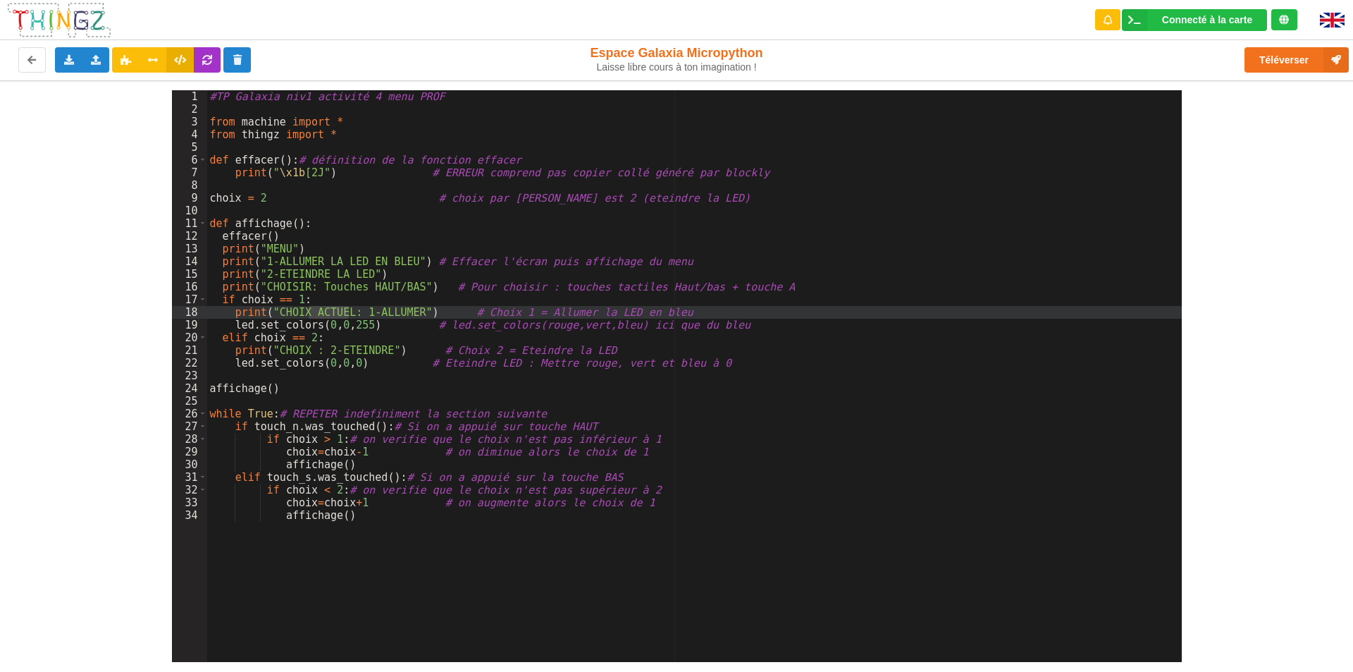
drag, startPoint x: 308, startPoint y: 309, endPoint x: 345, endPoint y: 309, distance: 37.4
click at [350, 312] on div "#TP Galaxia niv1 activité 4 menu PROF from machine import * from thingz import …" at bounding box center [694, 388] width 975 height 597
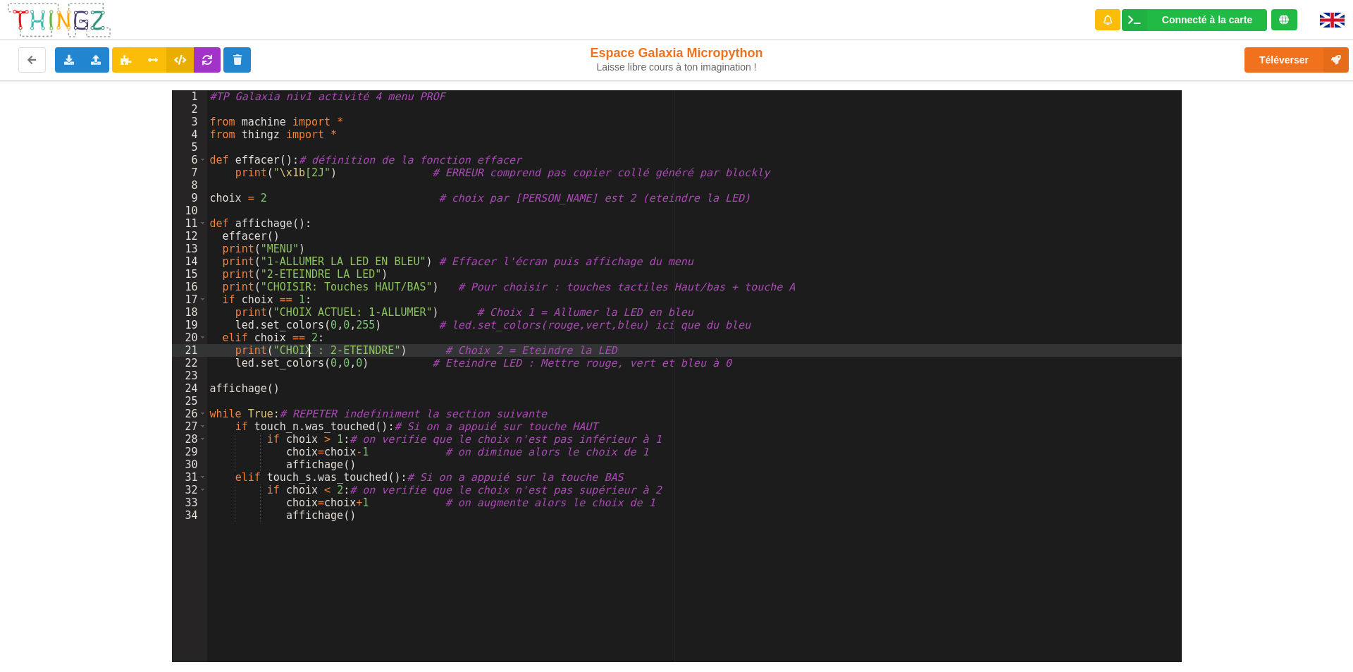
click at [307, 348] on div "#TP Galaxia niv1 activité 4 menu PROF from machine import * from thingz import …" at bounding box center [694, 388] width 975 height 597
click at [394, 527] on div "#TP Galaxia niv1 activité 4 menu PROF from machine import * from thingz import …" at bounding box center [694, 388] width 975 height 597
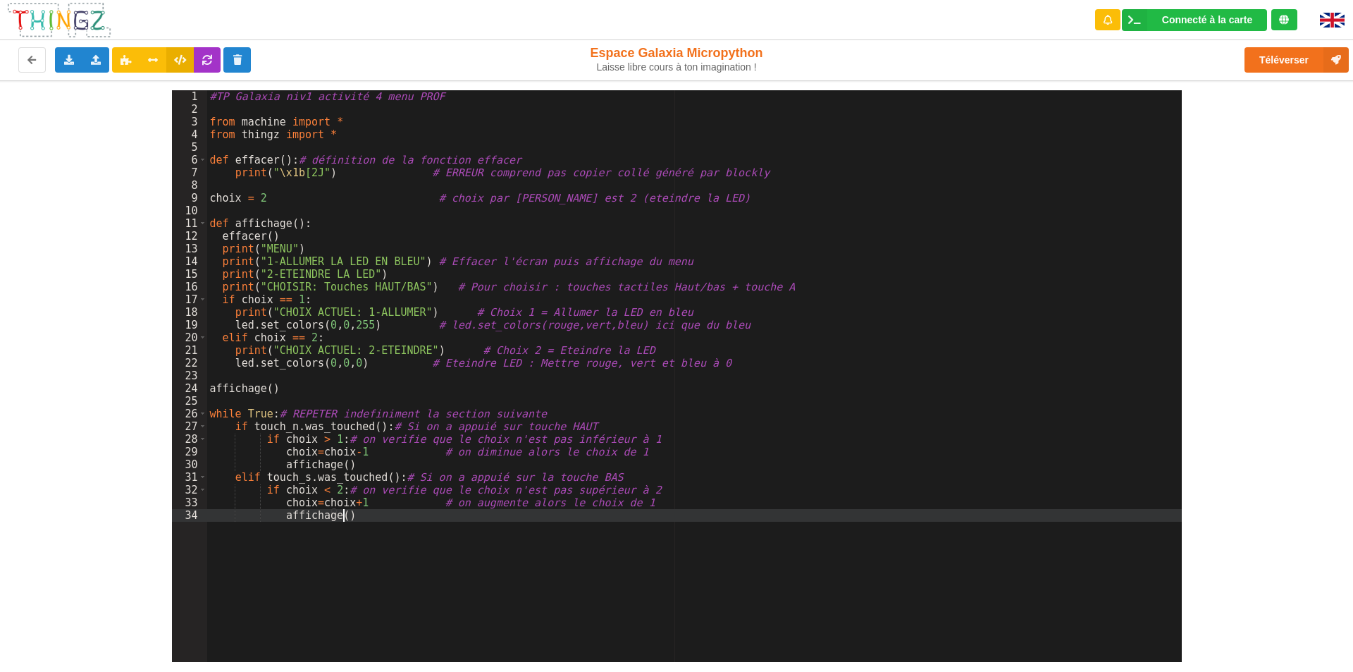
click at [424, 389] on div "#TP Galaxia niv1 activité 4 menu PROF from machine import * from thingz import …" at bounding box center [694, 388] width 975 height 597
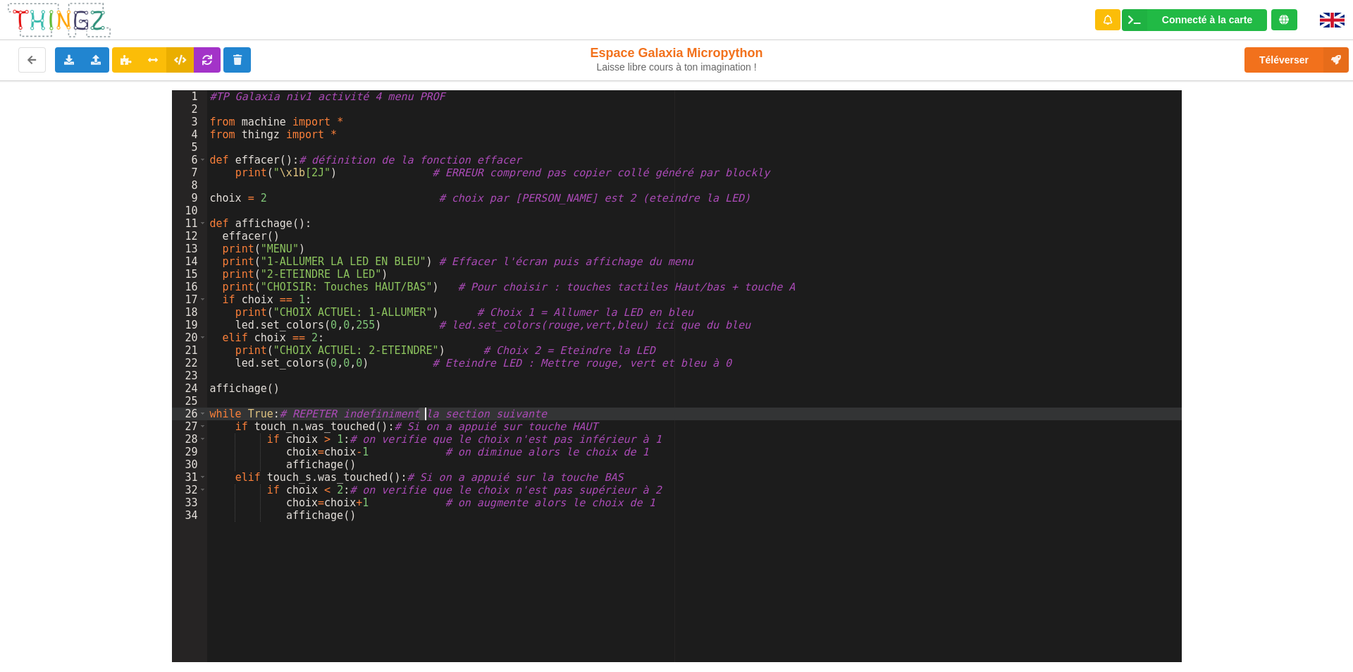
click at [425, 412] on div "#TP Galaxia niv1 activité 4 menu PROF from machine import * from thingz import …" at bounding box center [694, 388] width 975 height 597
click at [426, 391] on div "#TP Galaxia niv1 activité 4 menu PROF from machine import * from thingz import …" at bounding box center [694, 388] width 975 height 597
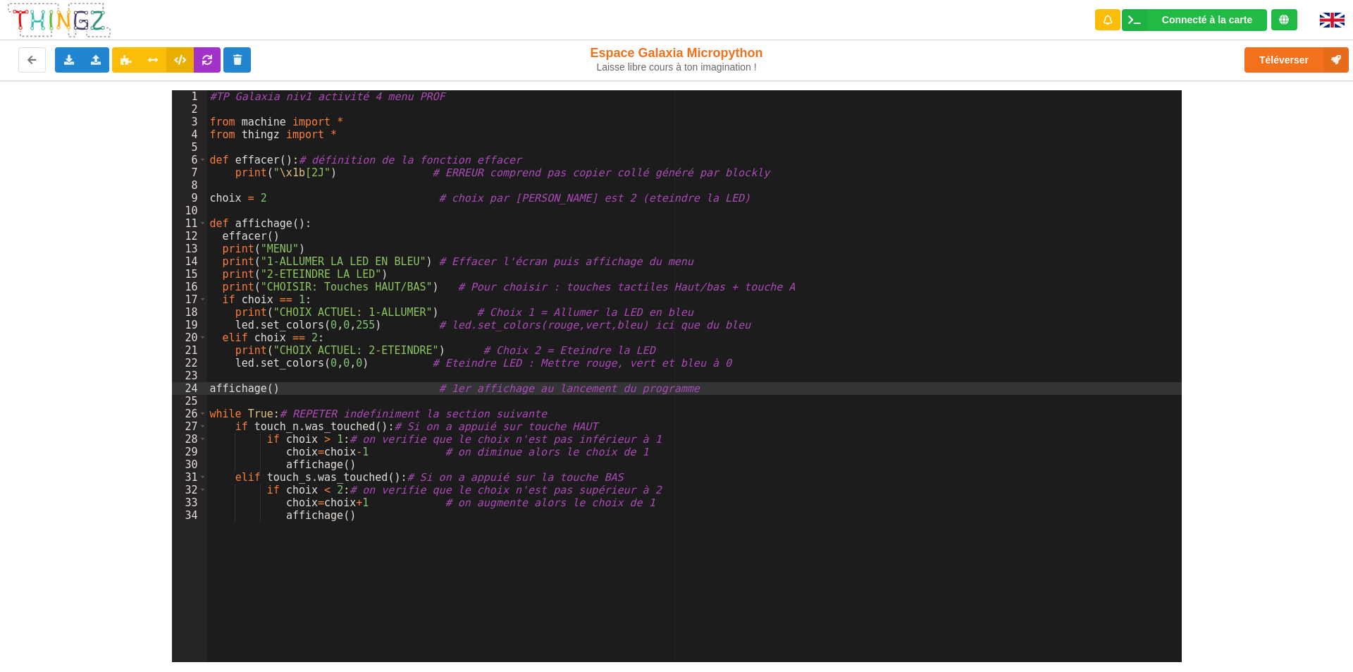
click at [756, 488] on div "#TP Galaxia niv1 activité 4 menu PROF from machine import * from thingz import …" at bounding box center [694, 388] width 975 height 597
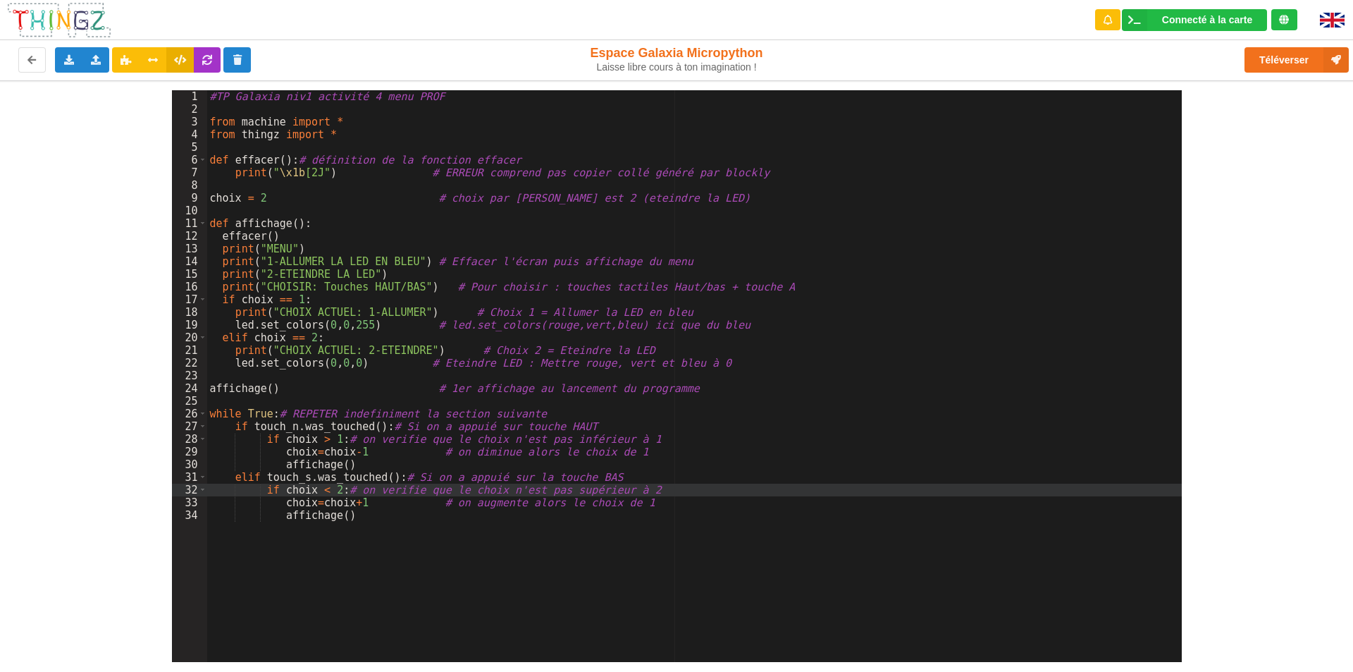
click at [429, 462] on div "#TP Galaxia niv1 activité 4 menu PROF from machine import * from thingz import …" at bounding box center [694, 388] width 975 height 597
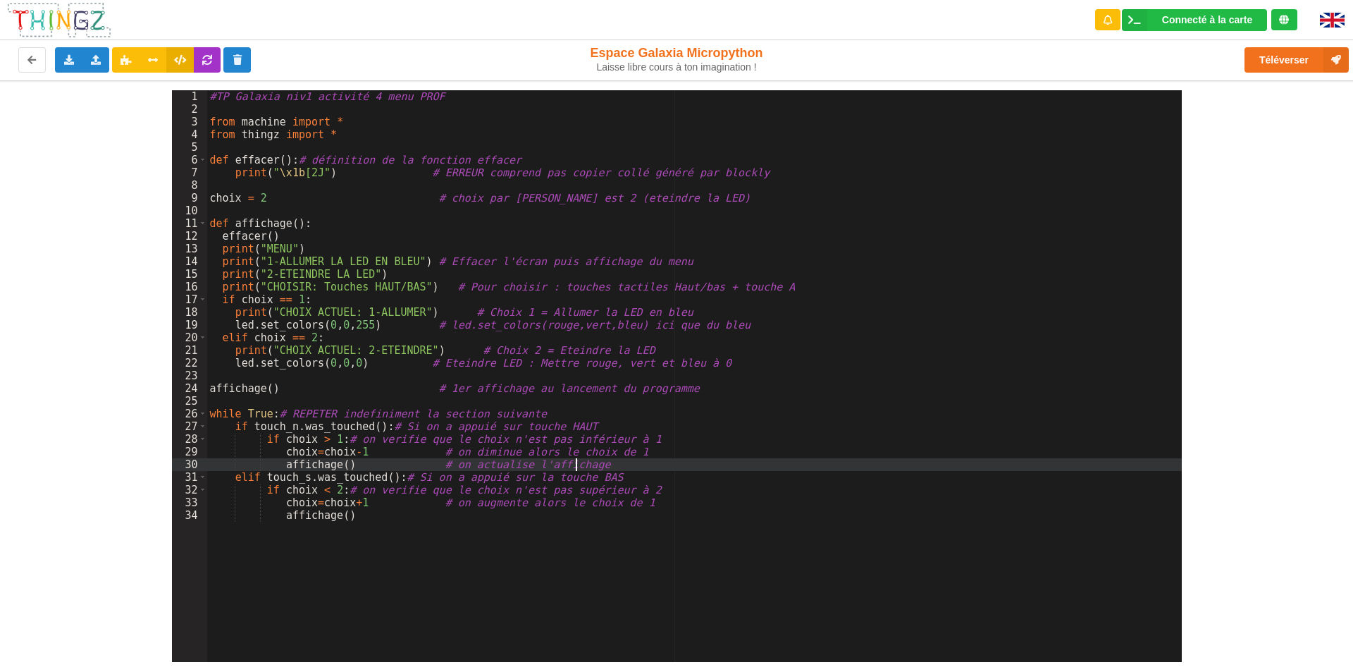
click at [585, 596] on div "#TP Galaxia niv1 activité 4 menu PROF from machine import * from thingz import …" at bounding box center [694, 388] width 975 height 597
drag, startPoint x: 587, startPoint y: 464, endPoint x: 424, endPoint y: 463, distance: 162.8
click at [424, 463] on div "#TP Galaxia niv1 activité 4 menu PROF from machine import * from thingz import …" at bounding box center [694, 388] width 975 height 597
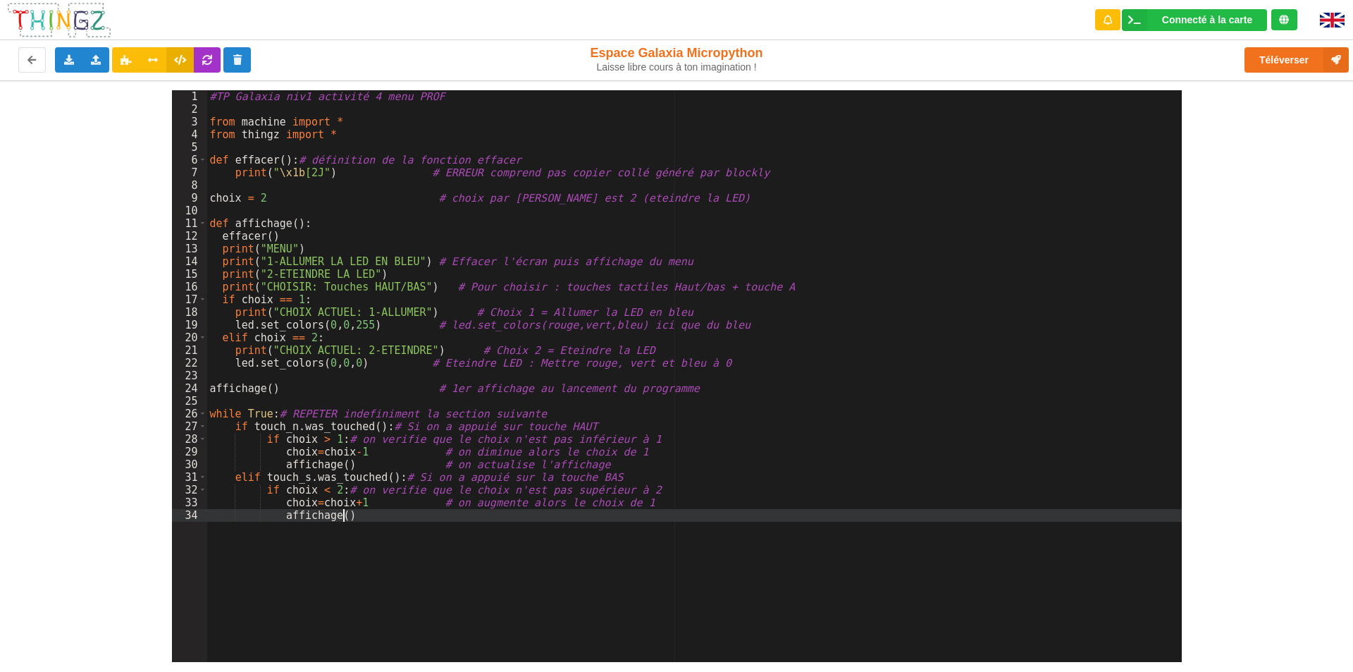
click at [433, 513] on div "#TP Galaxia niv1 activité 4 menu PROF from machine import * from thingz import …" at bounding box center [694, 388] width 975 height 597
click at [572, 536] on div "#TP Galaxia niv1 activité 4 menu PROF from machine import * from thingz import …" at bounding box center [694, 388] width 975 height 597
click at [1286, 56] on button "Téléverser" at bounding box center [1297, 59] width 104 height 25
click at [393, 179] on div "#TP Galaxia niv1 activité 4 menu PROF from machine import * from thingz import …" at bounding box center [694, 388] width 975 height 597
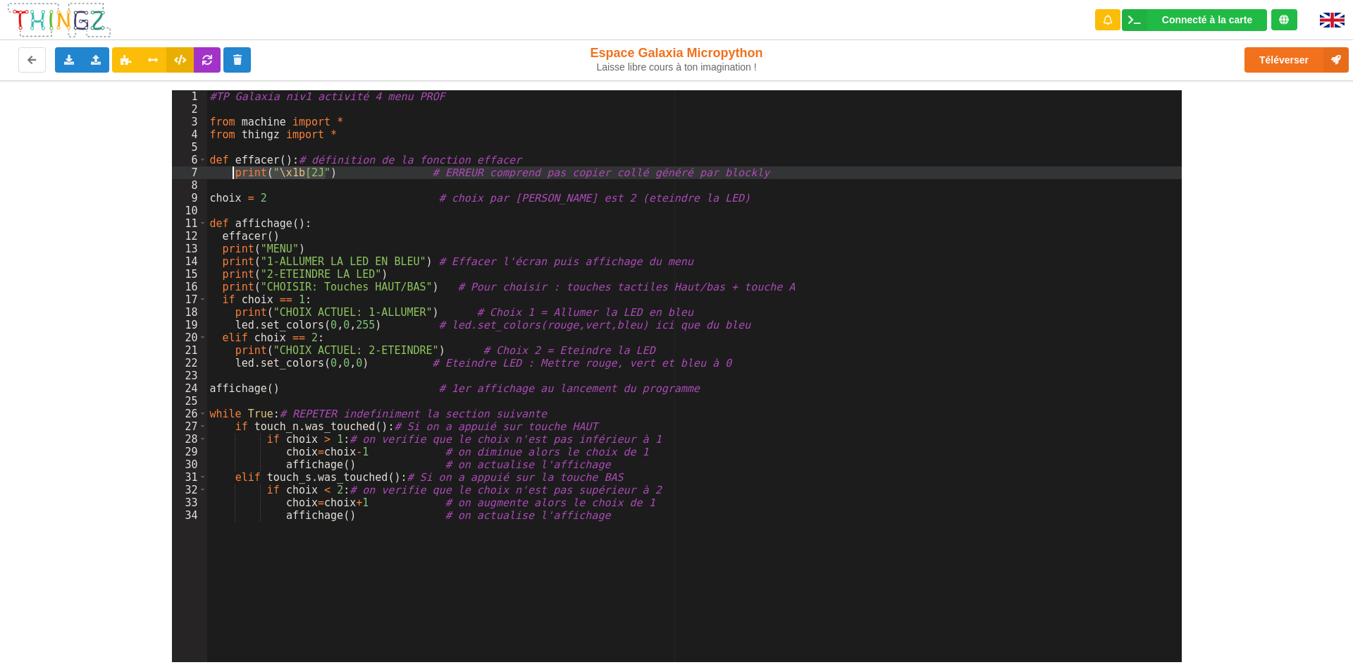
drag, startPoint x: 326, startPoint y: 170, endPoint x: 233, endPoint y: 172, distance: 93.1
click at [233, 172] on div "#TP Galaxia niv1 activité 4 menu PROF from machine import * from thingz import …" at bounding box center [694, 388] width 975 height 597
click at [416, 174] on div "#TP Galaxia niv1 activité 4 menu PROF from machine import * from thingz import …" at bounding box center [694, 388] width 975 height 597
drag, startPoint x: 416, startPoint y: 174, endPoint x: 761, endPoint y: 169, distance: 345.4
click at [761, 169] on div "#TP Galaxia niv1 activité 4 menu PROF from machine import * from thingz import …" at bounding box center [694, 388] width 975 height 597
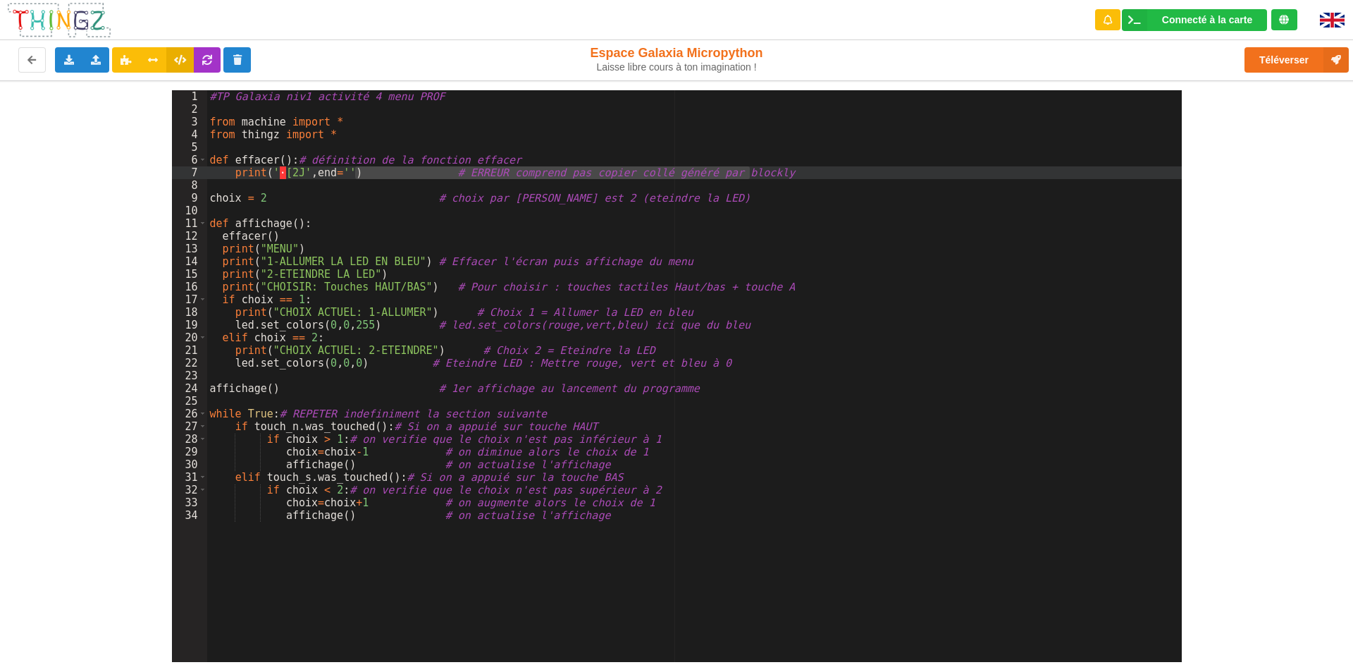
click at [758, 171] on div "#TP Galaxia niv1 activité 4 menu PROF from machine import * from thingz import …" at bounding box center [694, 376] width 975 height 572
click at [588, 232] on div "#TP Galaxia niv1 activité 4 menu PROF from machine import * from thingz import …" at bounding box center [694, 388] width 975 height 597
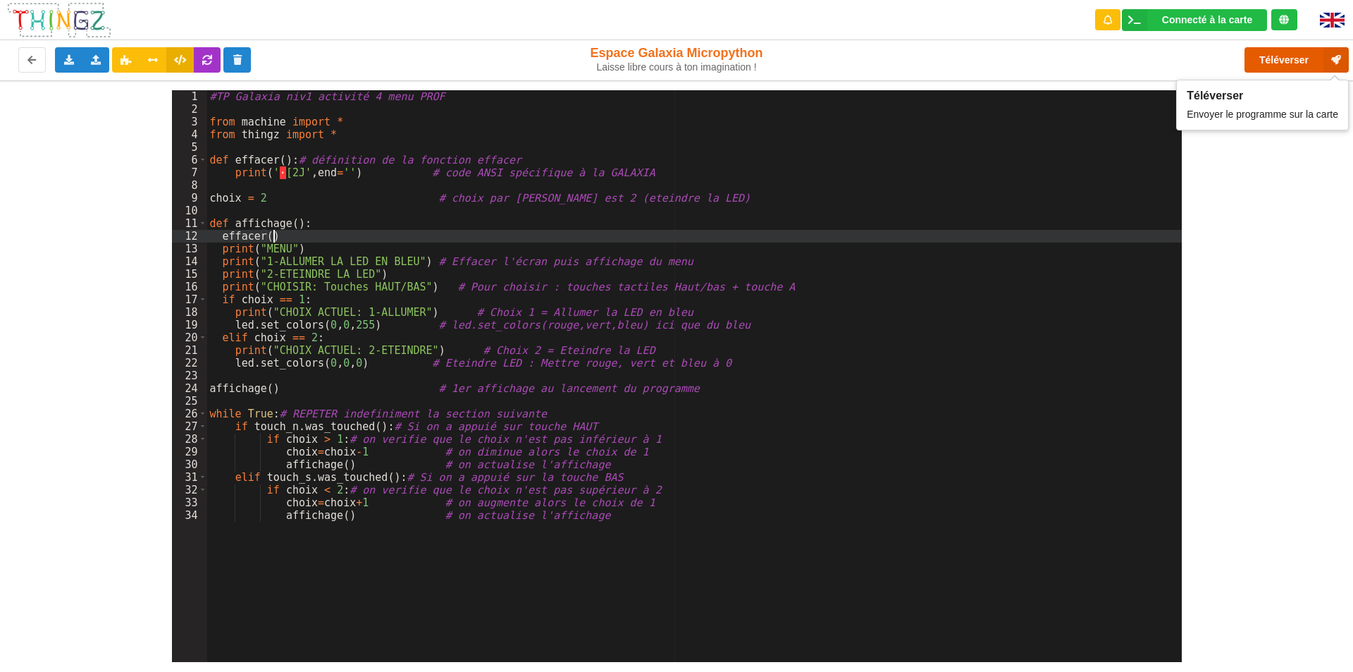
click at [1293, 56] on button "Téléverser" at bounding box center [1297, 59] width 104 height 25
click at [333, 211] on div "#TP Galaxia niv1 activité 4 menu PROF from machine import * from thingz import …" at bounding box center [694, 388] width 975 height 597
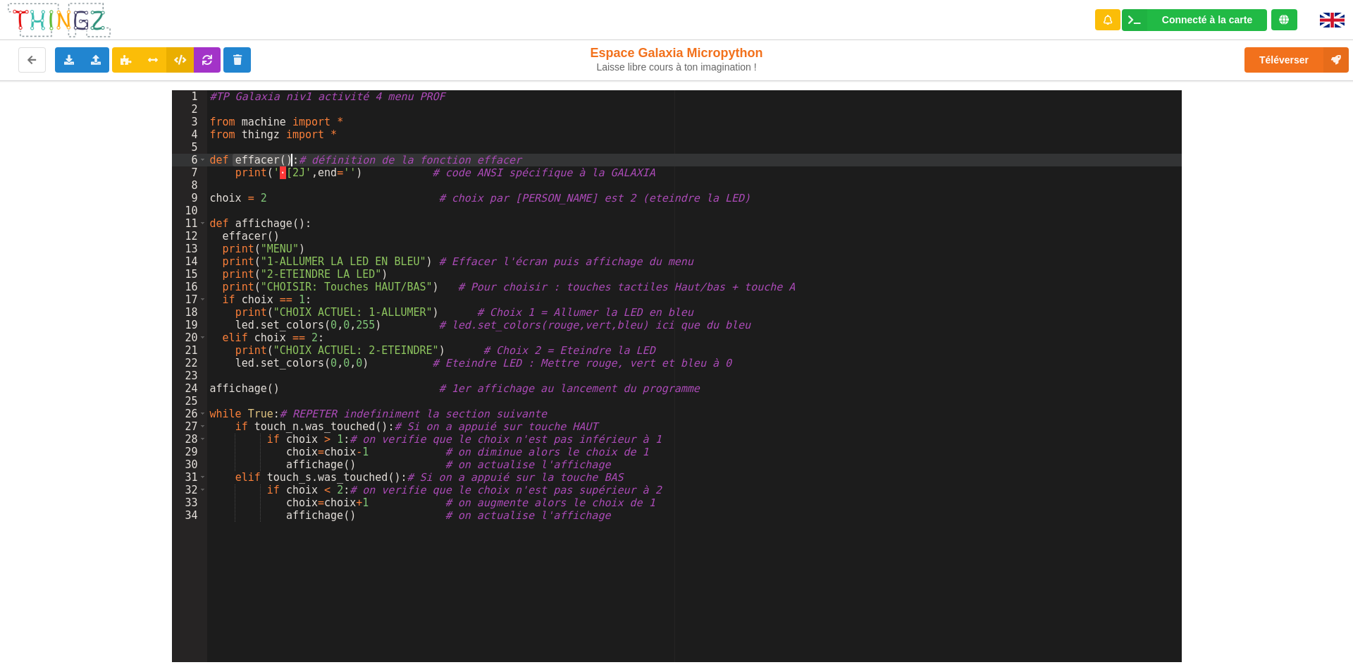
drag, startPoint x: 231, startPoint y: 159, endPoint x: 290, endPoint y: 162, distance: 58.6
click at [290, 162] on div "#TP Galaxia niv1 activité 4 menu PROF from machine import * from thingz import …" at bounding box center [694, 388] width 975 height 597
drag, startPoint x: 235, startPoint y: 160, endPoint x: 326, endPoint y: 159, distance: 91.6
click at [326, 159] on div "#TP Galaxia niv1 activité 4 menu PROF from machine import * from thingz import …" at bounding box center [694, 388] width 975 height 597
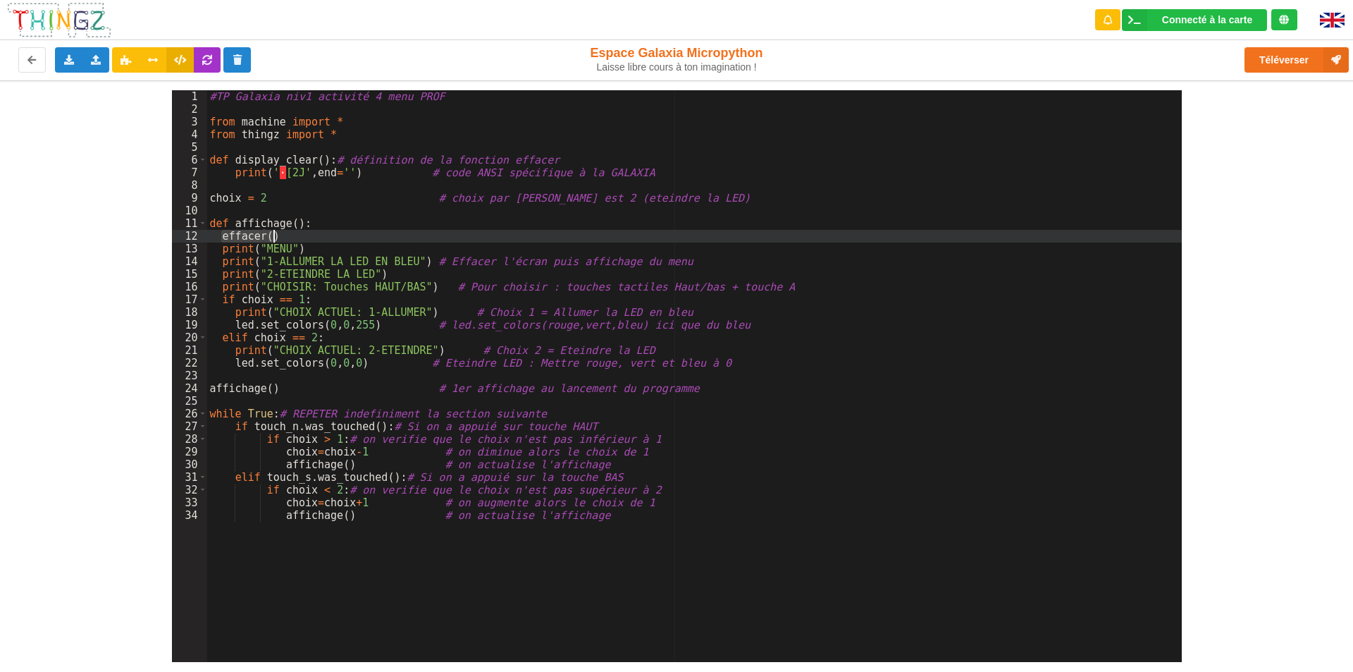
drag, startPoint x: 220, startPoint y: 237, endPoint x: 294, endPoint y: 237, distance: 74.0
click at [294, 237] on div "#TP Galaxia niv1 activité 4 menu PROF from machine import * from thingz import …" at bounding box center [694, 388] width 975 height 597
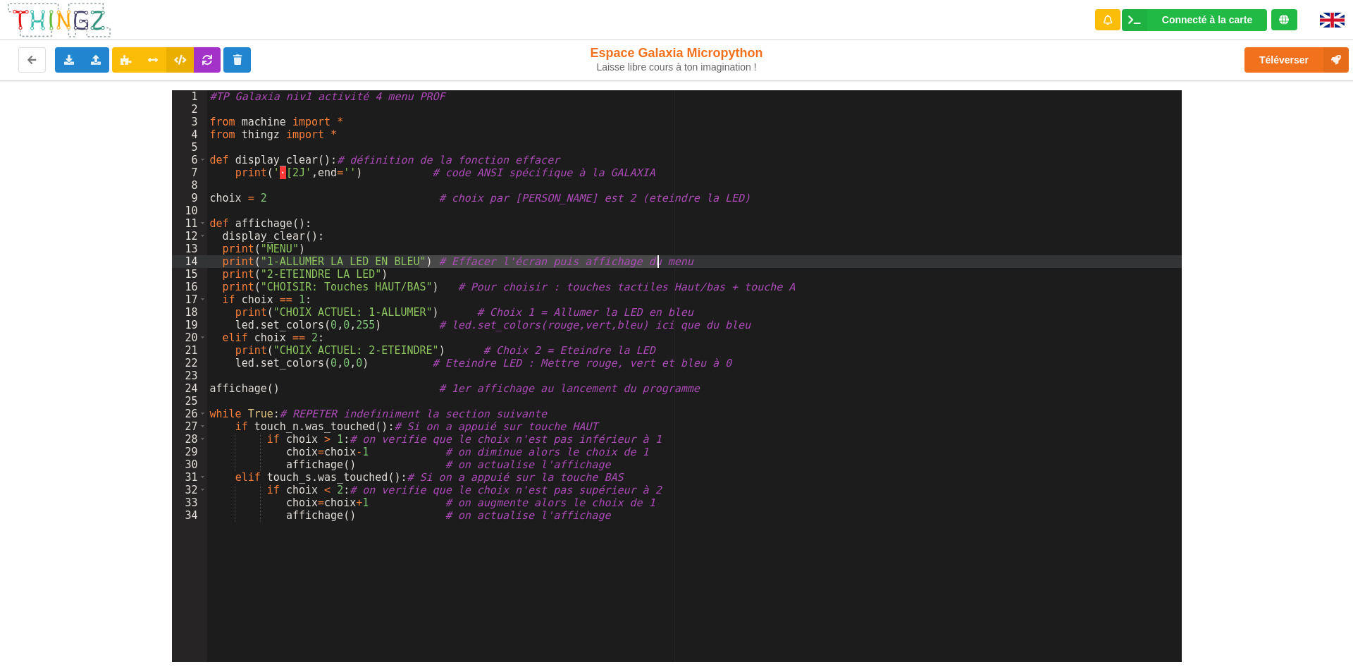
drag, startPoint x: 419, startPoint y: 259, endPoint x: 682, endPoint y: 260, distance: 262.9
click at [682, 260] on div "#TP Galaxia niv1 activité 4 menu PROF from machine import * from thingz import …" at bounding box center [694, 388] width 975 height 597
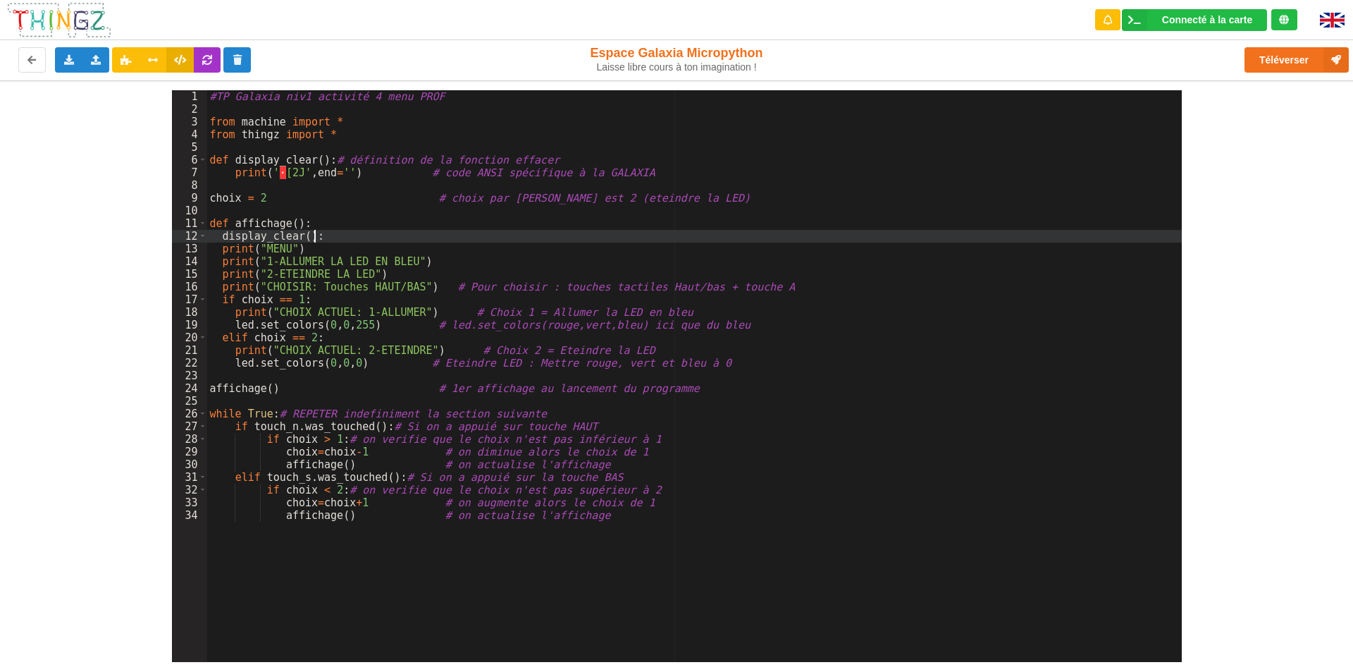
click at [444, 235] on div "#TP Galaxia niv1 activité 4 menu PROF from machine import * from thingz import …" at bounding box center [694, 388] width 975 height 597
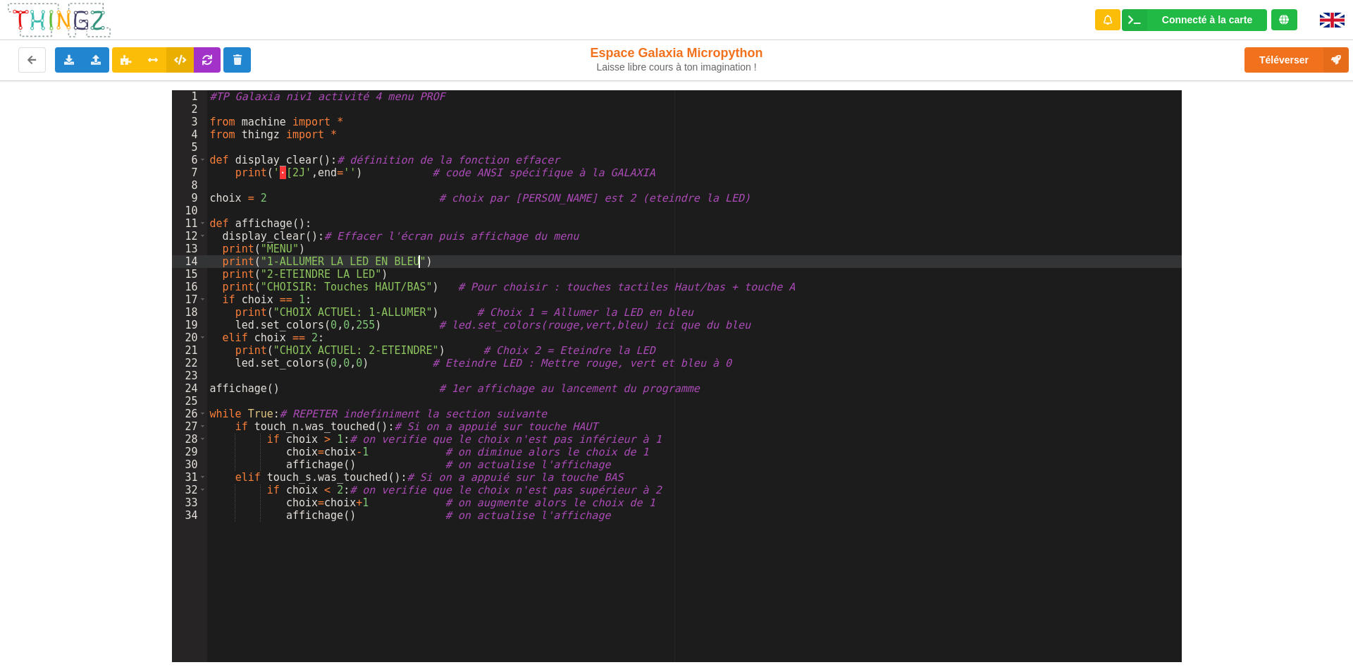
click at [536, 266] on div "#TP Galaxia niv1 activité 4 menu PROF from machine import * from thingz import …" at bounding box center [694, 388] width 975 height 597
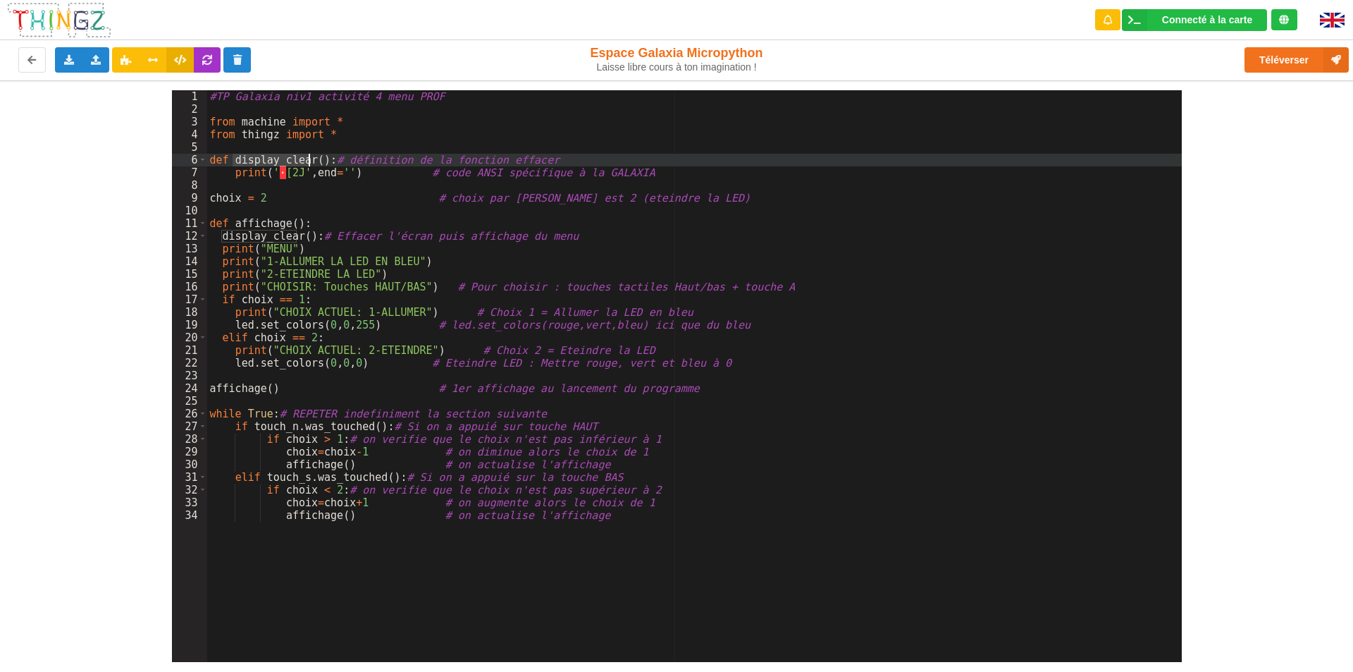
drag, startPoint x: 233, startPoint y: 159, endPoint x: 309, endPoint y: 155, distance: 75.5
click at [309, 155] on div "#TP Galaxia niv1 activité 4 menu PROF from machine import * from thingz import …" at bounding box center [694, 388] width 975 height 597
click at [242, 156] on div "#TP Galaxia niv1 activité 4 menu PROF from machine import * from thingz import …" at bounding box center [694, 388] width 975 height 597
click at [242, 285] on div "#TP Galaxia niv1 activité 4 menu PROF from machine import * from thingz import …" at bounding box center [694, 388] width 975 height 597
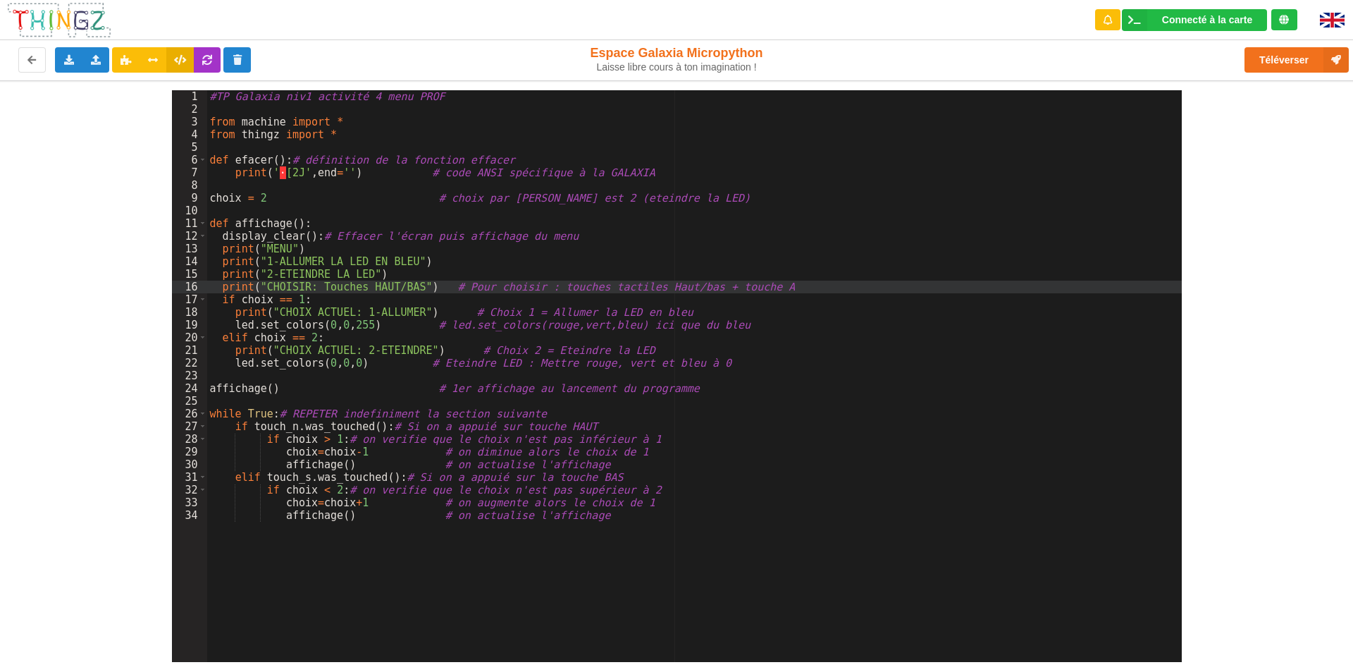
click at [241, 158] on div "#TP Galaxia niv1 activité 4 menu PROF from machine import * from thingz import …" at bounding box center [694, 388] width 975 height 597
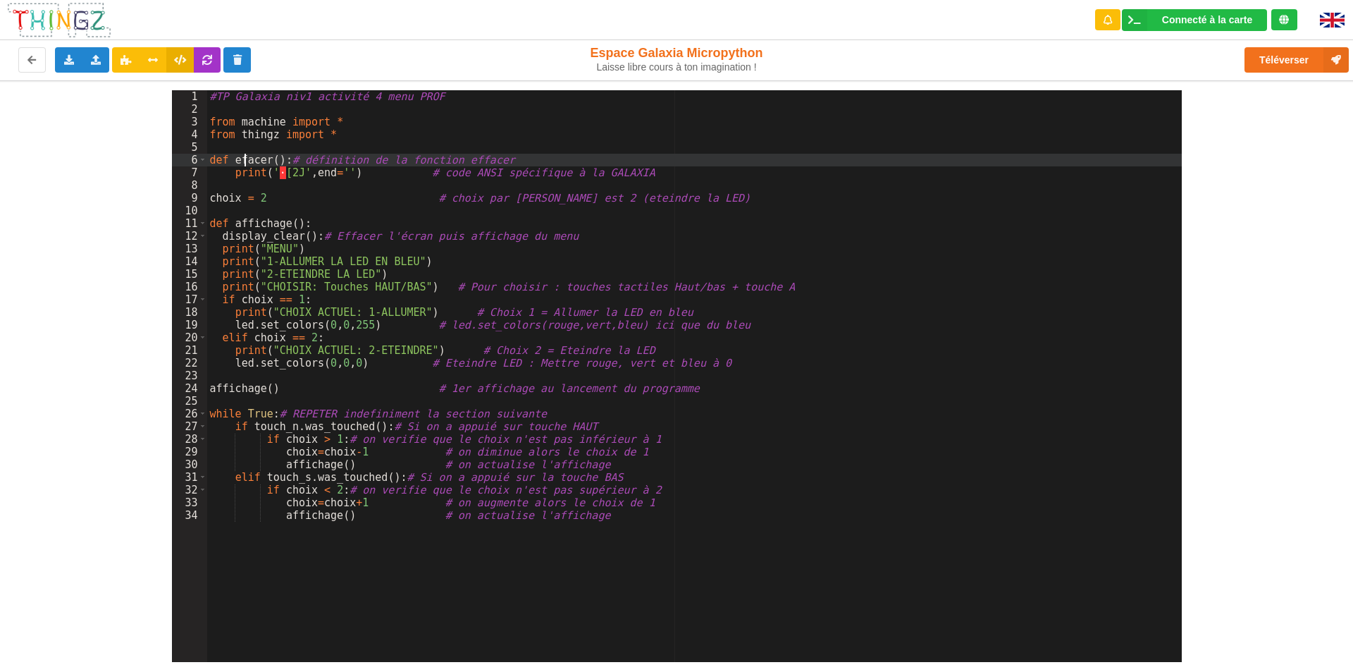
click at [245, 158] on div "#TP Galaxia niv1 activité 4 menu PROF from machine import * from thingz import …" at bounding box center [694, 388] width 975 height 597
click at [254, 242] on div "#TP Galaxia niv1 activité 4 menu PROF from machine import * from thingz import …" at bounding box center [694, 388] width 975 height 597
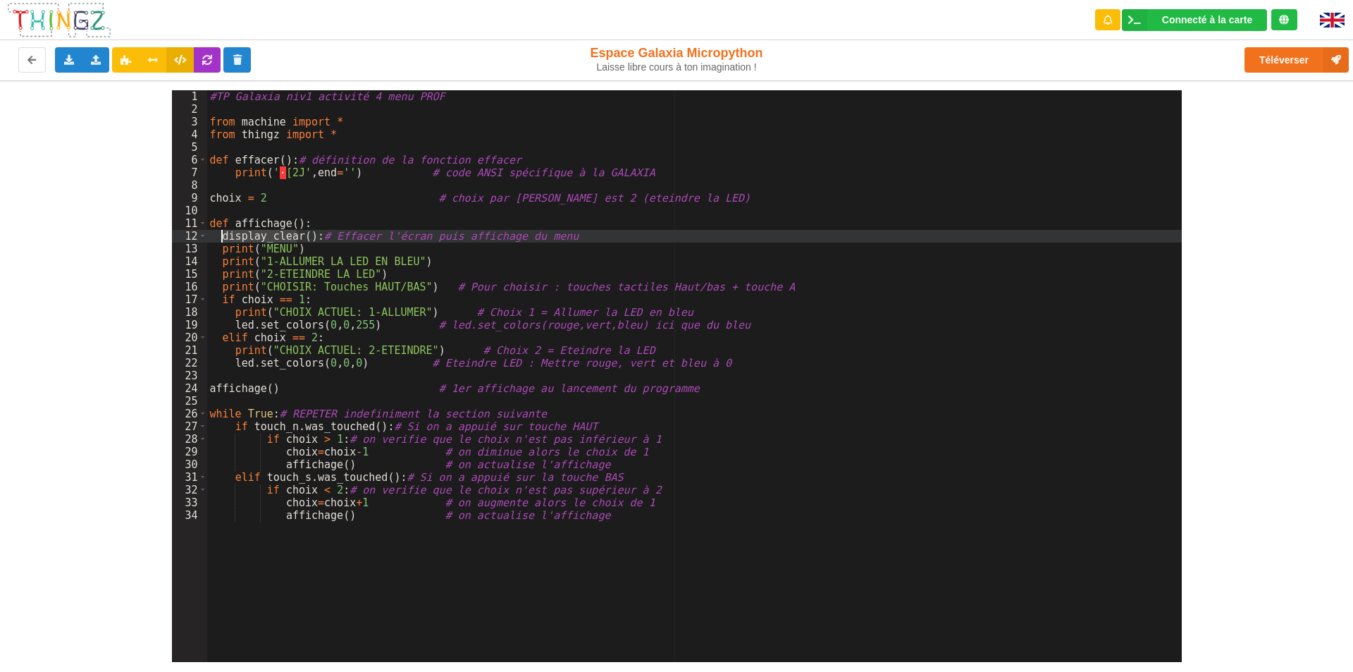
drag, startPoint x: 295, startPoint y: 236, endPoint x: 222, endPoint y: 238, distance: 72.6
click at [222, 238] on div "#TP Galaxia niv1 activité 4 menu PROF from machine import * from thingz import …" at bounding box center [694, 388] width 975 height 597
click at [387, 348] on div "#TP Galaxia niv1 activité 4 menu PROF from machine import * from thingz import …" at bounding box center [694, 388] width 975 height 597
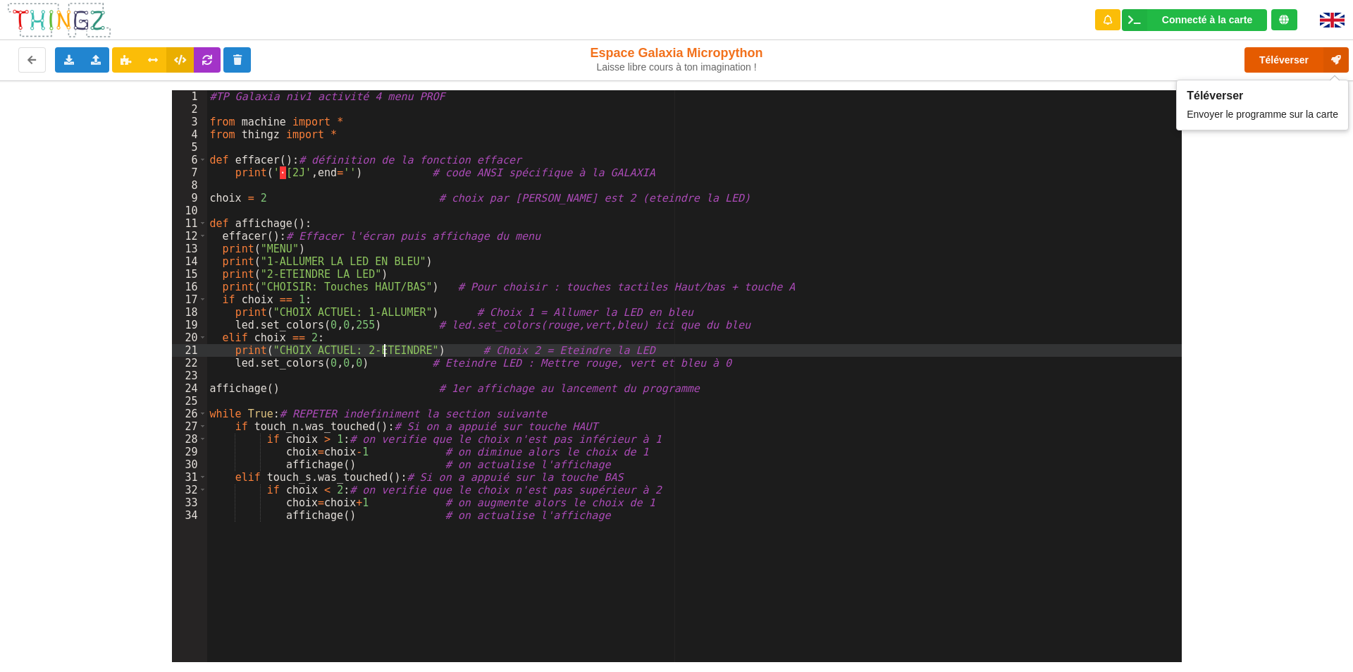
click at [1289, 53] on button "Téléverser" at bounding box center [1297, 59] width 104 height 25
click at [279, 238] on div "#TP Galaxia niv1 activité 4 menu PROF from machine import * from thingz import …" at bounding box center [694, 388] width 975 height 597
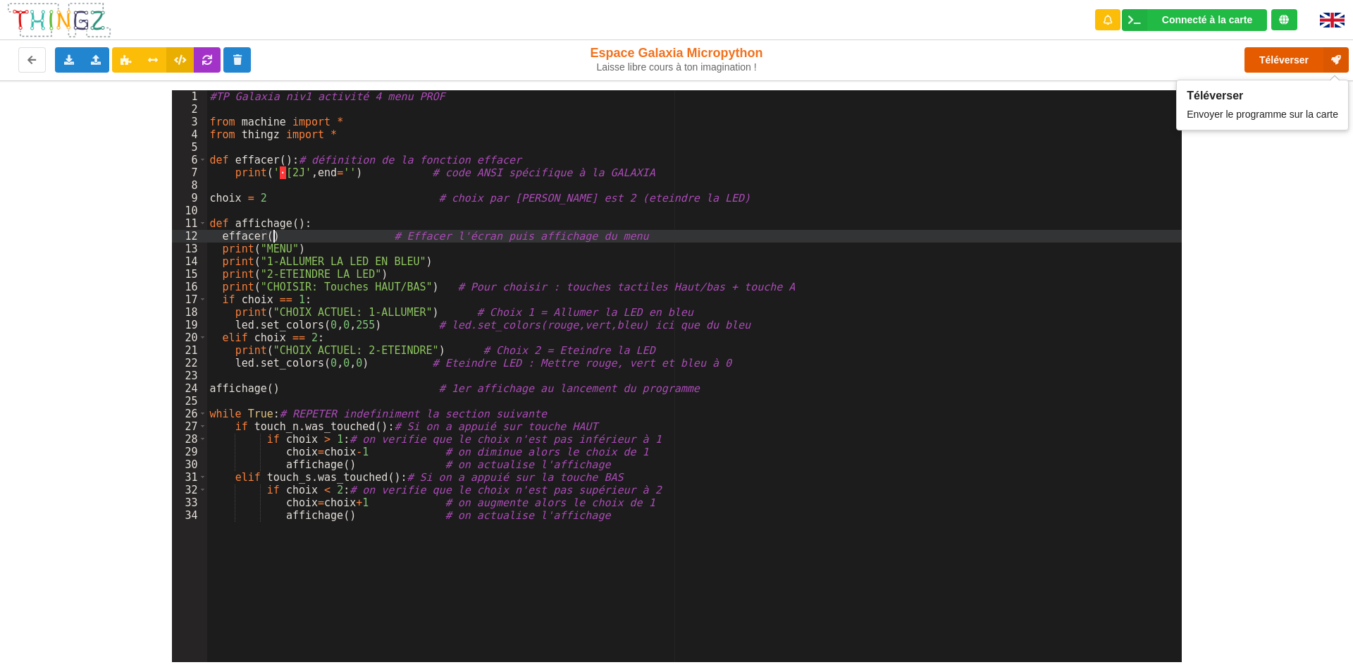
click at [1293, 63] on button "Téléverser" at bounding box center [1297, 59] width 104 height 25
click at [601, 350] on div "#TP Galaxia niv1 activité 4 menu PROF from machine import * from thingz import …" at bounding box center [694, 388] width 975 height 597
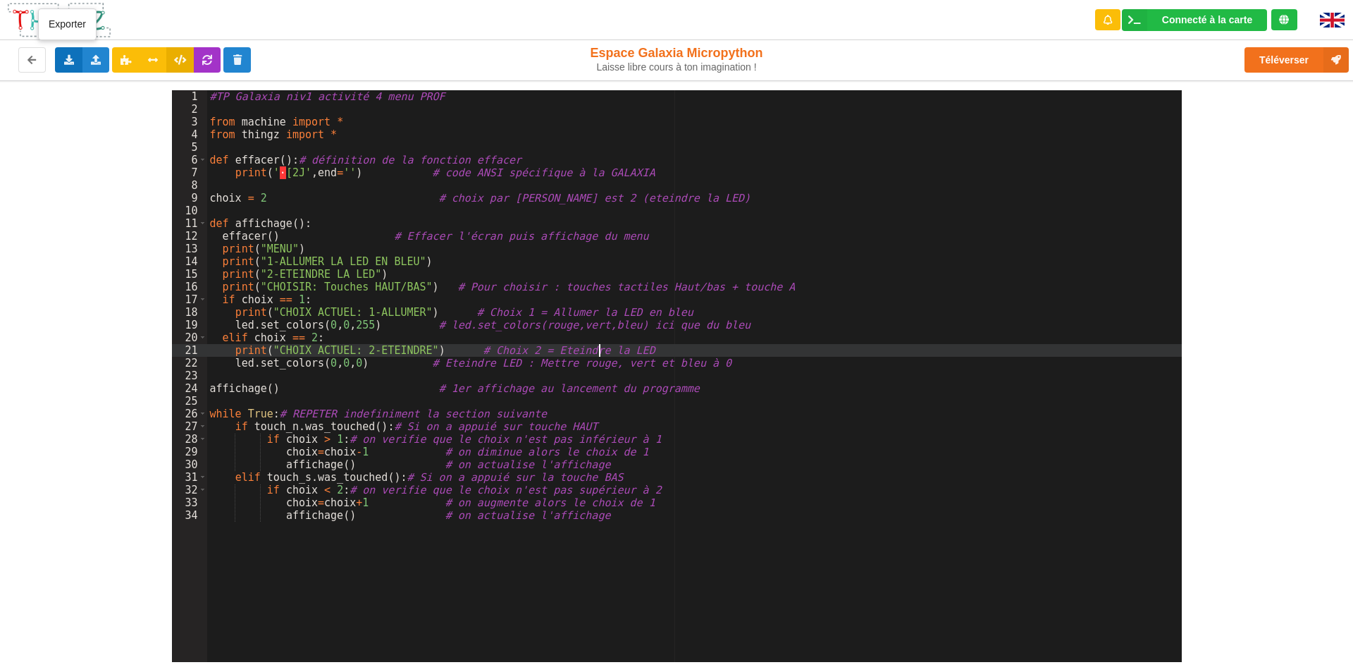
click at [73, 58] on icon at bounding box center [69, 59] width 12 height 8
click at [111, 108] on span "Exporter le code Python" at bounding box center [139, 111] width 105 height 11
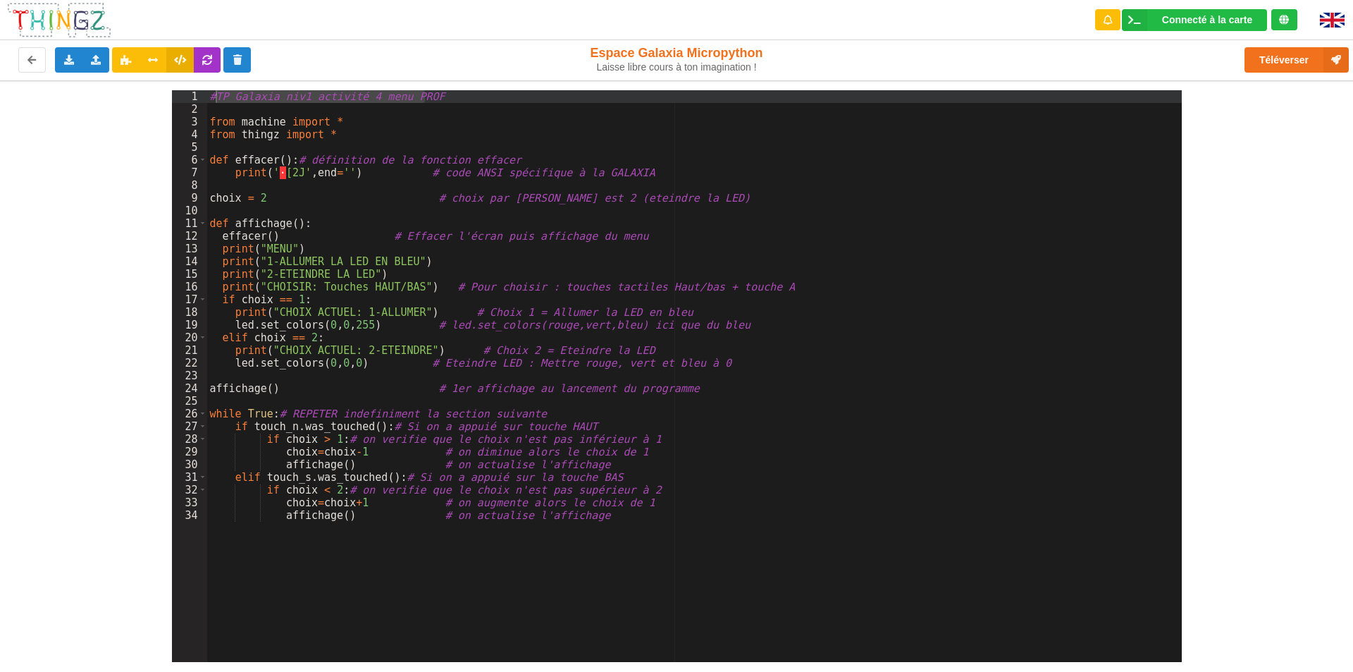
drag, startPoint x: 422, startPoint y: 96, endPoint x: 216, endPoint y: 100, distance: 205.9
click at [216, 100] on div "#TP Galaxia niv1 activité 4 menu PROF from machine import * from thingz import …" at bounding box center [694, 388] width 975 height 597
click at [407, 247] on div "#TP_GAL_niv1_menu_PROF.py from machine import * from thingz import * def efface…" at bounding box center [694, 388] width 975 height 597
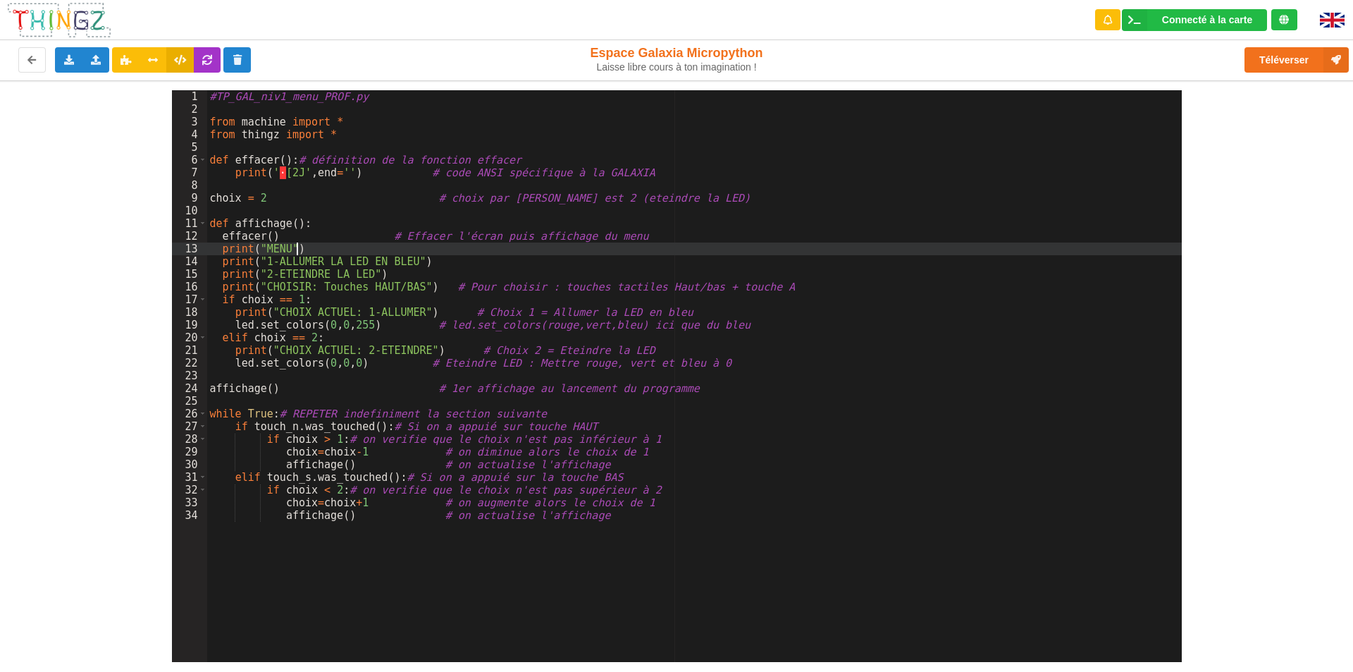
click at [378, 238] on div "#TP_GAL_niv1_menu_PROF.py from machine import * from thingz import * def efface…" at bounding box center [694, 388] width 975 height 597
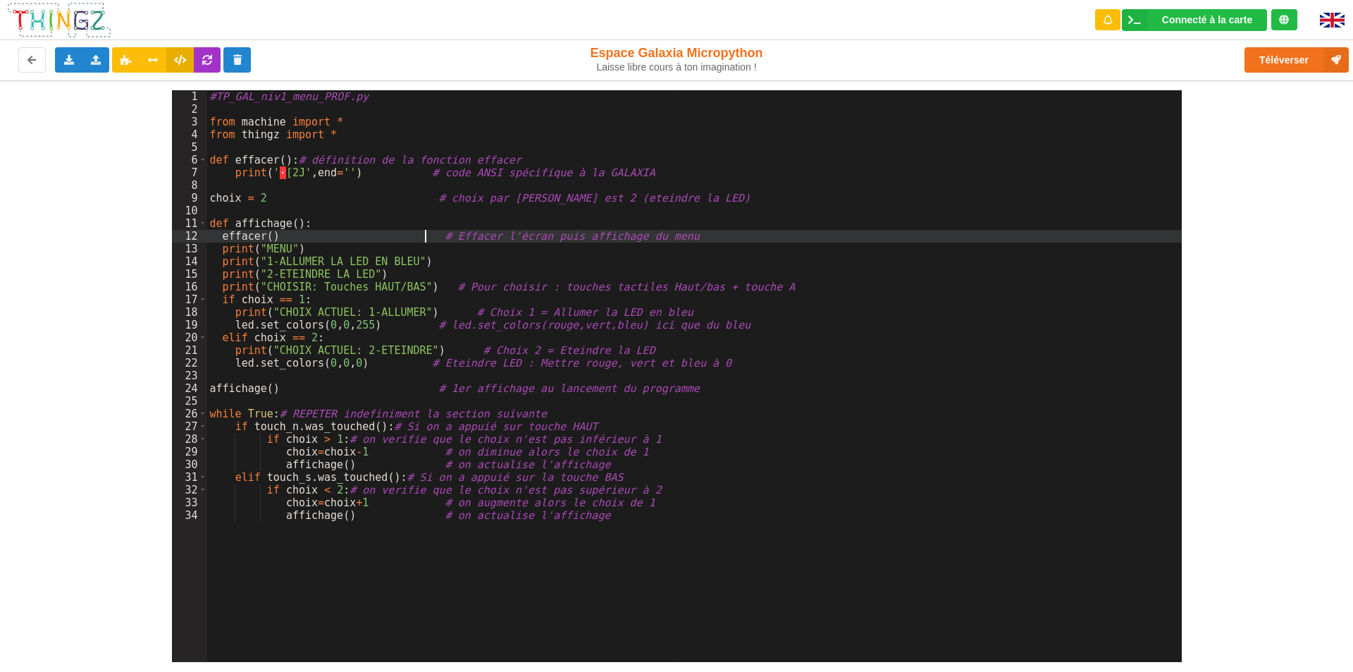
click at [420, 326] on div "#TP_GAL_niv1_menu_PROF.py from machine import * from thingz import * def efface…" at bounding box center [694, 388] width 975 height 597
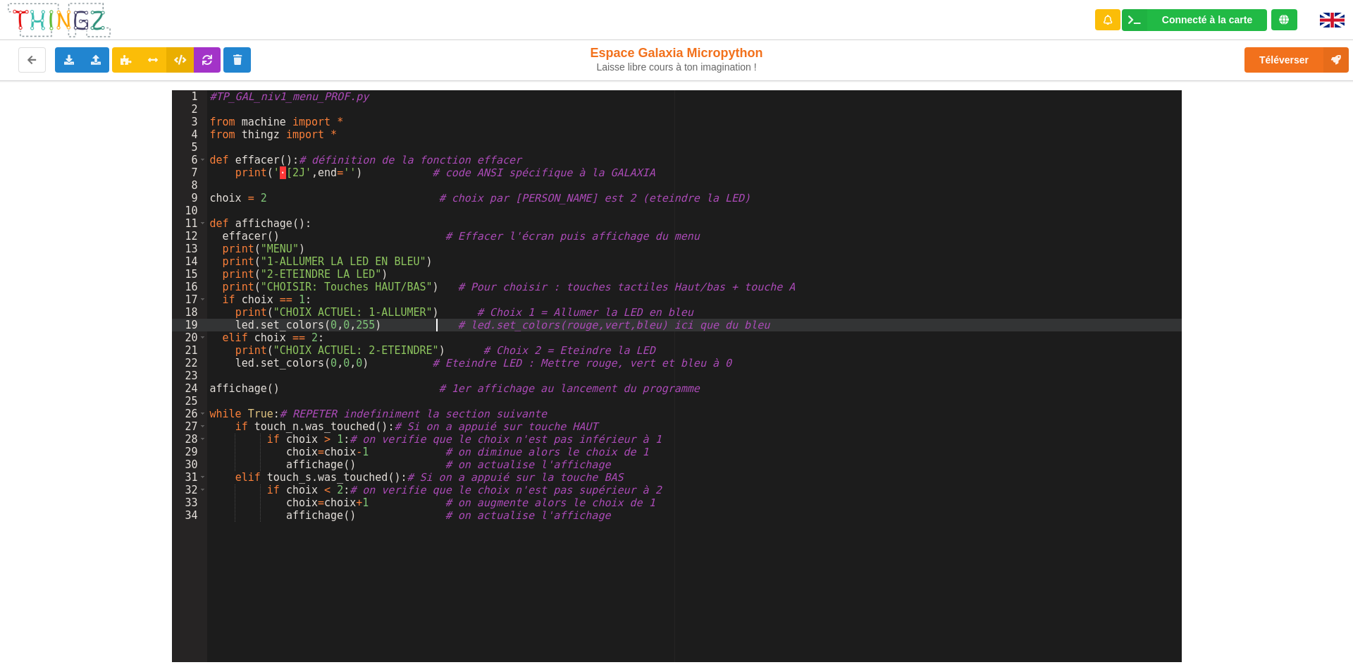
click at [441, 308] on div "#TP_GAL_niv1_menu_PROF.py from machine import * from thingz import * def efface…" at bounding box center [694, 388] width 975 height 597
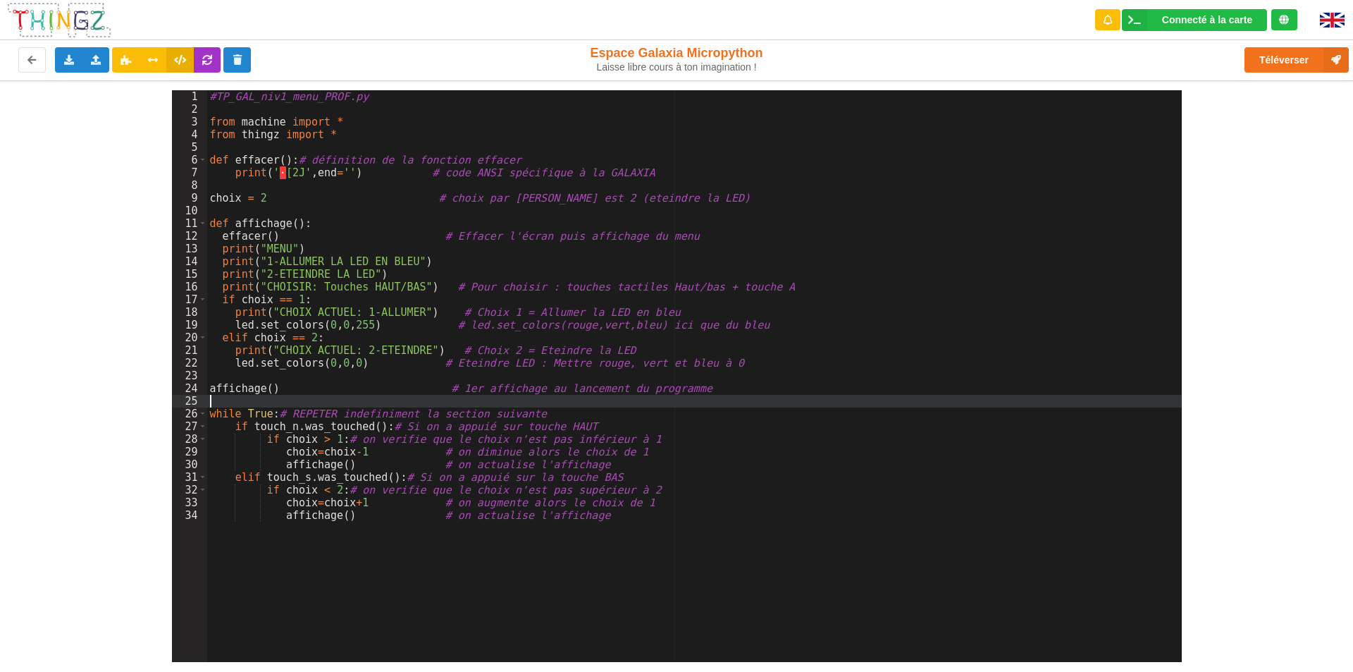
click at [734, 216] on div "#TP_GAL_niv1_menu_PROF.py from machine import * from thingz import * def efface…" at bounding box center [694, 388] width 975 height 597
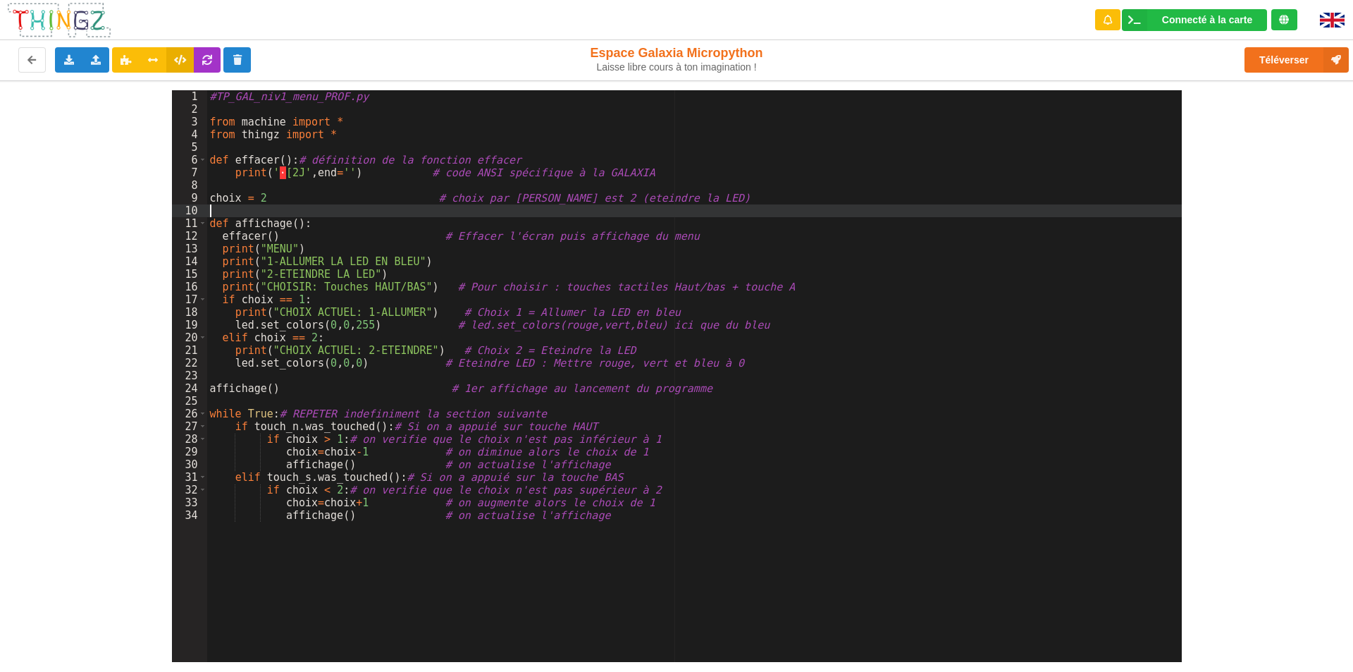
click at [678, 472] on div "#TP_GAL_niv1_menu_PROF.py from machine import * from thingz import * def efface…" at bounding box center [694, 388] width 975 height 597
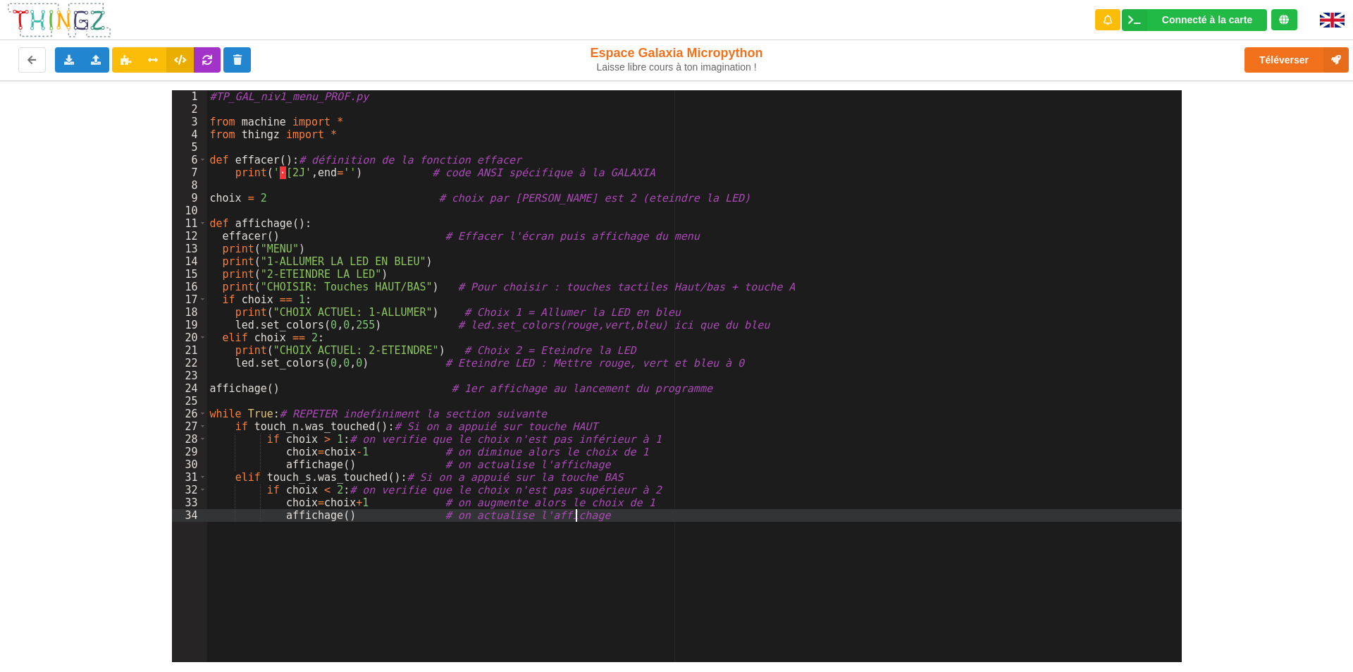
click at [620, 540] on div "#TP_GAL_niv1_menu_PROF.py from machine import * from thingz import * def efface…" at bounding box center [694, 388] width 975 height 597
click at [1305, 56] on button "Téléverser" at bounding box center [1297, 59] width 104 height 25
click at [403, 121] on div "#TP_GAL_niv1_menu_PROF.py from machine import * from thingz import * def efface…" at bounding box center [694, 388] width 975 height 597
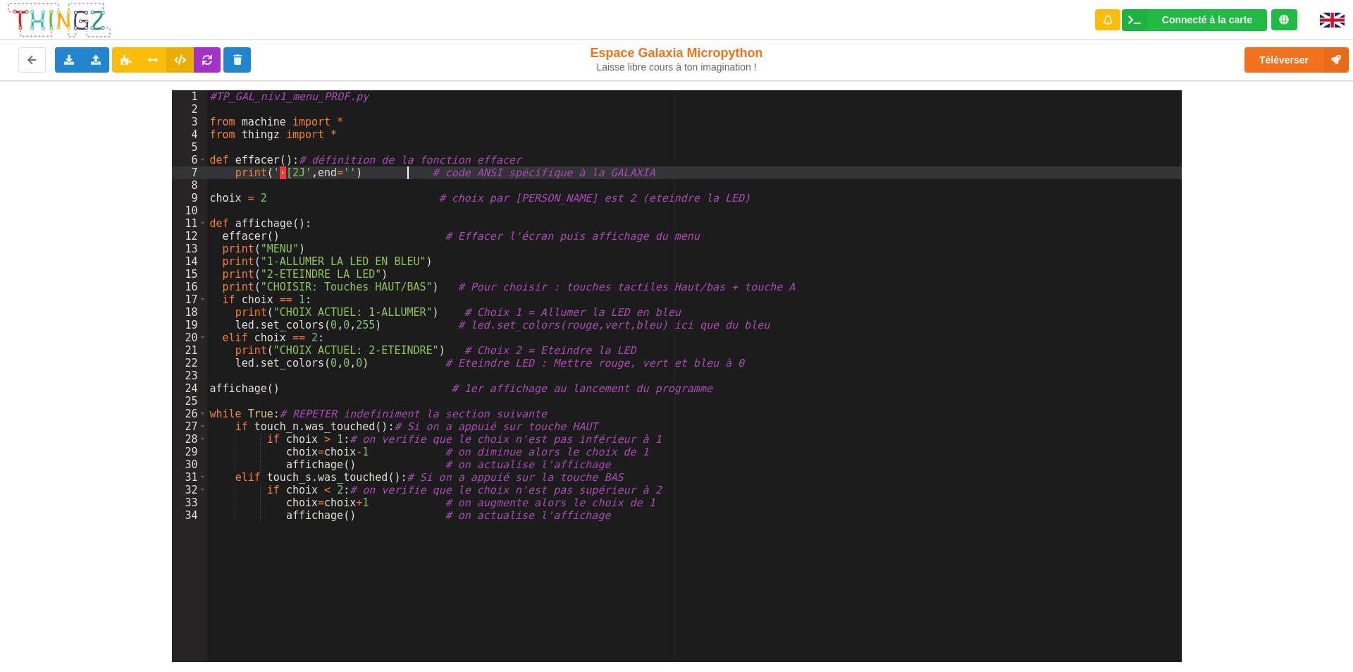
click at [410, 166] on div "#TP_GAL_niv1_menu_PROF.py from machine import * from thingz import * def efface…" at bounding box center [694, 388] width 975 height 597
click at [411, 191] on div "#TP_GAL_niv1_menu_PROF.py from machine import * from thingz import * def efface…" at bounding box center [694, 388] width 975 height 597
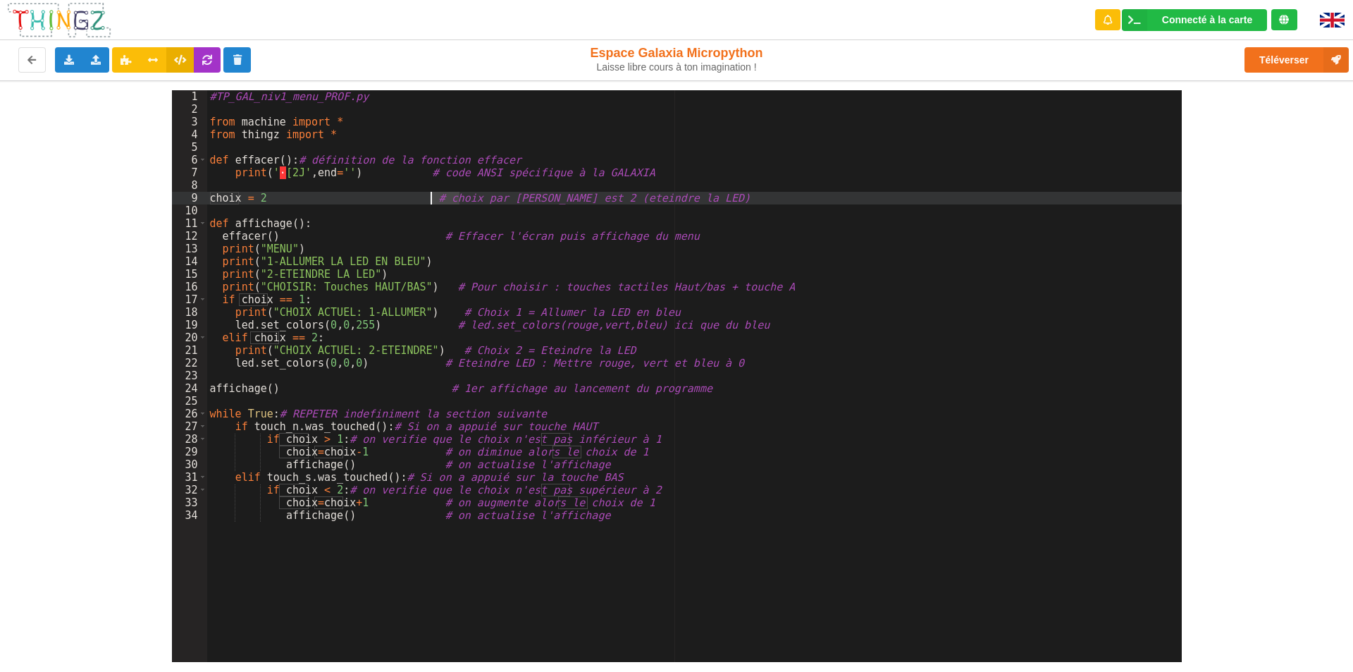
drag, startPoint x: 458, startPoint y: 199, endPoint x: 431, endPoint y: 198, distance: 26.8
click at [431, 198] on div "#TP_GAL_niv1_menu_PROF.py from machine import * from thingz import * def efface…" at bounding box center [694, 388] width 975 height 597
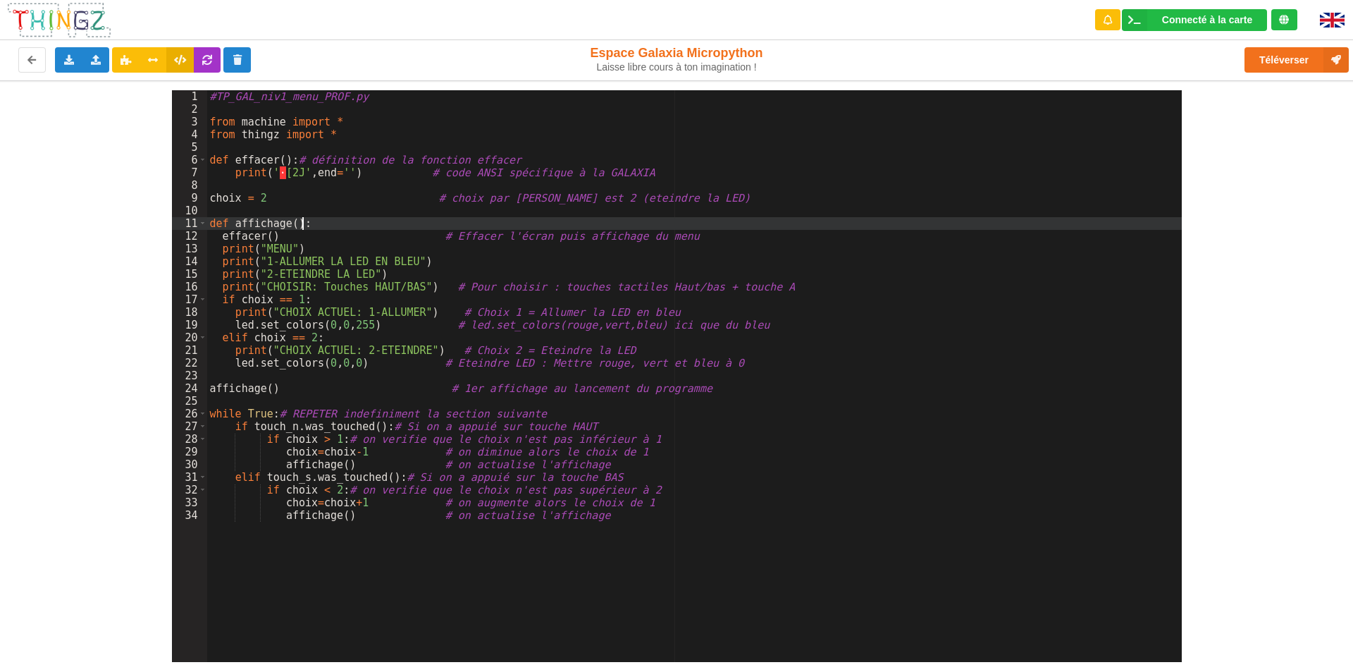
click at [533, 228] on div "#TP_GAL_niv1_menu_PROF.py from machine import * from thingz import * def efface…" at bounding box center [694, 388] width 975 height 597
click at [535, 248] on div "#TP_GAL_niv1_menu_PROF.py from machine import * from thingz import * def efface…" at bounding box center [694, 388] width 975 height 597
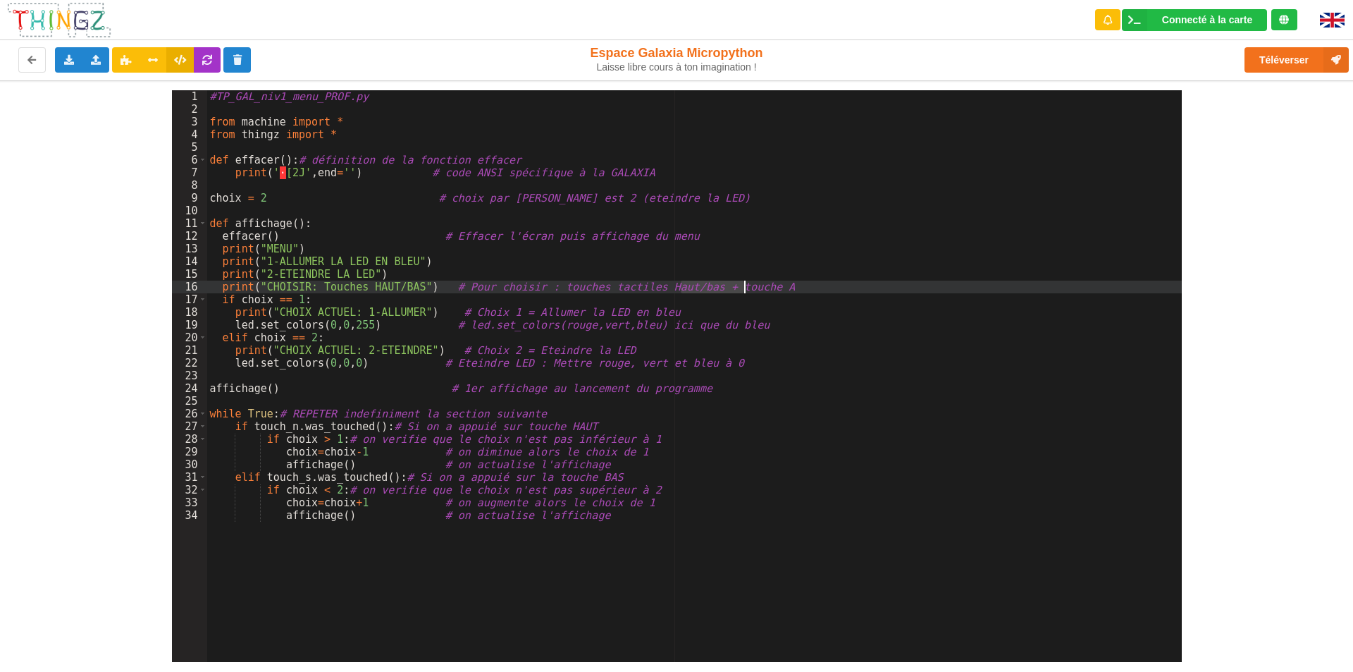
drag, startPoint x: 679, startPoint y: 287, endPoint x: 758, endPoint y: 283, distance: 78.3
click at [758, 283] on div "#TP_GAL_niv1_menu_PROF.py from machine import * from thingz import * def efface…" at bounding box center [694, 388] width 975 height 597
click at [638, 551] on div "#TP_GAL_niv1_menu_PROF.py from machine import * from thingz import * def efface…" at bounding box center [694, 388] width 975 height 597
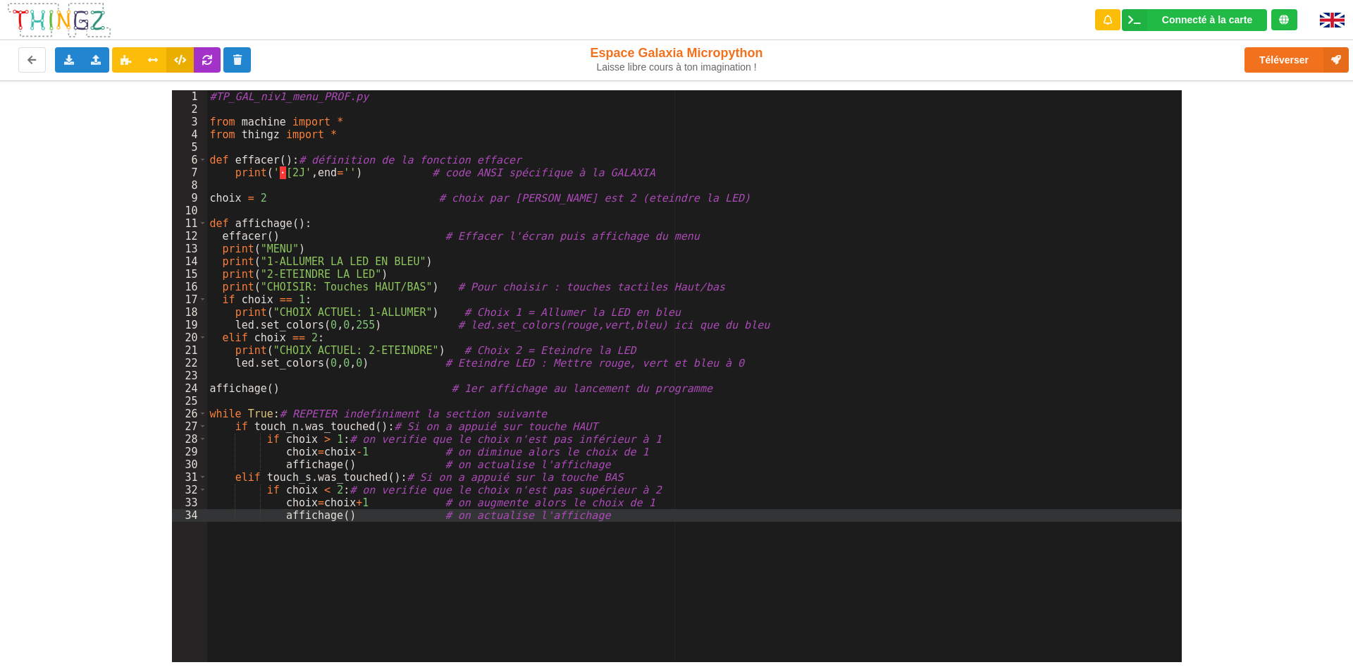
click at [457, 460] on div "#TP_GAL_niv1_menu_PROF.py from machine import * from thingz import * def efface…" at bounding box center [694, 388] width 975 height 597
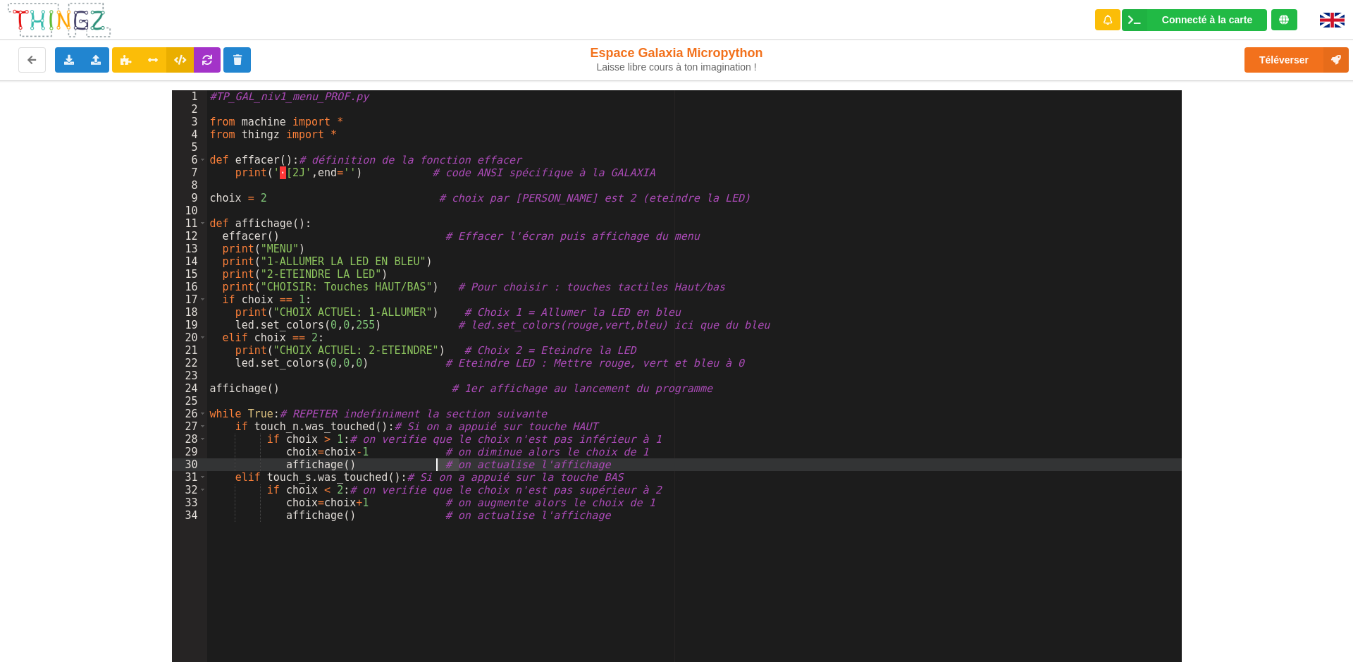
drag, startPoint x: 460, startPoint y: 462, endPoint x: 512, endPoint y: 578, distance: 127.8
click at [438, 466] on div "#TP_GAL_niv1_menu_PROF.py from machine import * from thingz import * def efface…" at bounding box center [694, 388] width 975 height 597
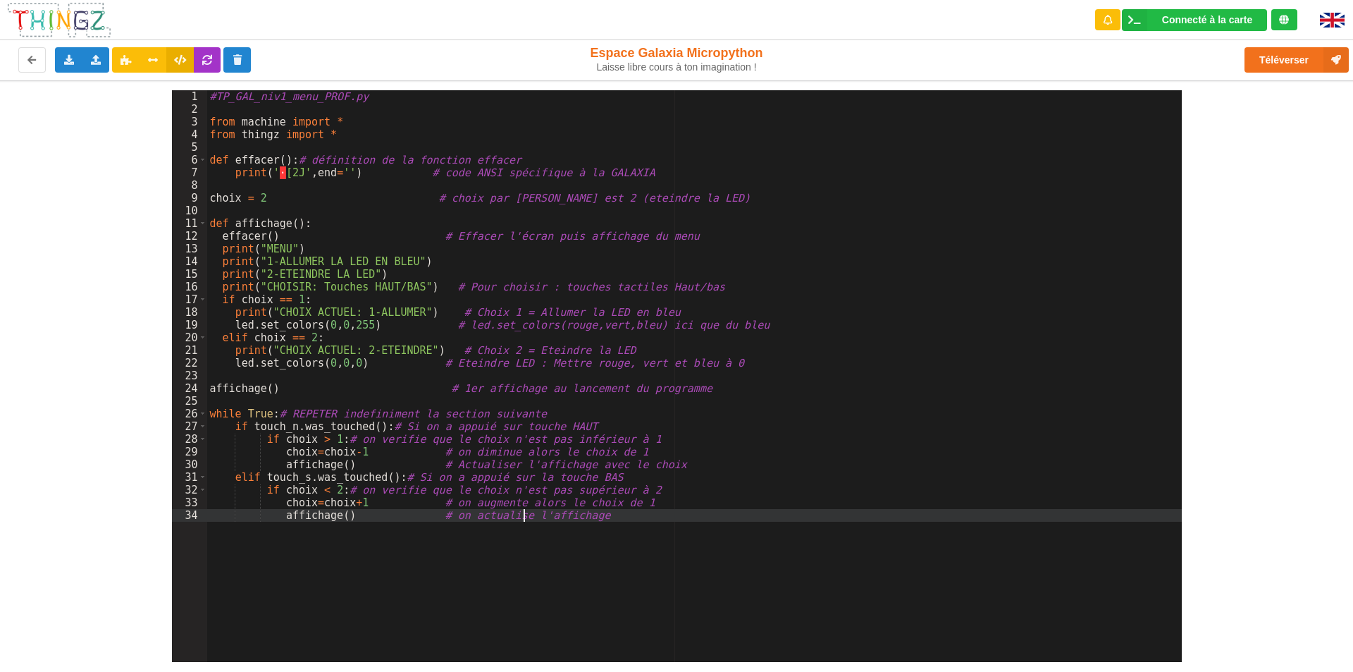
click at [524, 518] on div "#TP_GAL_niv1_menu_PROF.py from machine import * from thingz import * def efface…" at bounding box center [694, 388] width 975 height 597
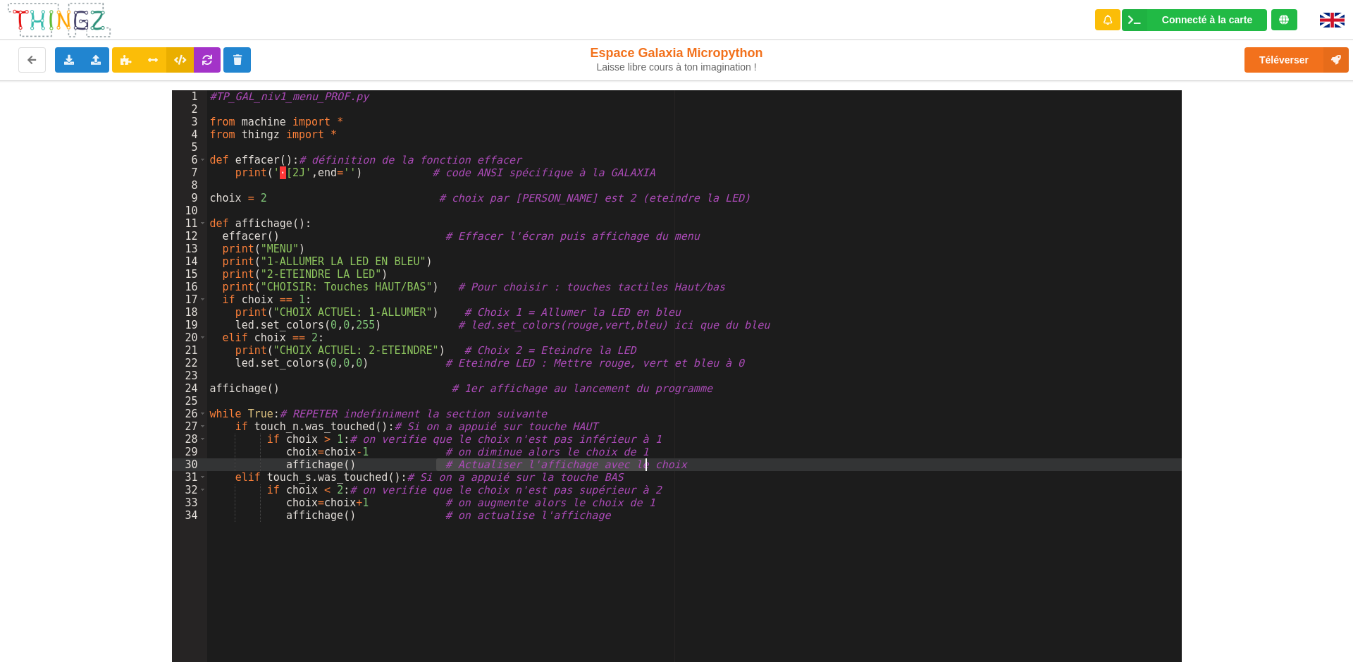
drag, startPoint x: 437, startPoint y: 464, endPoint x: 647, endPoint y: 470, distance: 210.1
click at [678, 461] on div "#TP_GAL_niv1_menu_PROF.py from machine import * from thingz import * def efface…" at bounding box center [694, 388] width 975 height 597
click at [463, 519] on div "#TP_GAL_niv1_menu_PROF.py from machine import * from thingz import * def efface…" at bounding box center [694, 388] width 975 height 597
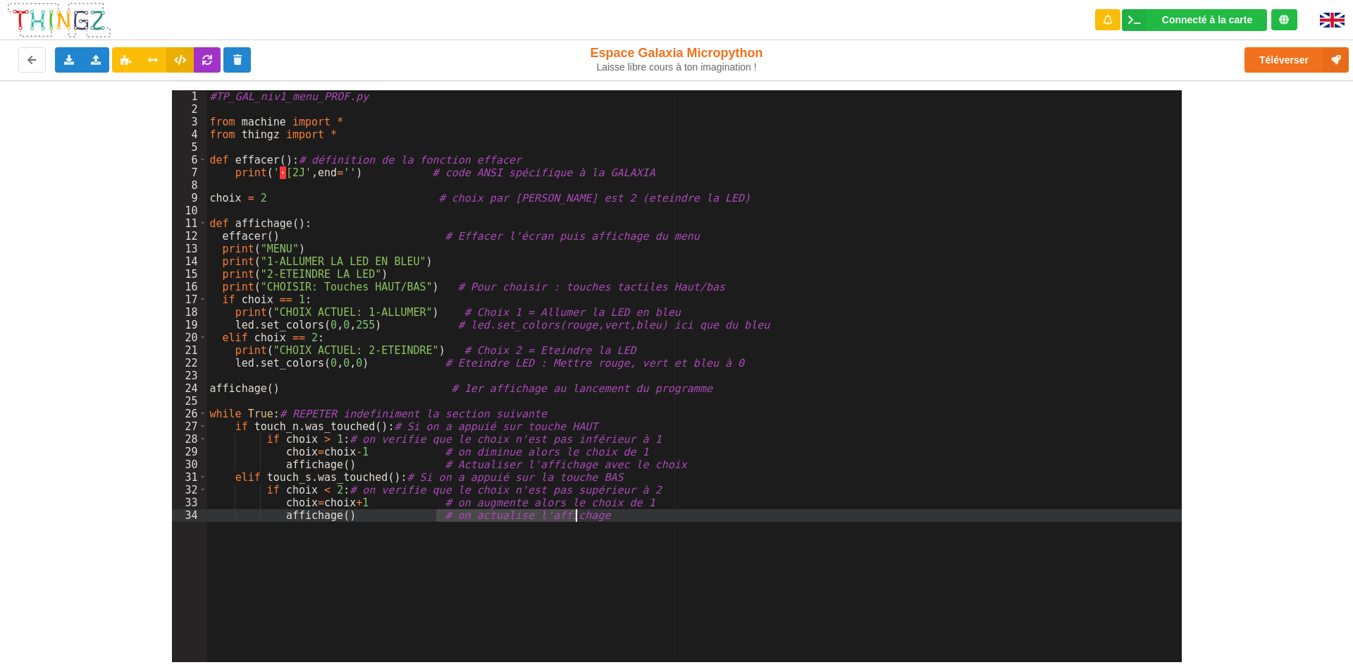
drag, startPoint x: 438, startPoint y: 517, endPoint x: 595, endPoint y: 514, distance: 157.2
click at [595, 514] on div "#TP_GAL_niv1_menu_PROF.py from machine import * from thingz import * def efface…" at bounding box center [694, 388] width 975 height 597
click at [668, 522] on div "#TP_GAL_niv1_menu_PROF.py from machine import * from thingz import * def efface…" at bounding box center [694, 388] width 975 height 597
click at [1295, 57] on button "Téléverser" at bounding box center [1297, 59] width 104 height 25
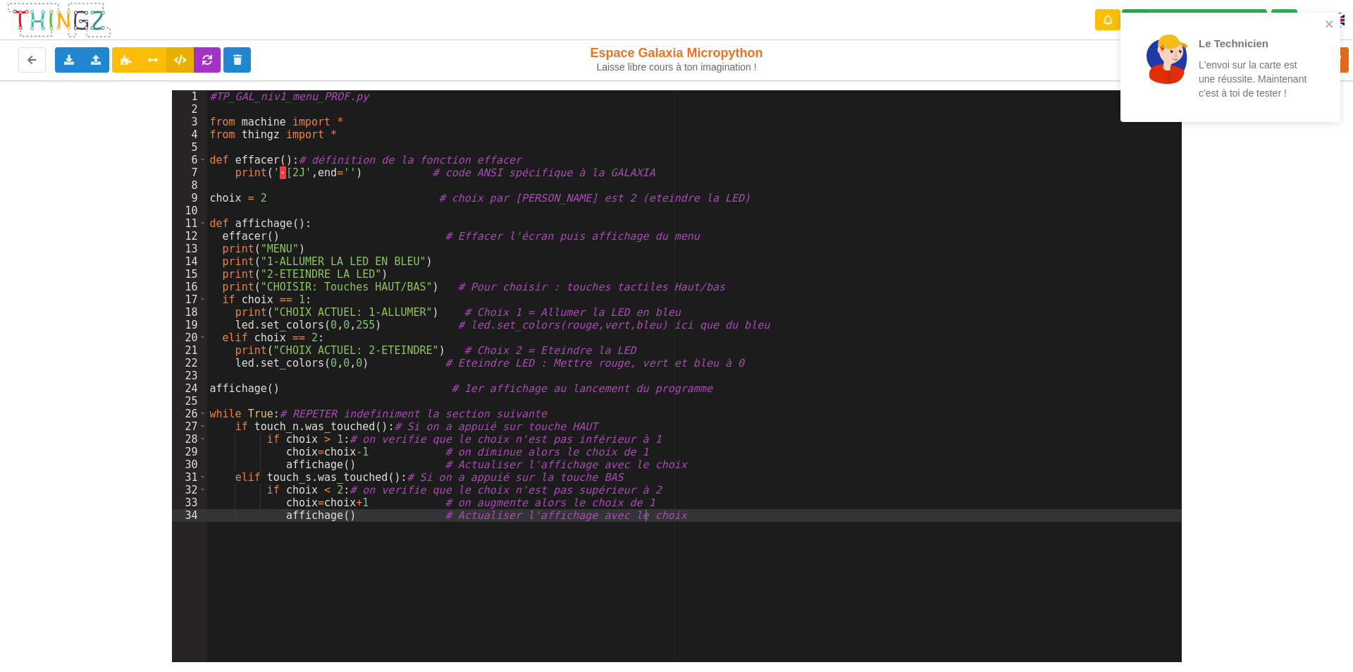
click at [861, 305] on div "#TP_GAL_niv1_menu_PROF.py from machine import * from thingz import * def efface…" at bounding box center [694, 388] width 975 height 597
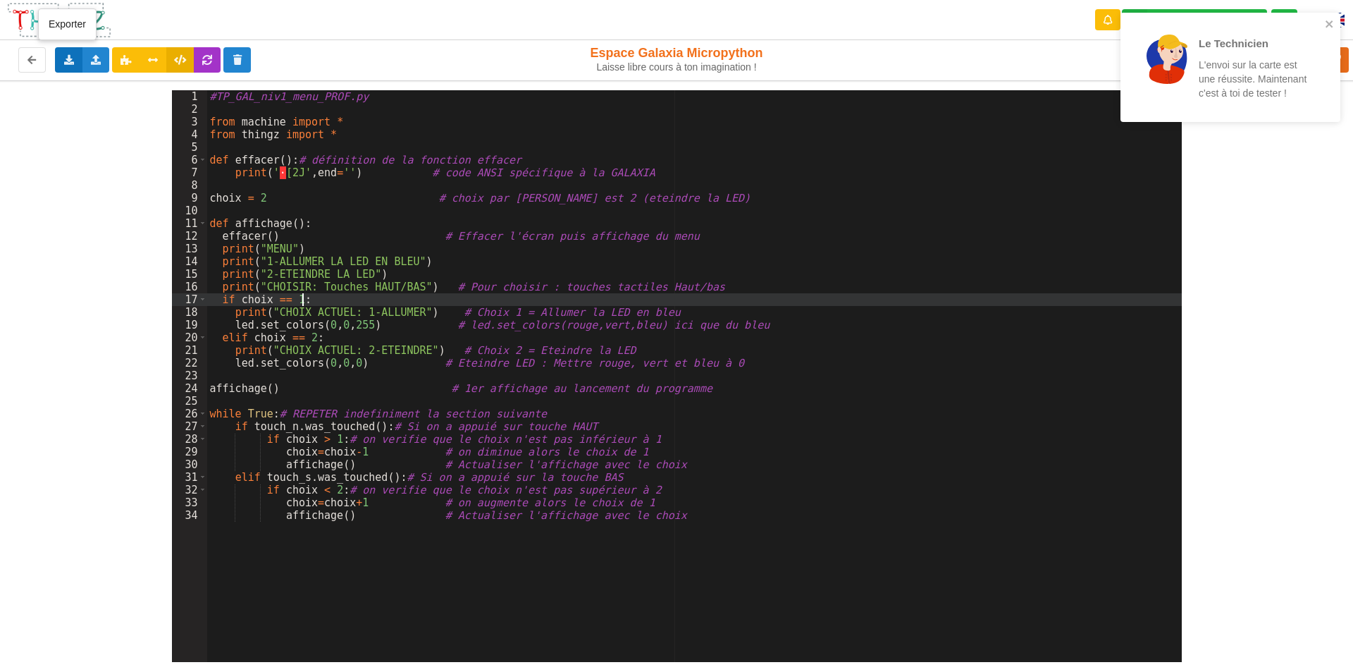
click at [71, 61] on icon at bounding box center [69, 59] width 12 height 8
click at [94, 111] on span "Exporter le code Python" at bounding box center [139, 111] width 105 height 11
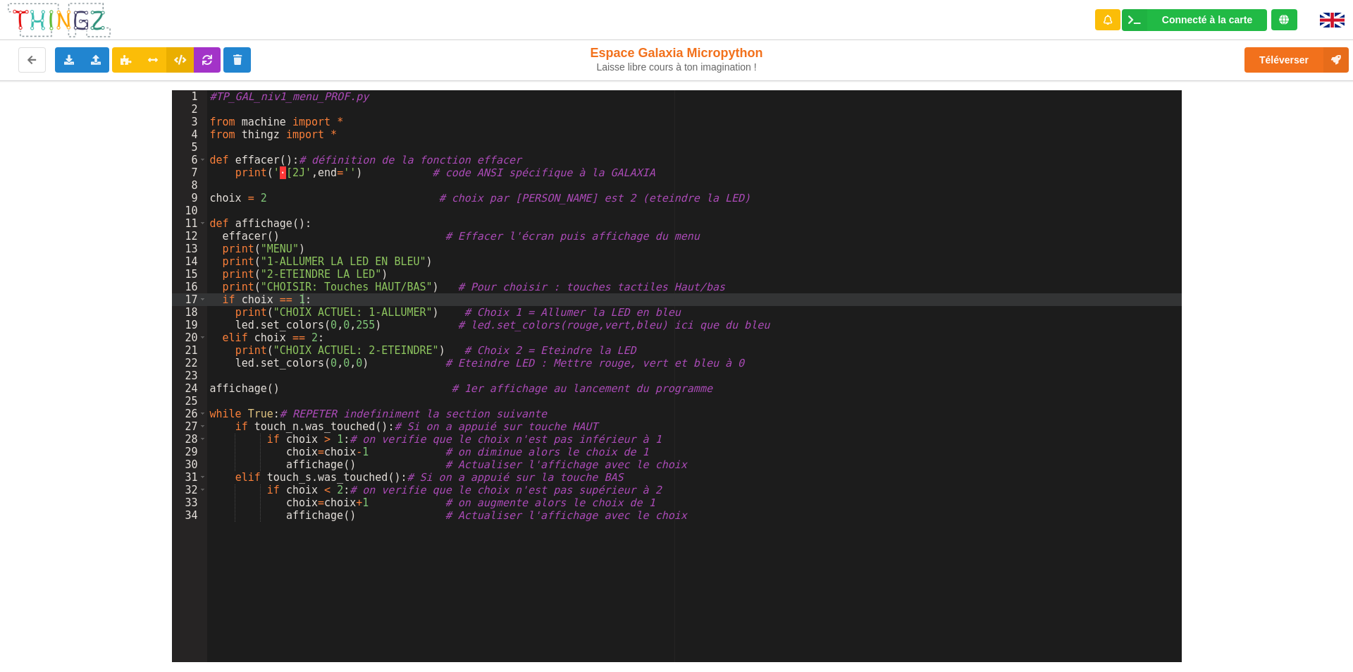
drag, startPoint x: 566, startPoint y: 585, endPoint x: 551, endPoint y: 576, distance: 17.4
click at [566, 585] on div "#TP_GAL_niv1_menu_PROF.py from machine import * from thingz import * def efface…" at bounding box center [694, 388] width 975 height 597
